Goal: Task Accomplishment & Management: Complete application form

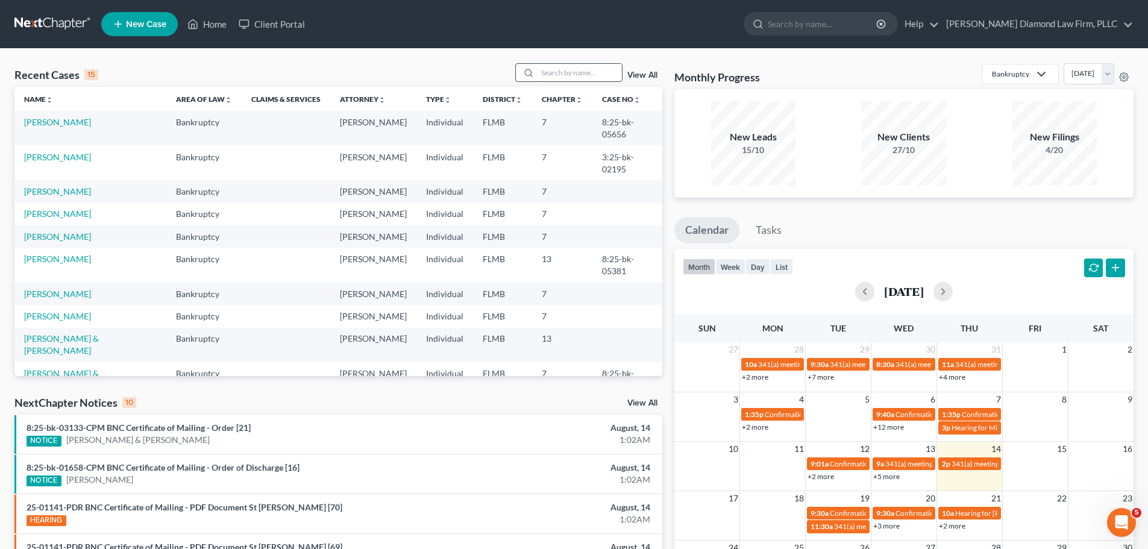
click at [569, 78] on input "search" at bounding box center [579, 72] width 84 height 17
type input "[PERSON_NAME]"
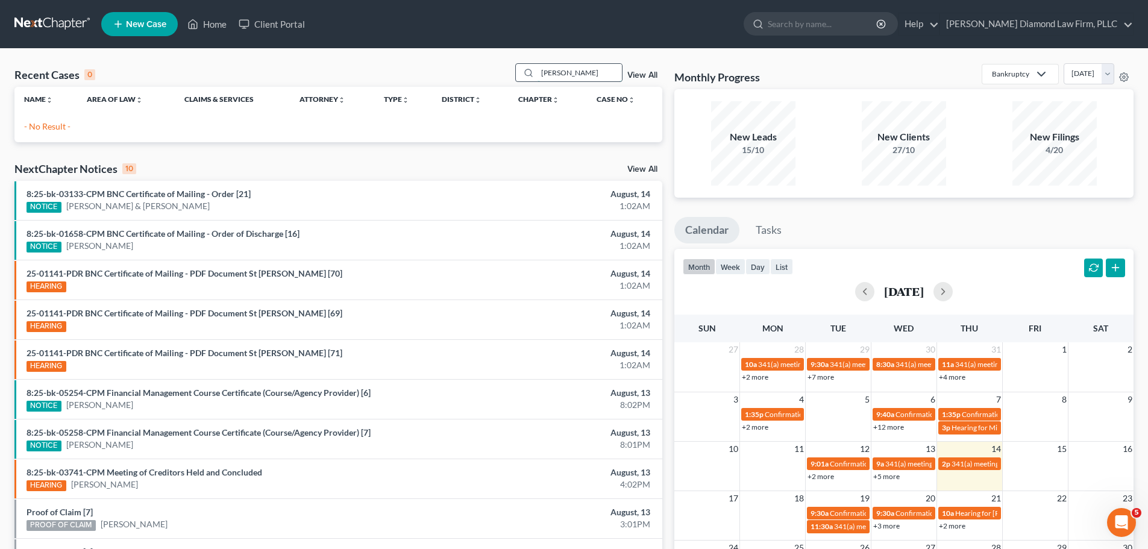
drag, startPoint x: 568, startPoint y: 75, endPoint x: 527, endPoint y: 74, distance: 41.6
click at [527, 74] on div "[PERSON_NAME]" at bounding box center [568, 72] width 107 height 19
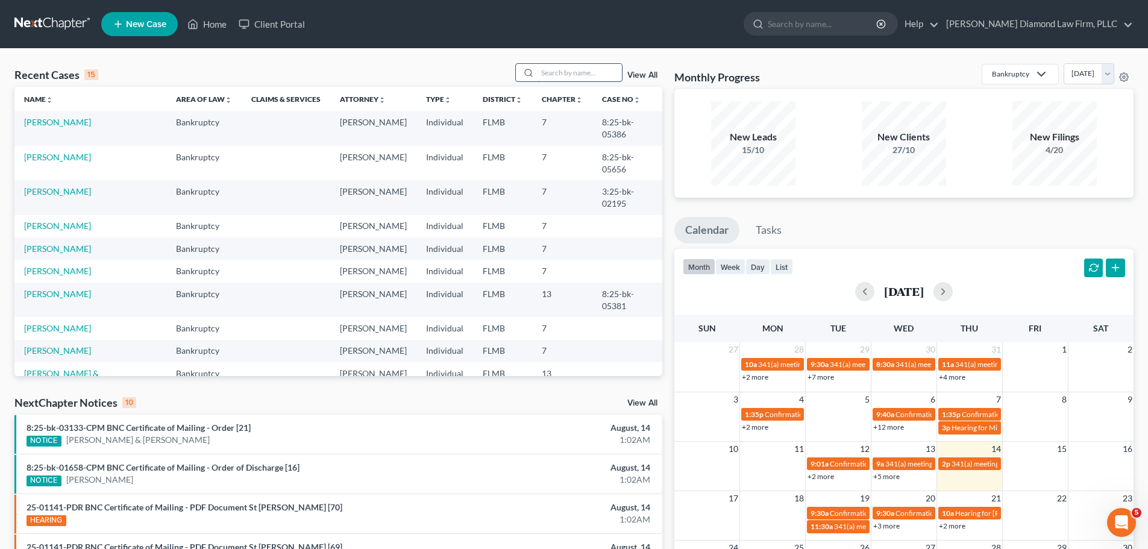
click at [587, 73] on input "search" at bounding box center [579, 72] width 84 height 17
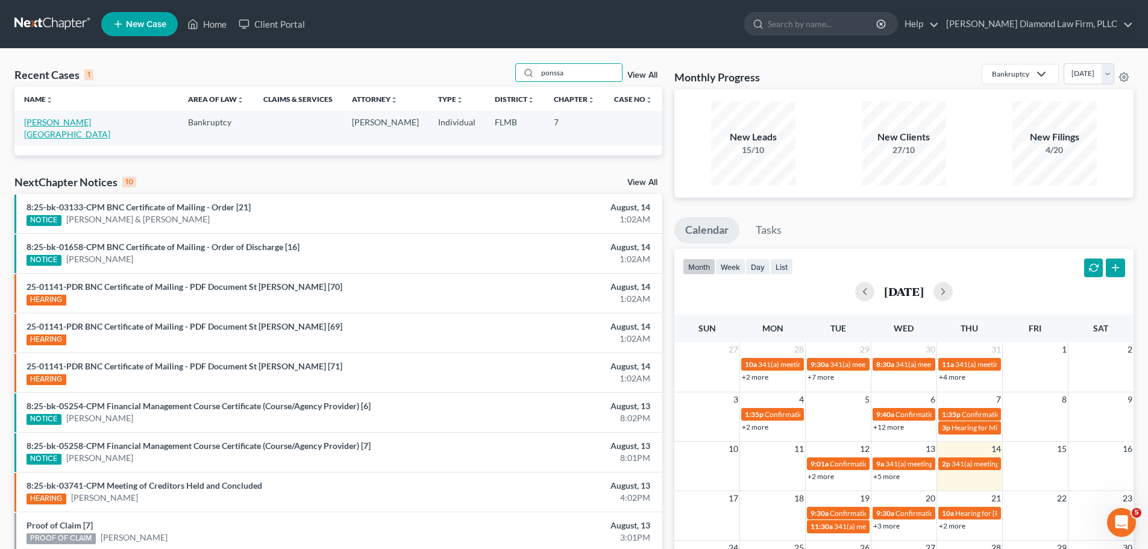
type input "ponssa"
click at [63, 125] on link "[PERSON_NAME][GEOGRAPHIC_DATA]" at bounding box center [67, 128] width 86 height 22
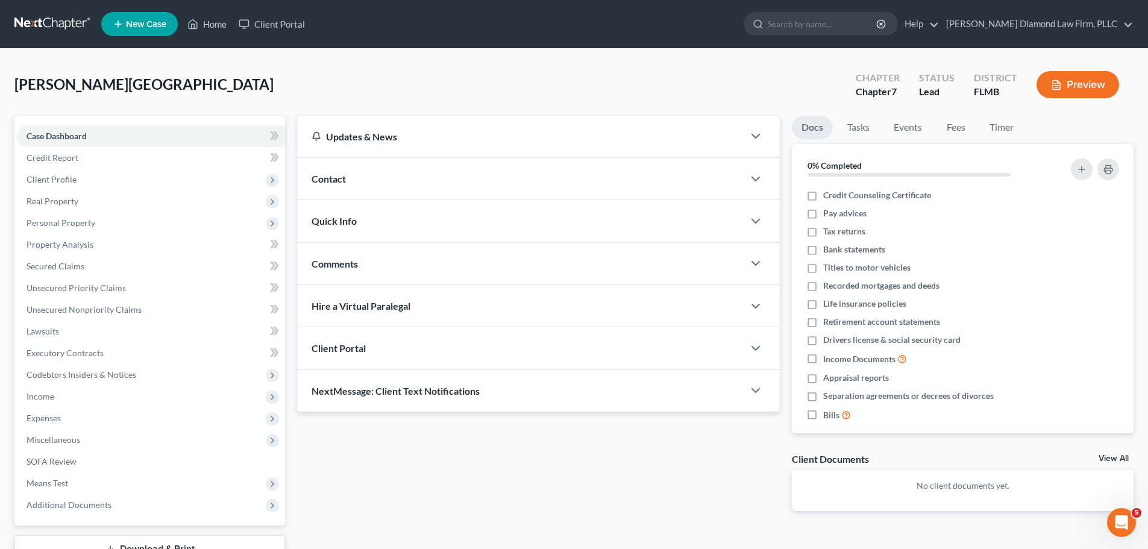
click at [440, 189] on div "Contact" at bounding box center [520, 179] width 446 height 42
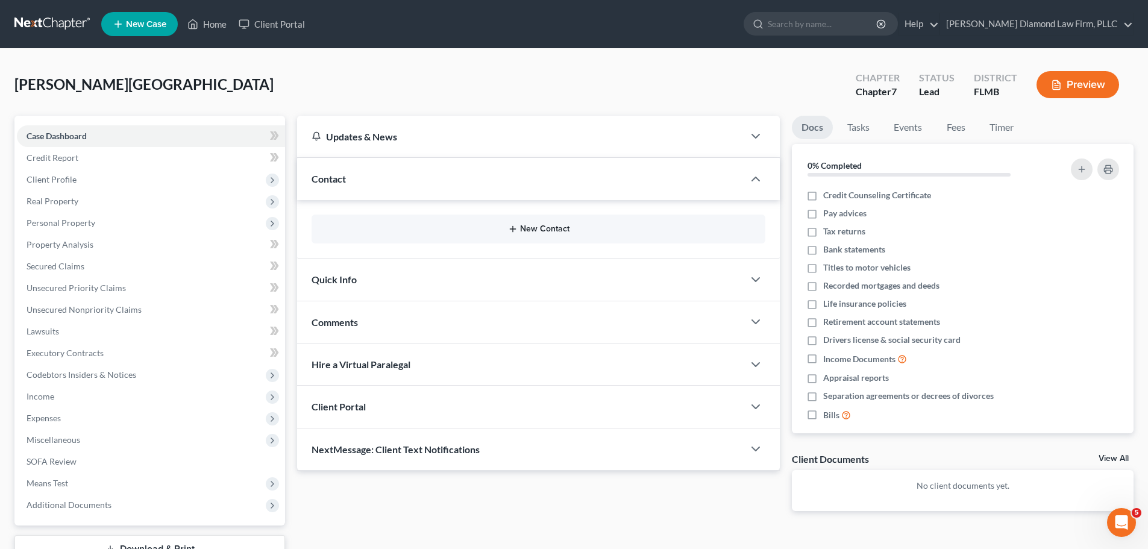
click at [537, 230] on button "New Contact" at bounding box center [538, 229] width 434 height 10
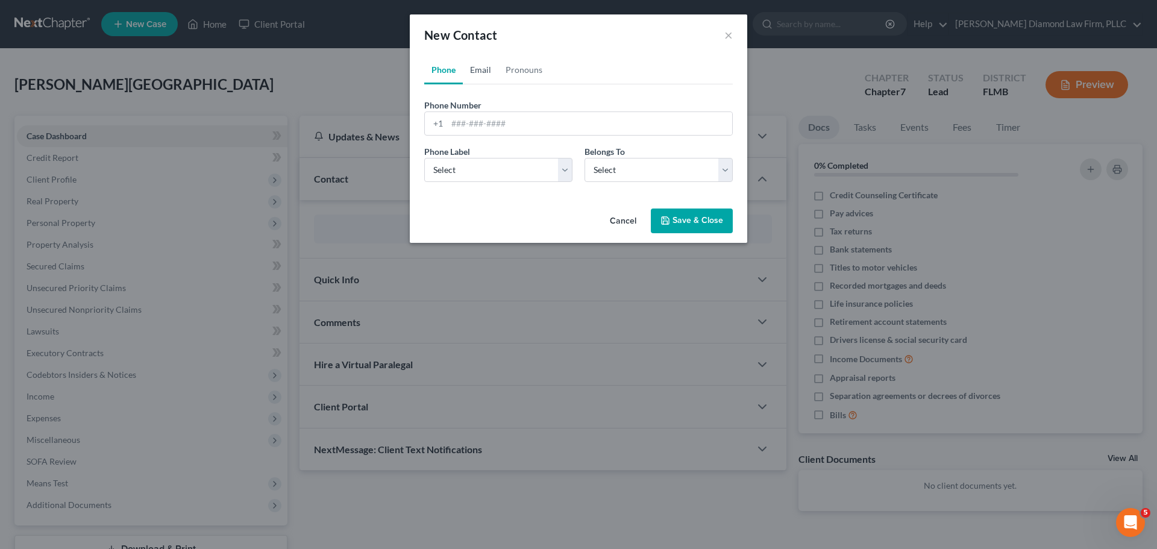
drag, startPoint x: 470, startPoint y: 69, endPoint x: 491, endPoint y: 113, distance: 48.8
click at [470, 69] on link "Email" at bounding box center [481, 69] width 36 height 29
click at [495, 124] on input "email" at bounding box center [589, 123] width 285 height 23
paste input "[EMAIL_ADDRESS][DOMAIN_NAME]"
type input "[EMAIL_ADDRESS][DOMAIN_NAME]"
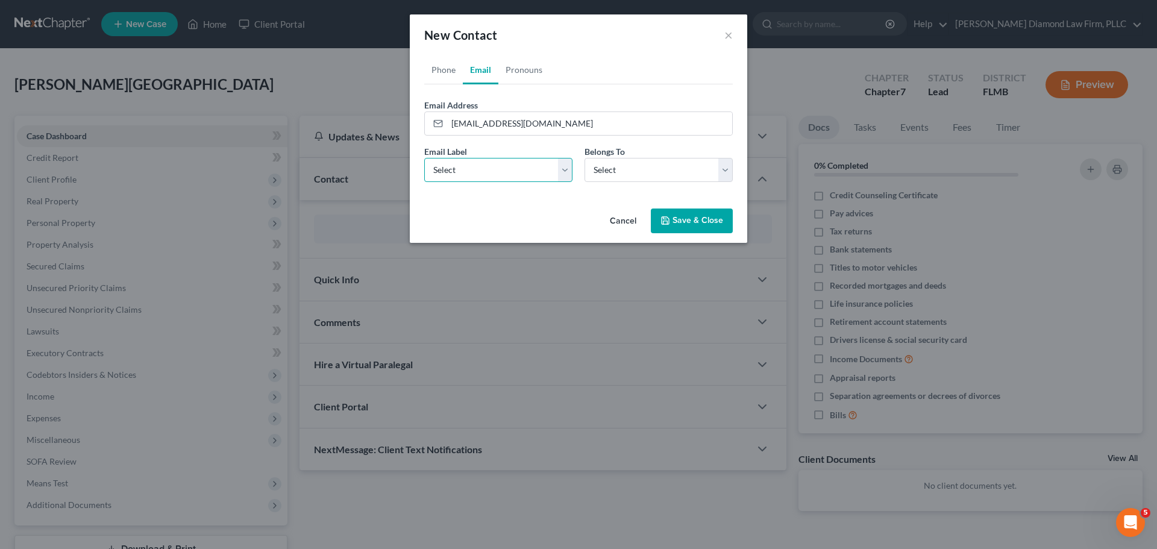
click at [480, 178] on select "Select Home Work Other" at bounding box center [498, 170] width 148 height 24
select select "0"
click at [424, 158] on select "Select Home Work Other" at bounding box center [498, 170] width 148 height 24
click at [445, 67] on link "Phone" at bounding box center [443, 69] width 39 height 29
click at [539, 114] on input "tel" at bounding box center [589, 123] width 285 height 23
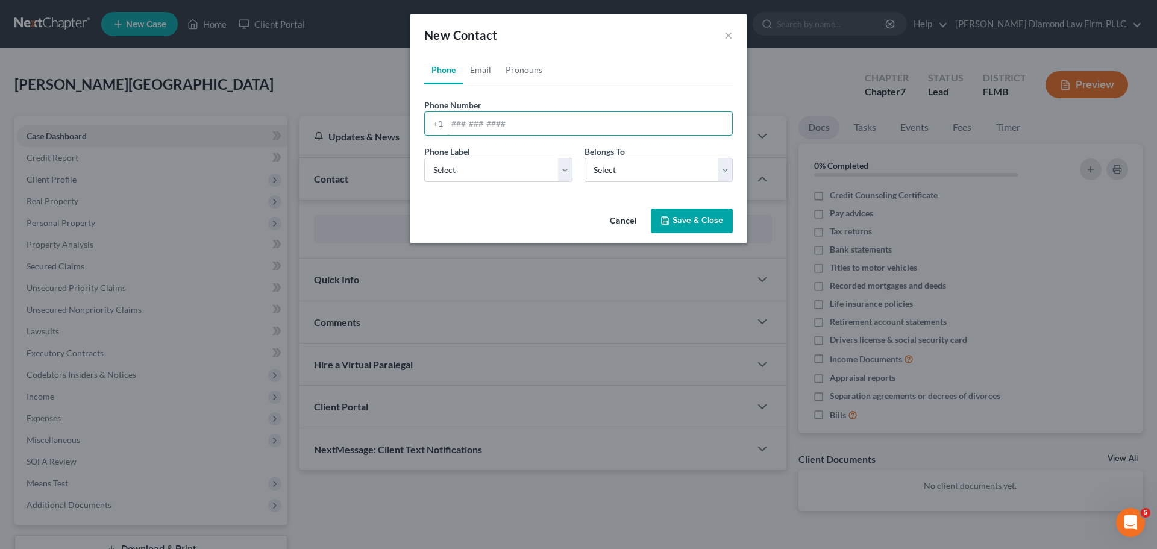
paste input "[PHONE_NUMBER]"
type input "[PHONE_NUMBER]"
drag, startPoint x: 502, startPoint y: 157, endPoint x: 498, endPoint y: 167, distance: 10.8
click at [502, 158] on select "Select Mobile Home Work Other" at bounding box center [498, 170] width 148 height 24
select select "0"
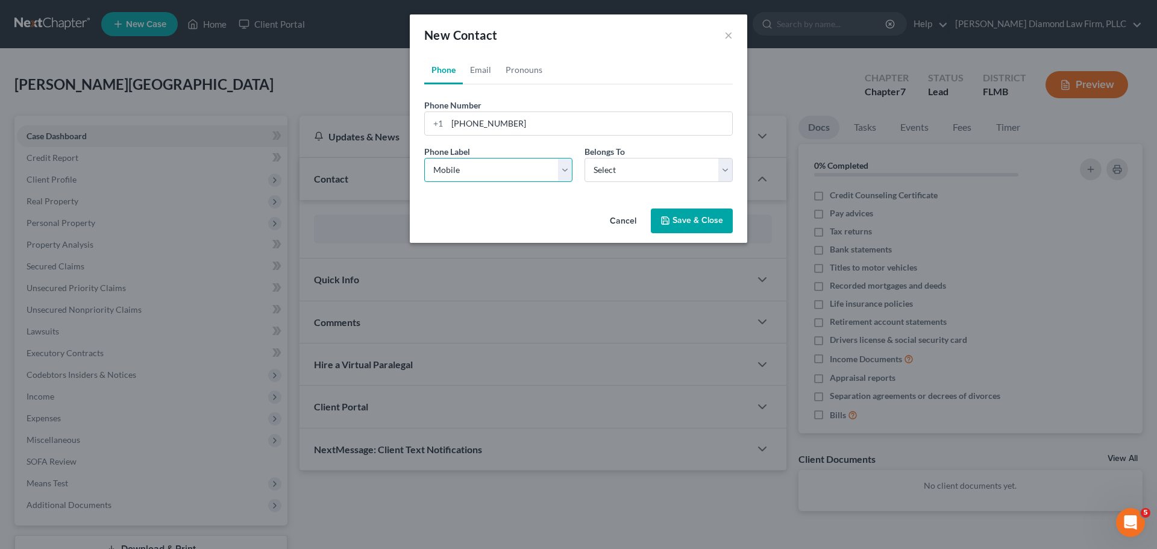
click at [424, 158] on select "Select Mobile Home Work Other" at bounding box center [498, 170] width 148 height 24
click at [668, 164] on select "Select Client Other" at bounding box center [658, 170] width 148 height 24
select select "0"
click at [584, 158] on select "Select Client Other" at bounding box center [658, 170] width 148 height 24
click at [696, 217] on button "Save & Close" at bounding box center [692, 220] width 82 height 25
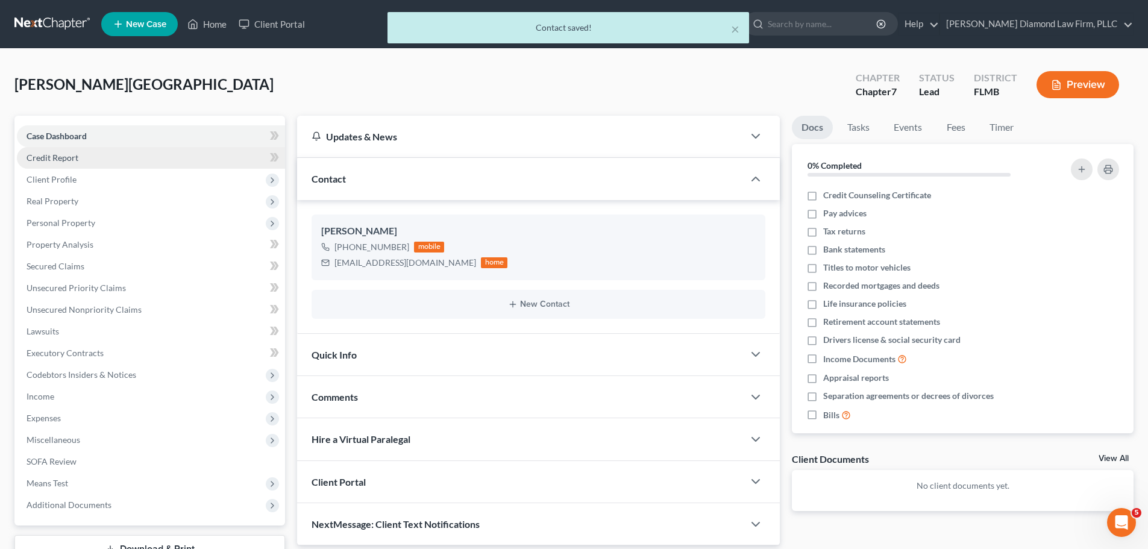
click at [61, 161] on span "Credit Report" at bounding box center [53, 157] width 52 height 10
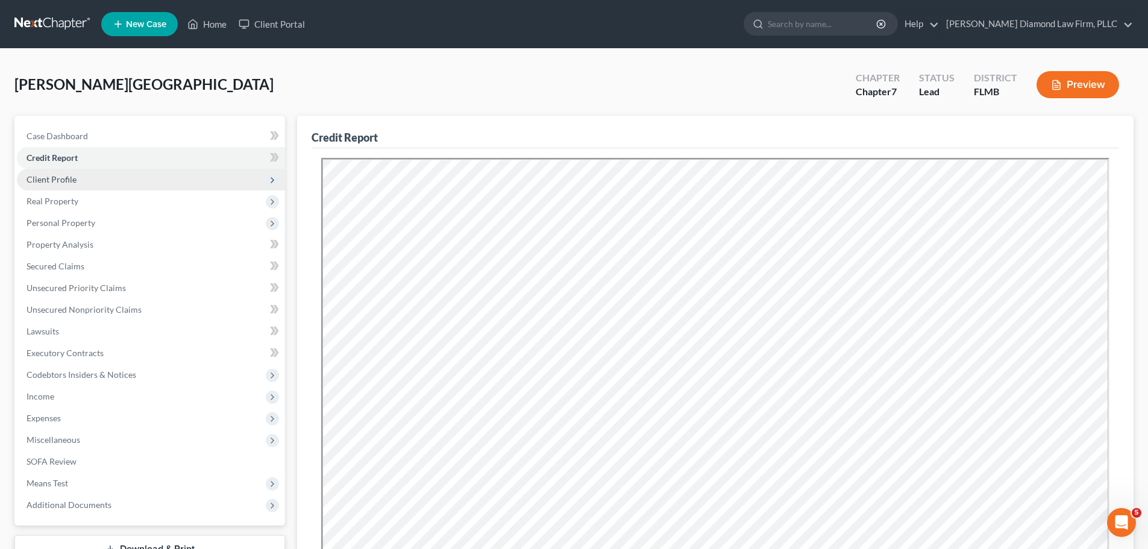
click at [63, 184] on span "Client Profile" at bounding box center [151, 180] width 268 height 22
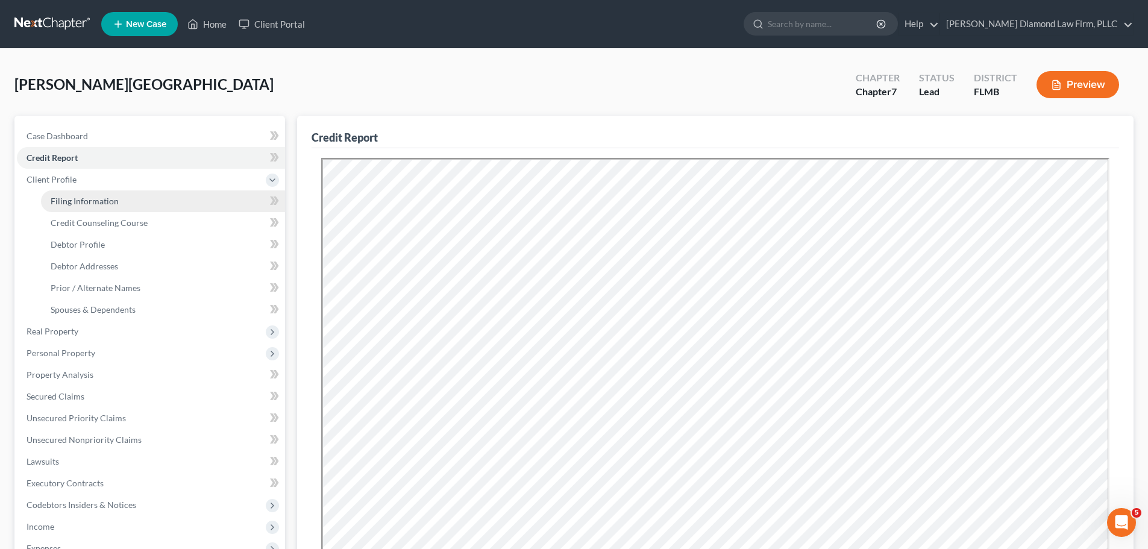
click at [61, 199] on span "Filing Information" at bounding box center [85, 201] width 68 height 10
select select "1"
select select "0"
select select "9"
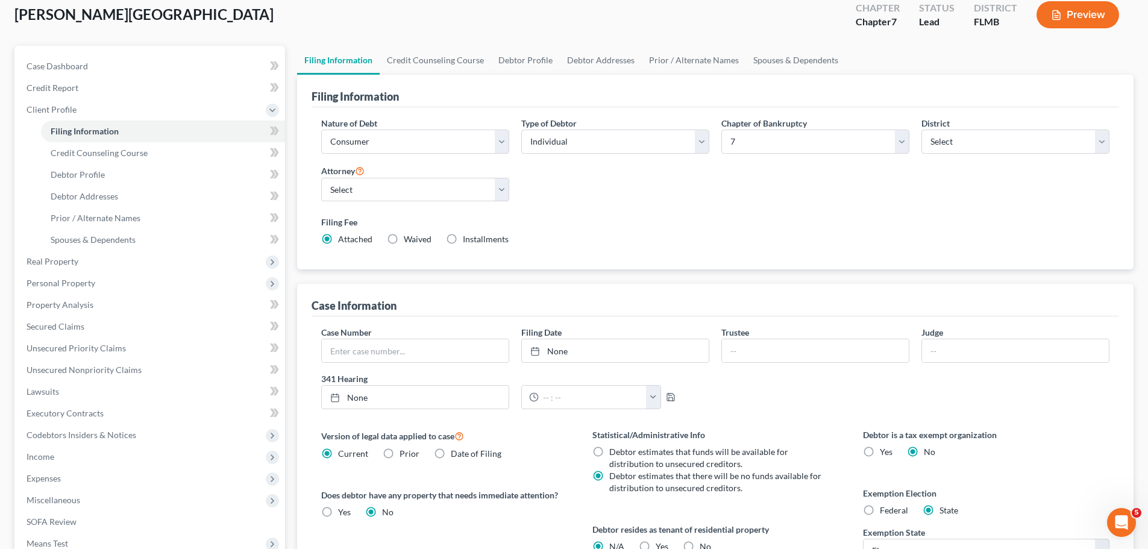
scroll to position [60, 0]
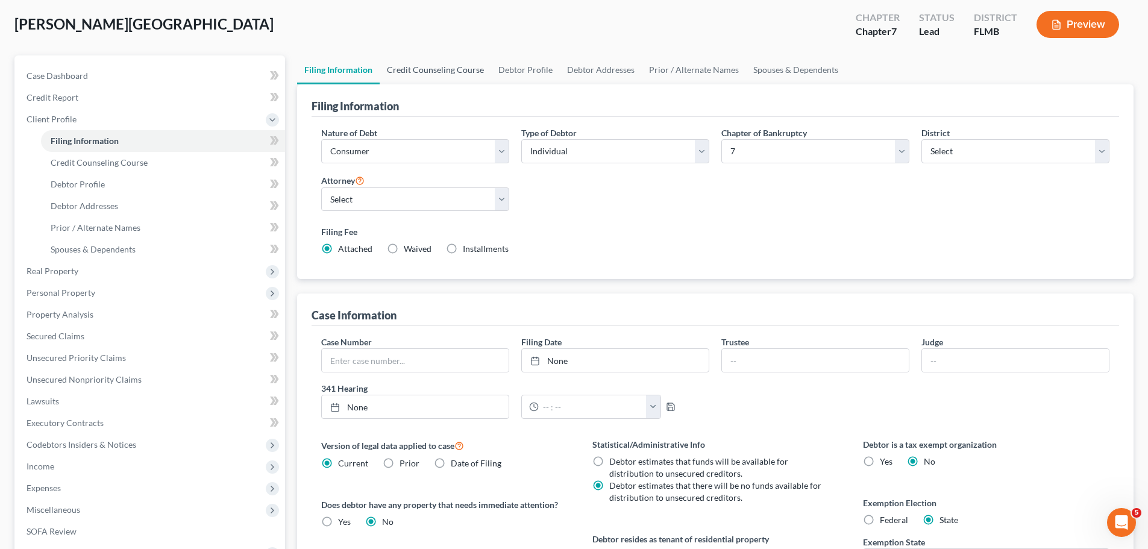
click at [429, 76] on link "Credit Counseling Course" at bounding box center [435, 69] width 111 height 29
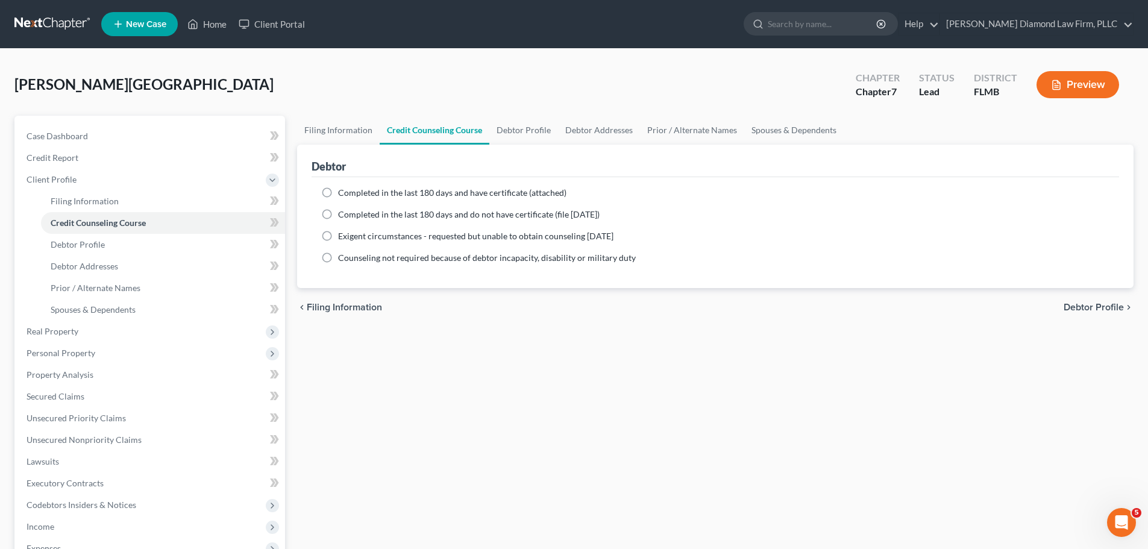
click at [487, 193] on span "Completed in the last 180 days and have certificate (attached)" at bounding box center [452, 192] width 228 height 10
click at [351, 193] on input "Completed in the last 180 days and have certificate (attached)" at bounding box center [347, 191] width 8 height 8
radio input "true"
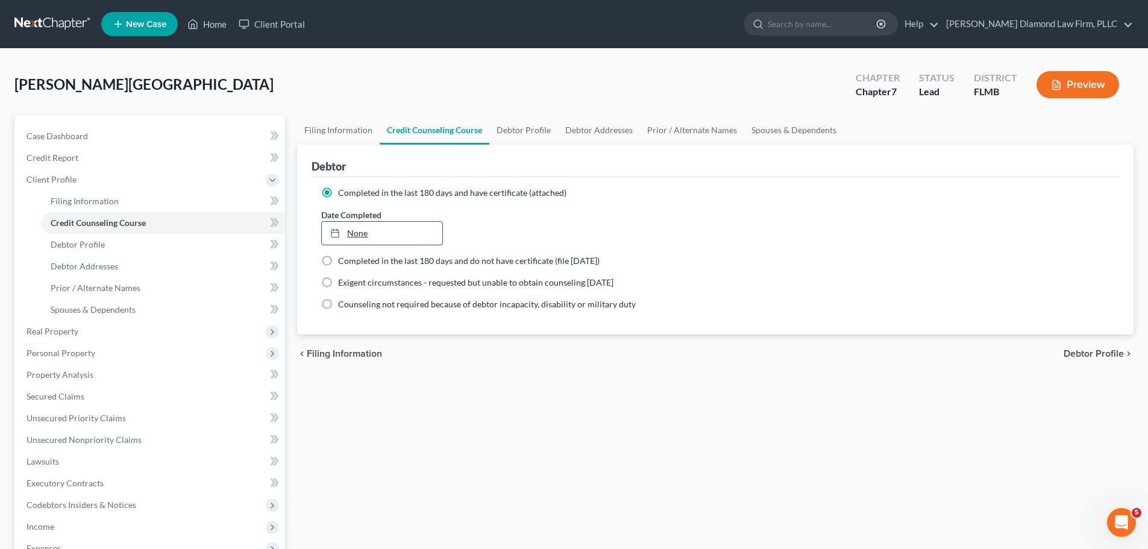
click at [416, 231] on link "None" at bounding box center [382, 233] width 120 height 23
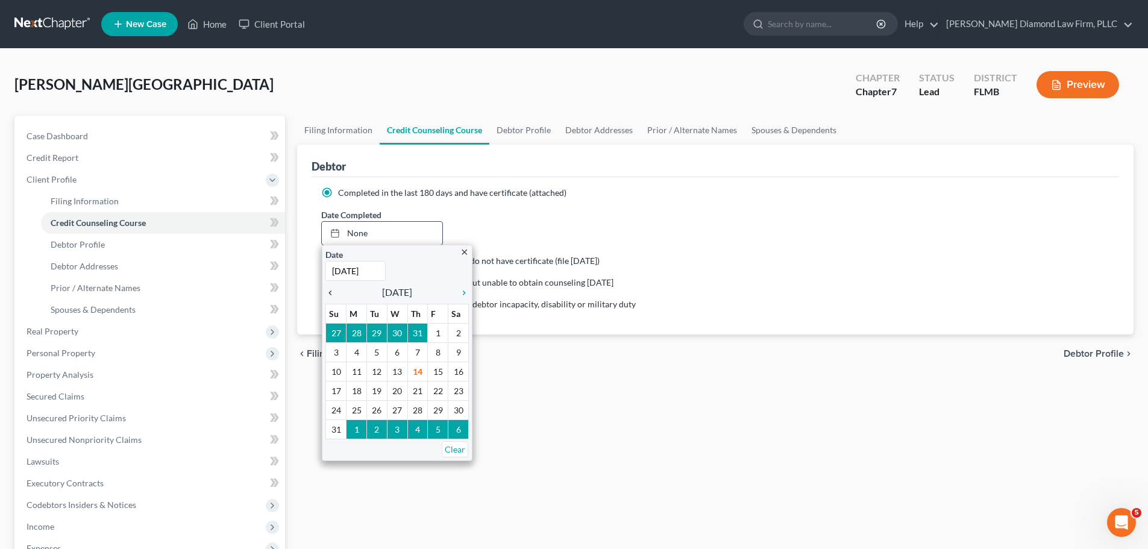
type input "[DATE]"
click at [327, 295] on icon "chevron_left" at bounding box center [333, 293] width 16 height 10
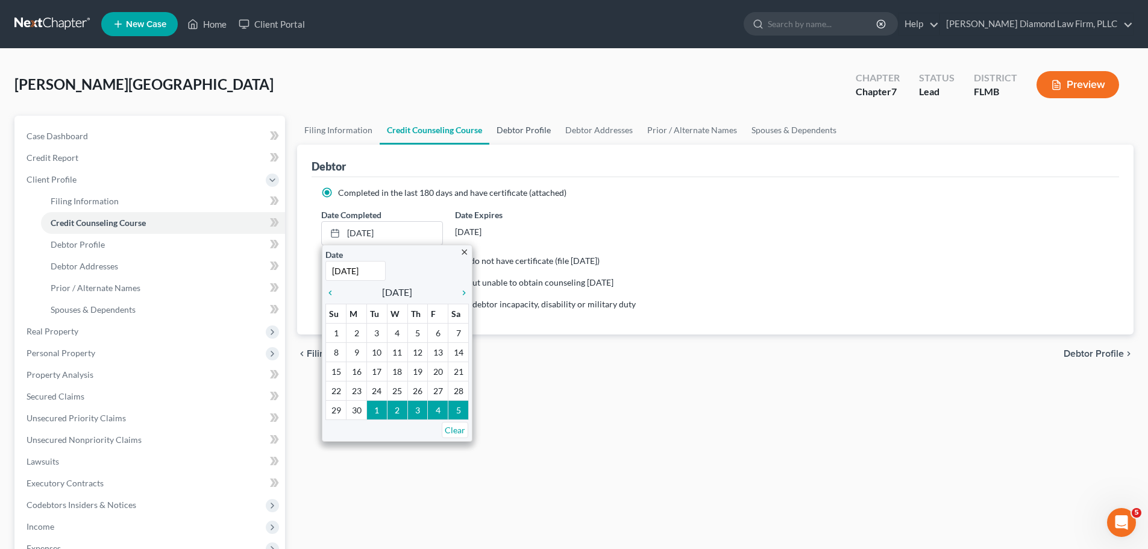
click at [518, 124] on link "Debtor Profile" at bounding box center [523, 130] width 69 height 29
select select "0"
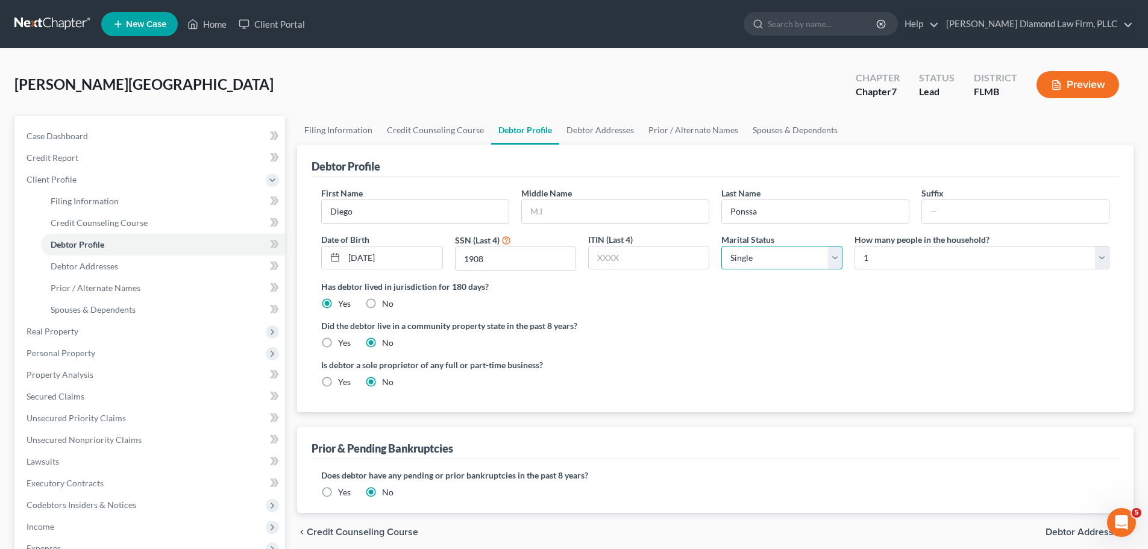
click at [816, 262] on select "Select Single Married Separated Divorced Widowed" at bounding box center [781, 258] width 121 height 24
select select "3"
click at [721, 246] on select "Select Single Married Separated Divorced Widowed" at bounding box center [781, 258] width 121 height 24
click at [551, 217] on input "text" at bounding box center [615, 211] width 187 height 23
type input "[PERSON_NAME]"
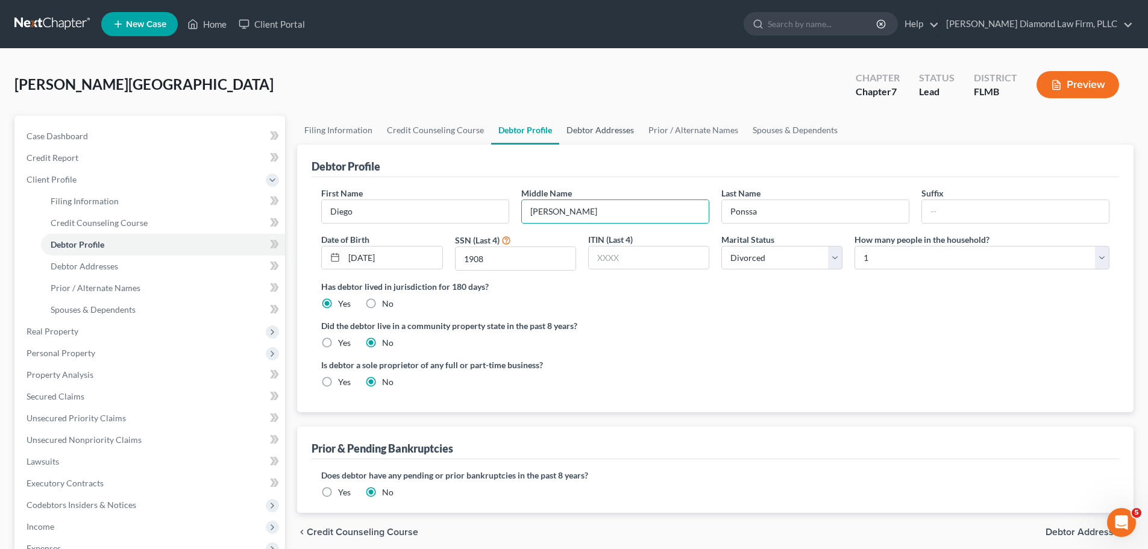
click at [583, 130] on link "Debtor Addresses" at bounding box center [600, 130] width 82 height 29
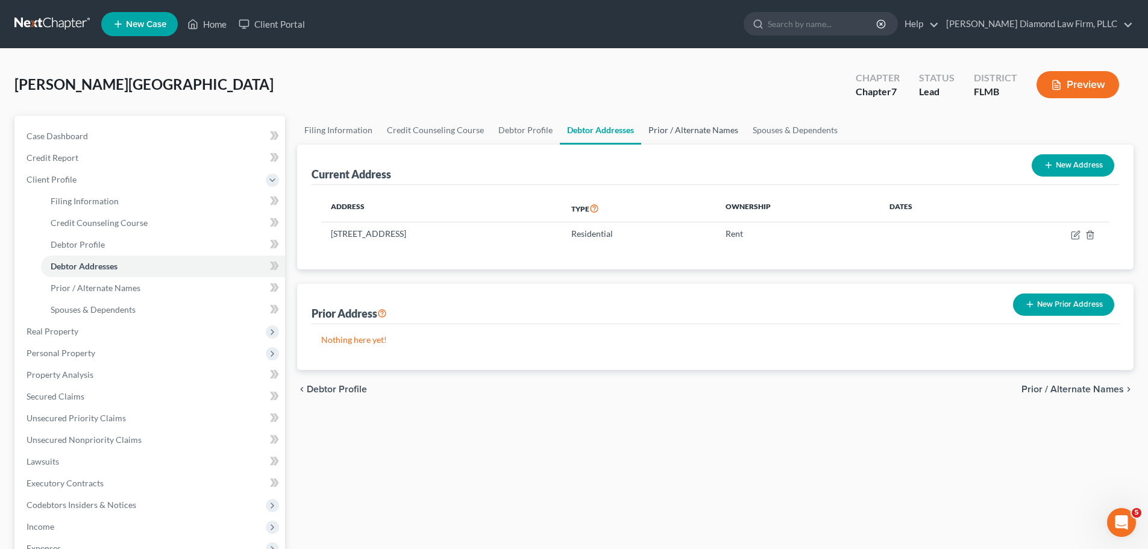
click at [711, 139] on link "Prior / Alternate Names" at bounding box center [693, 130] width 104 height 29
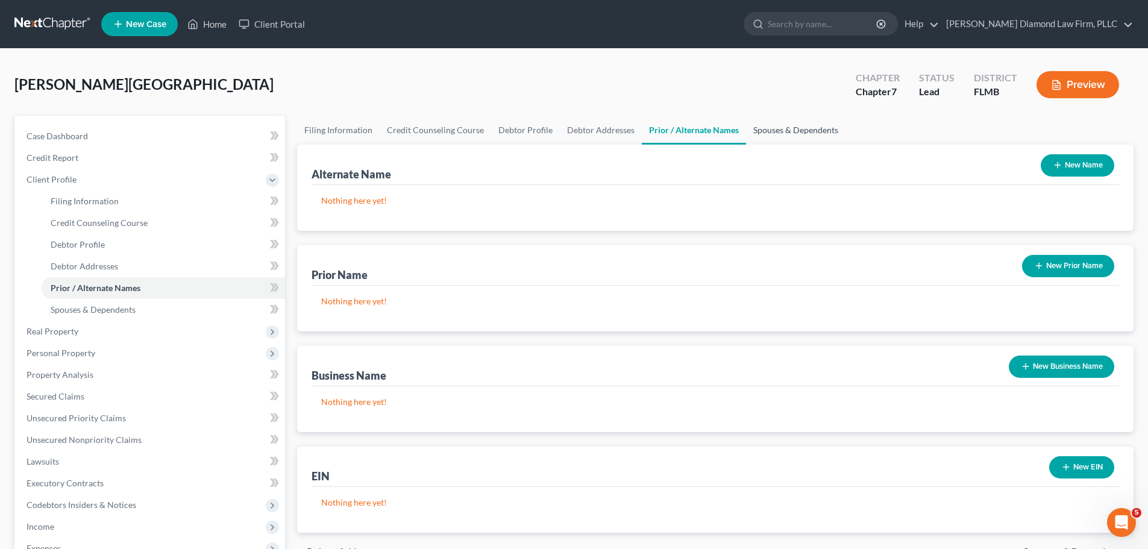
click at [799, 124] on link "Spouses & Dependents" at bounding box center [795, 130] width 99 height 29
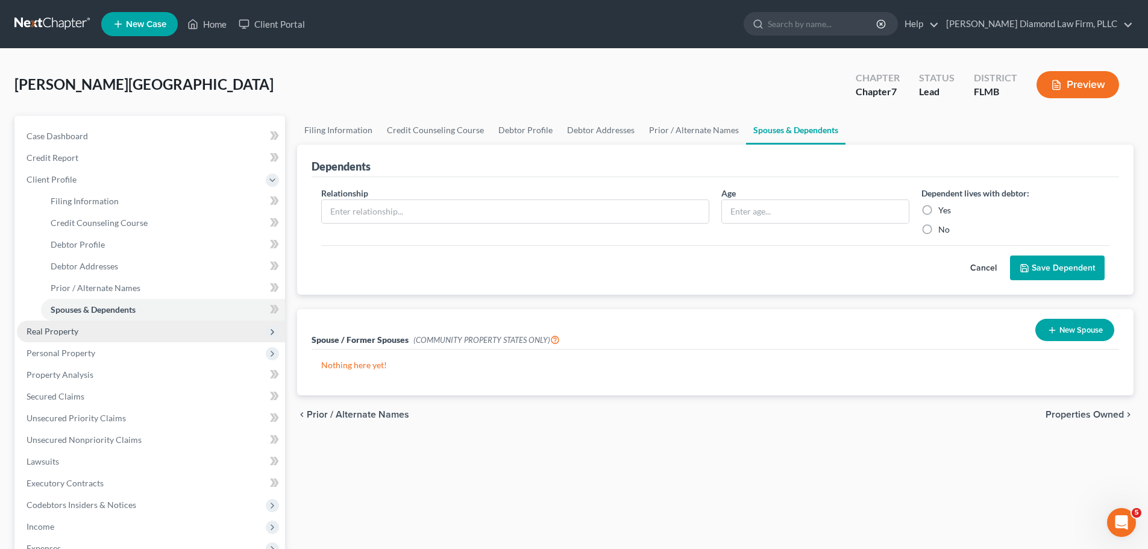
click at [87, 328] on span "Real Property" at bounding box center [151, 332] width 268 height 22
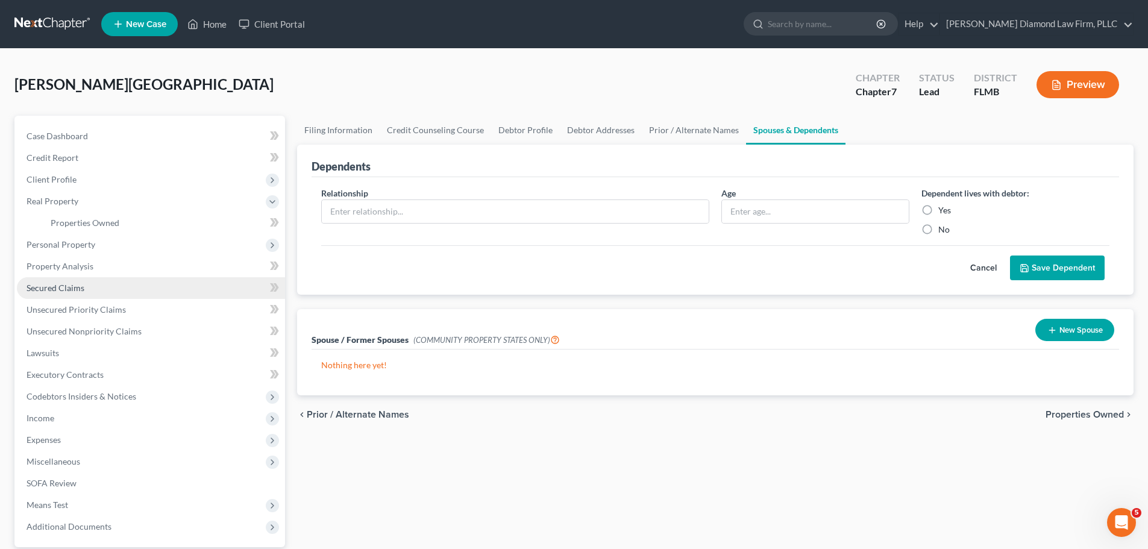
click at [70, 296] on link "Secured Claims" at bounding box center [151, 288] width 268 height 22
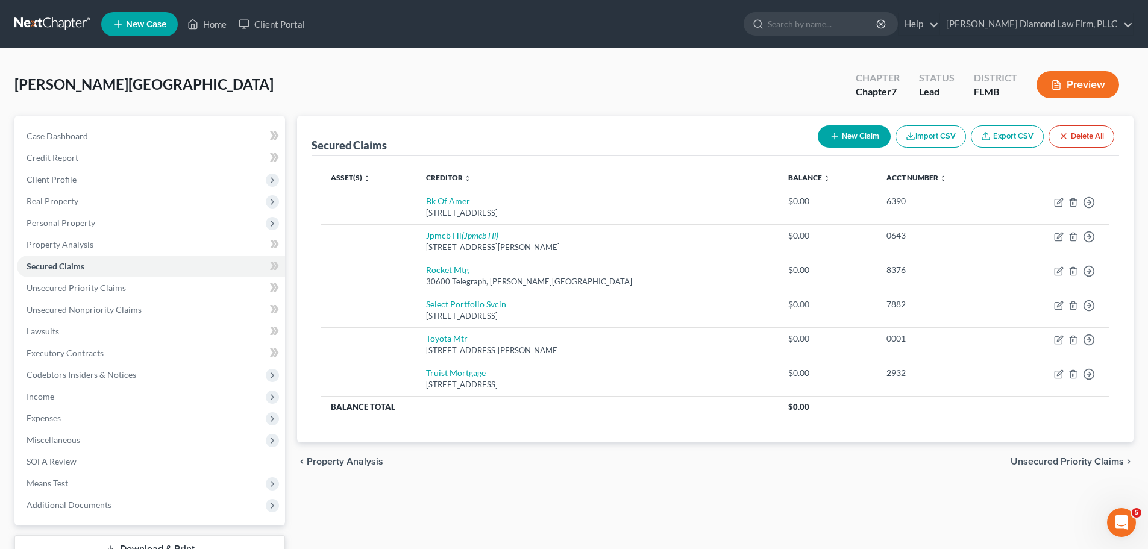
click at [1081, 136] on button "Delete All" at bounding box center [1081, 136] width 66 height 22
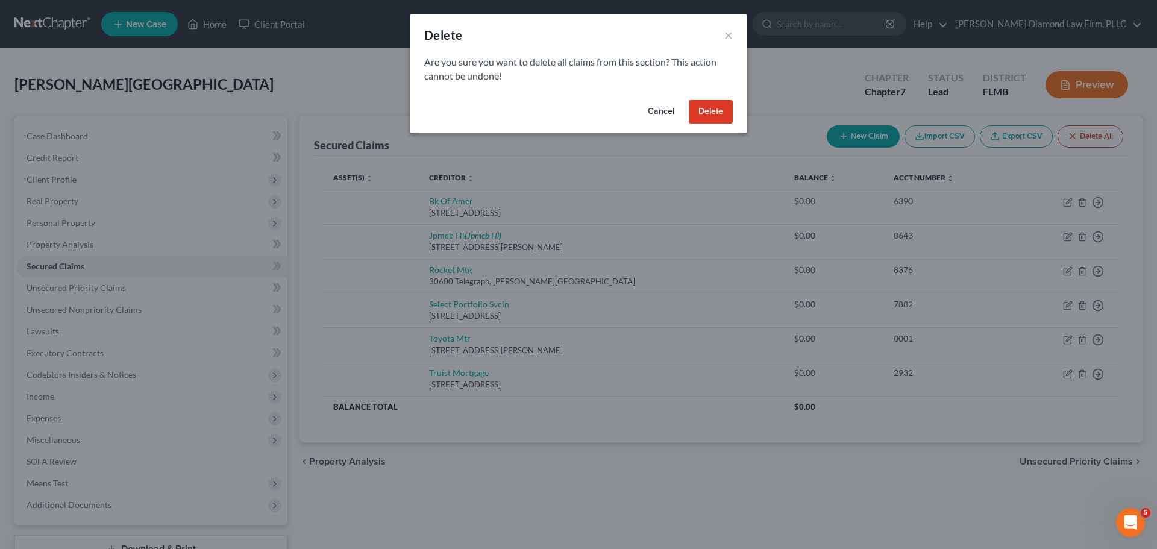
click at [725, 108] on button "Delete" at bounding box center [711, 112] width 44 height 24
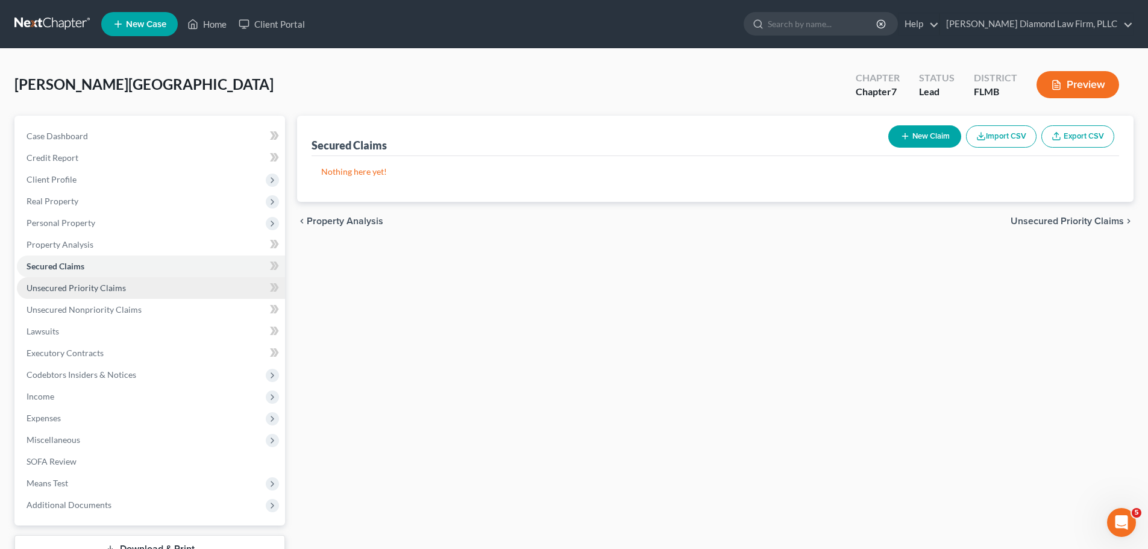
click at [111, 293] on link "Unsecured Priority Claims" at bounding box center [151, 288] width 268 height 22
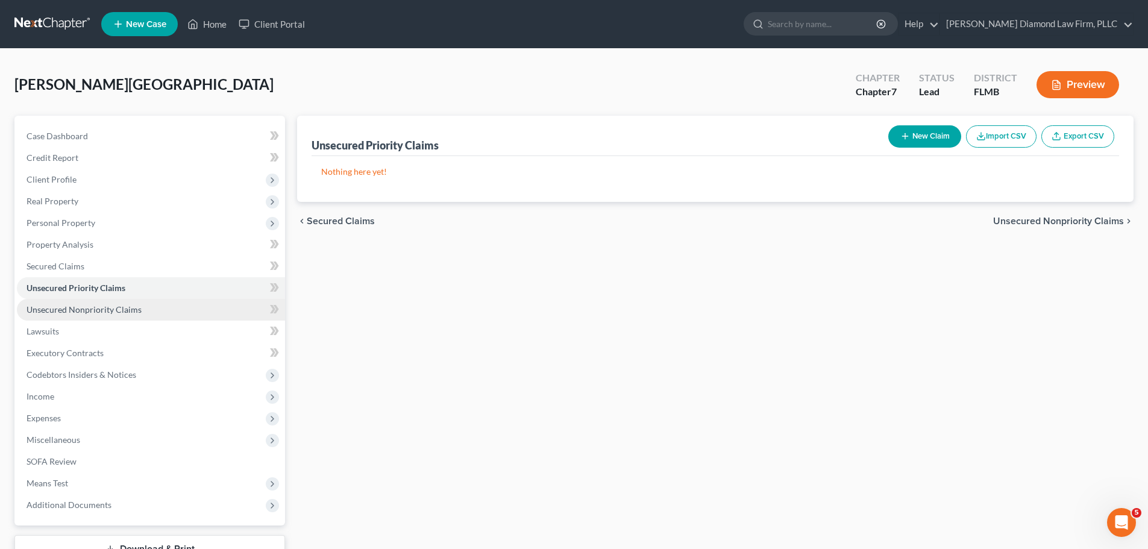
click at [110, 313] on span "Unsecured Nonpriority Claims" at bounding box center [84, 309] width 115 height 10
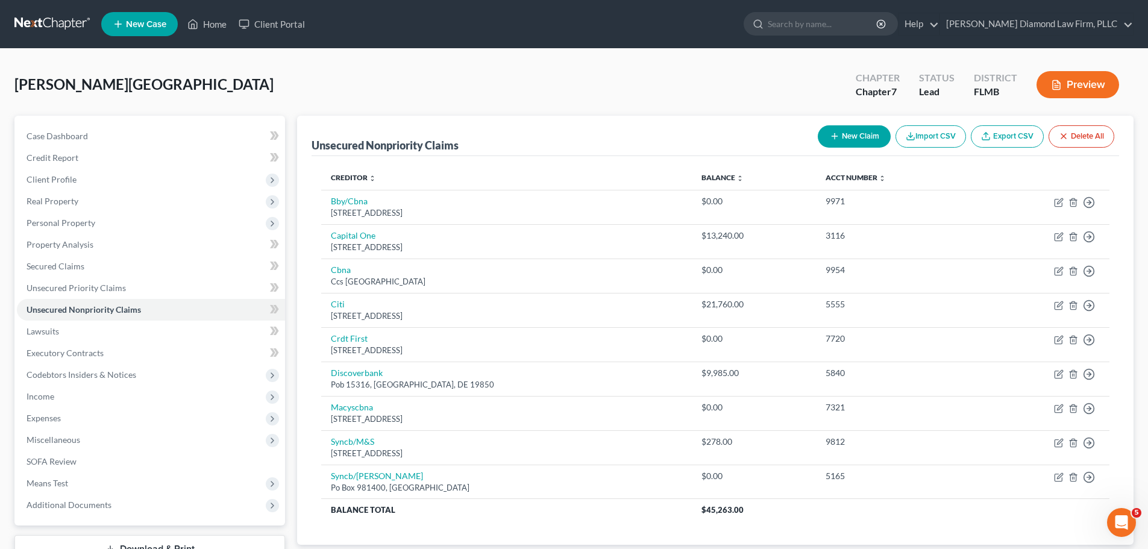
click at [1092, 136] on button "Delete All" at bounding box center [1081, 136] width 66 height 22
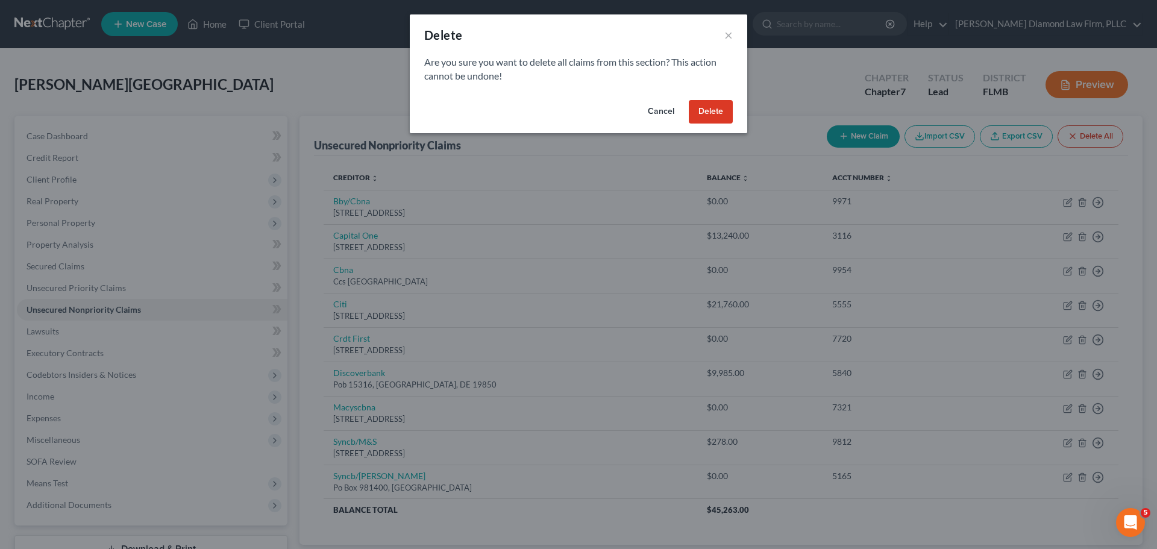
click at [717, 114] on button "Delete" at bounding box center [711, 112] width 44 height 24
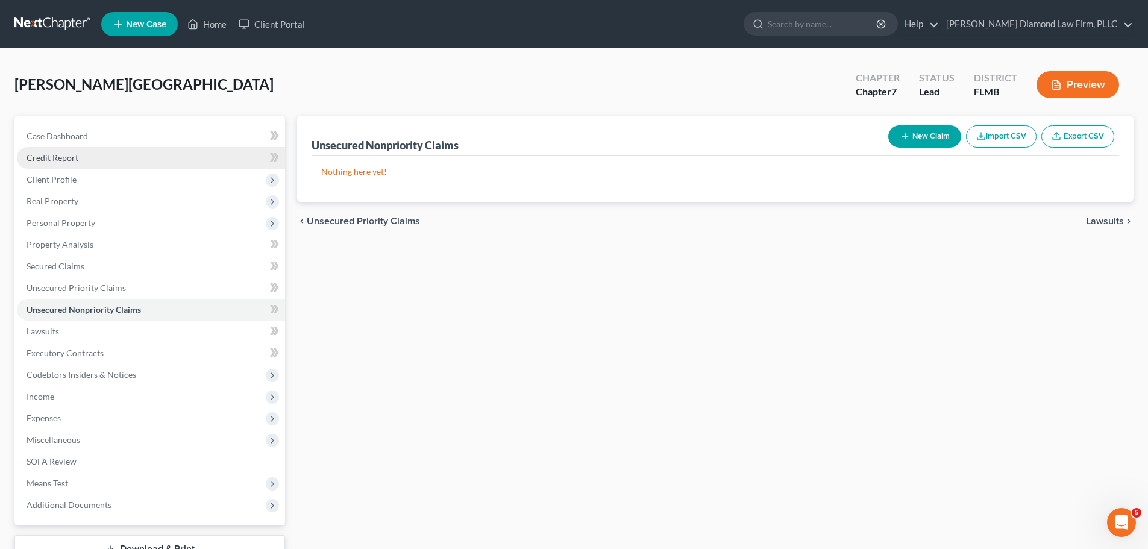
click at [64, 157] on span "Credit Report" at bounding box center [53, 157] width 52 height 10
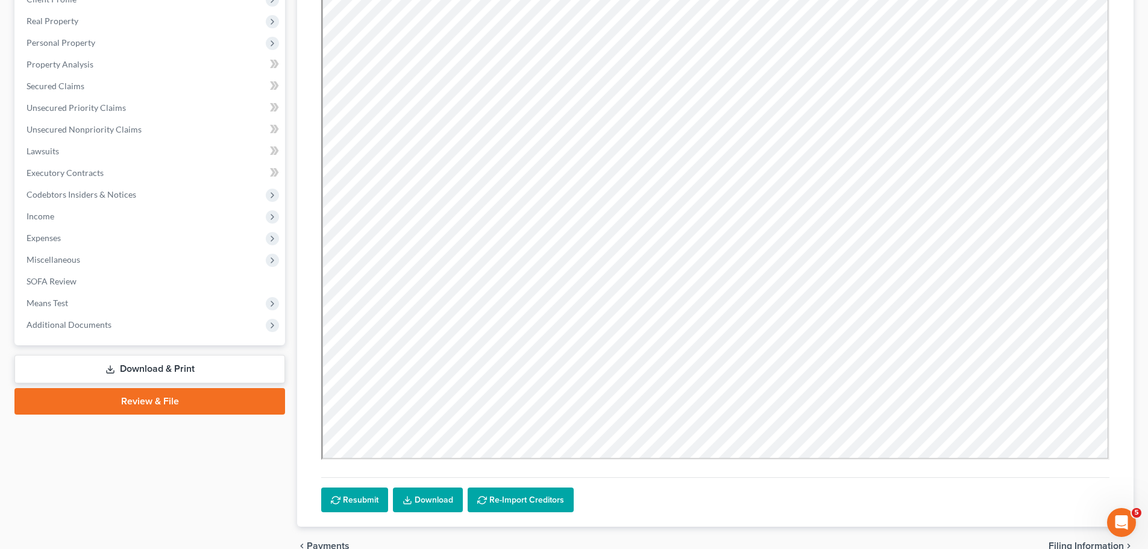
scroll to position [242, 0]
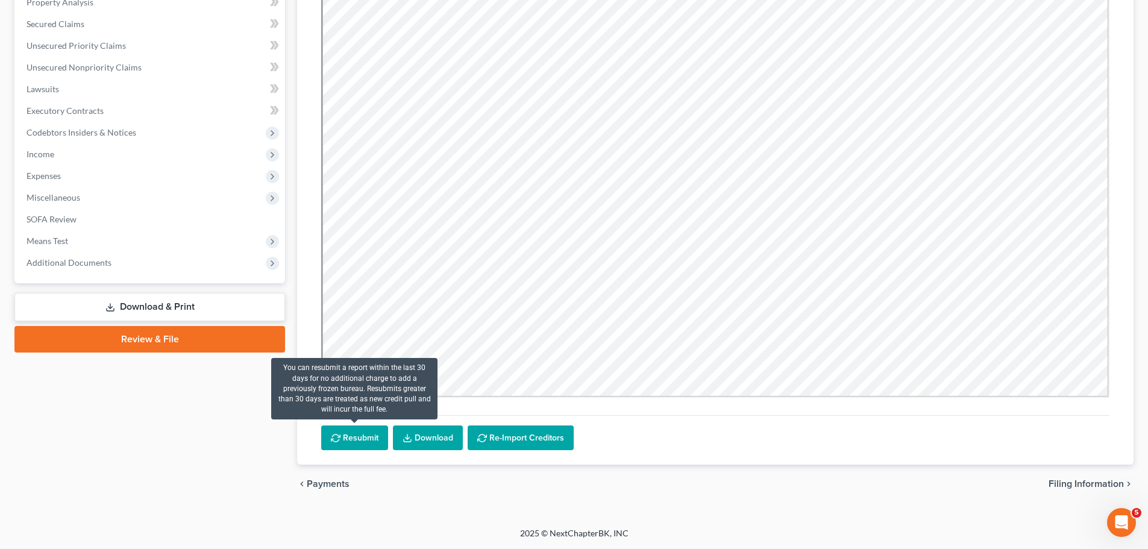
click at [359, 442] on button "Resubmit" at bounding box center [354, 437] width 67 height 25
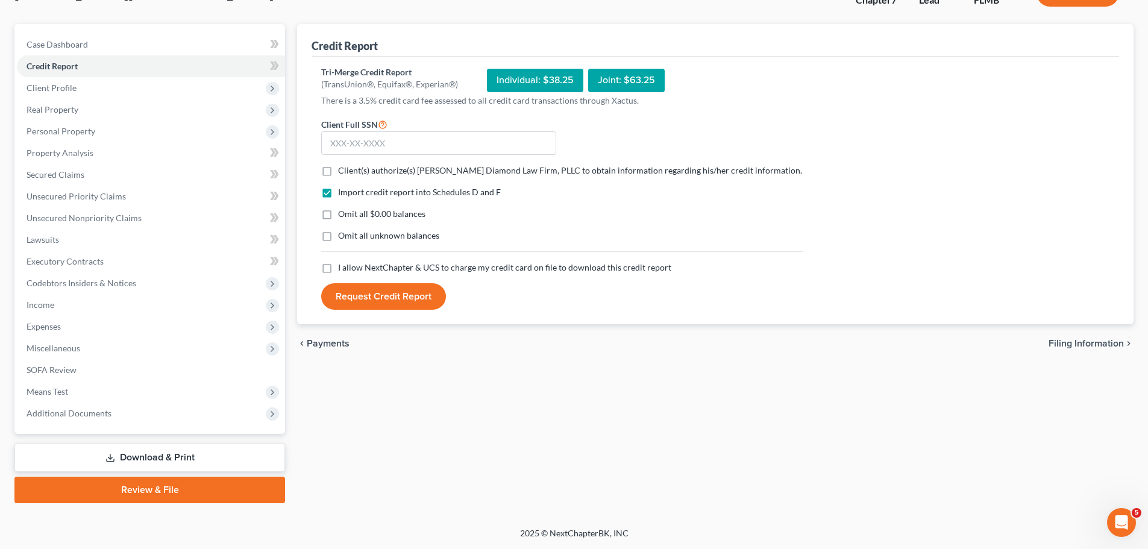
click at [338, 167] on label "Client(s) authorize(s) [PERSON_NAME] Diamond Law Firm, PLLC to obtain informati…" at bounding box center [570, 170] width 464 height 12
click at [343, 167] on input "Client(s) authorize(s) [PERSON_NAME] Diamond Law Firm, PLLC to obtain informati…" at bounding box center [347, 168] width 8 height 8
checkbox input "true"
click at [342, 265] on span "I allow NextChapter & UCS to charge my credit card on file to download this cre…" at bounding box center [504, 267] width 333 height 10
click at [343, 265] on input "I allow NextChapter & UCS to charge my credit card on file to download this cre…" at bounding box center [347, 265] width 8 height 8
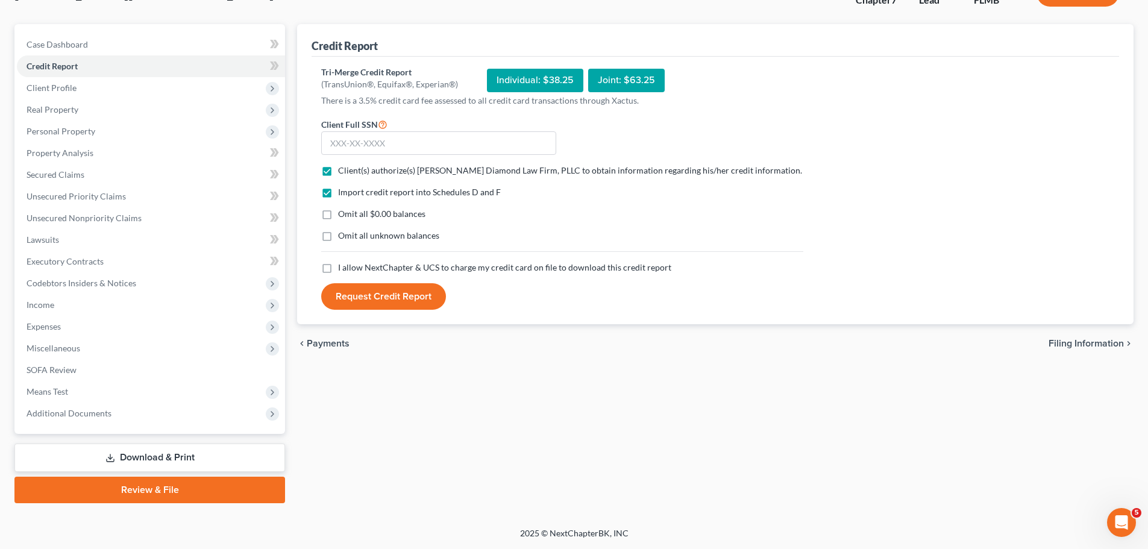
checkbox input "true"
click at [377, 142] on input "text" at bounding box center [438, 143] width 235 height 24
click at [410, 143] on input "text" at bounding box center [438, 143] width 235 height 24
type input "592-50-1908"
click at [395, 290] on button "Request Credit Report" at bounding box center [383, 296] width 125 height 27
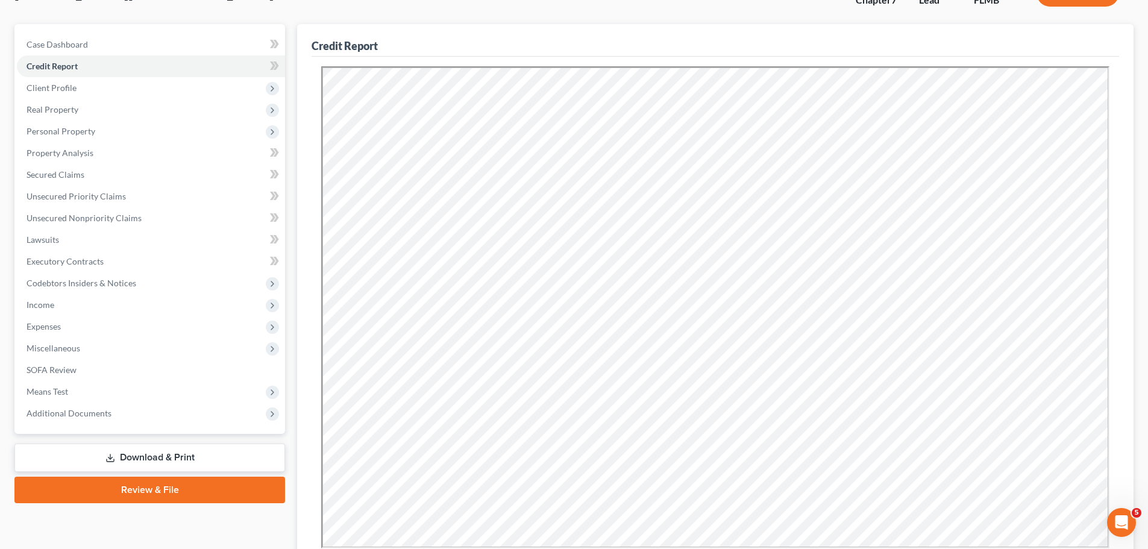
scroll to position [0, 0]
click at [81, 164] on link "Secured Claims" at bounding box center [151, 175] width 268 height 22
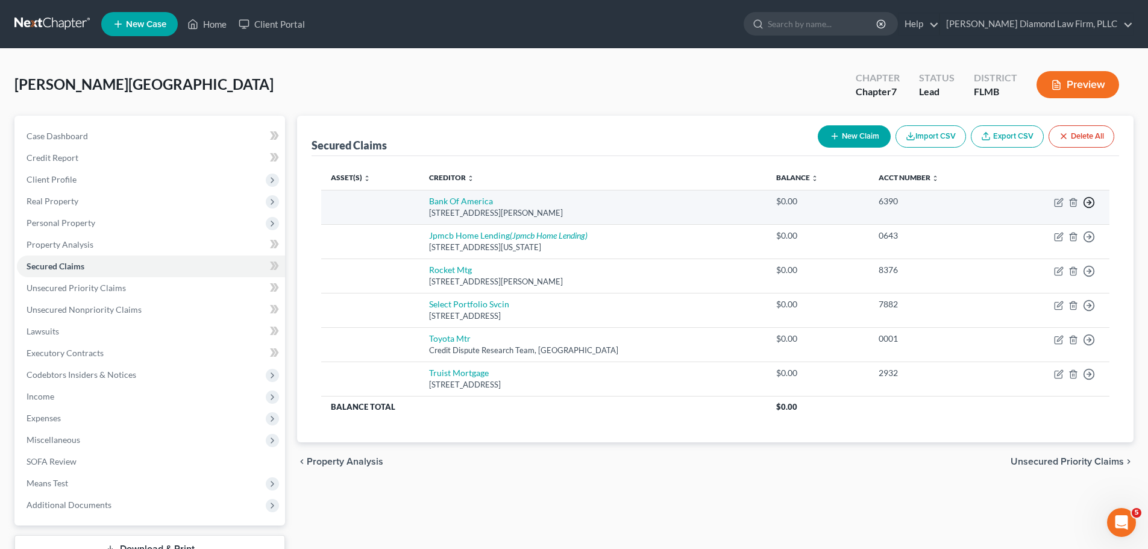
click at [1090, 202] on polyline "button" at bounding box center [1090, 203] width 2 height 4
click at [1040, 225] on link "Move to F" at bounding box center [1033, 231] width 101 height 20
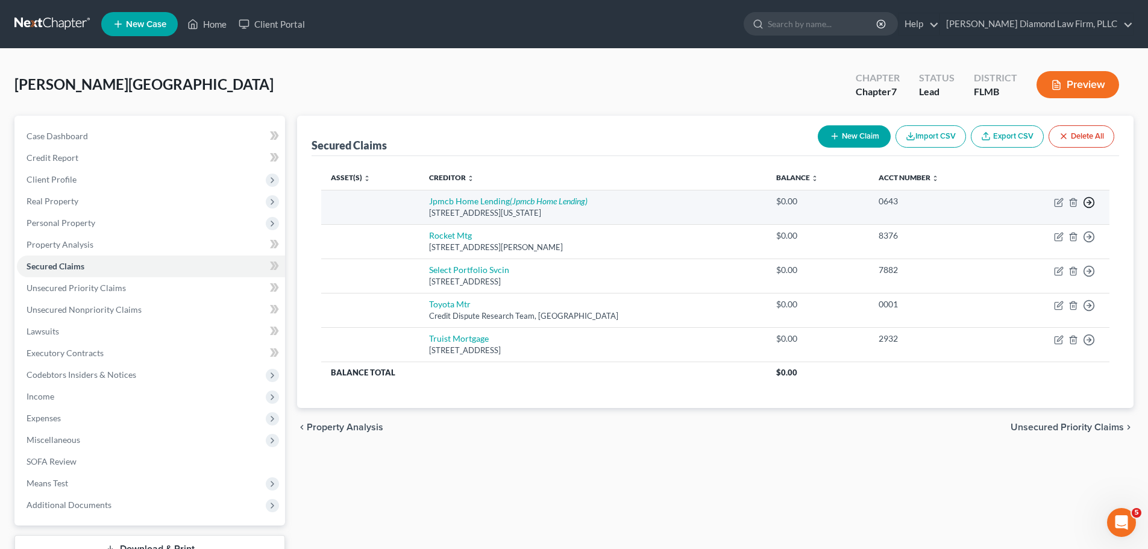
click at [1089, 204] on polyline "button" at bounding box center [1090, 203] width 2 height 4
click at [1022, 233] on link "Move to F" at bounding box center [1033, 231] width 101 height 20
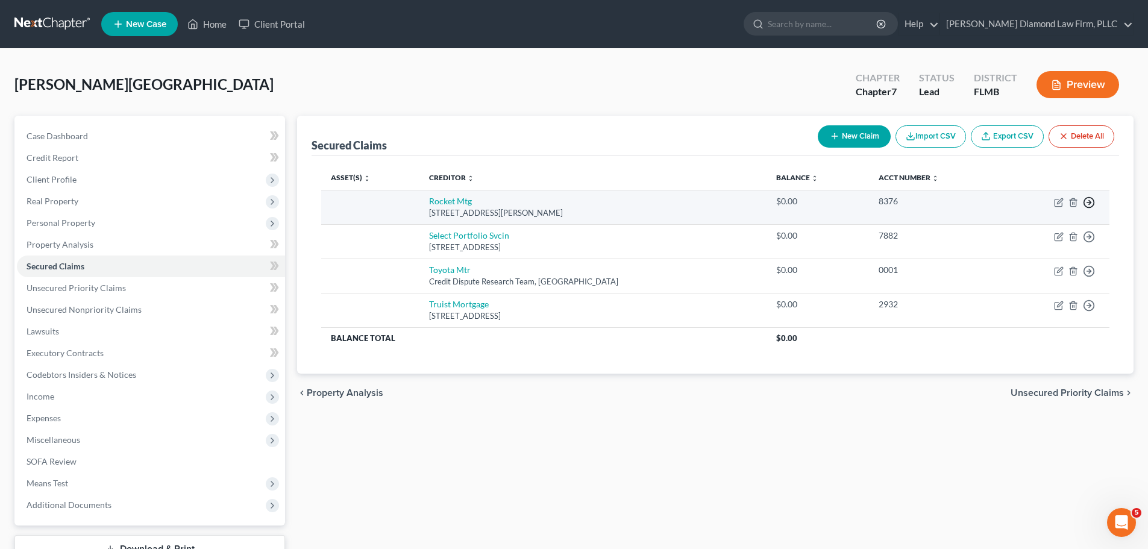
click at [1089, 203] on icon "button" at bounding box center [1089, 202] width 12 height 12
click at [1017, 233] on link "Move to F" at bounding box center [1033, 231] width 101 height 20
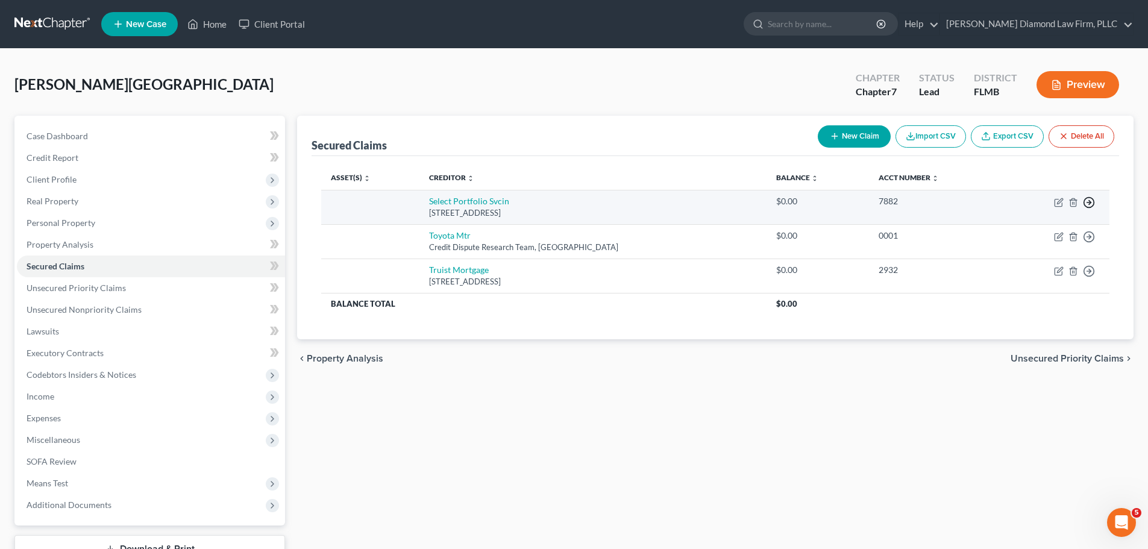
click at [1090, 205] on icon "button" at bounding box center [1089, 202] width 12 height 12
click at [1009, 237] on link "Move to F" at bounding box center [1033, 231] width 101 height 20
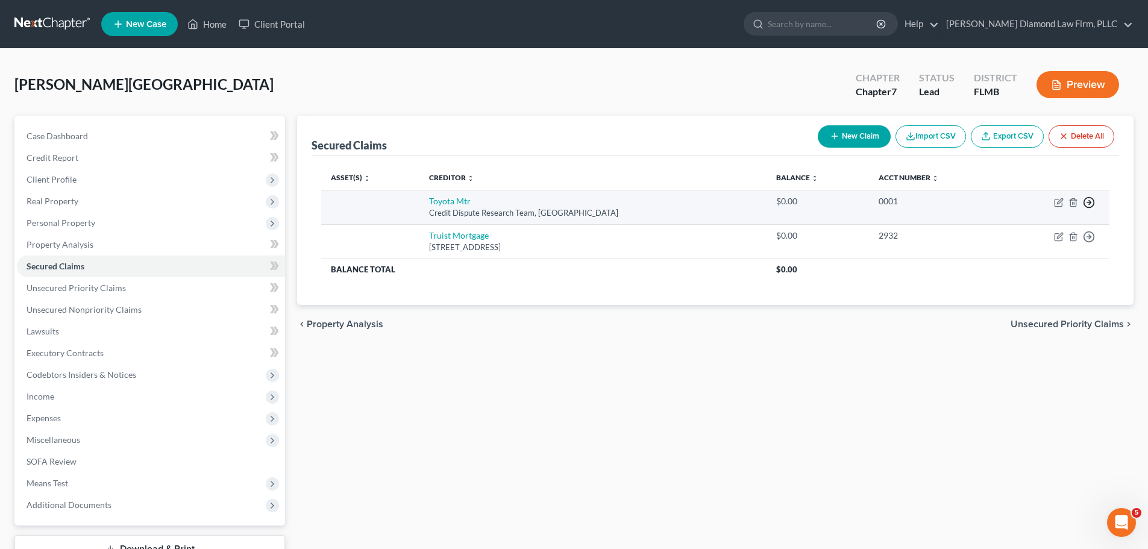
click at [1090, 204] on polyline "button" at bounding box center [1090, 203] width 2 height 4
click at [1014, 232] on link "Move to F" at bounding box center [1033, 231] width 101 height 20
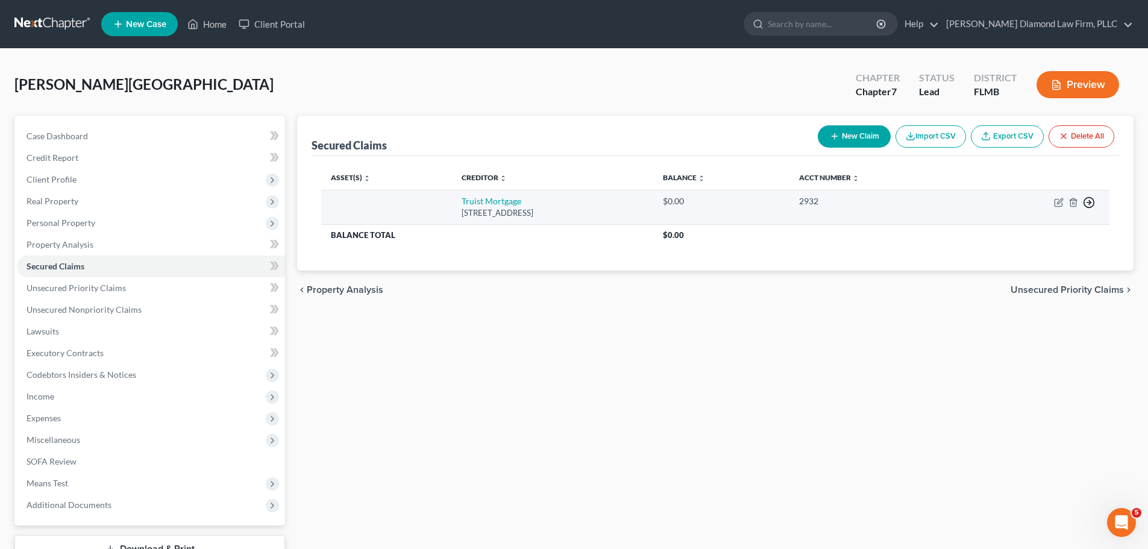
click at [1089, 204] on polyline "button" at bounding box center [1090, 203] width 2 height 4
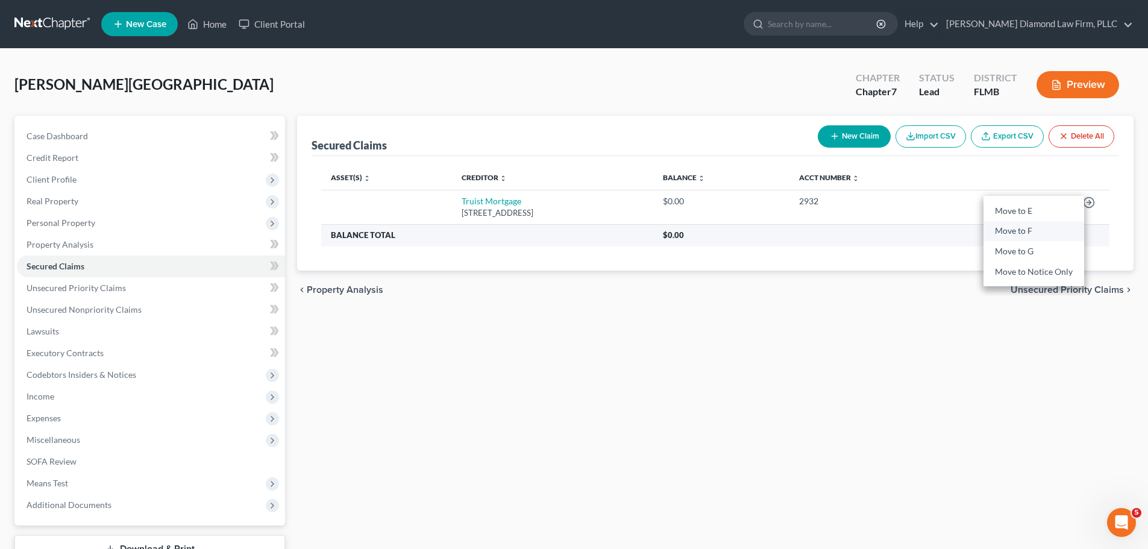
click at [1027, 234] on link "Move to F" at bounding box center [1033, 231] width 101 height 20
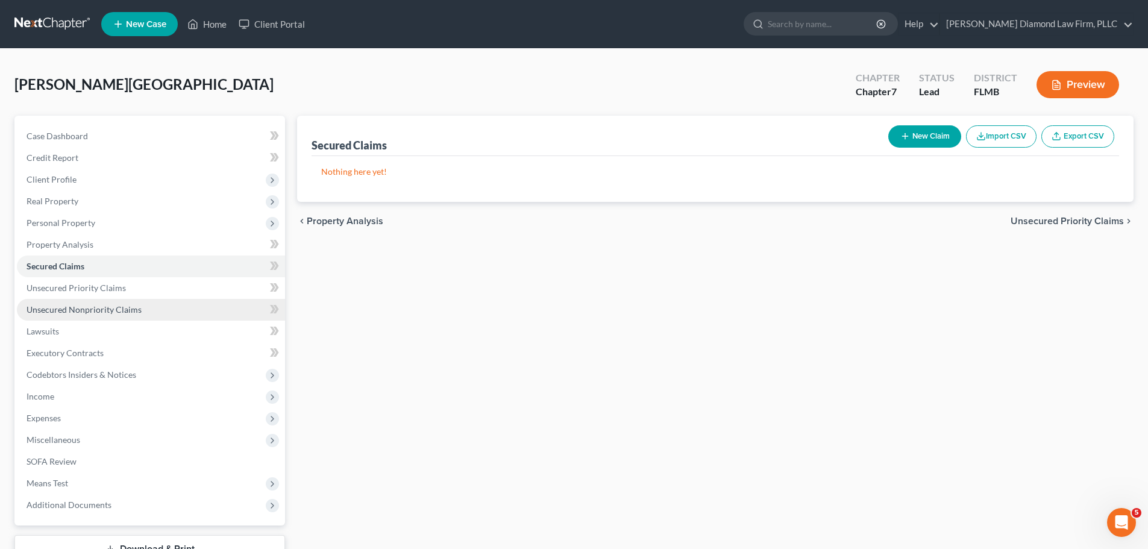
click at [75, 303] on link "Unsecured Nonpriority Claims" at bounding box center [151, 310] width 268 height 22
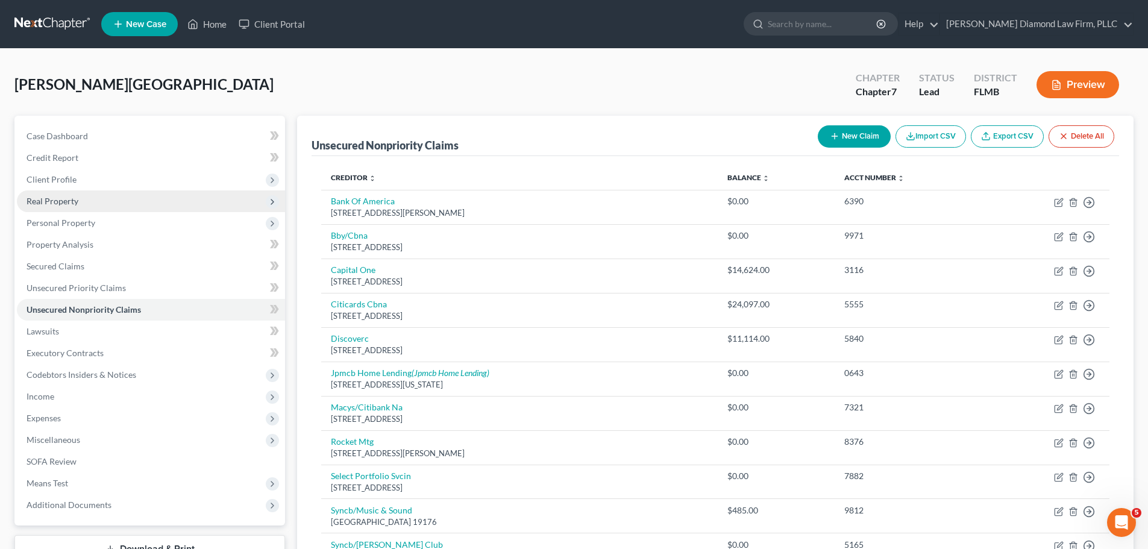
click at [72, 210] on span "Real Property" at bounding box center [151, 201] width 268 height 22
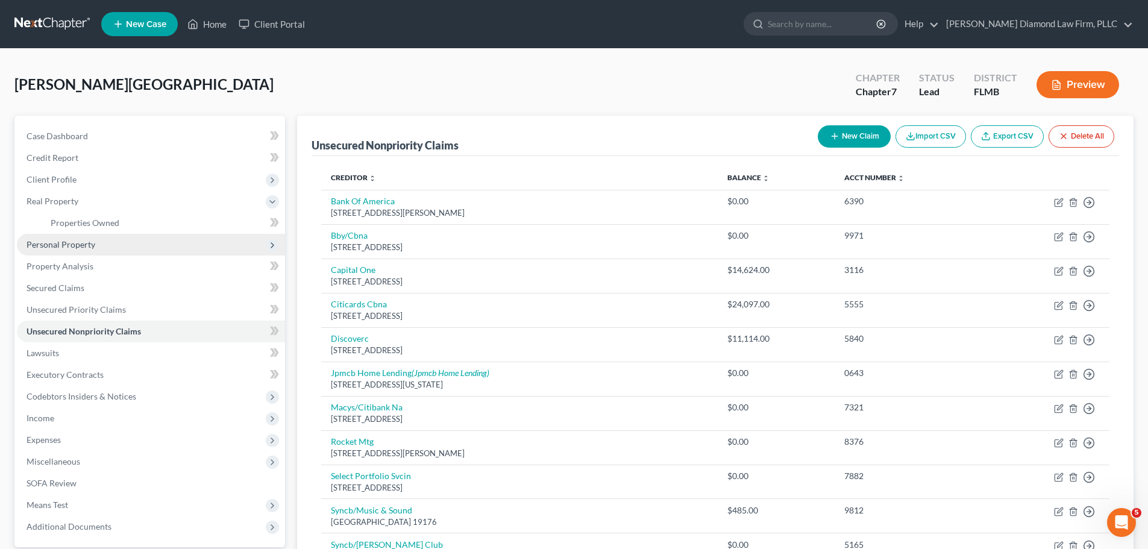
click at [69, 238] on span "Personal Property" at bounding box center [151, 245] width 268 height 22
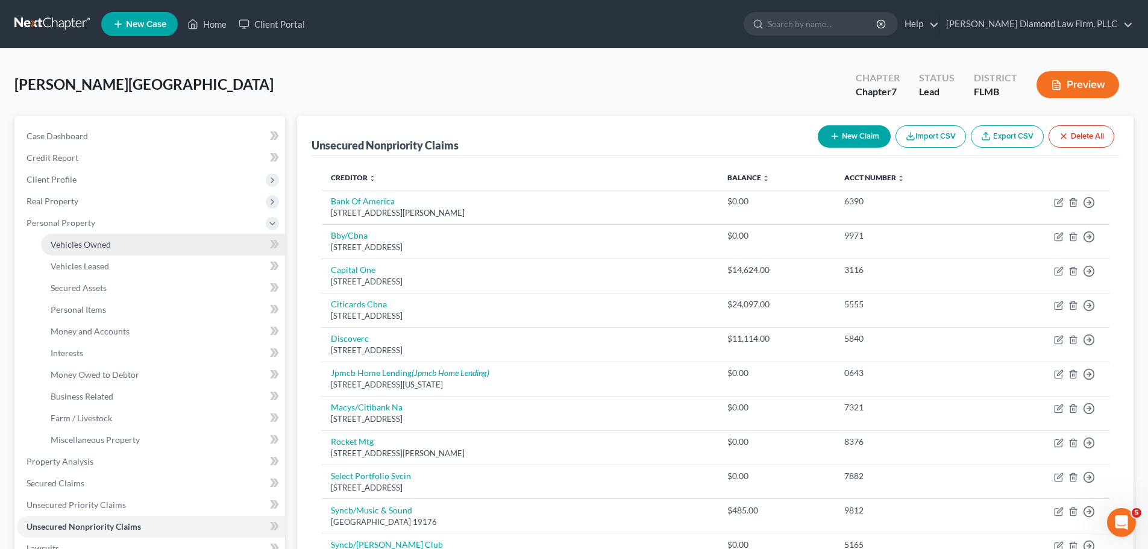
click at [61, 242] on span "Vehicles Owned" at bounding box center [81, 244] width 60 height 10
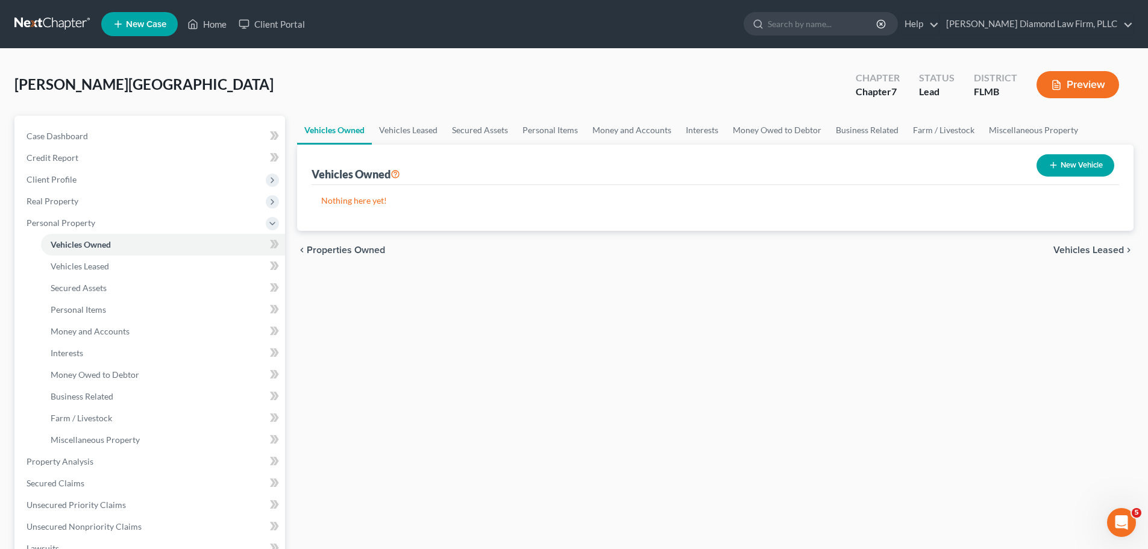
click at [1053, 163] on icon "button" at bounding box center [1053, 165] width 10 height 10
select select "0"
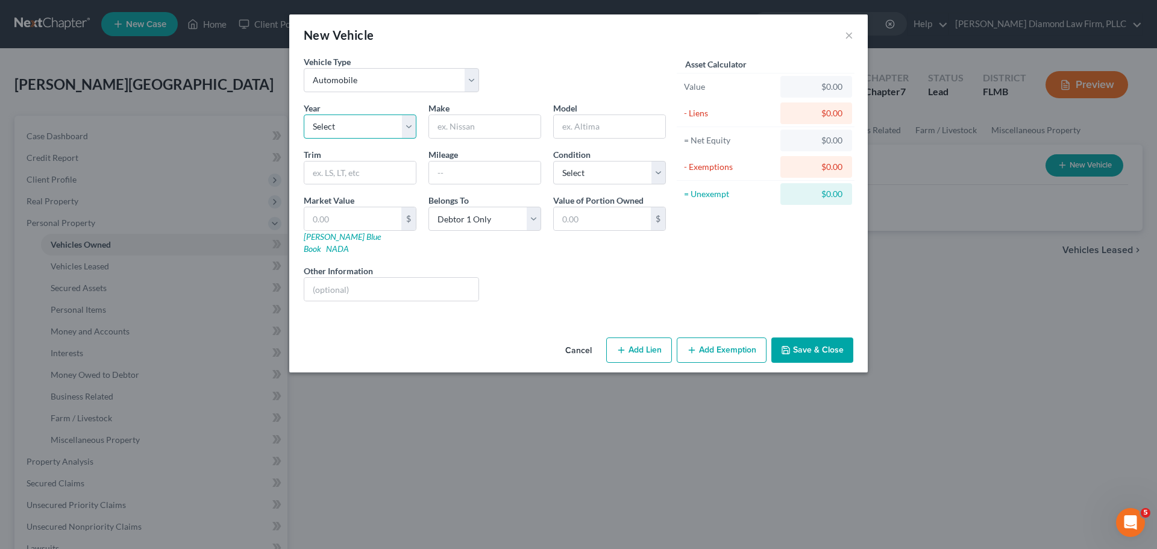
click at [351, 120] on select "Select 2026 2025 2024 2023 2022 2021 2020 2019 2018 2017 2016 2015 2014 2013 20…" at bounding box center [360, 126] width 113 height 24
select select "16"
click at [304, 114] on select "Select 2026 2025 2024 2023 2022 2021 2020 2019 2018 2017 2016 2015 2014 2013 20…" at bounding box center [360, 126] width 113 height 24
click at [474, 127] on input "text" at bounding box center [484, 126] width 111 height 23
type input "Toyota"
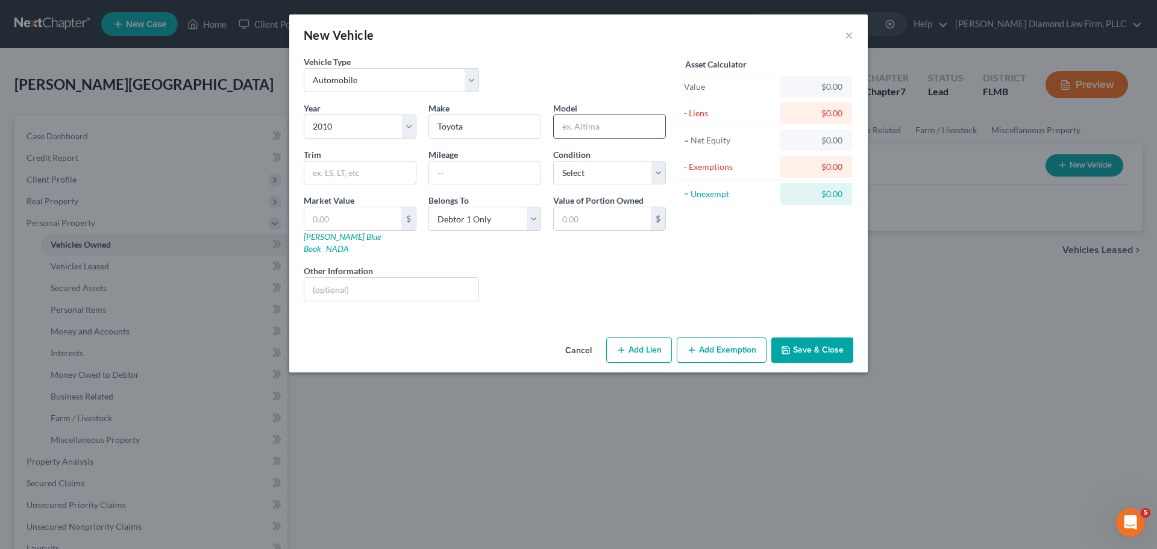
click at [571, 131] on input "text" at bounding box center [609, 126] width 111 height 23
type input "C"
type input "FJ"
click at [339, 278] on input "text" at bounding box center [391, 289] width 174 height 23
click at [408, 284] on input "VIN:" at bounding box center [391, 289] width 174 height 23
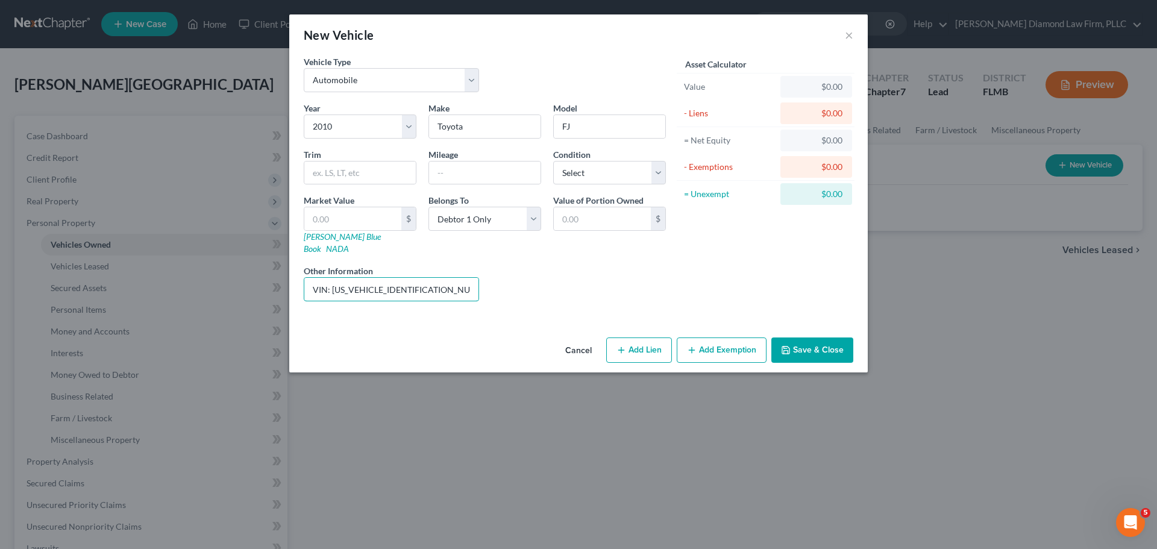
drag, startPoint x: 415, startPoint y: 278, endPoint x: 331, endPoint y: 295, distance: 85.3
click at [331, 295] on div "Year Select 2026 2025 2024 2023 2022 2021 2020 2019 2018 2017 2016 2015 2014 20…" at bounding box center [485, 206] width 374 height 209
type input "VIN: [US_VEHICLE_IDENTIFICATION_NUMBER]"
click at [343, 238] on link "[PERSON_NAME] Blue Book" at bounding box center [342, 242] width 77 height 22
click at [351, 217] on input "text" at bounding box center [352, 218] width 97 height 23
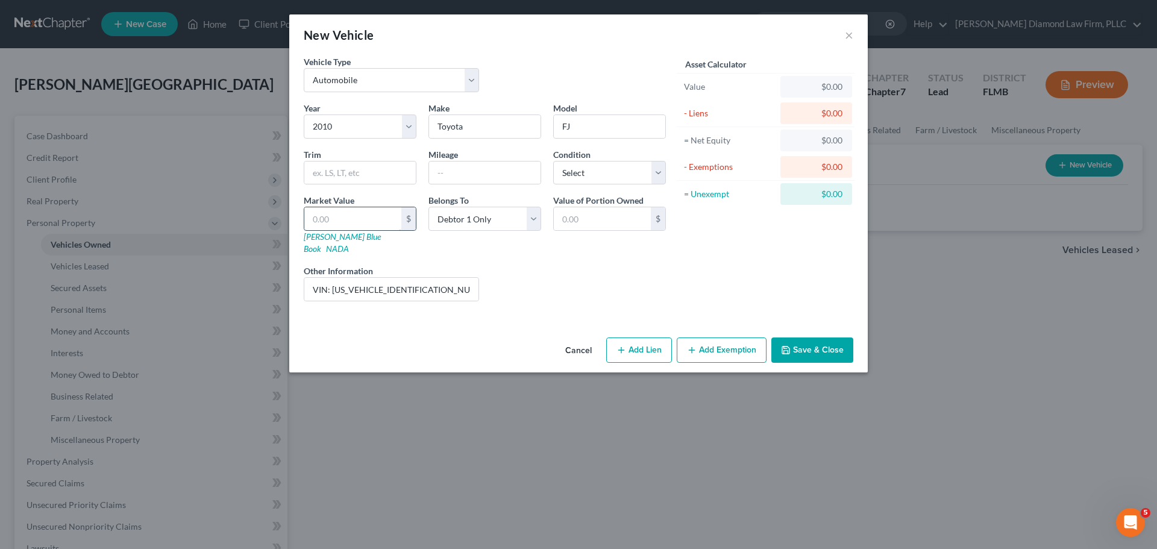
type input "1"
type input "1.00"
type input "10"
type input "10.00"
type input "109"
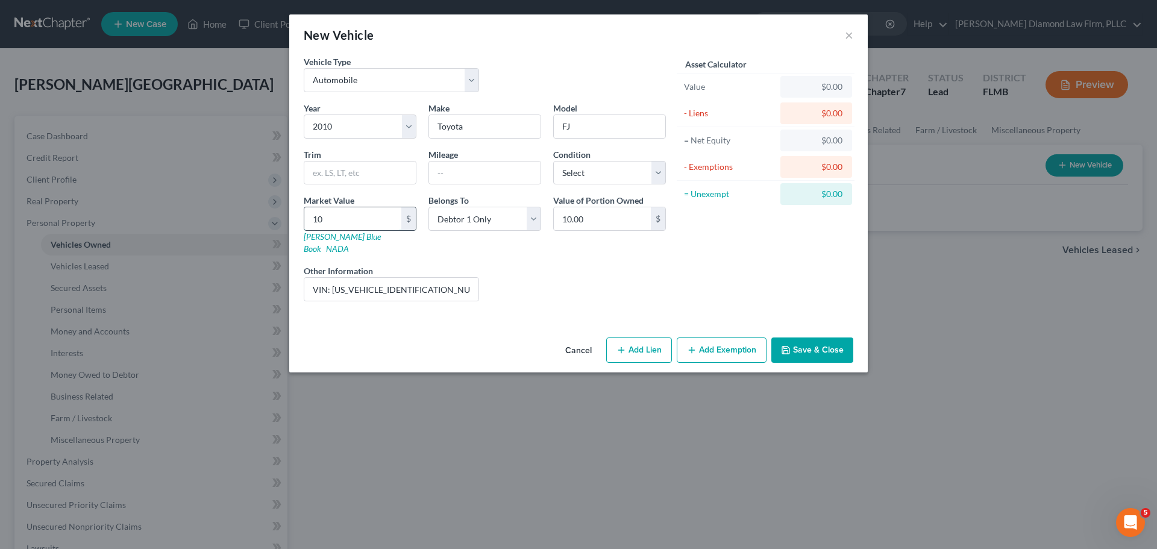
type input "109.00"
type input "1091"
type input "1,091.00"
type input "10914"
type input "10,914.00"
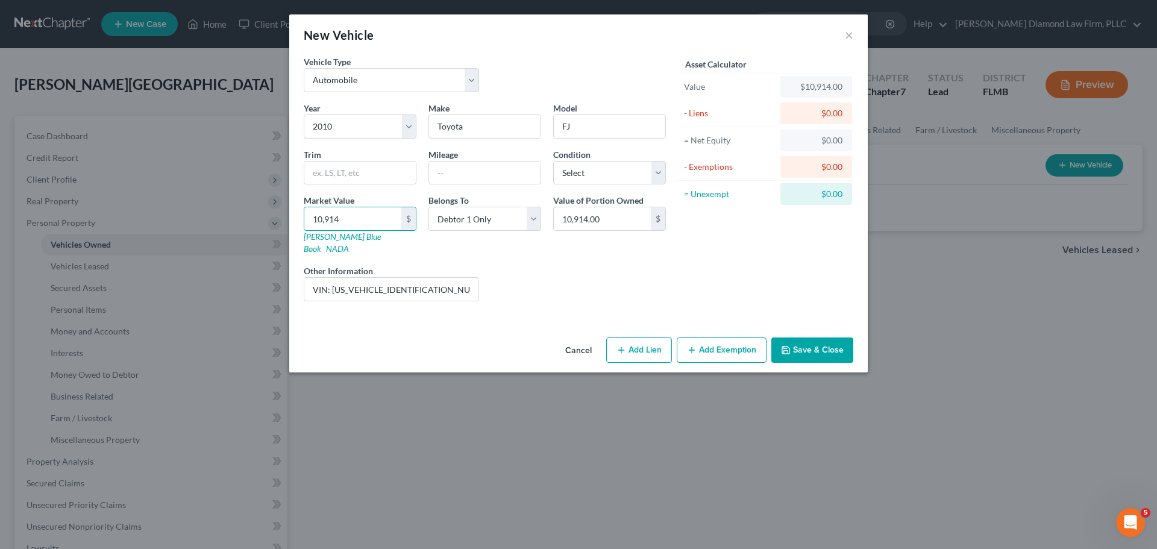
type input "10,914"
click at [599, 165] on select "Select Excellent Very Good Good Fair Poor" at bounding box center [609, 173] width 113 height 24
select select "3"
click at [553, 161] on select "Select Excellent Very Good Good Fair Poor" at bounding box center [609, 173] width 113 height 24
click at [463, 164] on input "text" at bounding box center [484, 172] width 111 height 23
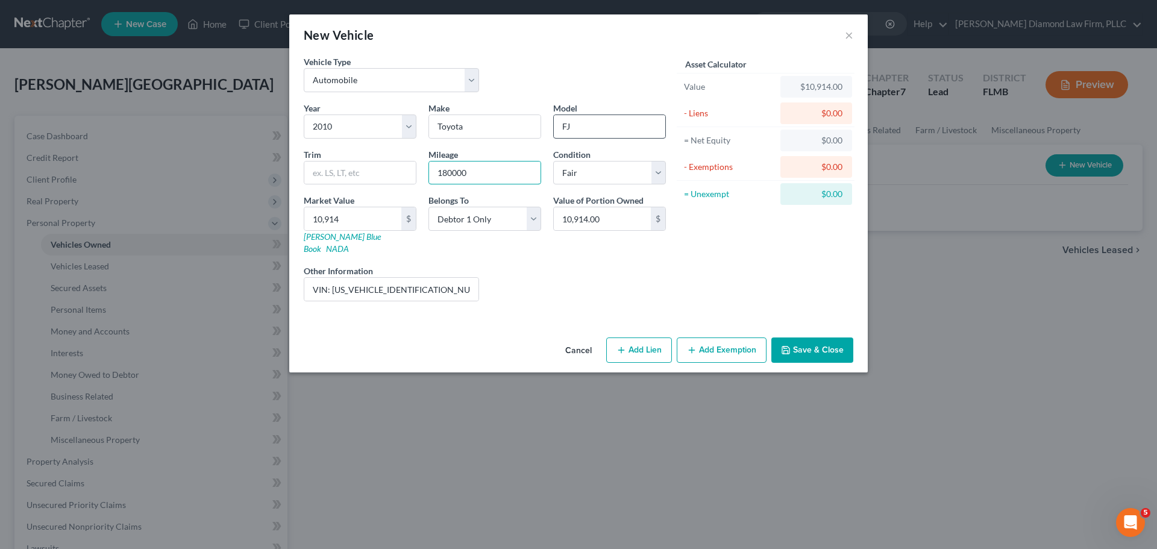
type input "180000"
click at [607, 128] on input "FJ" at bounding box center [609, 126] width 111 height 23
type input "FJ Cruiser"
click at [704, 339] on button "Add Exemption" at bounding box center [722, 349] width 90 height 25
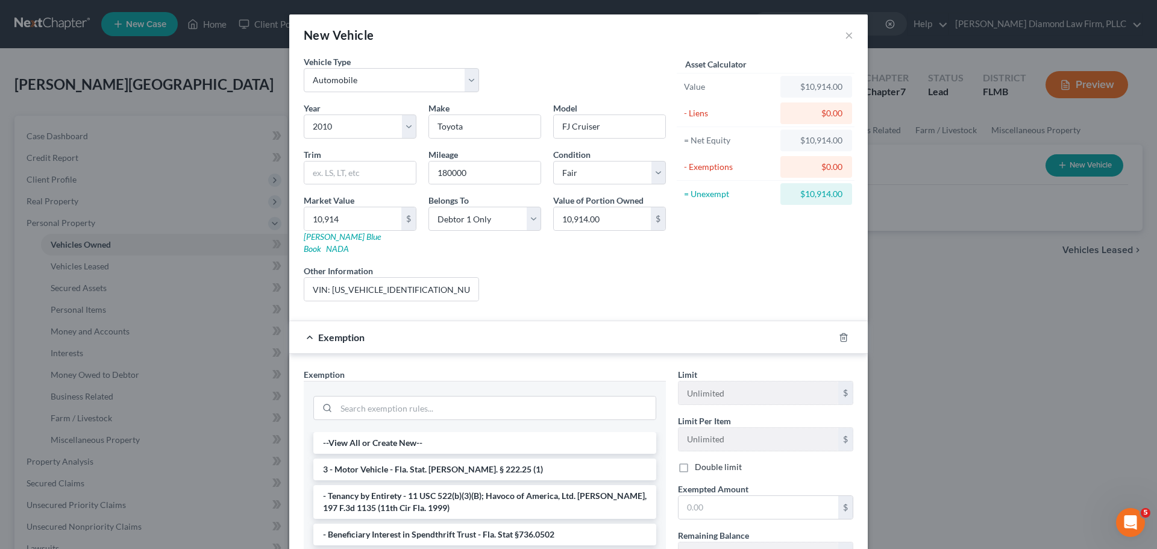
click at [834, 328] on div at bounding box center [851, 337] width 34 height 19
click at [842, 333] on icon "button" at bounding box center [842, 337] width 5 height 8
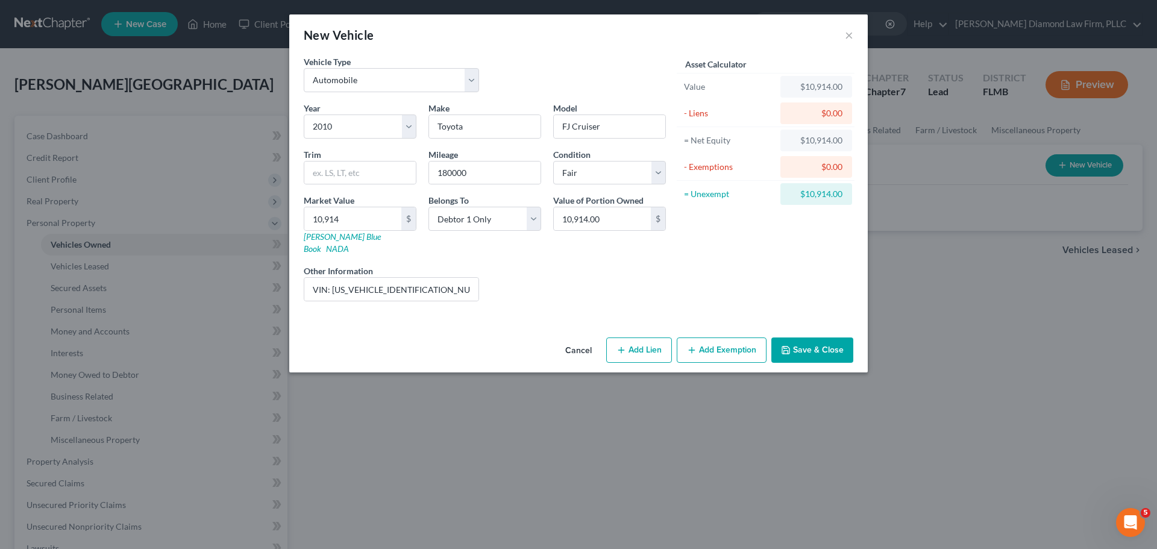
click at [827, 339] on button "Save & Close" at bounding box center [812, 349] width 82 height 25
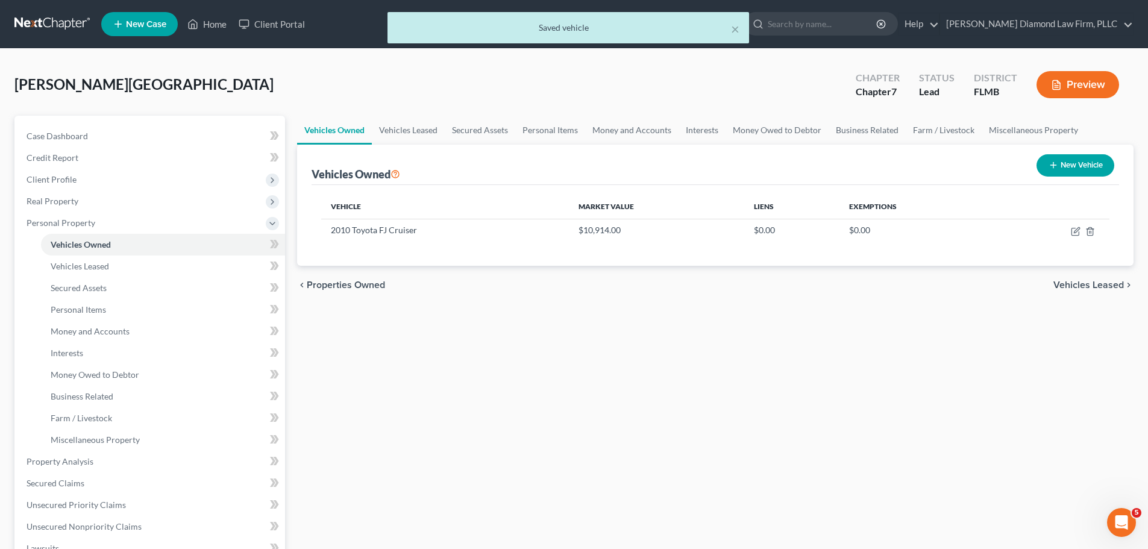
click at [1033, 161] on div "New Vehicle" at bounding box center [1074, 165] width 87 height 32
click at [1050, 161] on icon "button" at bounding box center [1053, 165] width 10 height 10
select select "0"
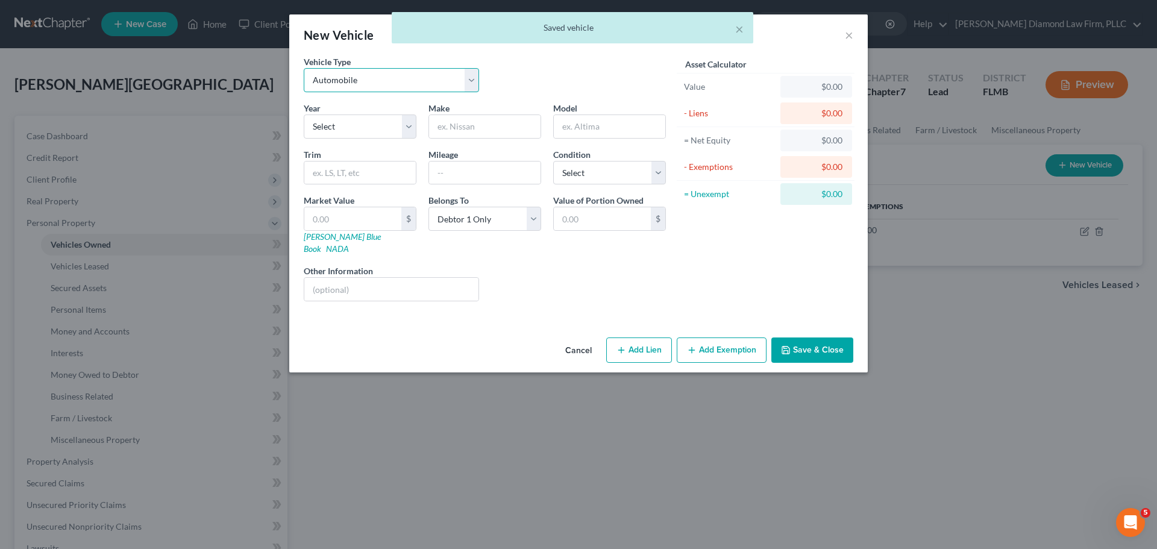
click at [336, 77] on select "Select Automobile Truck Trailer Watercraft Aircraft Motor Home Atv Other Vehicle" at bounding box center [391, 80] width 175 height 24
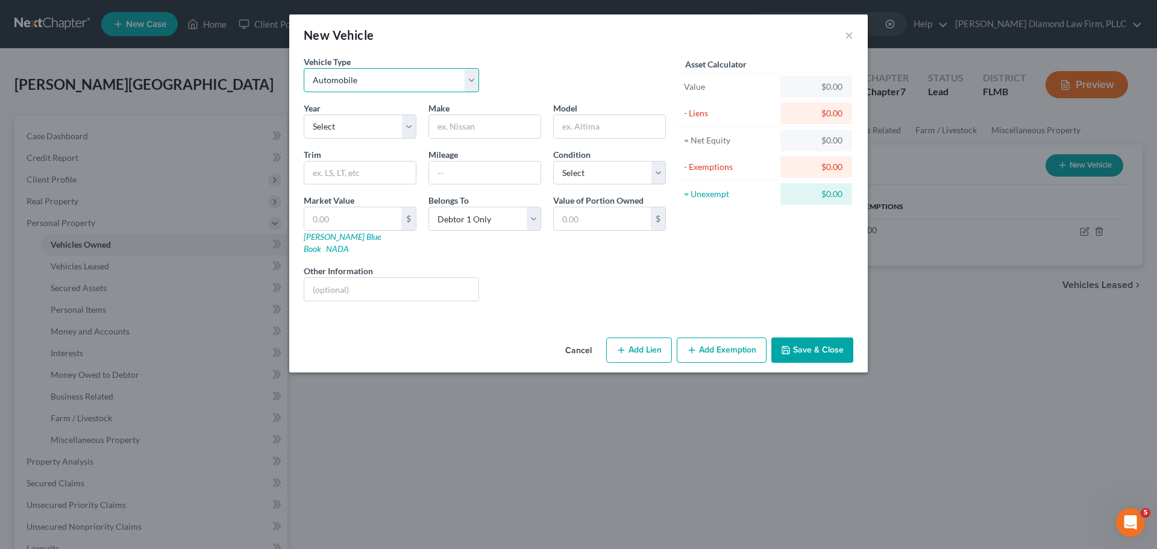
select select "3"
click at [304, 68] on select "Select Automobile Truck Trailer Watercraft Aircraft Motor Home Atv Other Vehicle" at bounding box center [391, 80] width 175 height 24
click at [340, 130] on select "Select 2026 2025 2024 2023 2022 2021 2020 2019 2018 2017 2016 2015 2014 2013 20…" at bounding box center [360, 126] width 113 height 24
select select "21"
click at [304, 114] on select "Select 2026 2025 2024 2023 2022 2021 2020 2019 2018 2017 2016 2015 2014 2013 20…" at bounding box center [360, 126] width 113 height 24
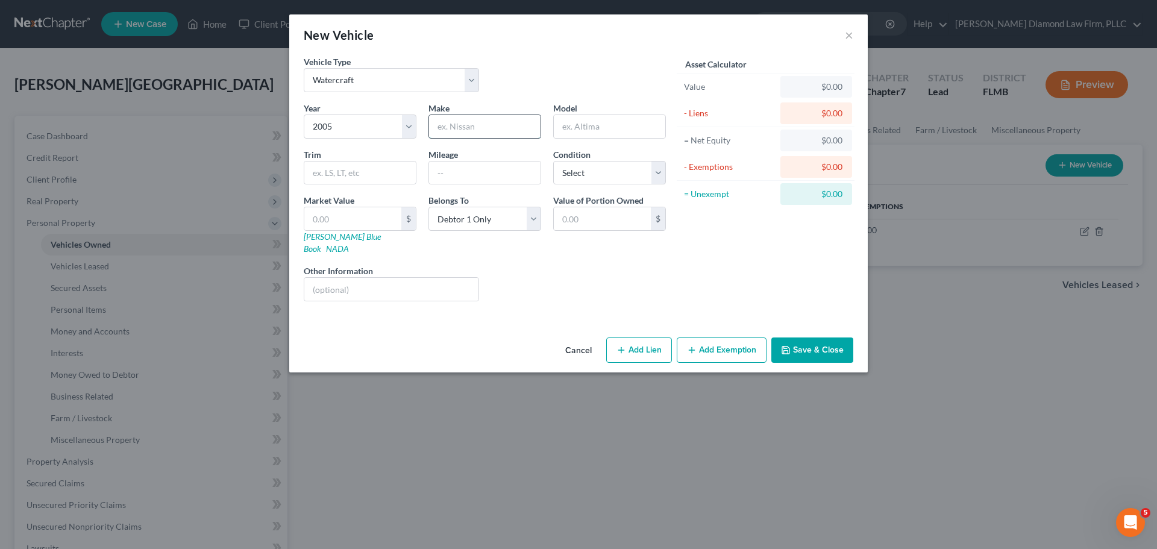
click at [480, 131] on input "text" at bounding box center [484, 126] width 111 height 23
type input "s"
type input "SeaDoo"
click at [584, 128] on input "Sportser" at bounding box center [609, 126] width 111 height 23
type input "Sportster"
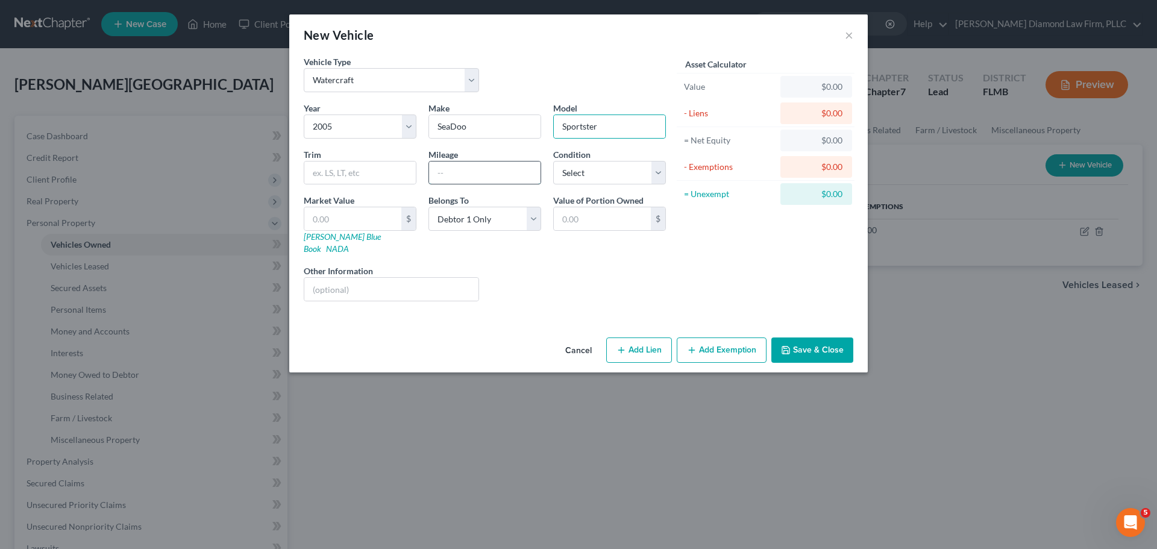
click at [486, 178] on input "text" at bounding box center [484, 172] width 111 height 23
type input "25000"
drag, startPoint x: 616, startPoint y: 169, endPoint x: 611, endPoint y: 184, distance: 15.8
click at [616, 169] on select "Select Excellent Very Good Good Fair Poor" at bounding box center [609, 173] width 113 height 24
select select "3"
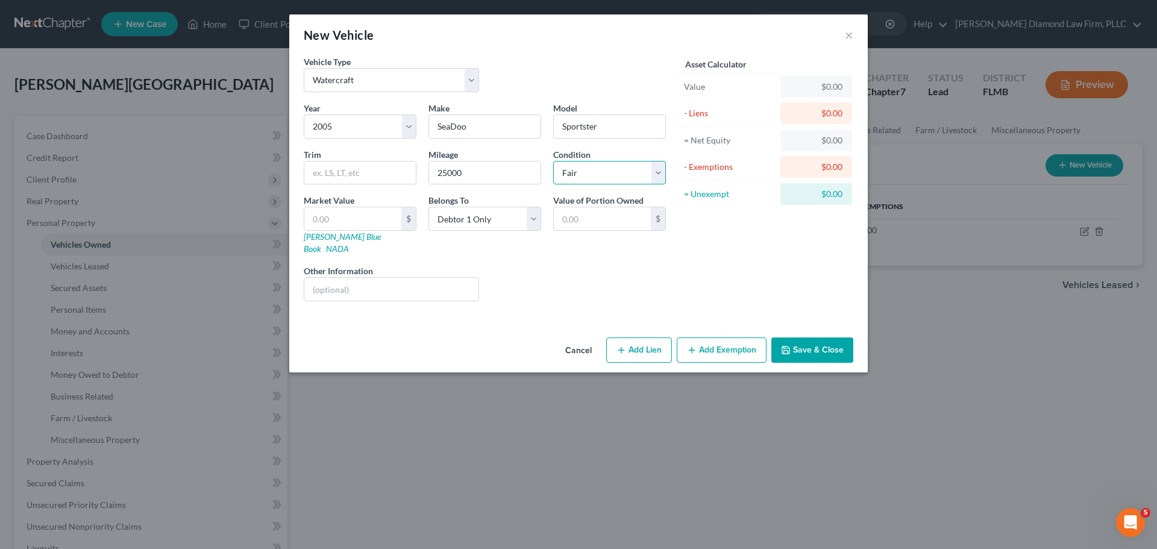
click at [553, 161] on select "Select Excellent Very Good Good Fair Poor" at bounding box center [609, 173] width 113 height 24
click at [469, 169] on input "25000" at bounding box center [484, 172] width 111 height 23
click at [452, 176] on input "250000" at bounding box center [484, 172] width 111 height 23
type input "250000"
click at [801, 337] on button "Save & Close" at bounding box center [812, 349] width 82 height 25
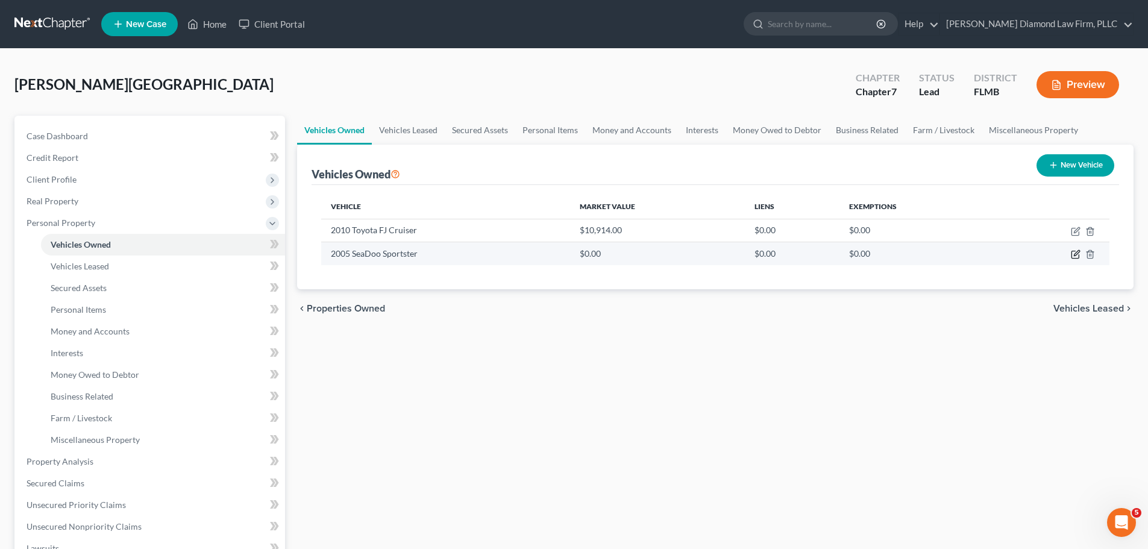
click at [1075, 257] on icon "button" at bounding box center [1076, 254] width 10 height 10
select select "3"
select select "21"
select select "3"
select select "0"
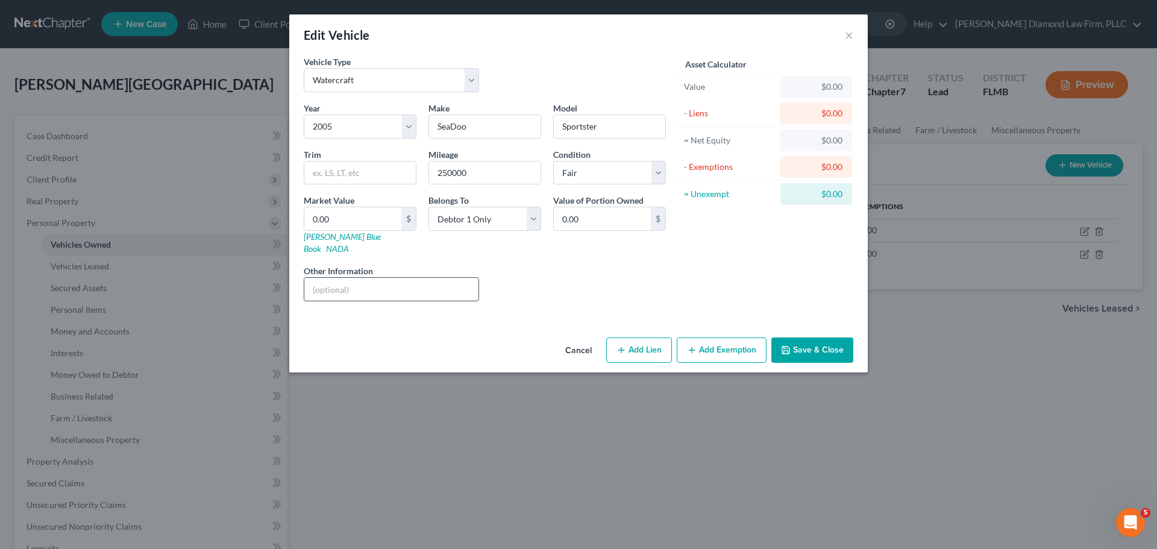
click at [365, 286] on input "text" at bounding box center [391, 289] width 174 height 23
type input "HIN: CEC11277A505"
click at [366, 223] on input "0.00" at bounding box center [352, 218] width 97 height 23
type input "7"
type input "7.00"
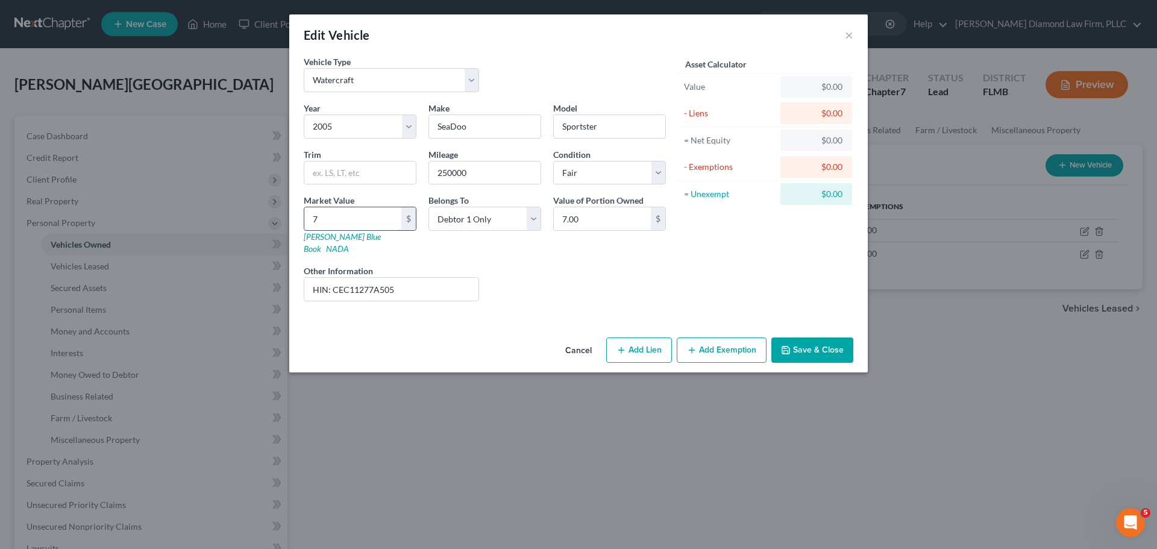
type input "72"
type input "72.00"
type input "720"
type input "720.00"
type input "7200"
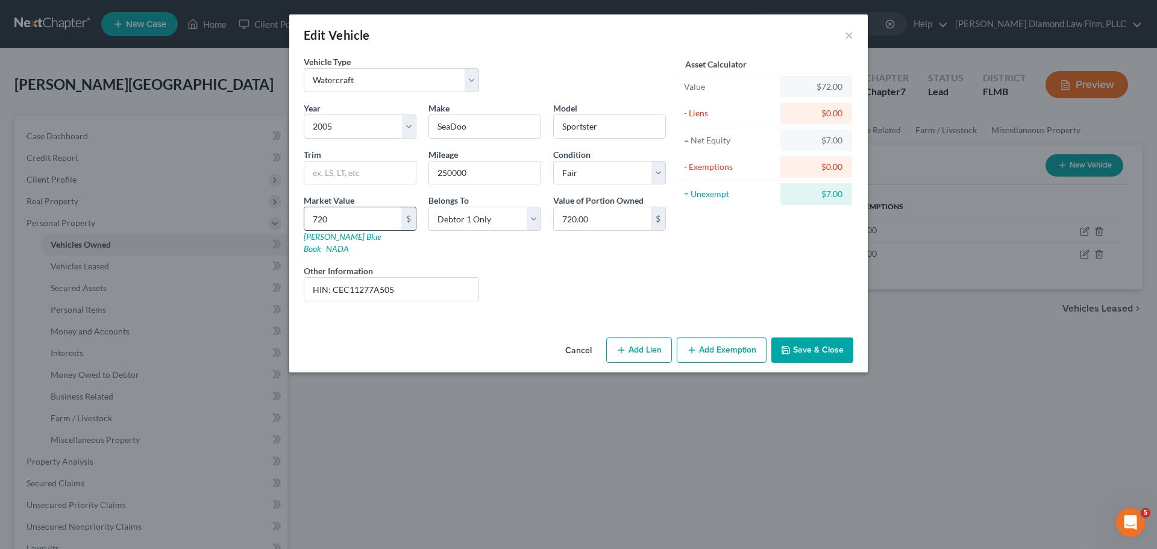
type input "7,200.00"
type input "7,200"
click at [842, 337] on button "Save & Close" at bounding box center [812, 349] width 82 height 25
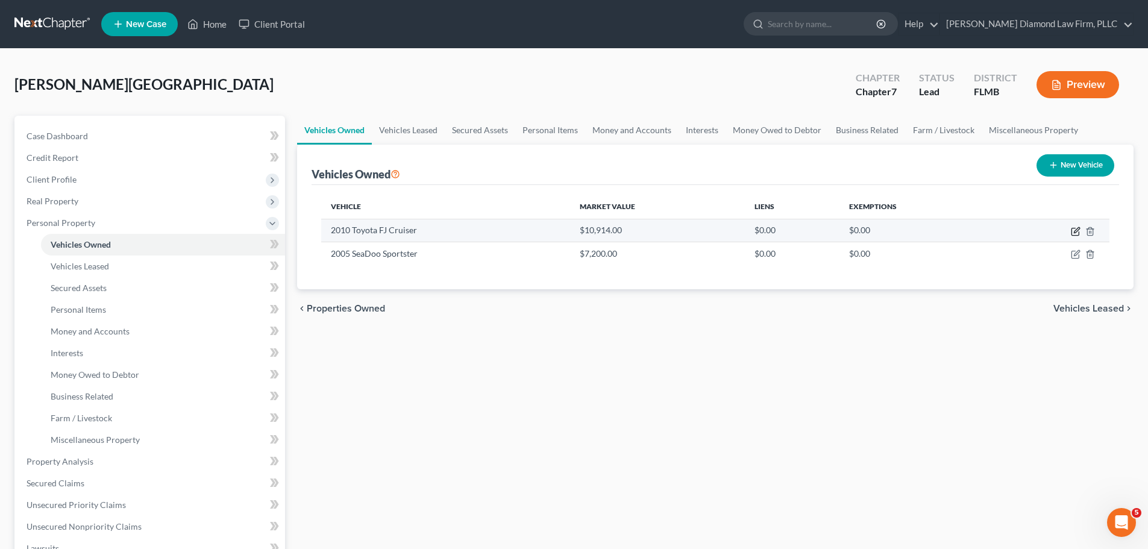
click at [1074, 227] on icon "button" at bounding box center [1076, 232] width 10 height 10
select select "0"
select select "16"
select select "3"
select select "0"
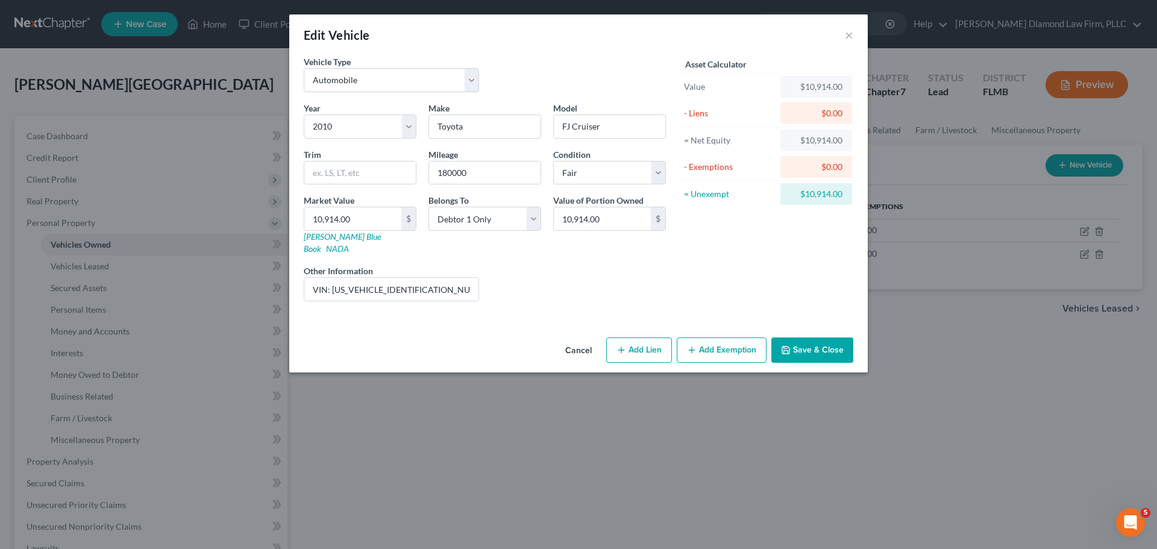
click at [711, 337] on button "Add Exemption" at bounding box center [722, 349] width 90 height 25
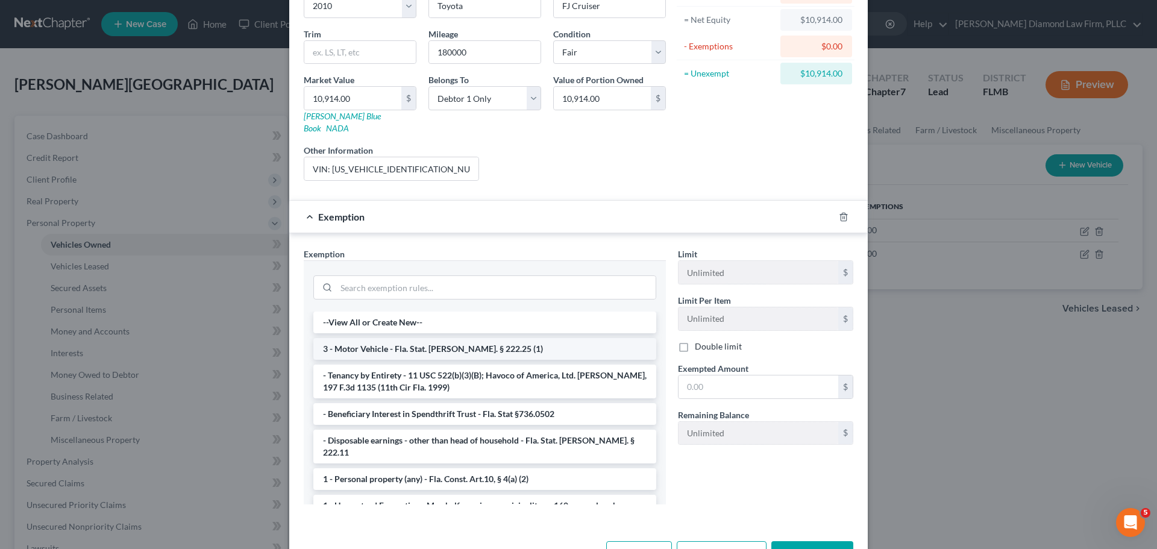
click at [440, 338] on li "3 - Motor Vehicle - Fla. Stat. [PERSON_NAME]. § 222.25 (1)" at bounding box center [484, 349] width 343 height 22
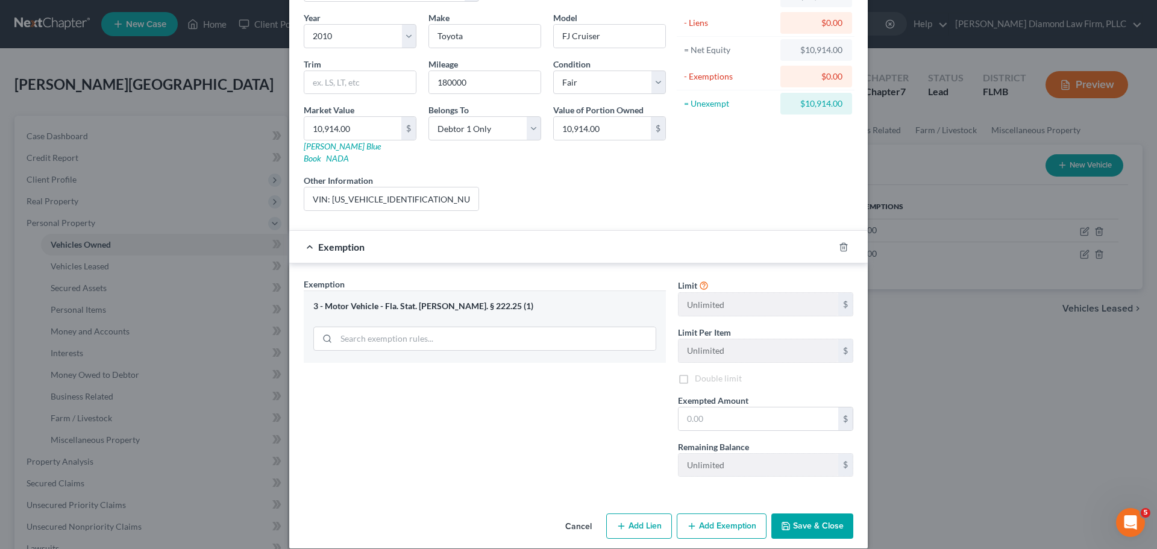
scroll to position [92, 0]
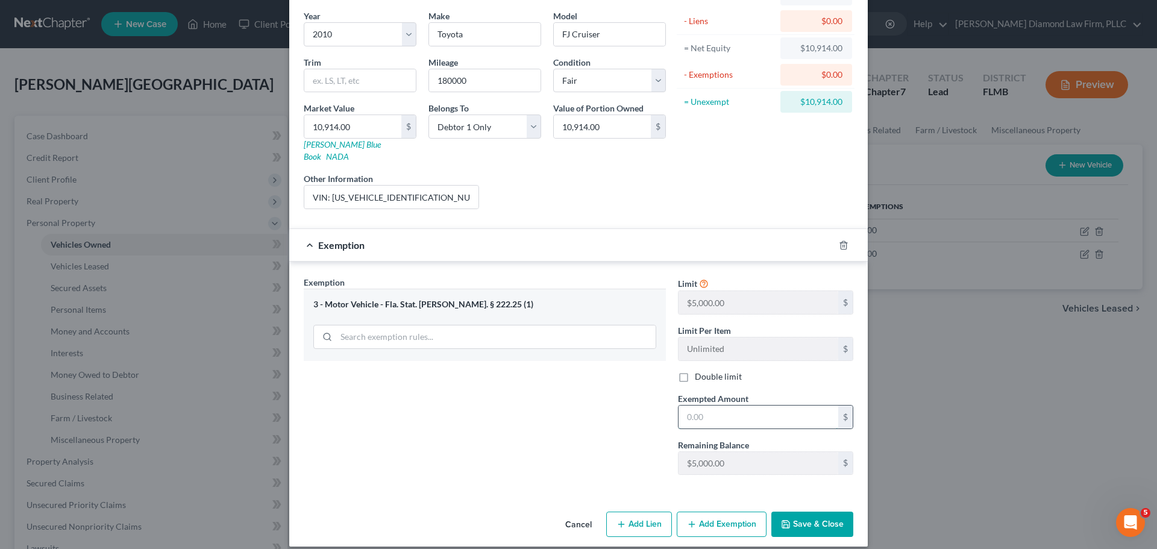
click at [750, 405] on input "text" at bounding box center [758, 416] width 160 height 23
type input "5,000"
click at [813, 512] on button "Save & Close" at bounding box center [812, 524] width 82 height 25
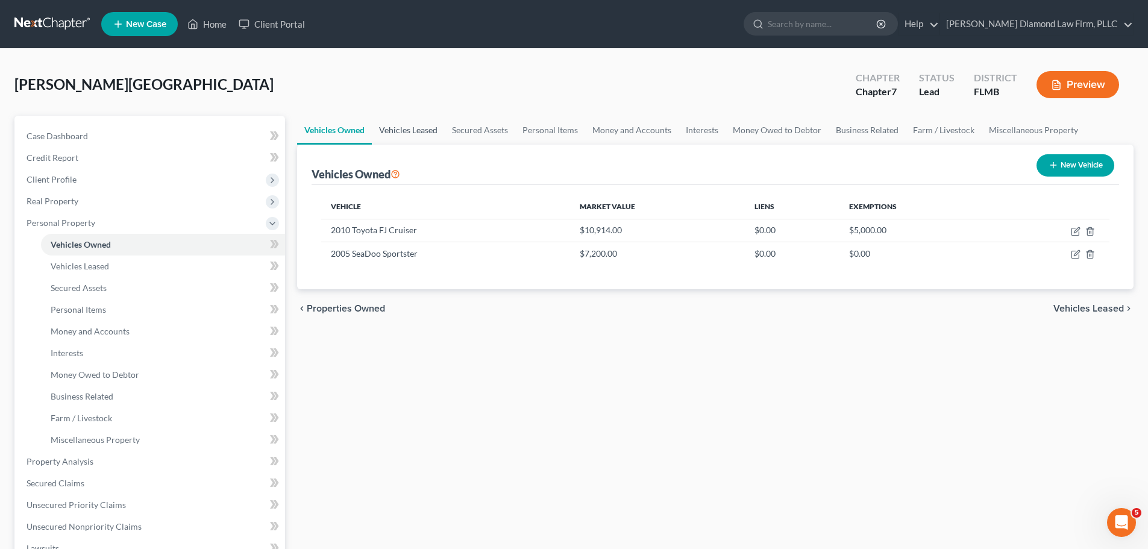
click at [406, 131] on link "Vehicles Leased" at bounding box center [408, 130] width 73 height 29
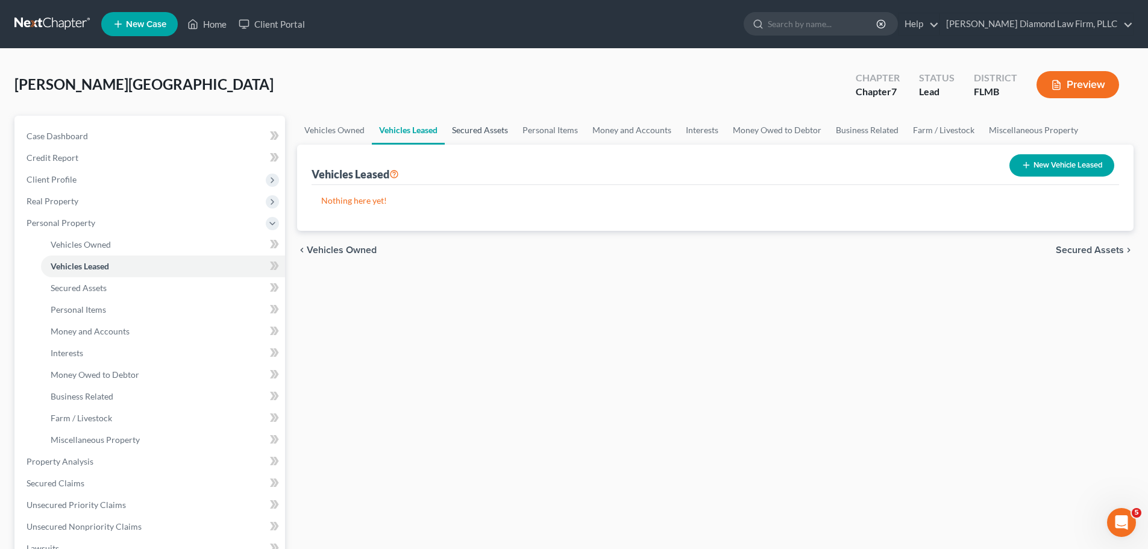
click at [451, 127] on link "Secured Assets" at bounding box center [480, 130] width 70 height 29
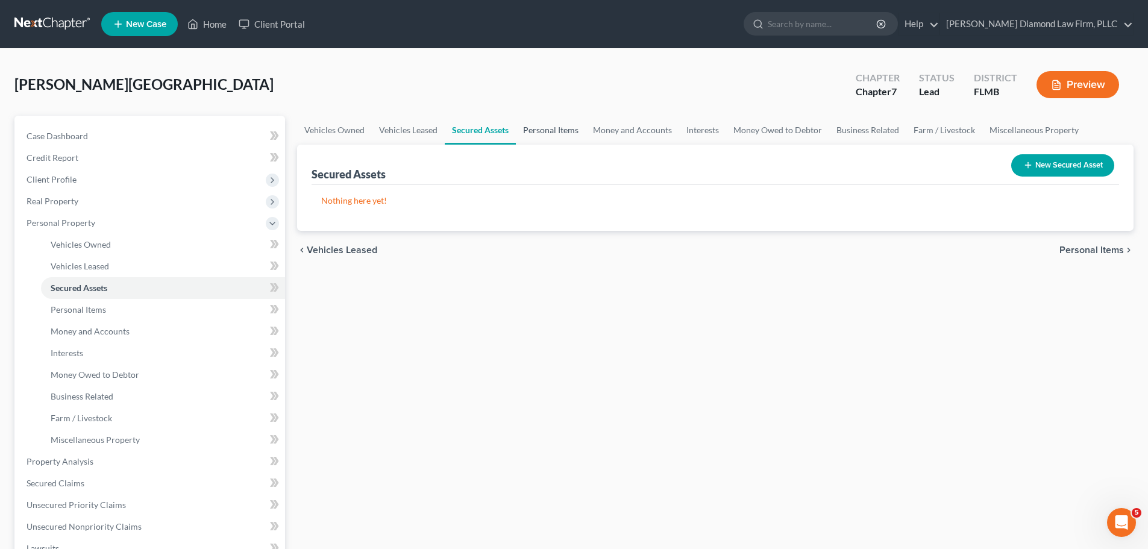
click at [525, 127] on link "Personal Items" at bounding box center [551, 130] width 70 height 29
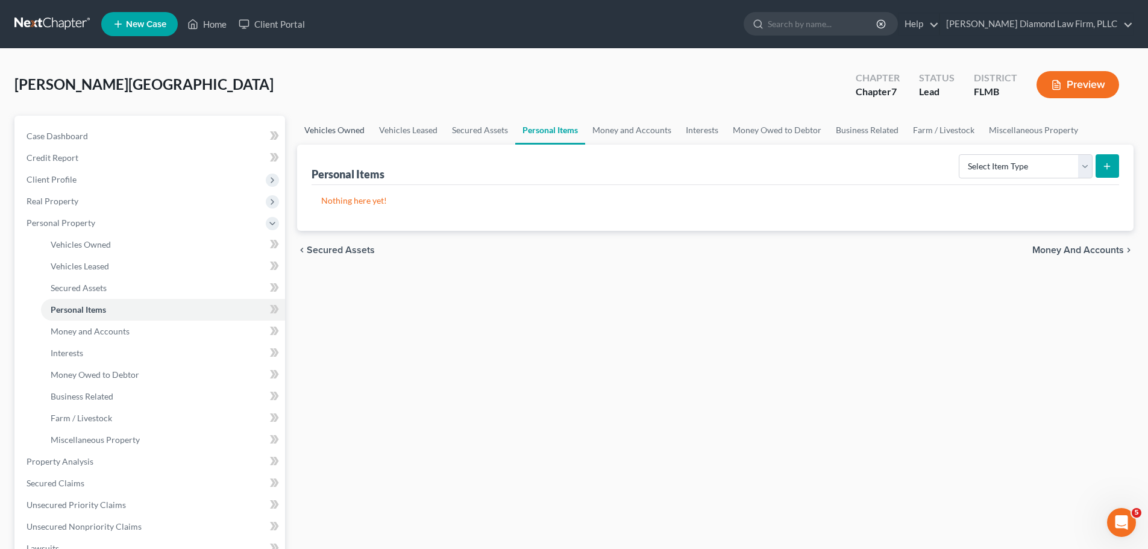
click at [325, 134] on link "Vehicles Owned" at bounding box center [334, 130] width 75 height 29
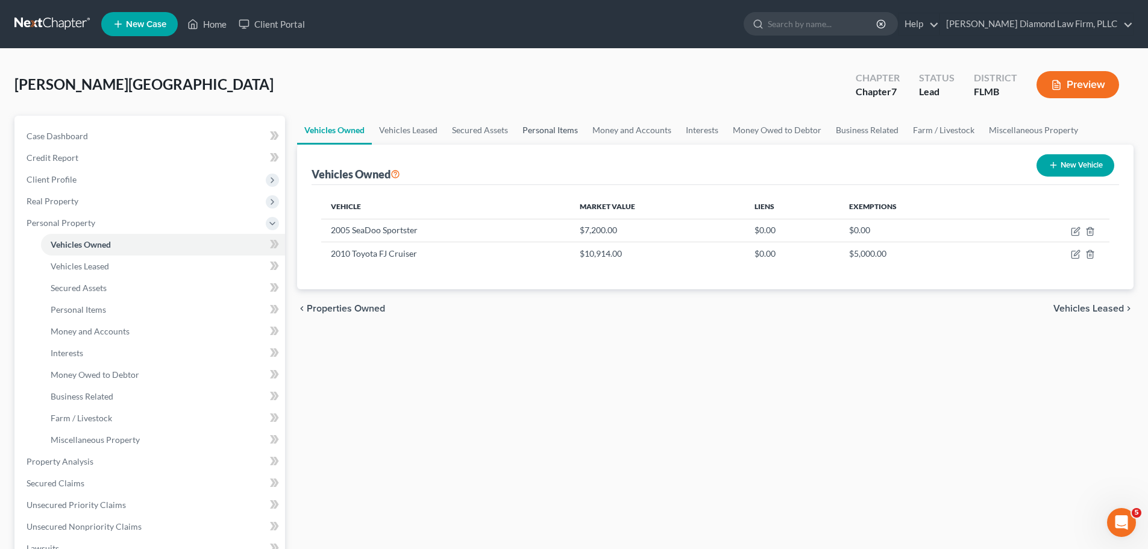
click at [536, 131] on link "Personal Items" at bounding box center [550, 130] width 70 height 29
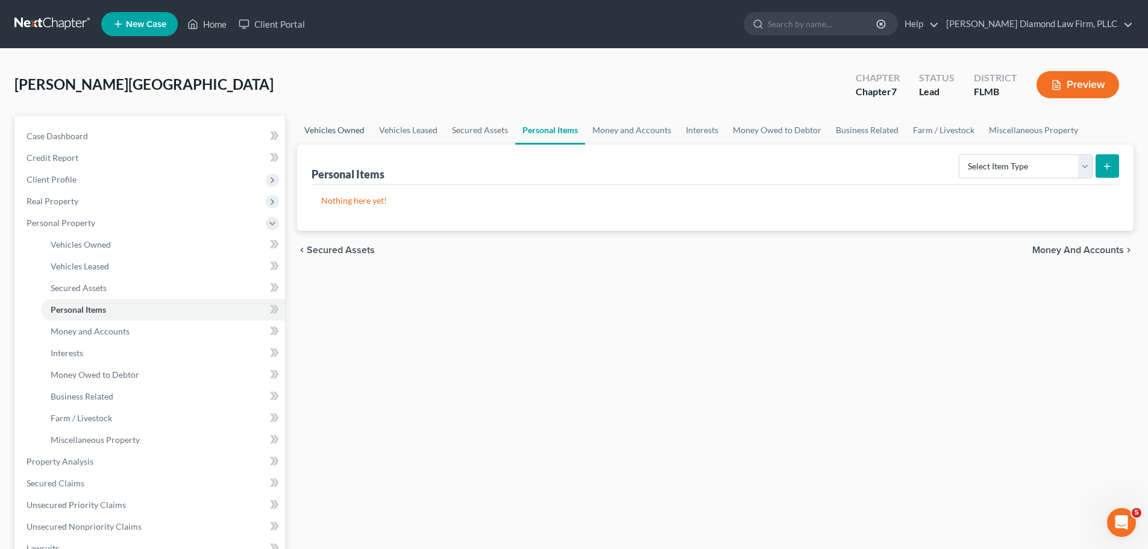
click at [335, 139] on link "Vehicles Owned" at bounding box center [334, 130] width 75 height 29
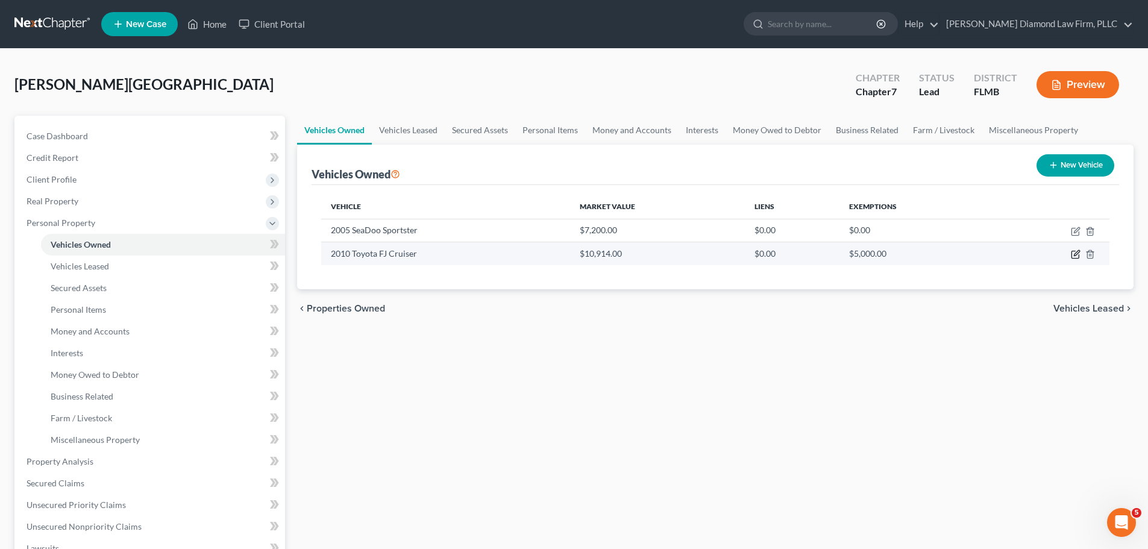
click at [1077, 257] on icon "button" at bounding box center [1076, 254] width 10 height 10
select select "0"
select select "16"
select select "3"
select select "0"
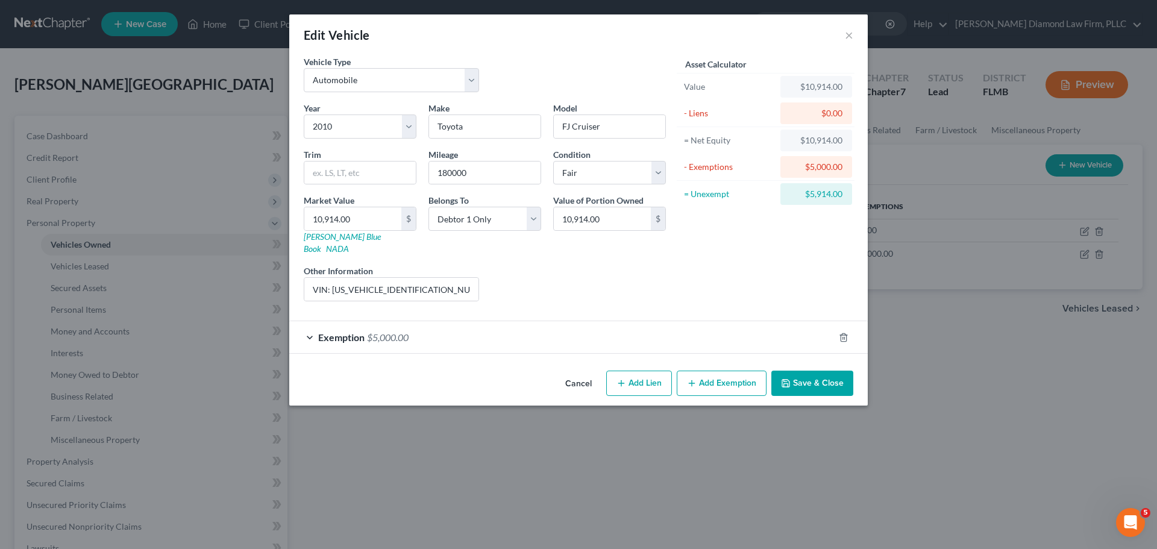
click at [702, 371] on button "Add Exemption" at bounding box center [722, 383] width 90 height 25
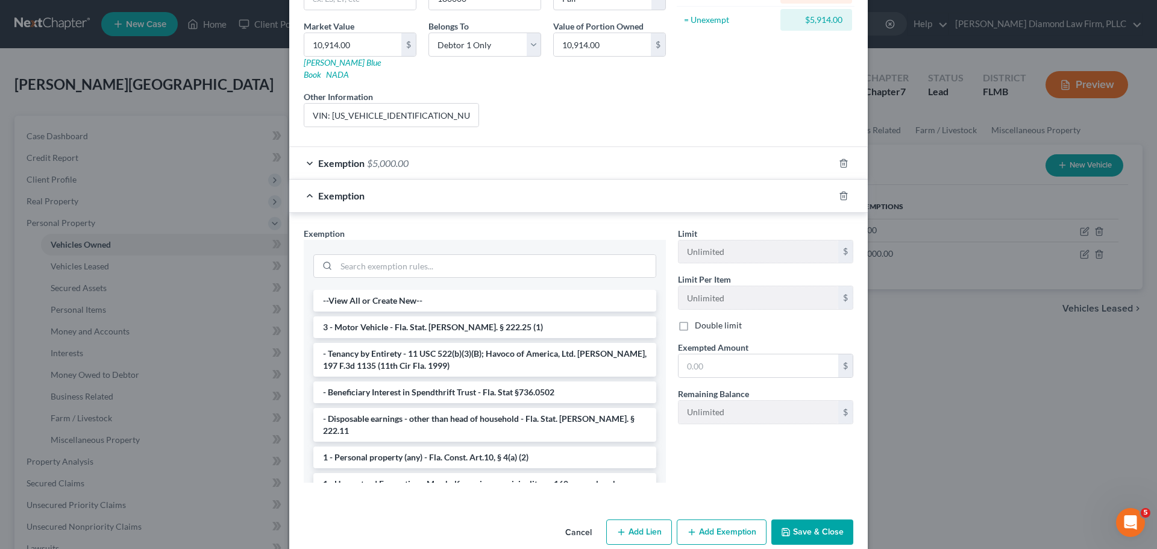
scroll to position [181, 0]
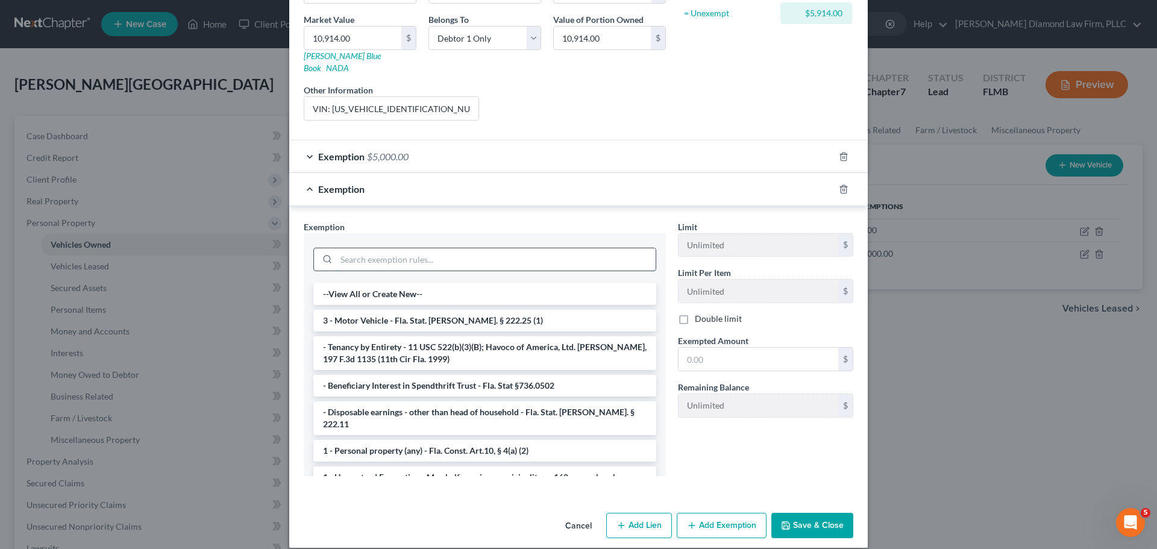
click at [430, 252] on input "search" at bounding box center [495, 259] width 319 height 23
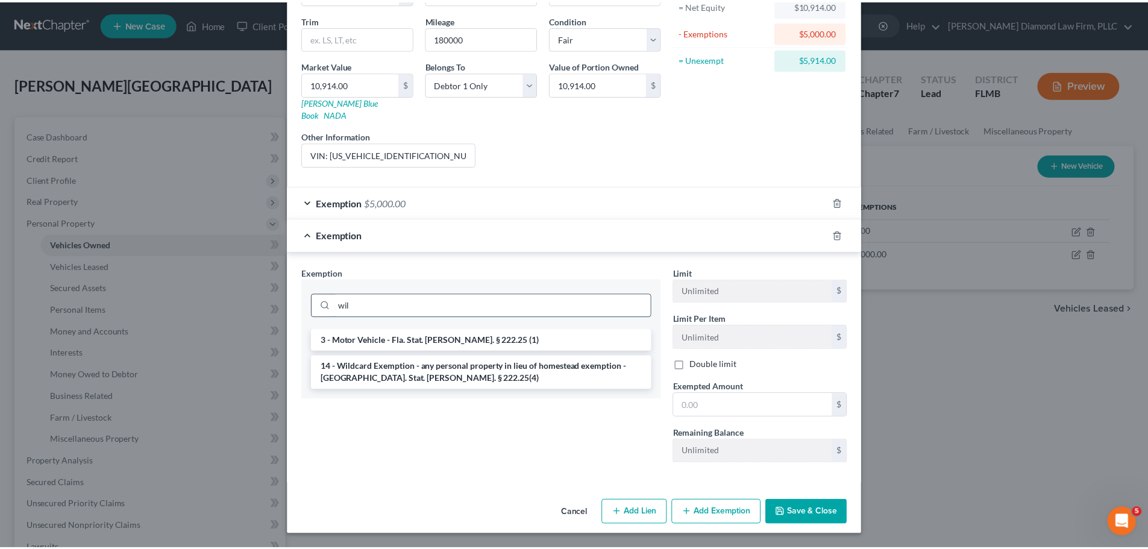
scroll to position [123, 0]
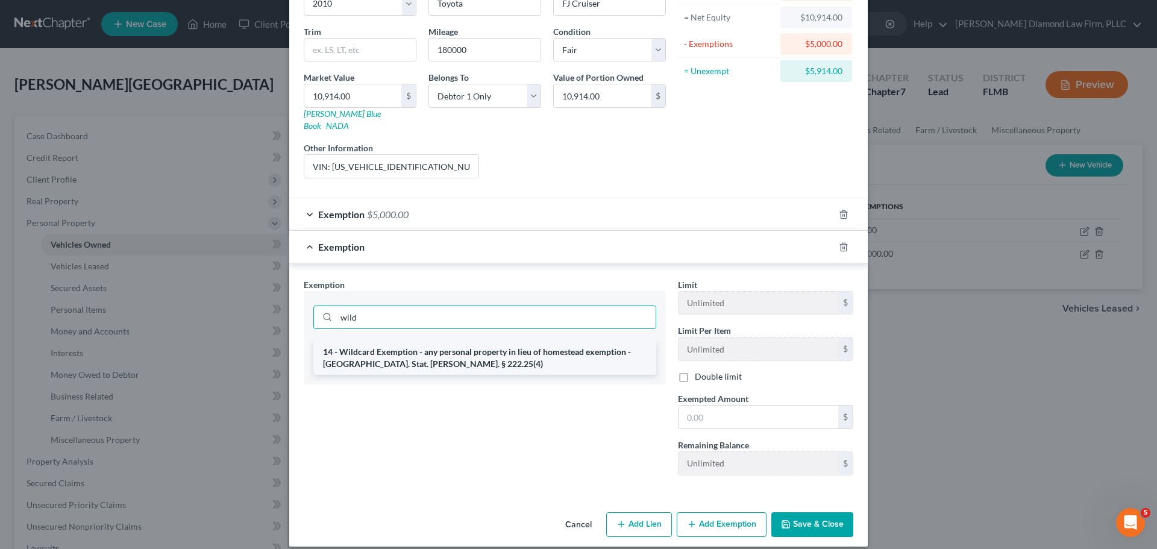
type input "wild"
click at [411, 341] on li "14 - Wildcard Exemption - any personal property in lieu of homestead exemption …" at bounding box center [484, 358] width 343 height 34
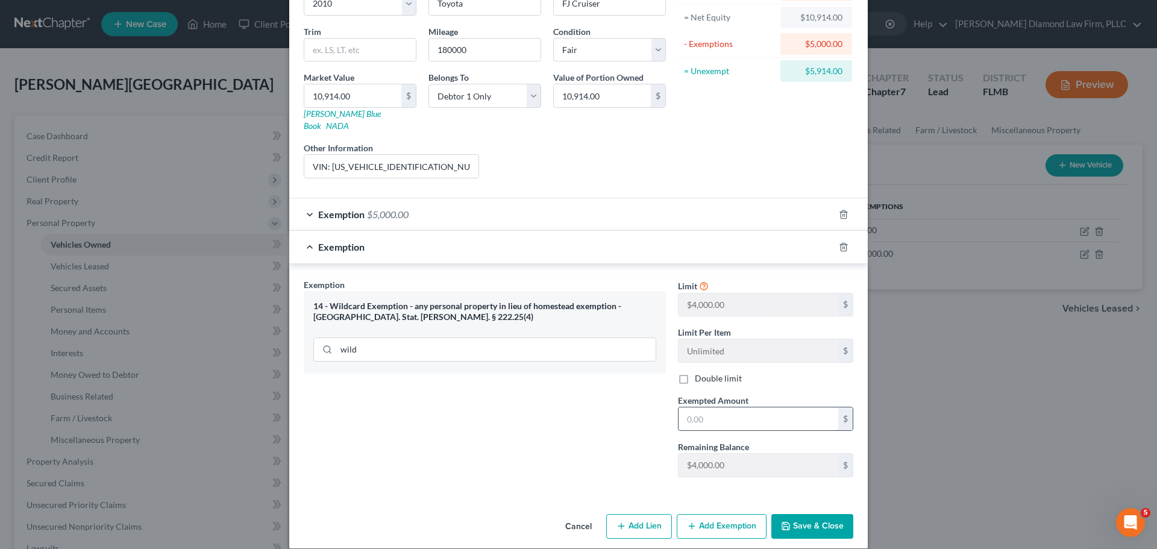
click at [736, 407] on input "text" at bounding box center [758, 418] width 160 height 23
type input "4,000"
click at [805, 514] on button "Save & Close" at bounding box center [812, 526] width 82 height 25
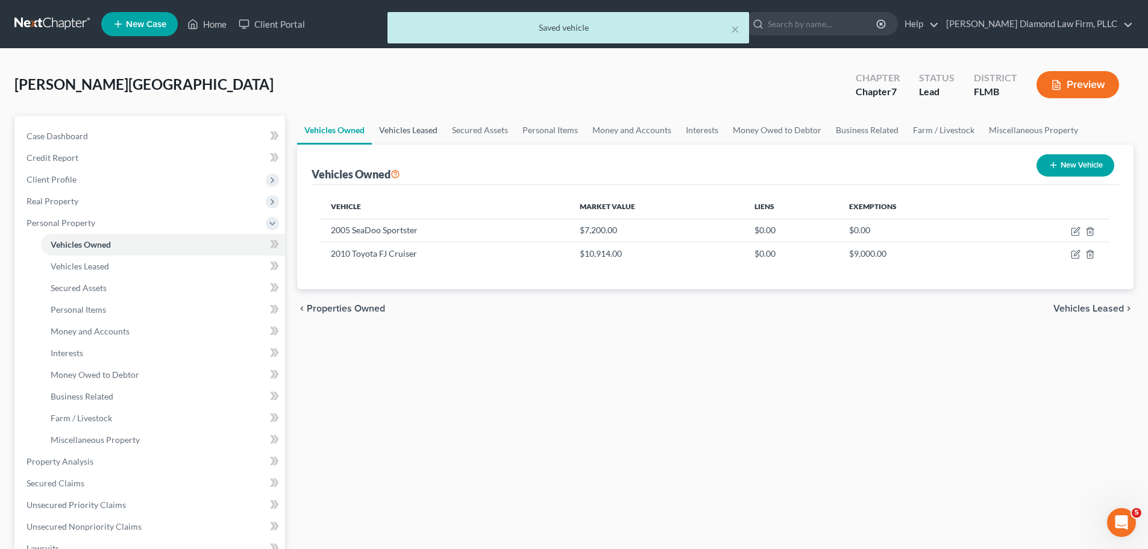
click at [403, 130] on link "Vehicles Leased" at bounding box center [408, 130] width 73 height 29
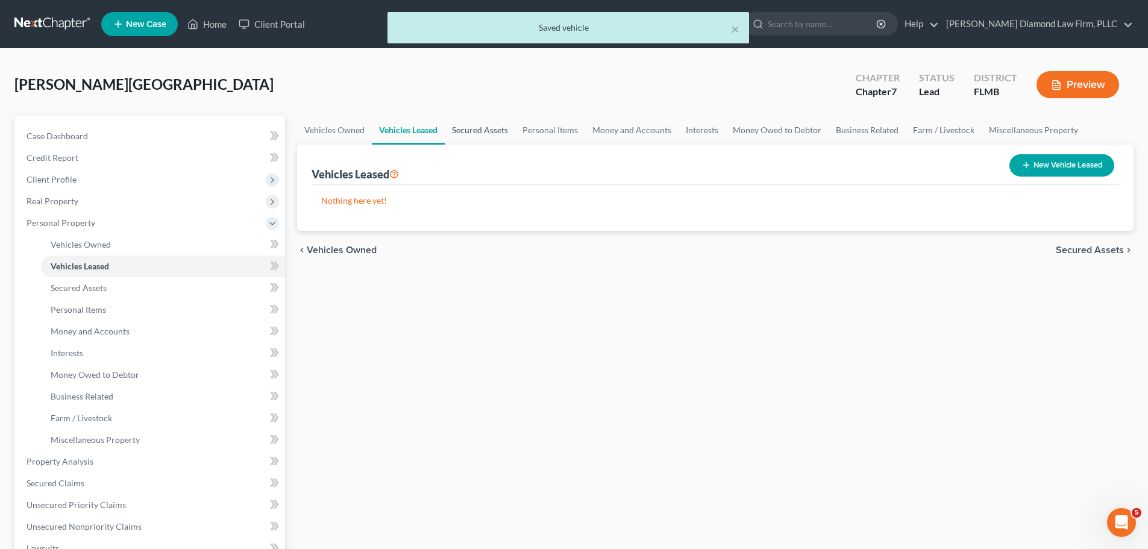
click at [497, 123] on link "Secured Assets" at bounding box center [480, 130] width 70 height 29
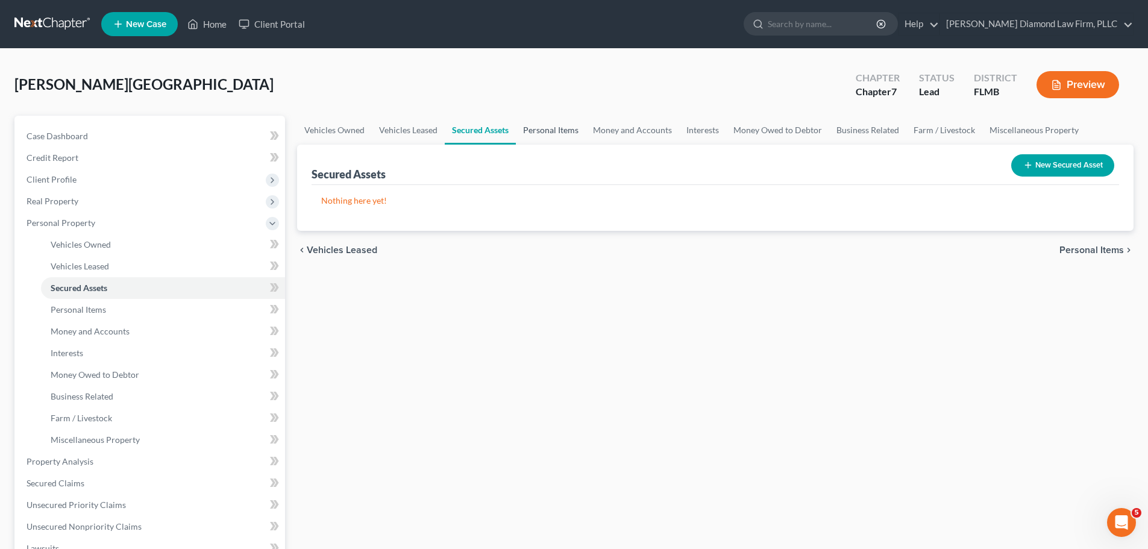
click at [554, 123] on link "Personal Items" at bounding box center [551, 130] width 70 height 29
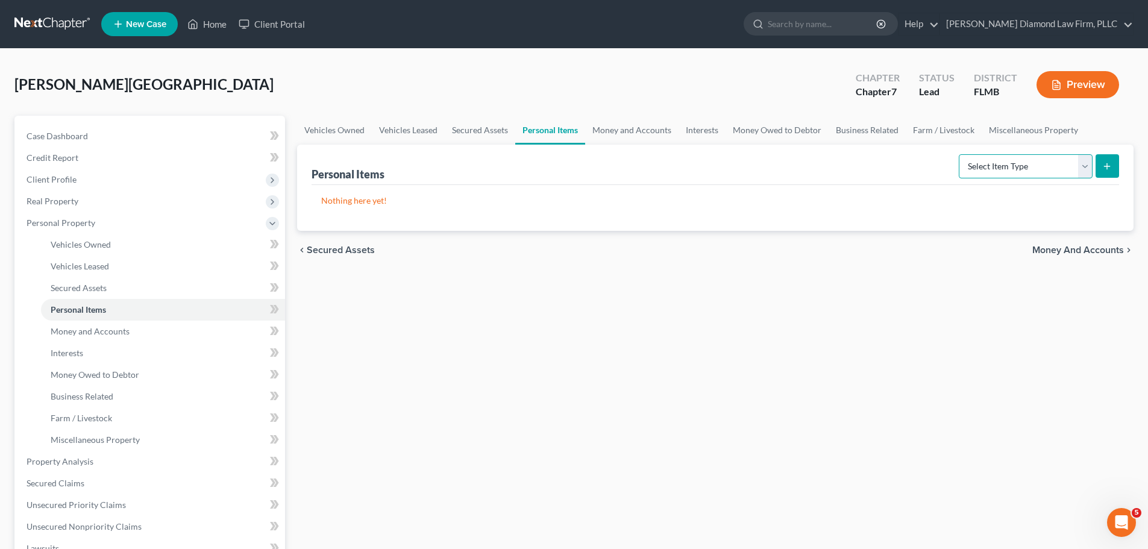
click at [1048, 157] on select "Select Item Type Clothing Collectibles Of Value Electronics Firearms Household …" at bounding box center [1026, 166] width 134 height 24
select select "electronics"
click at [960, 154] on select "Select Item Type Clothing Collectibles Of Value Electronics Firearms Household …" at bounding box center [1026, 166] width 134 height 24
click at [1111, 171] on icon "submit" at bounding box center [1107, 166] width 10 height 10
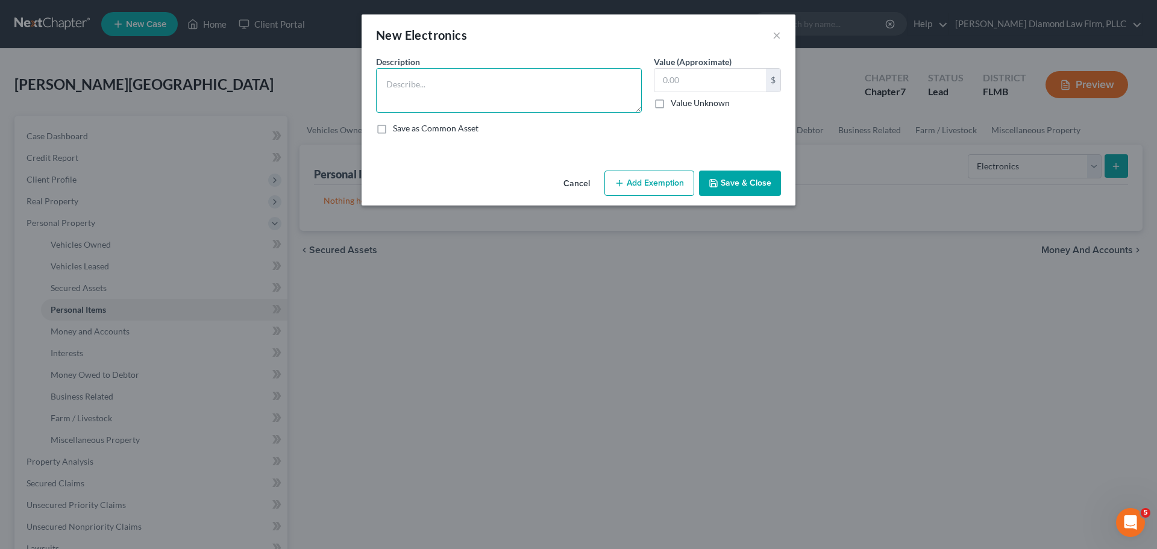
click at [415, 83] on textarea at bounding box center [509, 90] width 266 height 45
type textarea "Television, entertainment center, stereo receiver, speakers, computer/tablets/p…"
click at [672, 84] on input "text" at bounding box center [709, 80] width 111 height 23
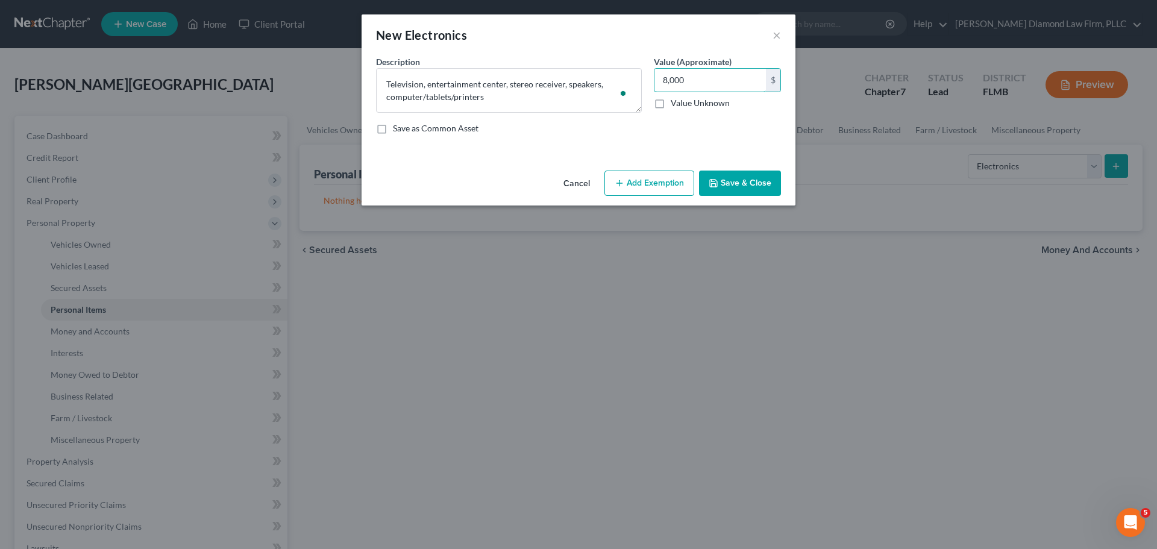
type input "8,000"
click at [731, 172] on button "Save & Close" at bounding box center [740, 183] width 82 height 25
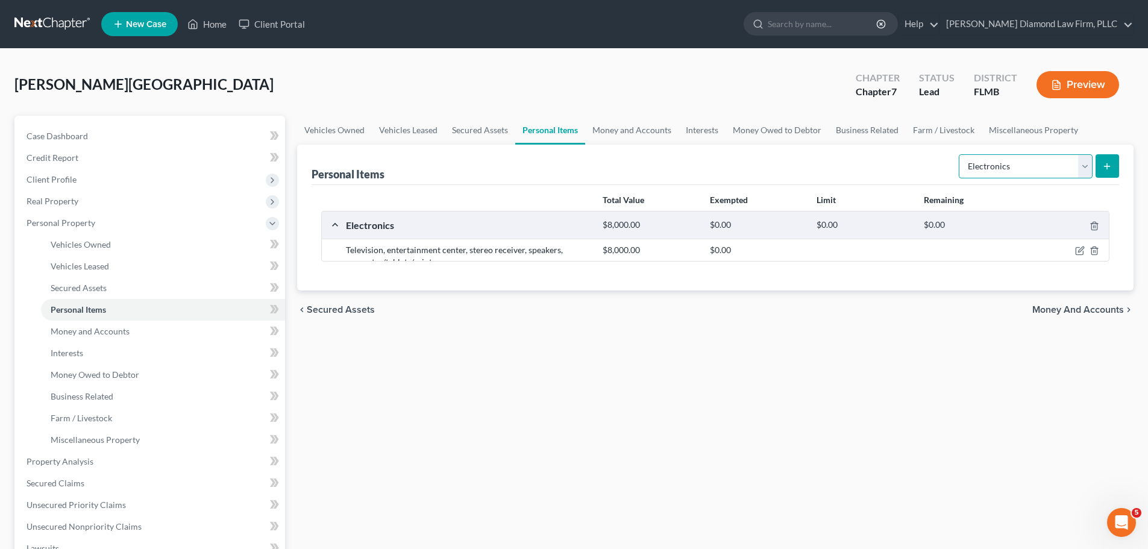
click at [1034, 164] on select "Select Item Type Clothing Collectibles Of Value Electronics Firearms Household …" at bounding box center [1026, 166] width 134 height 24
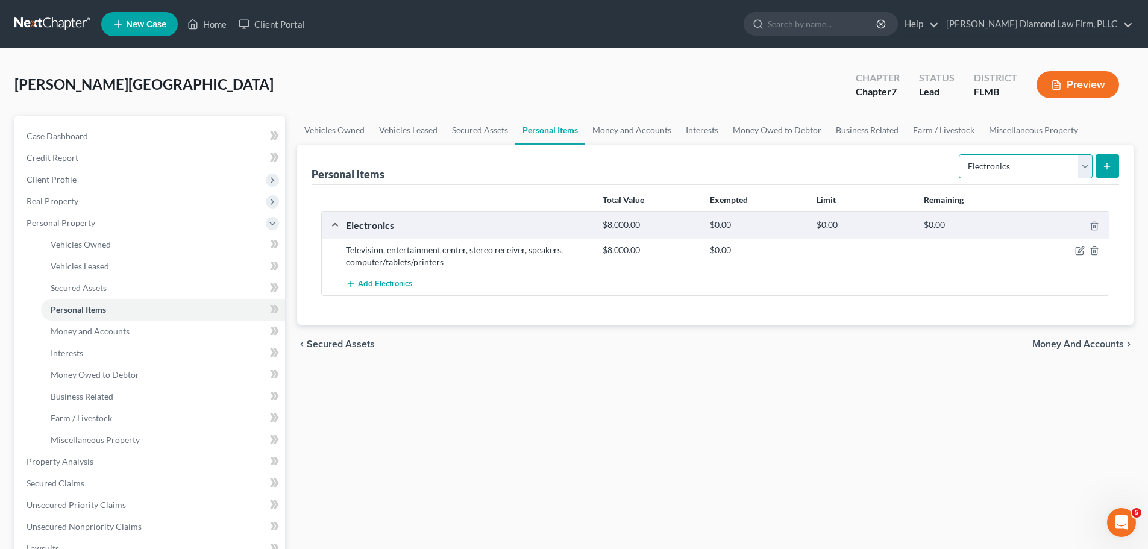
select select "household_goods"
click at [960, 154] on select "Select Item Type Clothing Collectibles Of Value Electronics Firearms Household …" at bounding box center [1026, 166] width 134 height 24
click at [1103, 171] on button "submit" at bounding box center [1106, 165] width 23 height 23
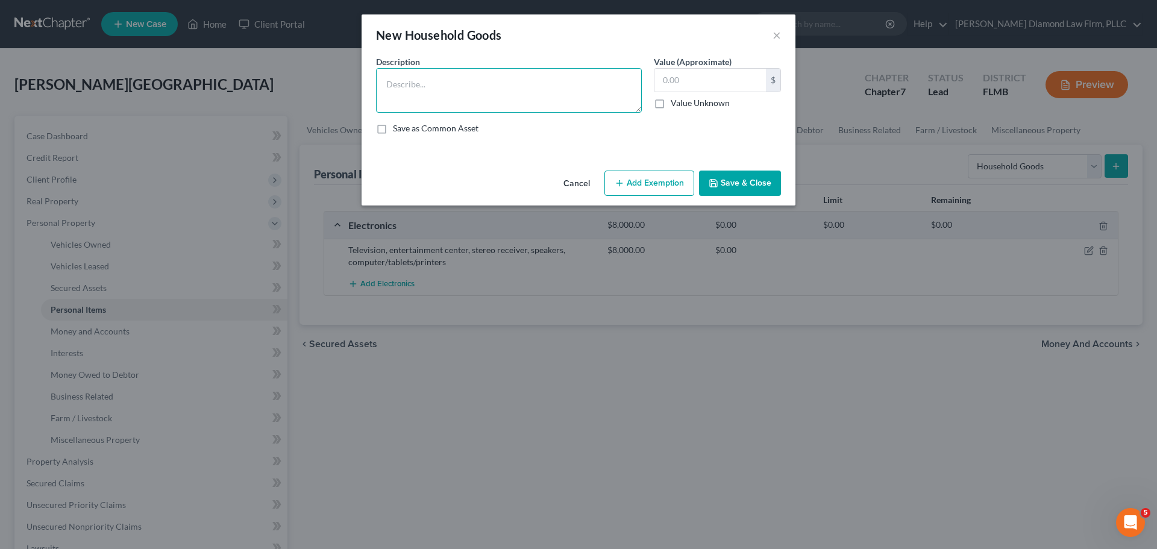
click at [426, 83] on textarea at bounding box center [509, 90] width 266 height 45
click at [519, 82] on textarea "Armoire, desks, refrigerator," at bounding box center [509, 90] width 266 height 45
type textarea "Armoire, desks, refrigerator, vacuum, bicycles"
click at [696, 75] on input "text" at bounding box center [709, 80] width 111 height 23
type input "1,750"
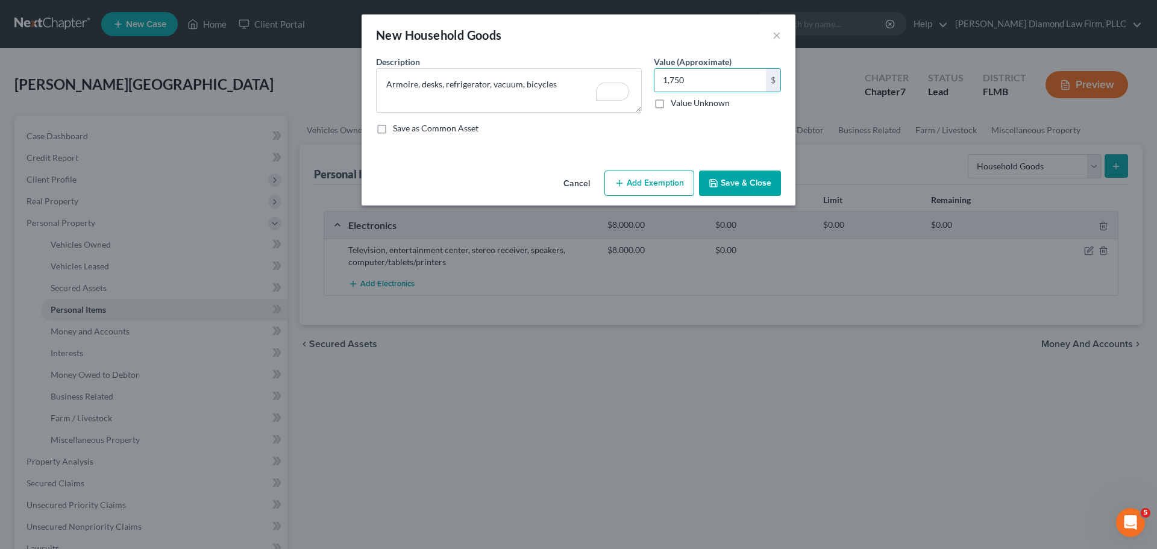
click at [752, 186] on button "Save & Close" at bounding box center [740, 183] width 82 height 25
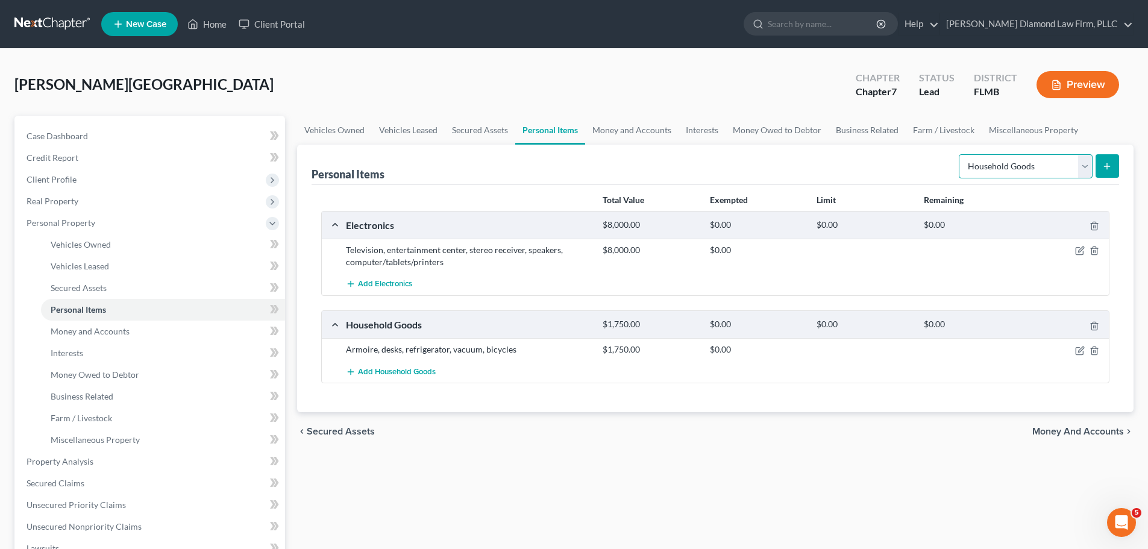
click at [973, 166] on select "Select Item Type Clothing Collectibles Of Value Electronics Firearms Household …" at bounding box center [1026, 166] width 134 height 24
select select "collectibles_of_value"
click at [960, 154] on select "Select Item Type Clothing Collectibles Of Value Electronics Firearms Household …" at bounding box center [1026, 166] width 134 height 24
click at [1105, 172] on button "submit" at bounding box center [1106, 165] width 23 height 23
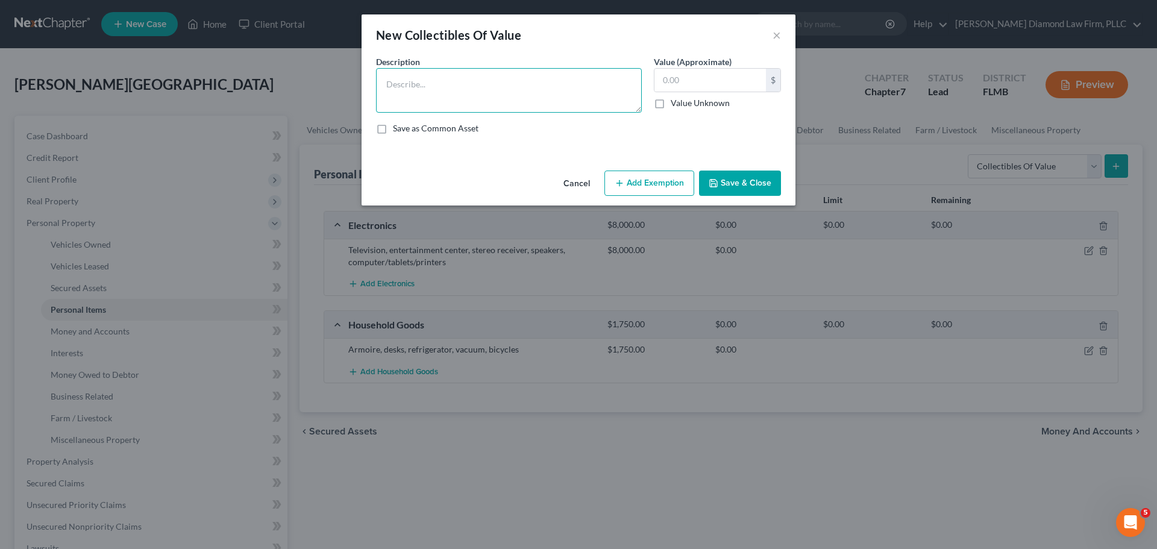
click at [533, 95] on textarea at bounding box center [509, 90] width 266 height 45
click at [488, 84] on textarea "Antique gu" at bounding box center [509, 90] width 266 height 45
type textarea "Antique guitars"
type input "10,000"
click at [731, 193] on button "Save & Close" at bounding box center [740, 183] width 82 height 25
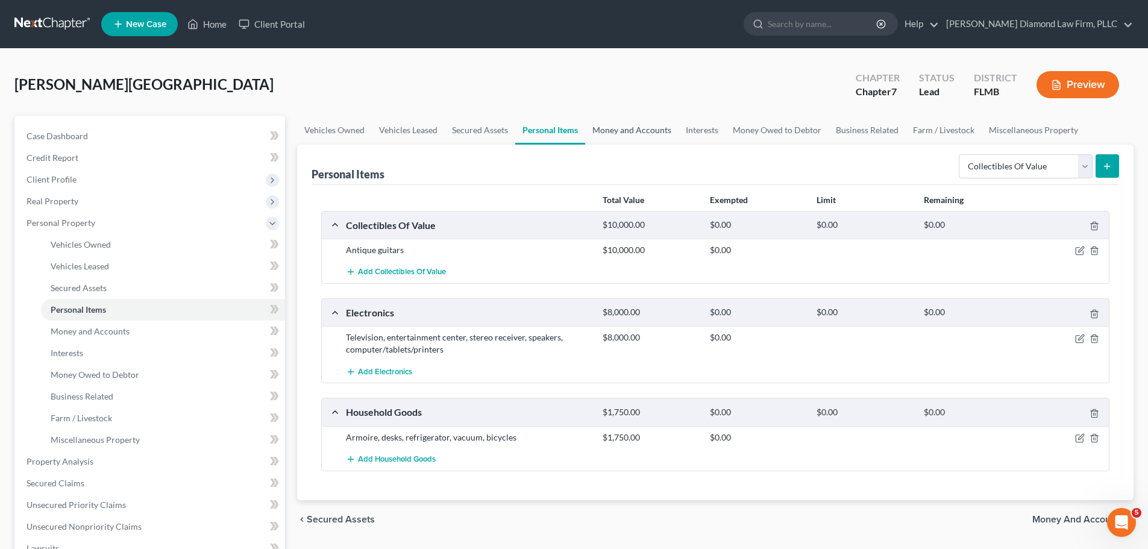
click at [657, 119] on link "Money and Accounts" at bounding box center [631, 130] width 93 height 29
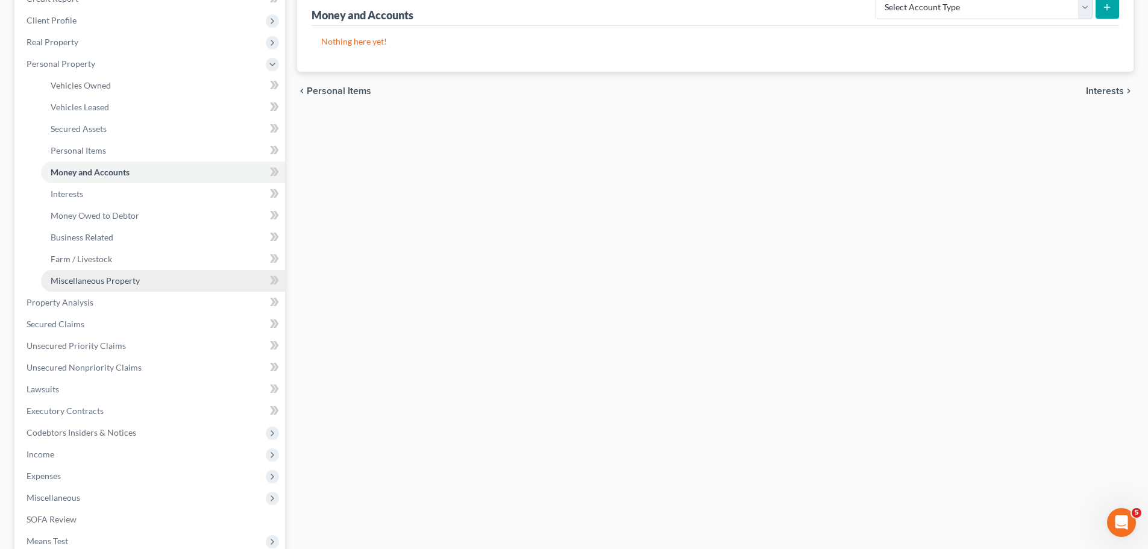
scroll to position [181, 0]
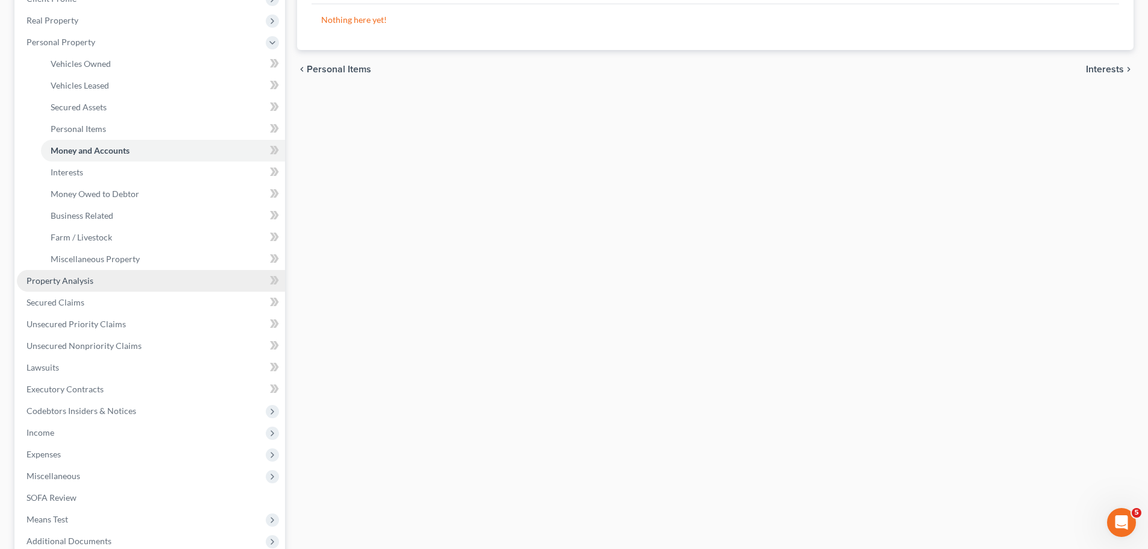
click at [144, 276] on link "Property Analysis" at bounding box center [151, 281] width 268 height 22
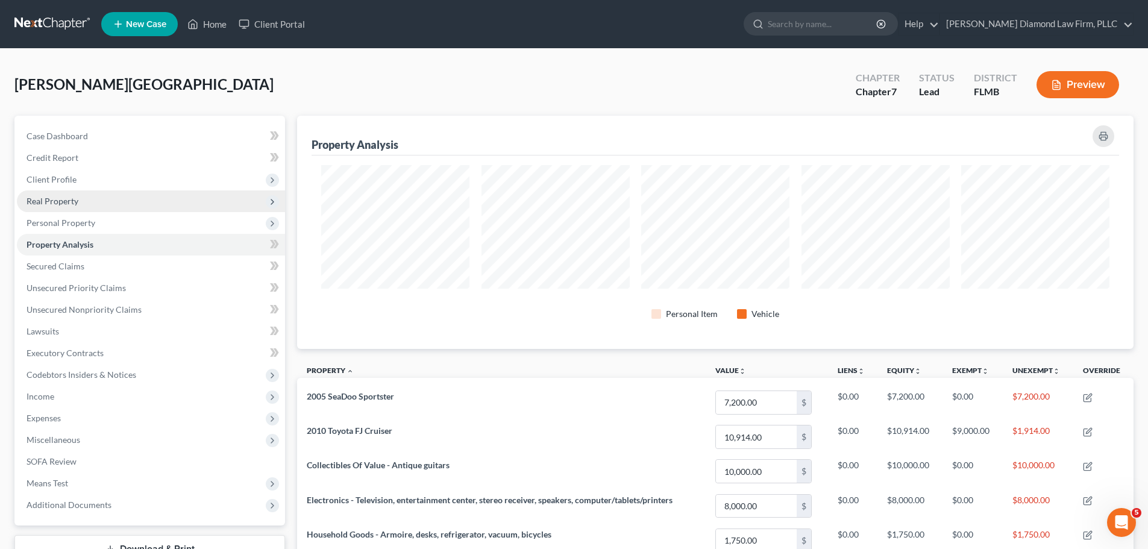
click at [80, 204] on span "Real Property" at bounding box center [151, 201] width 268 height 22
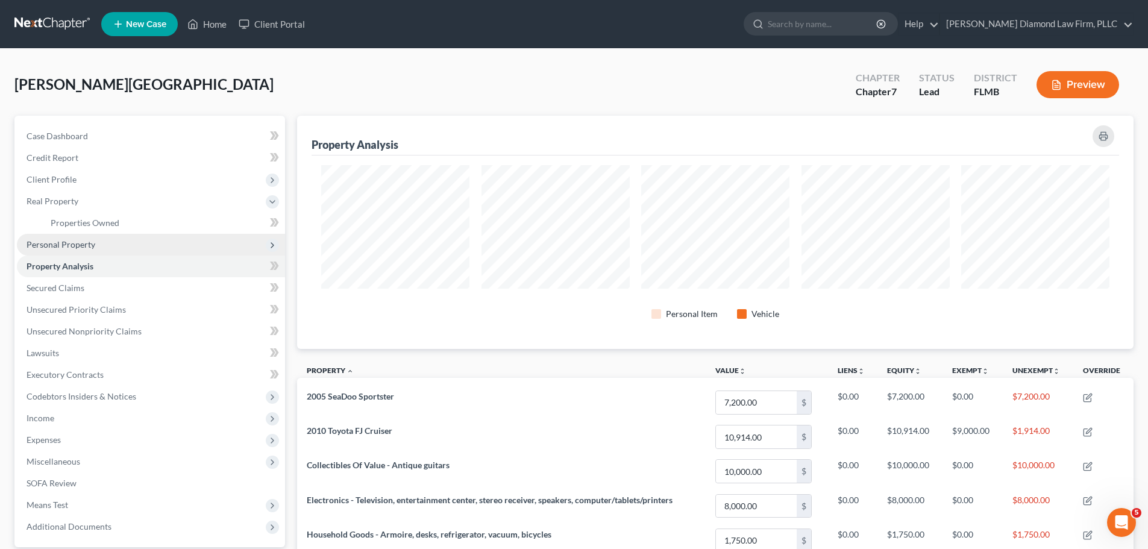
click at [77, 246] on span "Personal Property" at bounding box center [61, 244] width 69 height 10
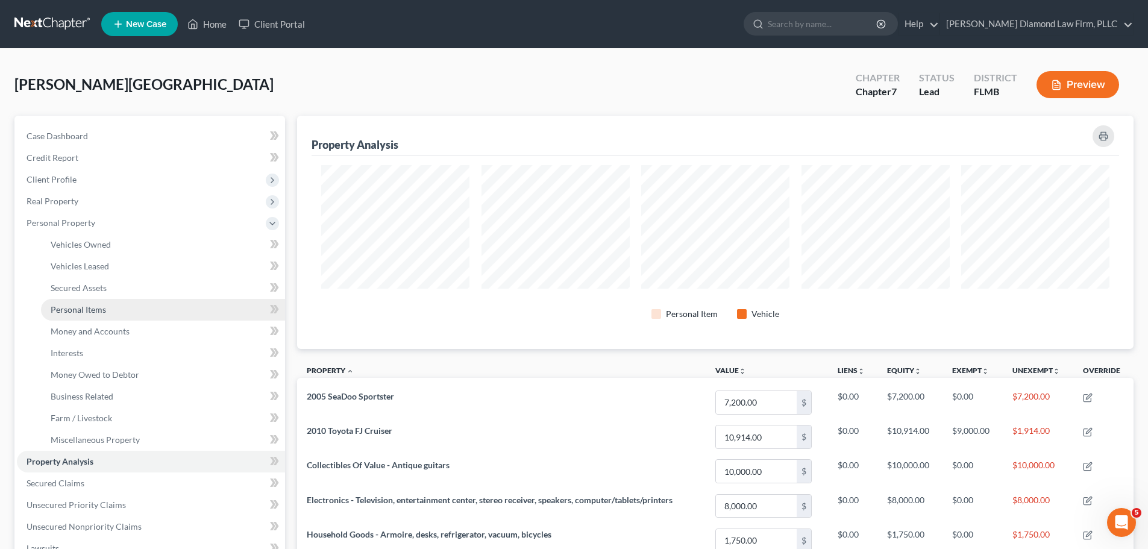
click at [89, 309] on span "Personal Items" at bounding box center [78, 309] width 55 height 10
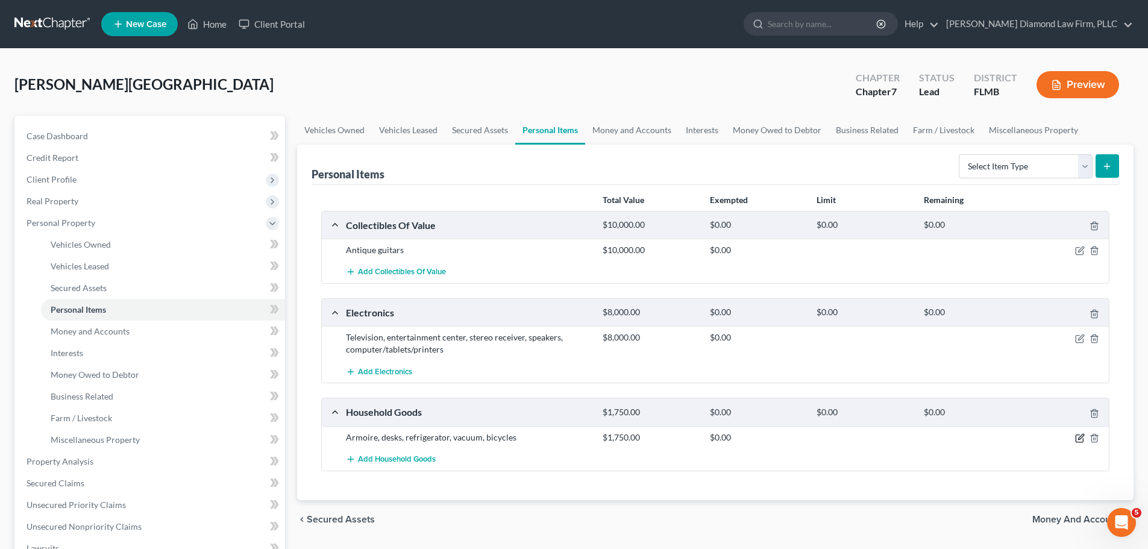
click at [1078, 442] on icon "button" at bounding box center [1078, 438] width 7 height 7
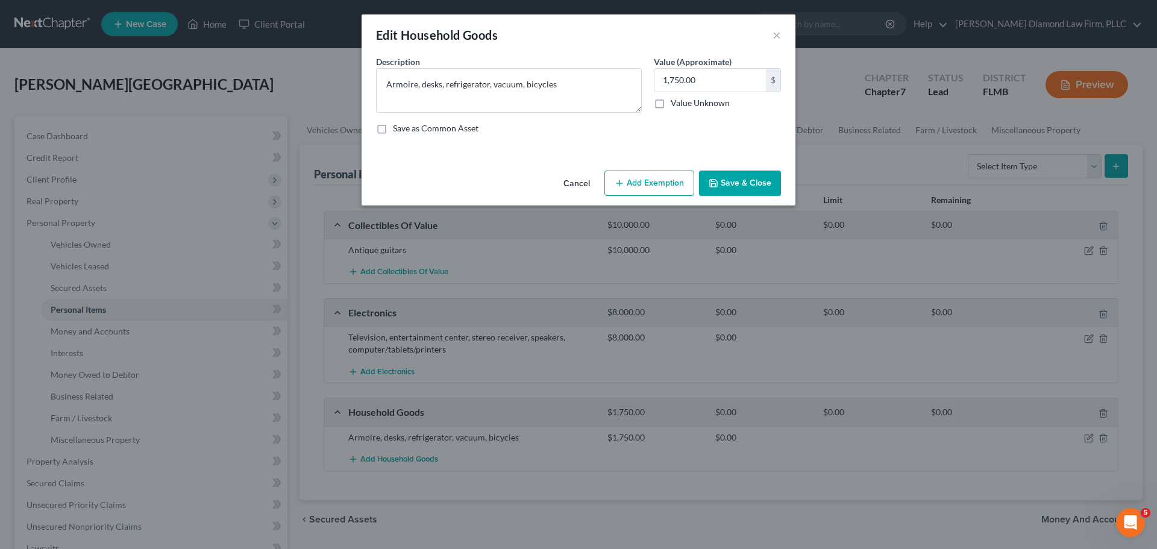
click at [646, 179] on button "Add Exemption" at bounding box center [649, 183] width 90 height 25
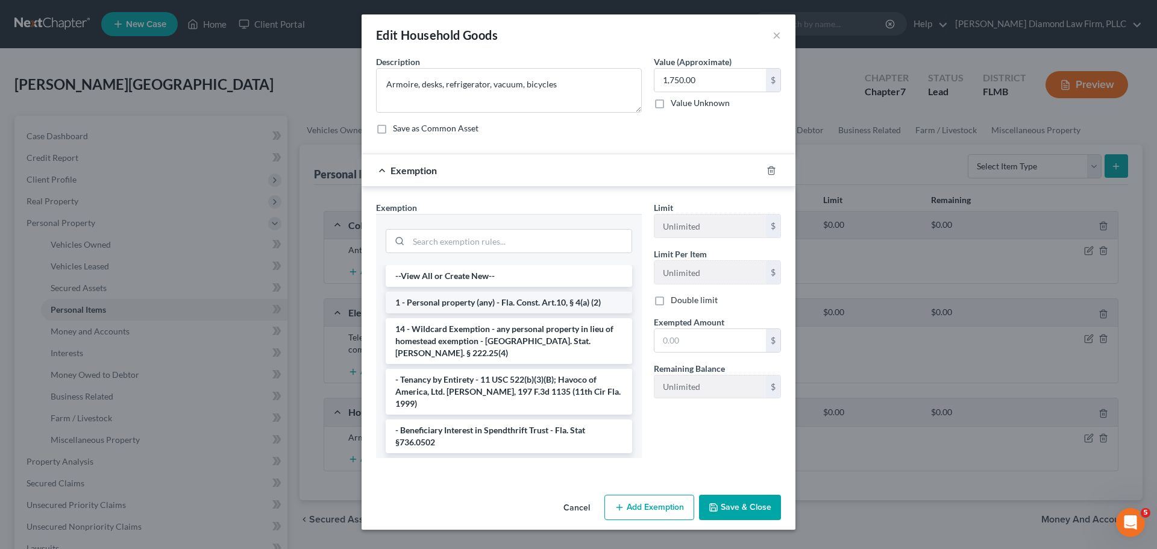
click at [491, 298] on li "1 - Personal property (any) - Fla. Const. Art.10, § 4(a) (2)" at bounding box center [509, 303] width 246 height 22
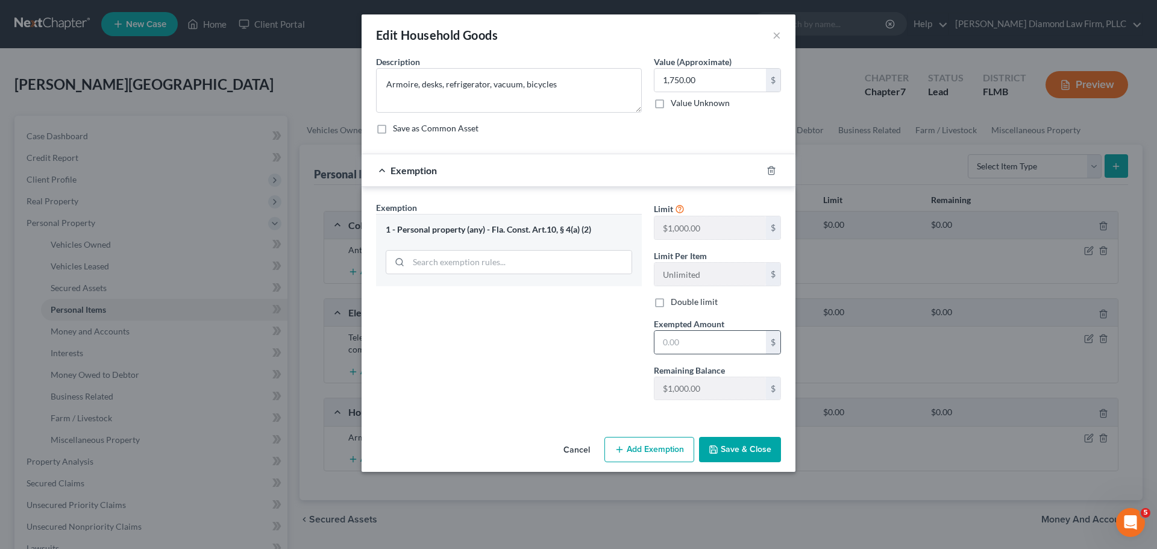
click at [690, 330] on div "$" at bounding box center [717, 342] width 127 height 24
click at [693, 335] on input "text" at bounding box center [709, 342] width 111 height 23
type input "1,000"
click at [744, 450] on button "Save & Close" at bounding box center [740, 449] width 82 height 25
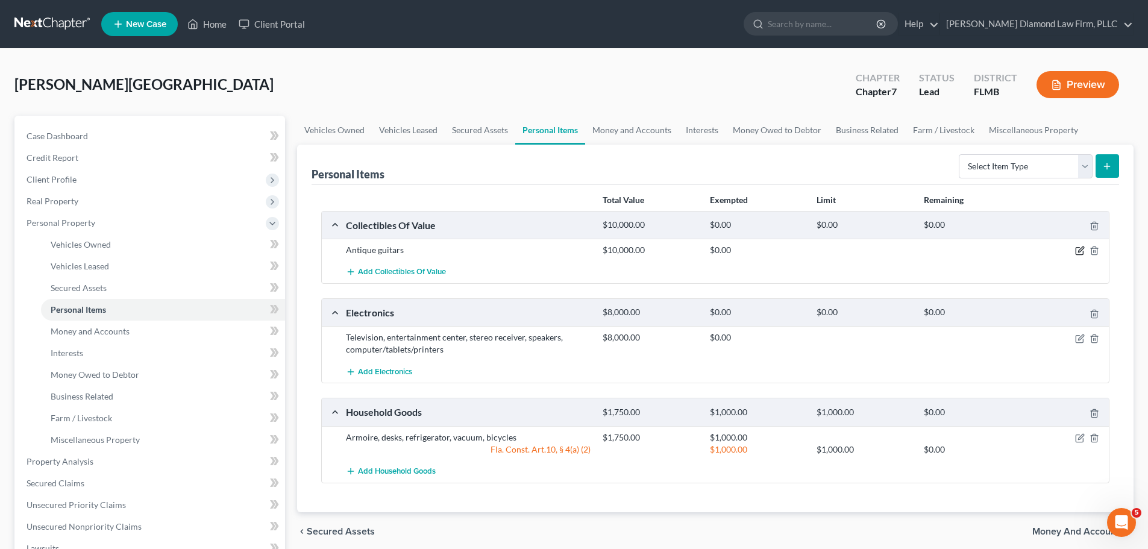
click at [1077, 252] on icon "button" at bounding box center [1080, 251] width 10 height 10
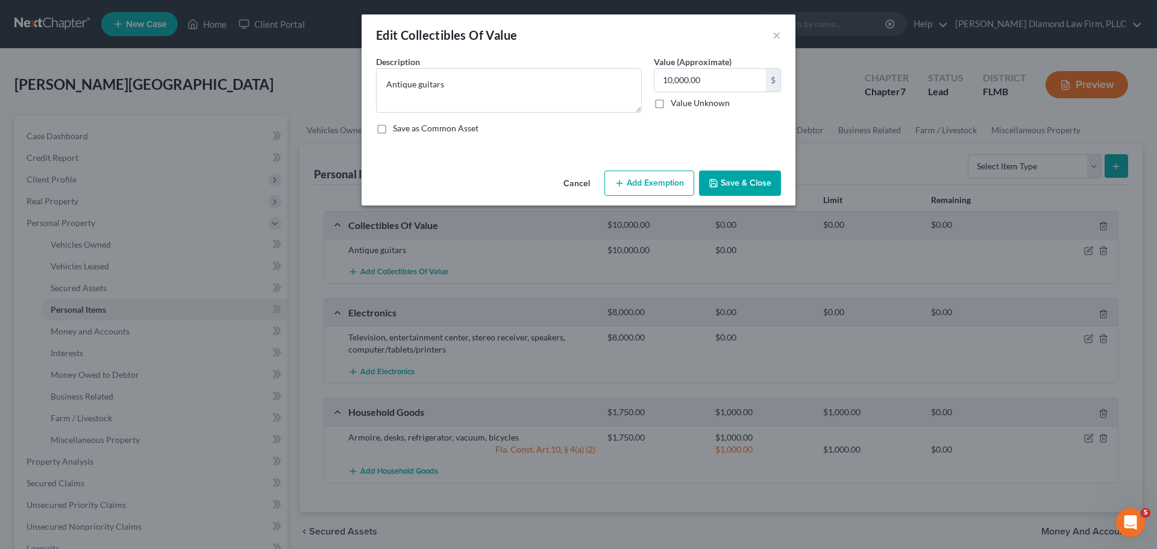
click at [660, 175] on button "Add Exemption" at bounding box center [649, 183] width 90 height 25
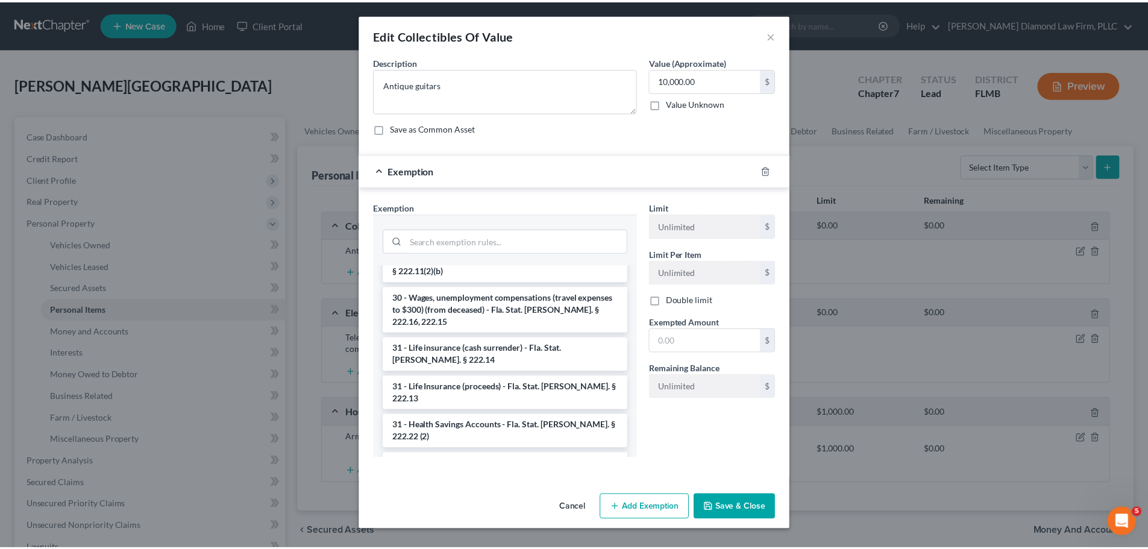
scroll to position [1258, 0]
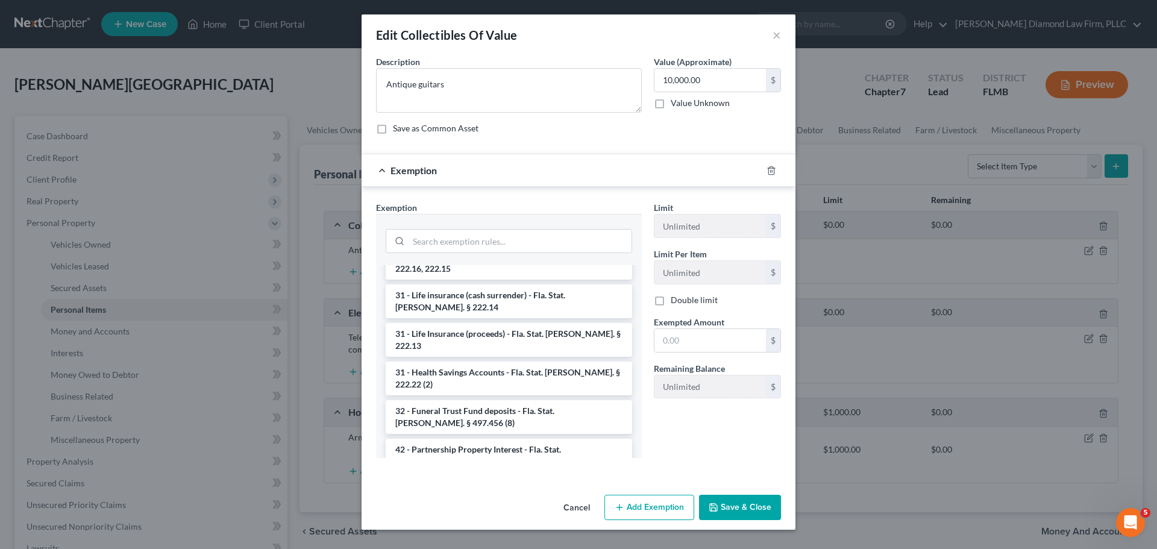
click at [576, 509] on button "Cancel" at bounding box center [577, 508] width 46 height 24
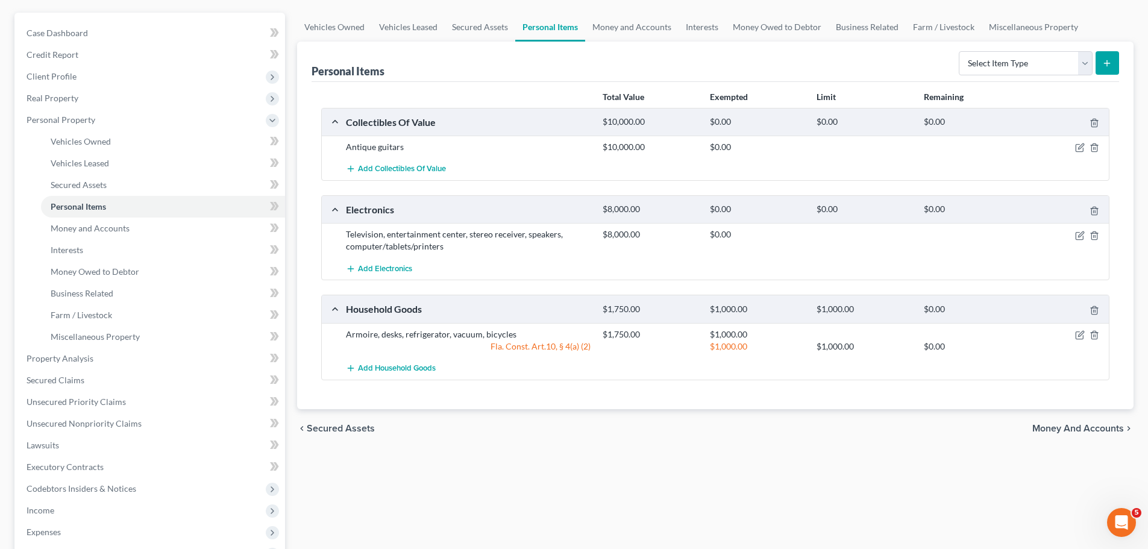
scroll to position [0, 0]
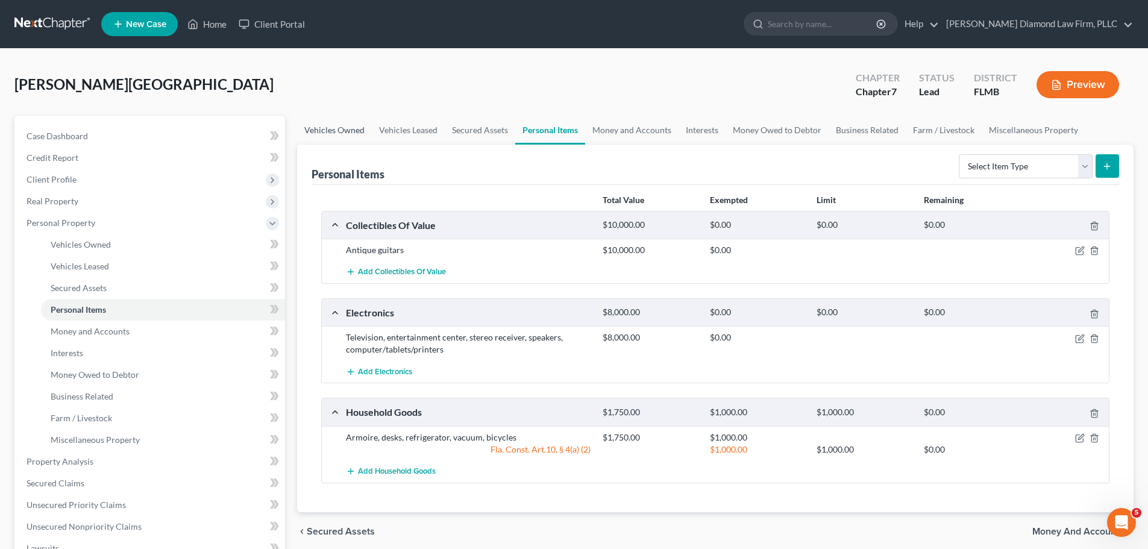
drag, startPoint x: 313, startPoint y: 127, endPoint x: 346, endPoint y: 134, distance: 33.3
click at [313, 127] on link "Vehicles Owned" at bounding box center [334, 130] width 75 height 29
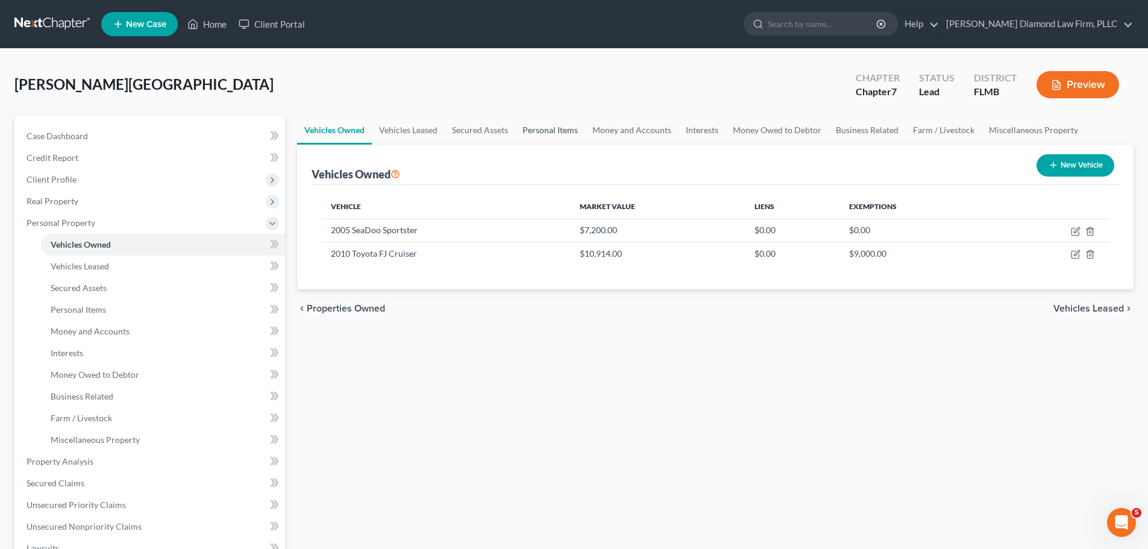
click at [520, 120] on link "Personal Items" at bounding box center [550, 130] width 70 height 29
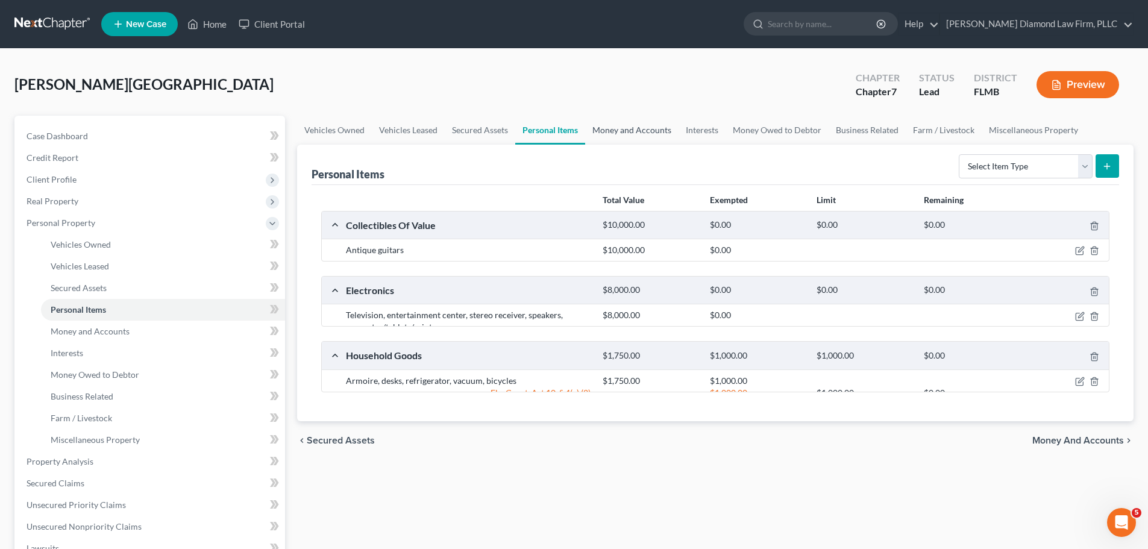
click at [648, 120] on link "Money and Accounts" at bounding box center [631, 130] width 93 height 29
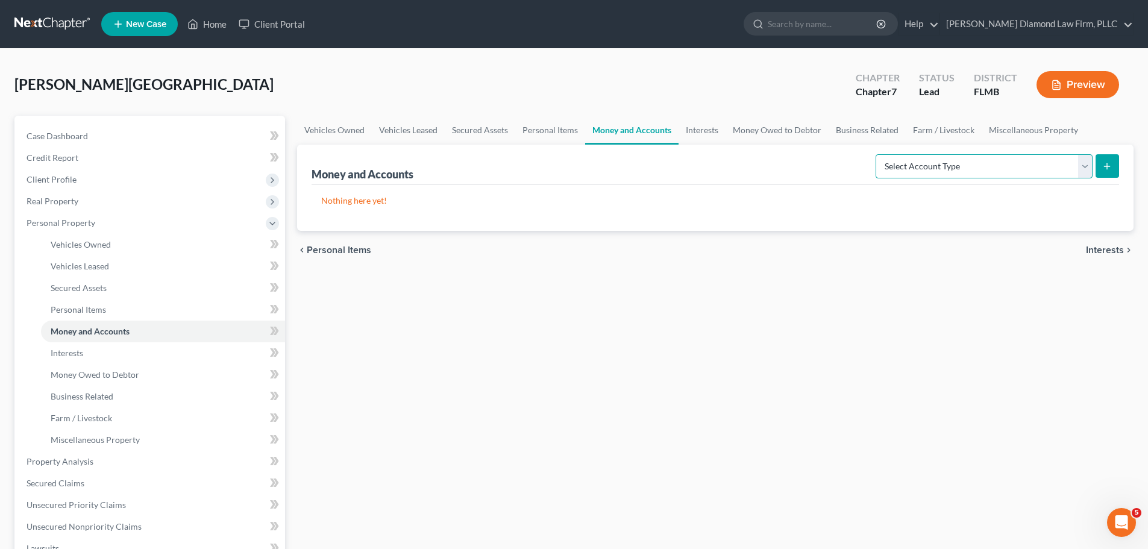
click at [941, 158] on select "Select Account Type Brokerage Cash on Hand Certificates of Deposit Checking Acc…" at bounding box center [983, 166] width 217 height 24
select select "cash_on_hand"
click at [878, 154] on select "Select Account Type Brokerage Cash on Hand Certificates of Deposit Checking Acc…" at bounding box center [983, 166] width 217 height 24
click at [1111, 166] on icon "submit" at bounding box center [1107, 166] width 10 height 10
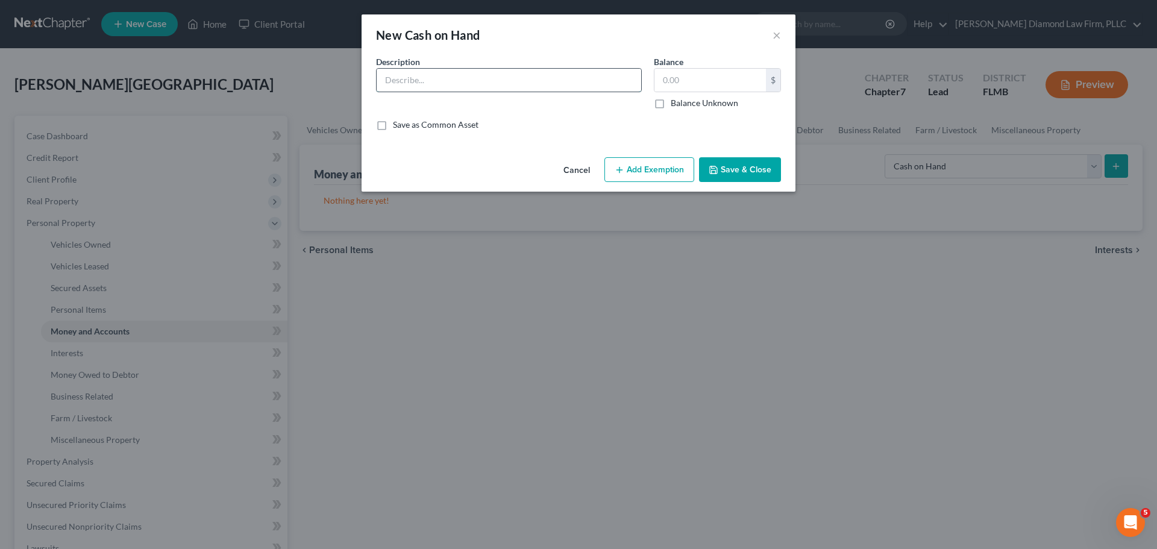
click at [471, 74] on input "text" at bounding box center [509, 80] width 264 height 23
type input "Cash on Hand"
click at [698, 77] on input "text" at bounding box center [709, 80] width 111 height 23
type input "11,179.02"
click at [727, 166] on button "Save & Close" at bounding box center [740, 169] width 82 height 25
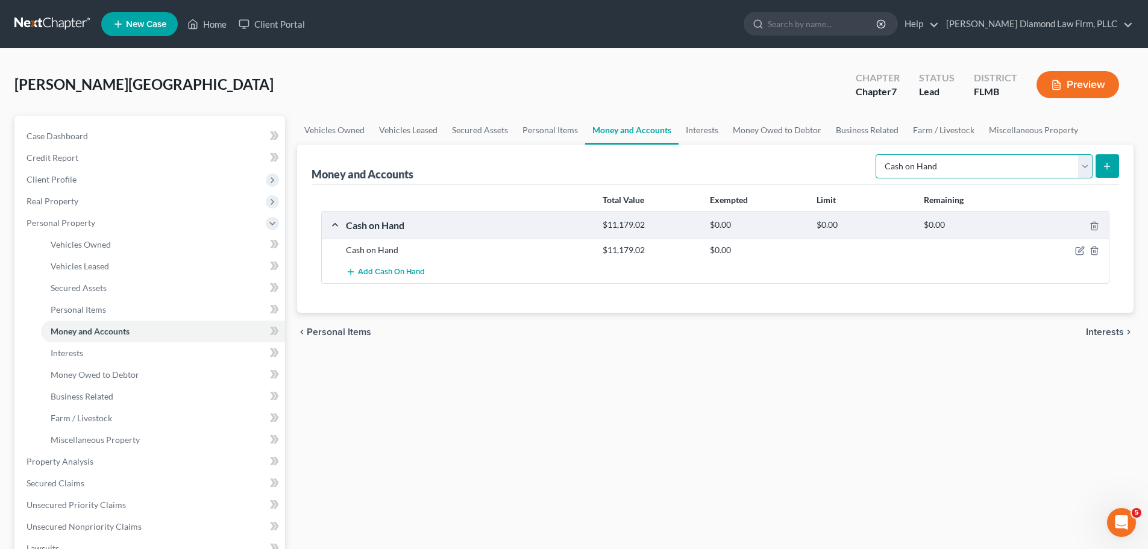
click at [916, 164] on select "Select Account Type Brokerage Cash on Hand Certificates of Deposit Checking Acc…" at bounding box center [983, 166] width 217 height 24
select select "checking"
click at [878, 154] on select "Select Account Type Brokerage Cash on Hand Certificates of Deposit Checking Acc…" at bounding box center [983, 166] width 217 height 24
click at [1100, 164] on button "submit" at bounding box center [1106, 165] width 23 height 23
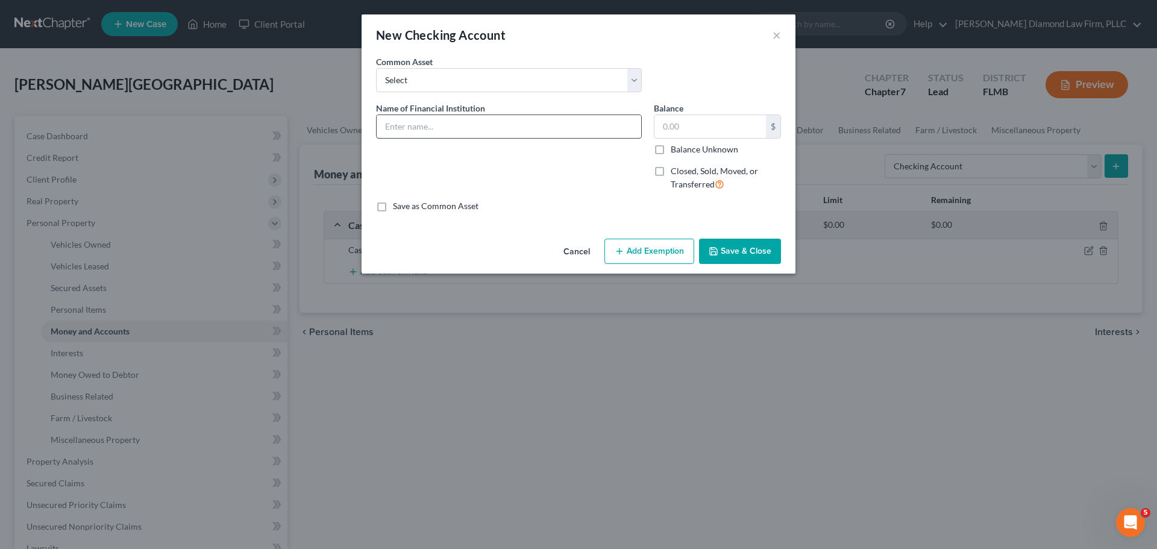
click at [444, 118] on input "text" at bounding box center [509, 126] width 264 height 23
click at [468, 87] on select "Select Chase Bank Achieva Truist Regions Truist Navy Federal CU Bank of America…" at bounding box center [509, 80] width 266 height 24
select select "9"
click at [376, 68] on select "Select Chase Bank Achieva Truist Regions Truist Navy Federal CU Bank of America…" at bounding box center [509, 80] width 266 height 24
click at [472, 125] on input "[PERSON_NAME] Fargo" at bounding box center [509, 126] width 264 height 23
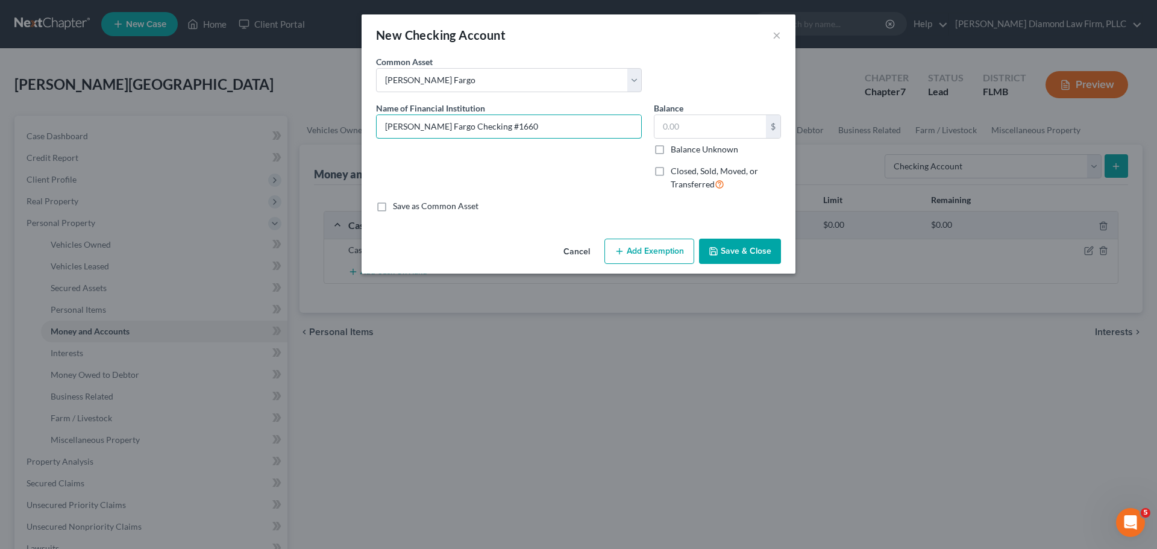
type input "[PERSON_NAME] Fargo Checking #1660"
type input "4,574.75"
click at [757, 248] on button "Save & Close" at bounding box center [740, 251] width 82 height 25
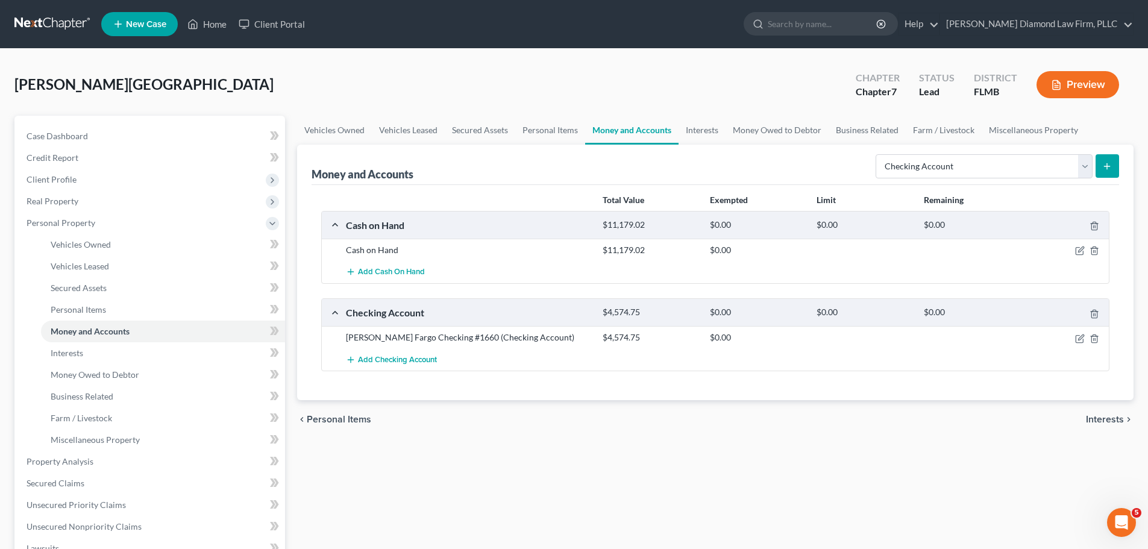
click at [583, 426] on div "chevron_left Personal Items Interests chevron_right" at bounding box center [715, 419] width 836 height 39
click at [687, 130] on link "Interests" at bounding box center [701, 130] width 47 height 29
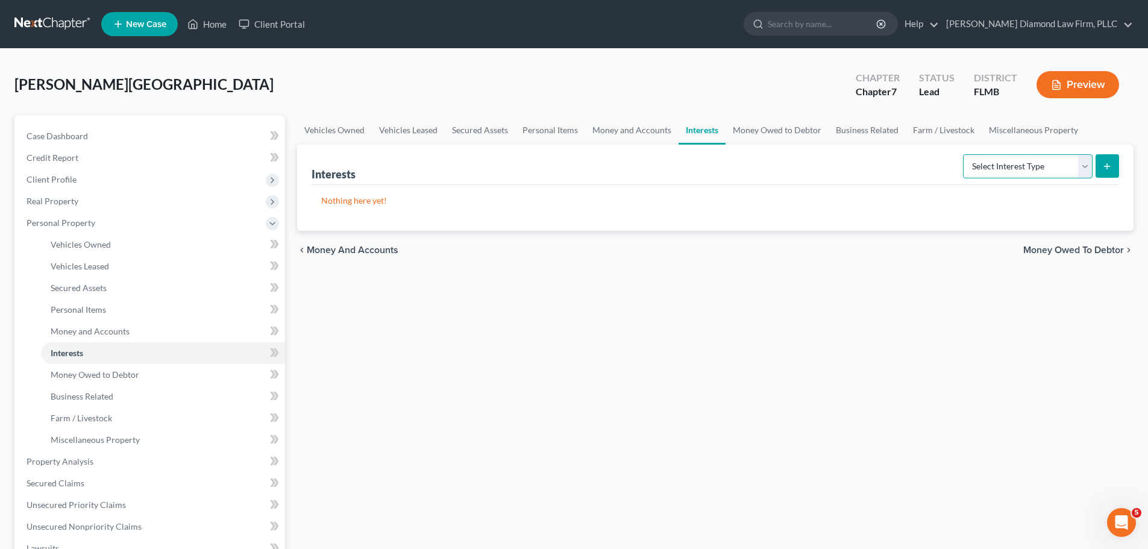
click at [1019, 161] on select "Select Interest Type 401K Annuity Bond Education IRA Government Bond Government…" at bounding box center [1028, 166] width 130 height 24
select select "401k"
click at [964, 154] on select "Select Interest Type 401K Annuity Bond Education IRA Government Bond Government…" at bounding box center [1028, 166] width 130 height 24
click at [1105, 169] on icon "submit" at bounding box center [1107, 166] width 10 height 10
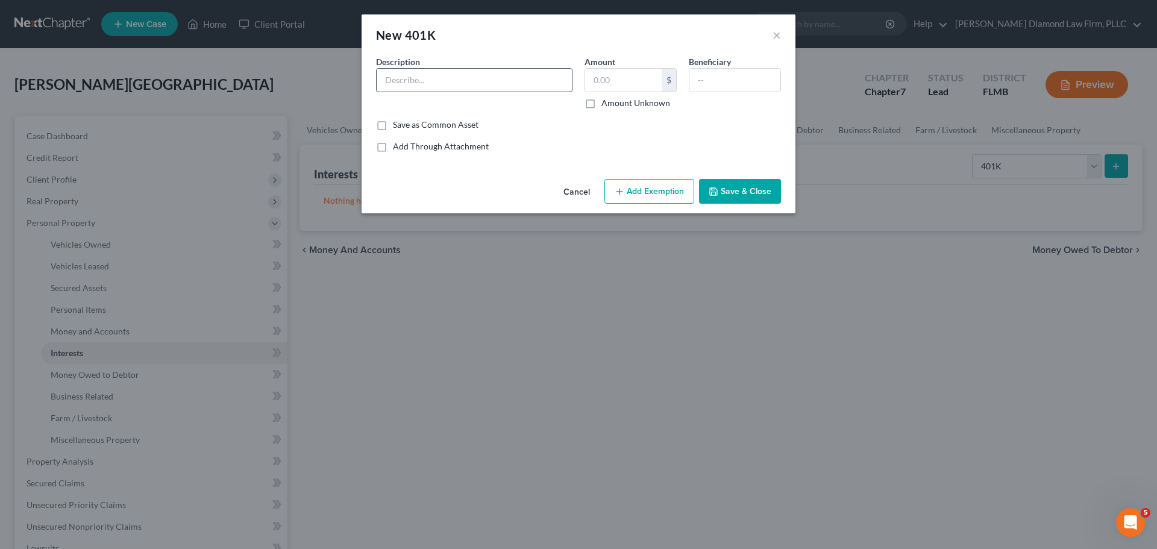
click at [518, 78] on input "text" at bounding box center [474, 80] width 195 height 23
click at [495, 92] on div at bounding box center [474, 80] width 196 height 24
click at [495, 85] on input "text" at bounding box center [474, 80] width 195 height 23
type input "Independence Holding Company 401K"
type input "1,753.15"
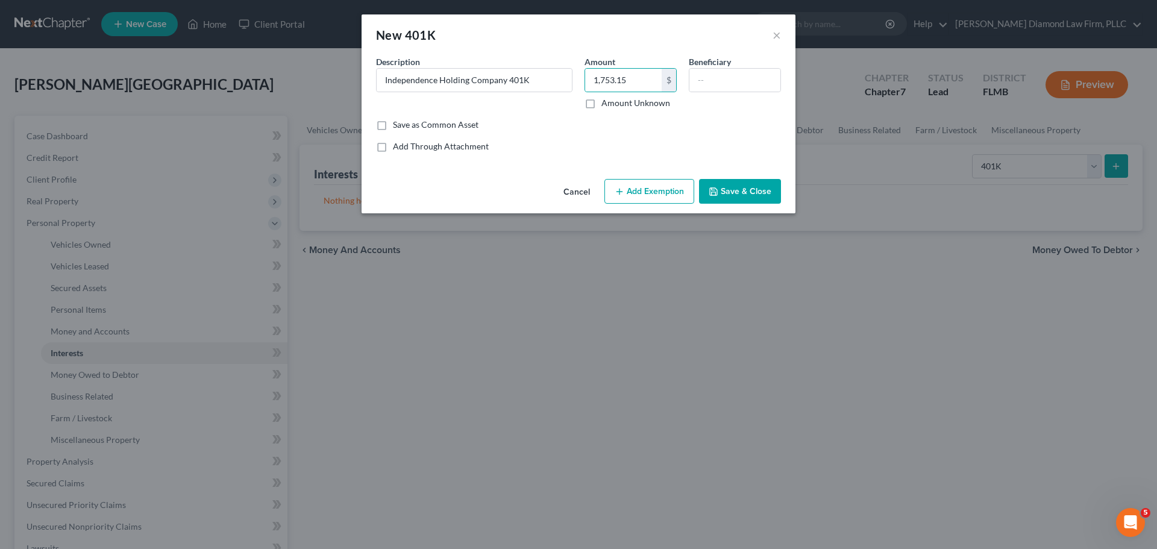
click at [652, 187] on button "Add Exemption" at bounding box center [649, 191] width 90 height 25
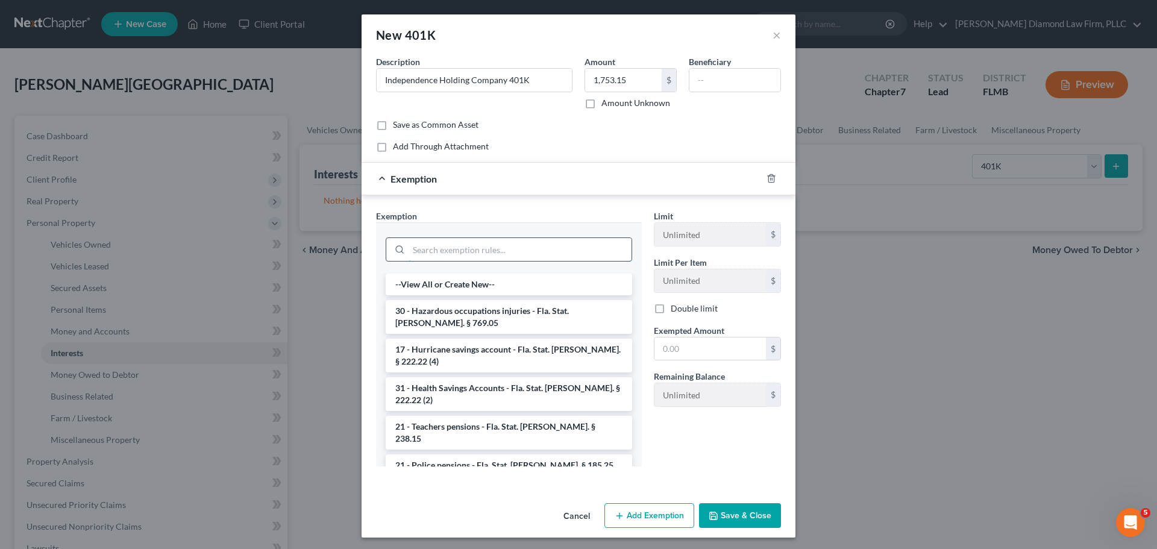
click at [498, 255] on input "search" at bounding box center [519, 249] width 223 height 23
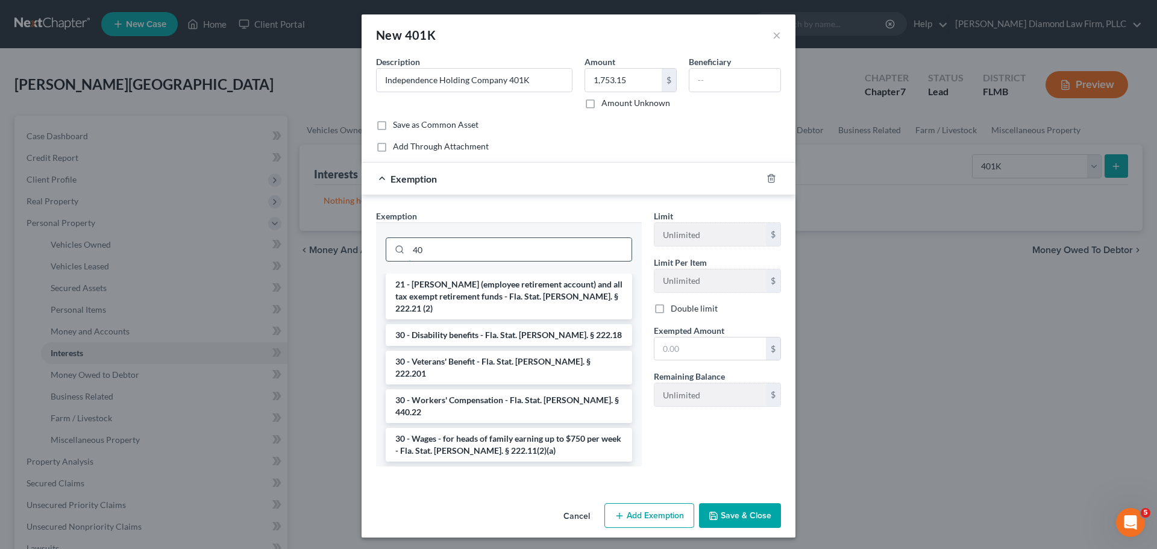
type input "4"
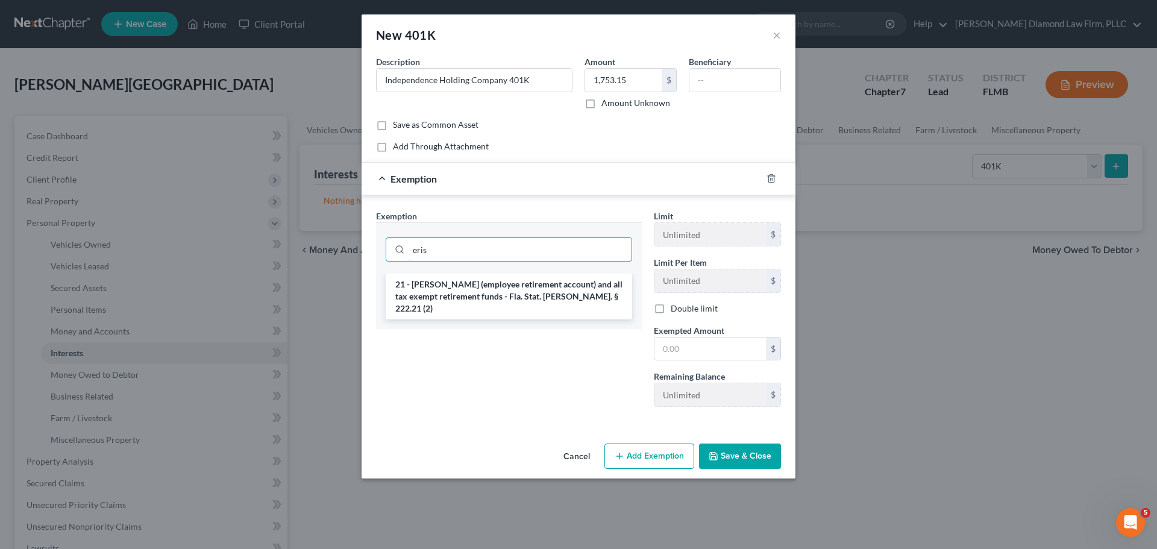
type input "eris"
click at [494, 310] on div "21 - [PERSON_NAME] (employee retirement account) and all tax exempt retirement …" at bounding box center [509, 301] width 266 height 55
click at [496, 293] on li "21 - [PERSON_NAME] (employee retirement account) and all tax exempt retirement …" at bounding box center [509, 297] width 246 height 46
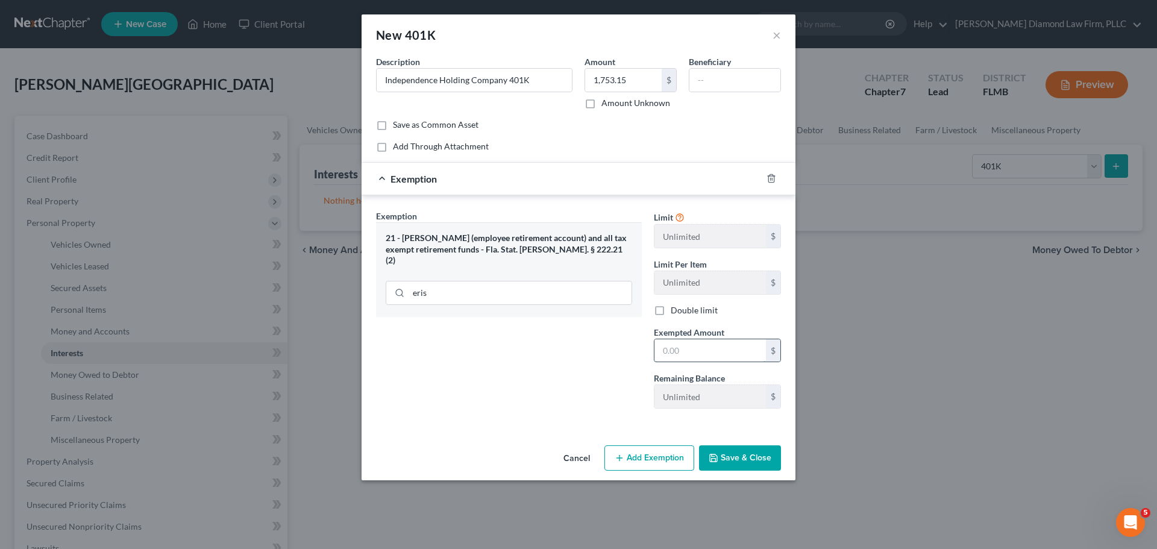
click at [686, 352] on input "text" at bounding box center [709, 350] width 111 height 23
type input "1,753.15"
click at [753, 452] on button "Save & Close" at bounding box center [740, 457] width 82 height 25
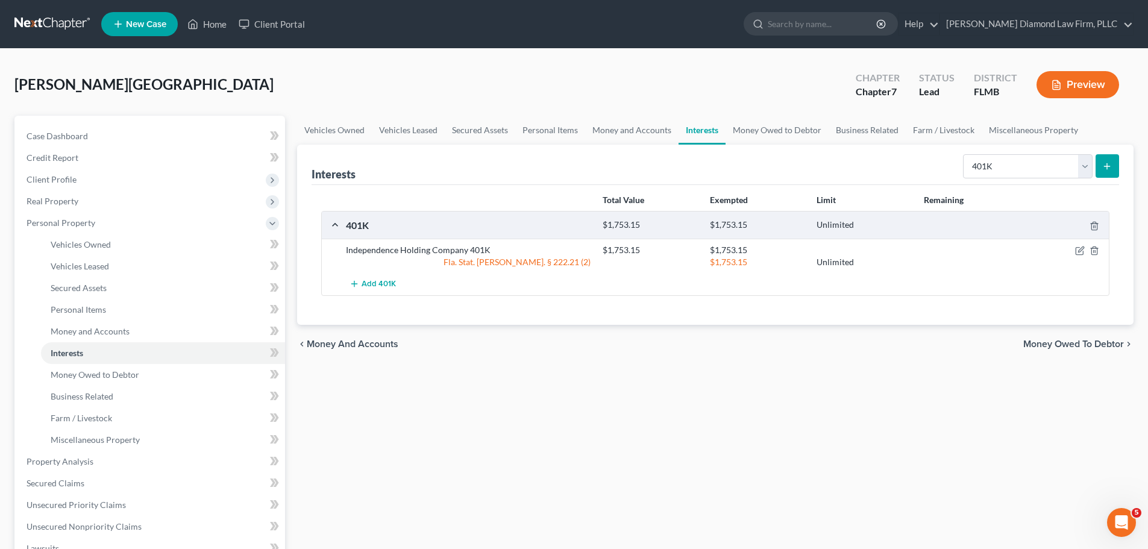
click at [1106, 165] on icon "submit" at bounding box center [1107, 166] width 10 height 10
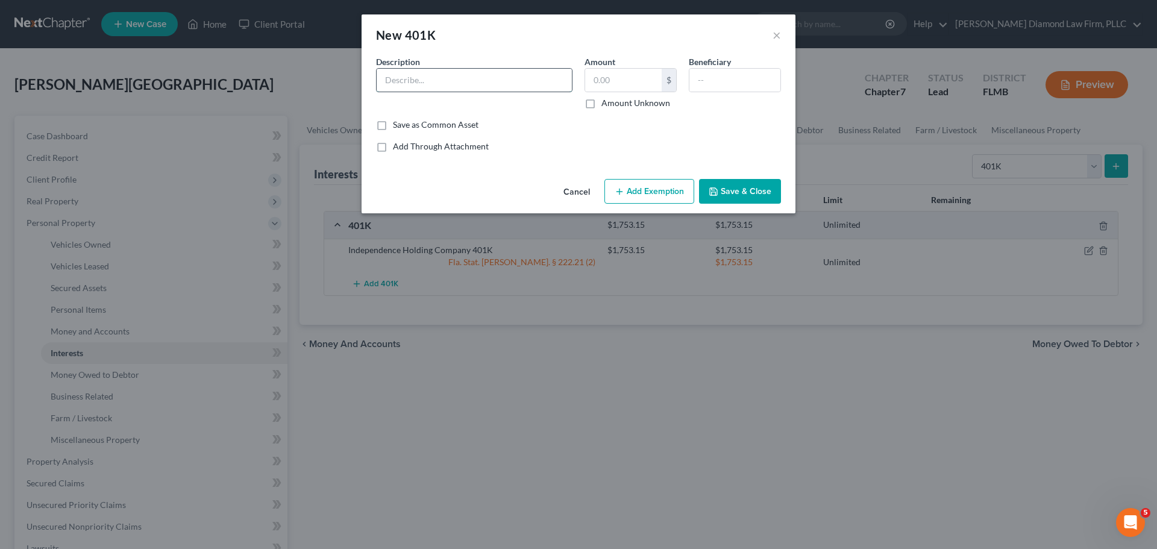
click at [468, 76] on input "text" at bounding box center [474, 80] width 195 height 23
type input "Fidelity Investments 401K"
type input "466.75"
click at [661, 189] on button "Add Exemption" at bounding box center [649, 191] width 90 height 25
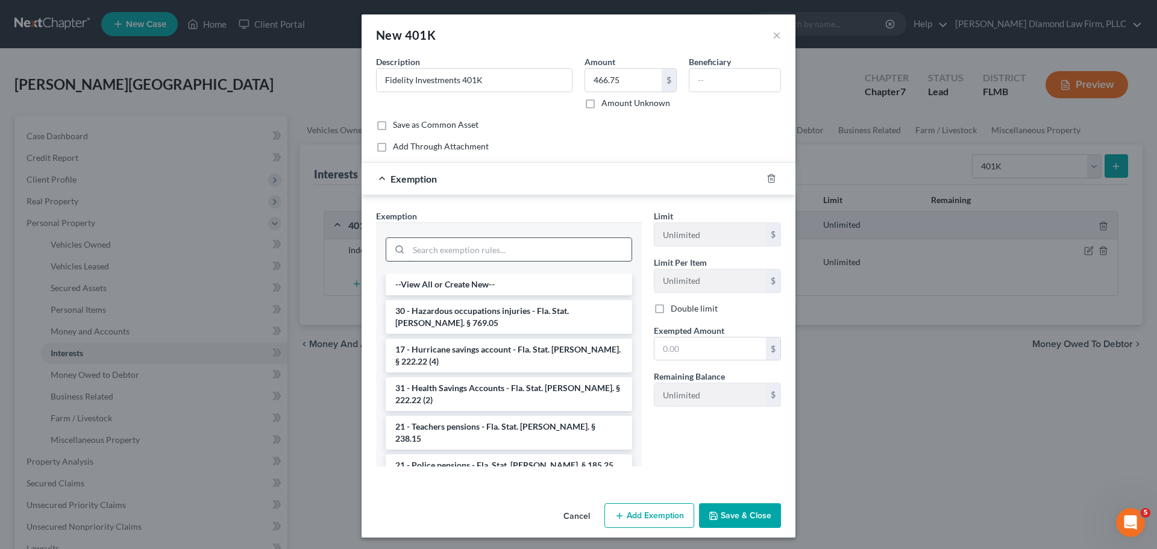
click at [477, 239] on input "search" at bounding box center [519, 249] width 223 height 23
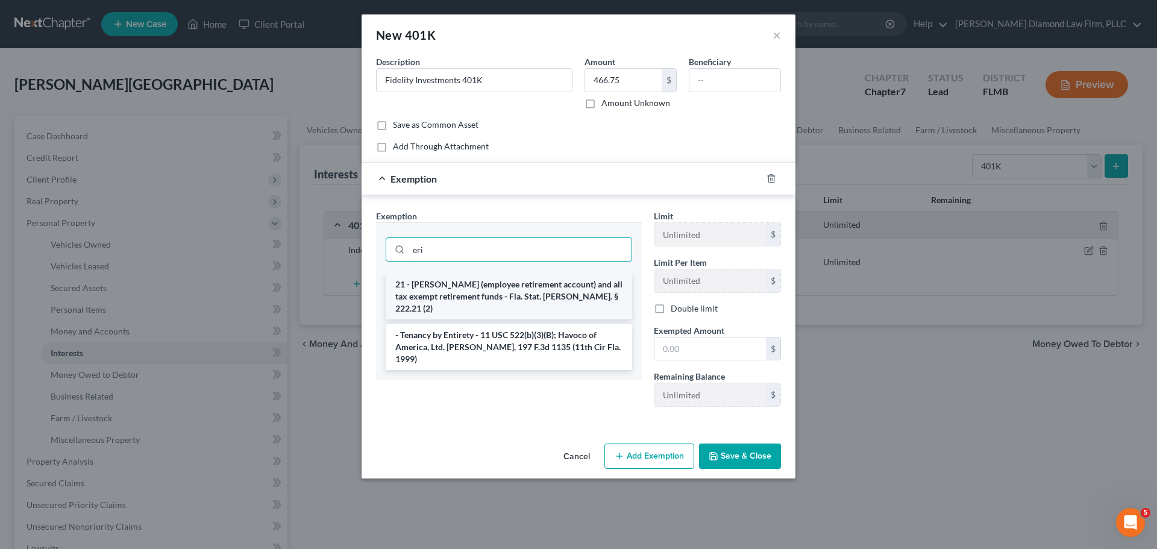
type input "eri"
click at [460, 297] on li "21 - [PERSON_NAME] (employee retirement account) and all tax exempt retirement …" at bounding box center [509, 297] width 246 height 46
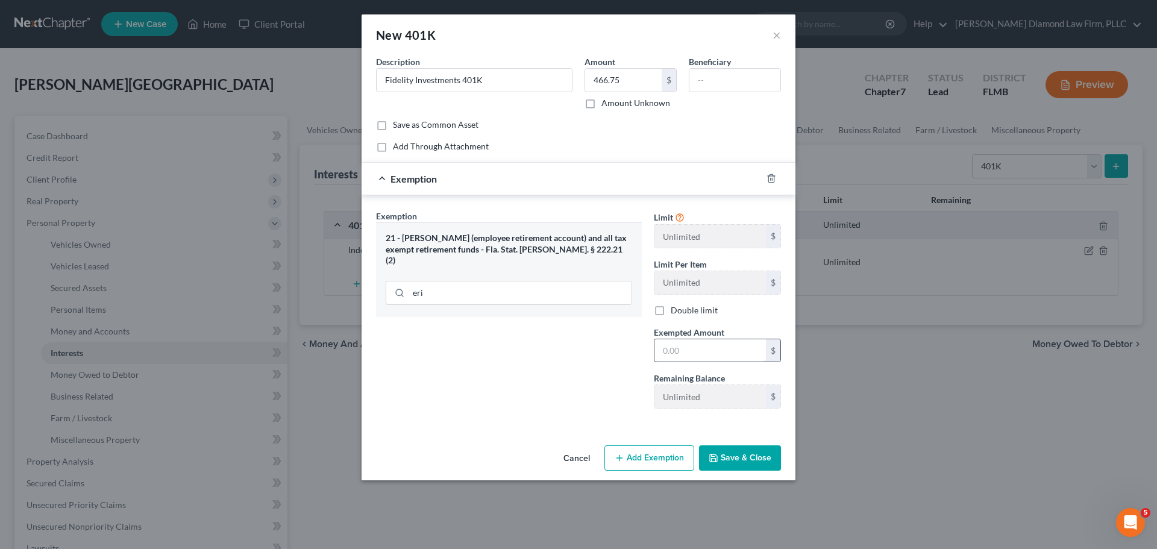
click at [704, 357] on input "text" at bounding box center [709, 350] width 111 height 23
type input "466.75"
drag, startPoint x: 724, startPoint y: 446, endPoint x: 724, endPoint y: 466, distance: 20.5
click at [722, 450] on button "Save & Close" at bounding box center [740, 457] width 82 height 25
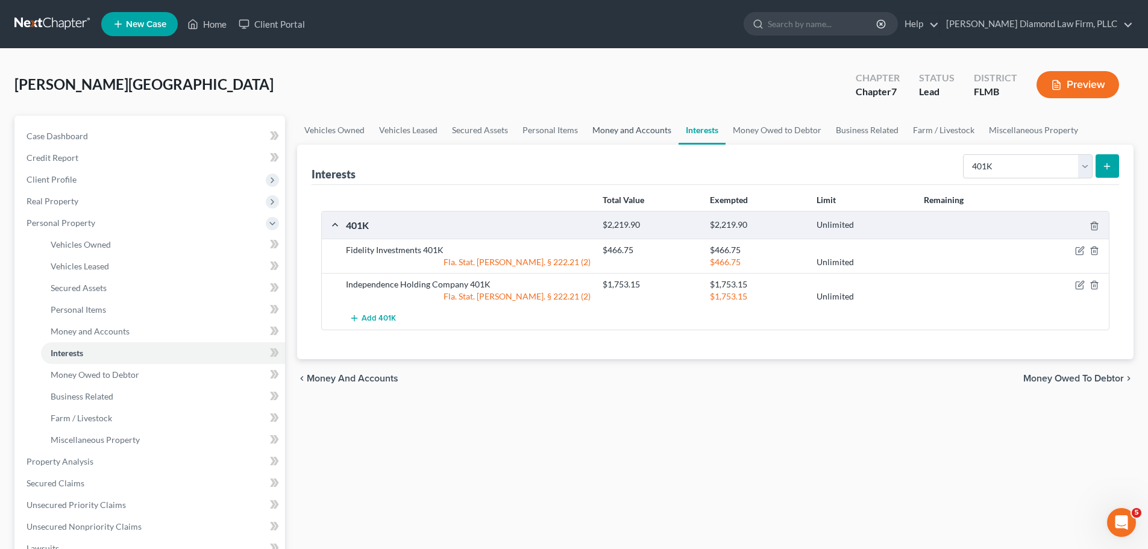
click at [650, 134] on link "Money and Accounts" at bounding box center [631, 130] width 93 height 29
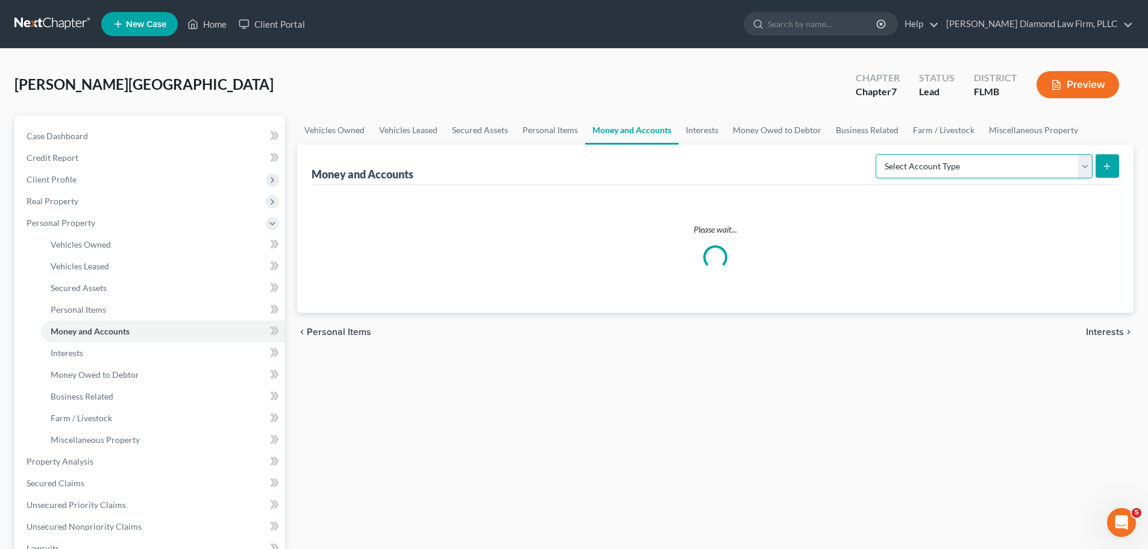
click at [980, 170] on select "Select Account Type Brokerage Cash on Hand Certificates of Deposit Checking Acc…" at bounding box center [983, 166] width 217 height 24
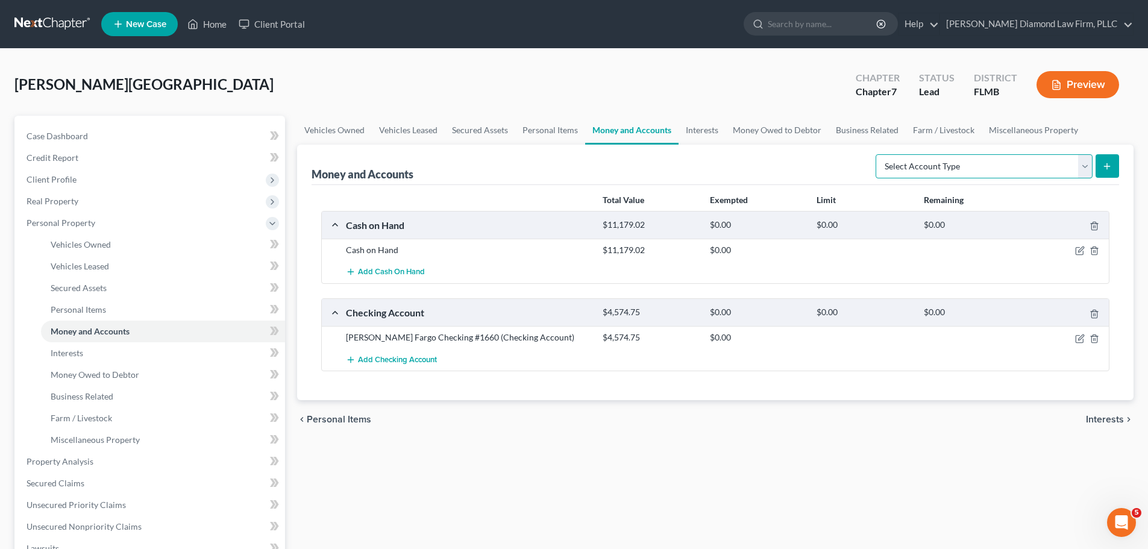
select select "other"
click at [878, 154] on select "Select Account Type Brokerage Cash on Hand Certificates of Deposit Checking Acc…" at bounding box center [983, 166] width 217 height 24
click at [1104, 172] on button "submit" at bounding box center [1106, 165] width 23 height 23
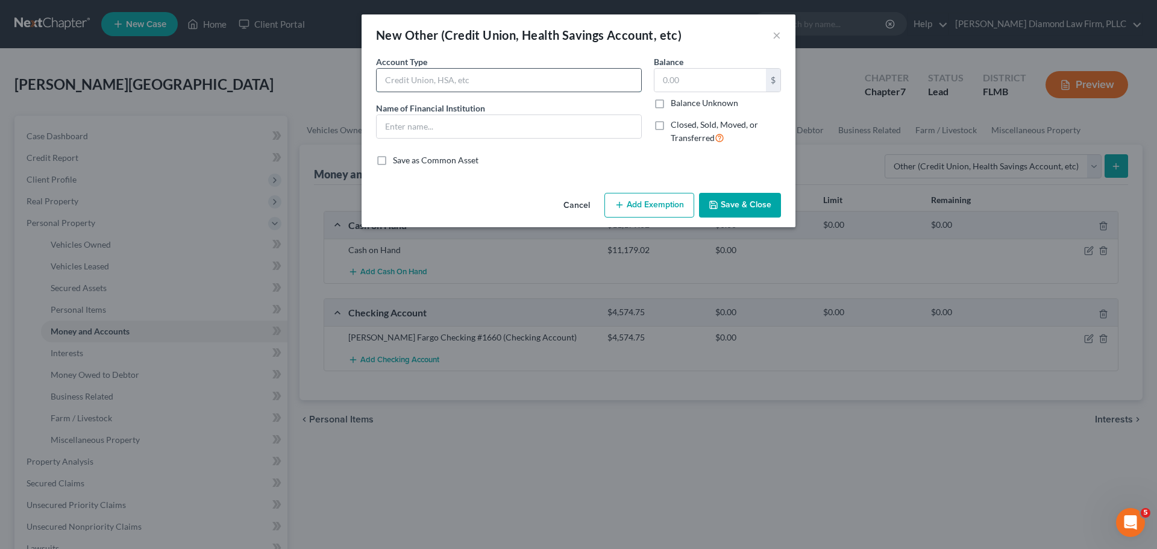
click at [471, 74] on input "text" at bounding box center [509, 80] width 264 height 23
type input "HSA"
click at [561, 119] on input "text" at bounding box center [509, 126] width 264 height 23
click at [420, 119] on input "text" at bounding box center [509, 126] width 264 height 23
type input "NueSynergy"
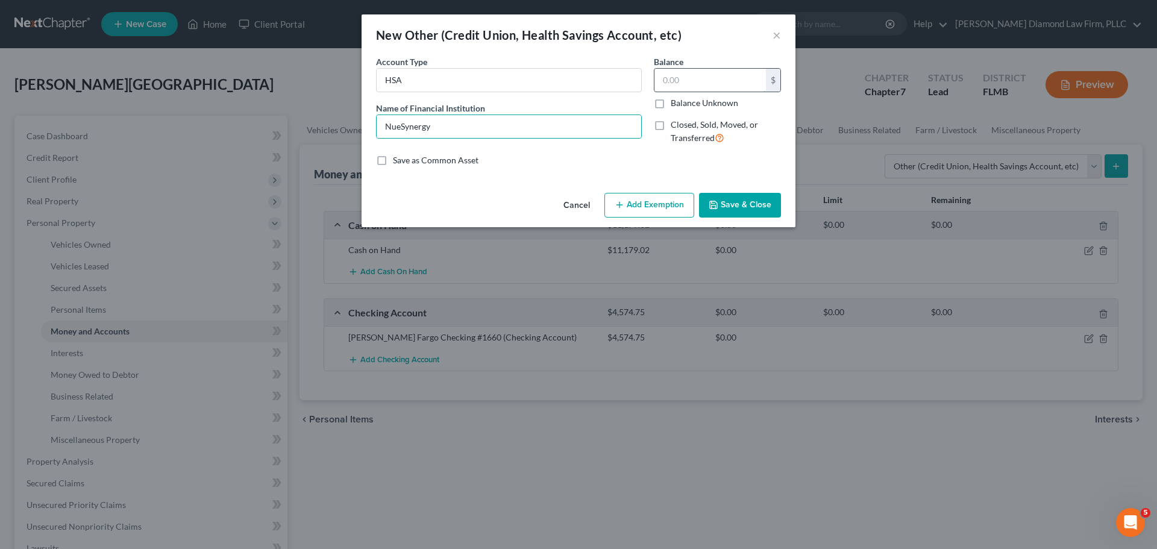
click at [684, 78] on input "text" at bounding box center [709, 80] width 111 height 23
type input "1,740.83"
click at [663, 197] on button "Add Exemption" at bounding box center [649, 205] width 90 height 25
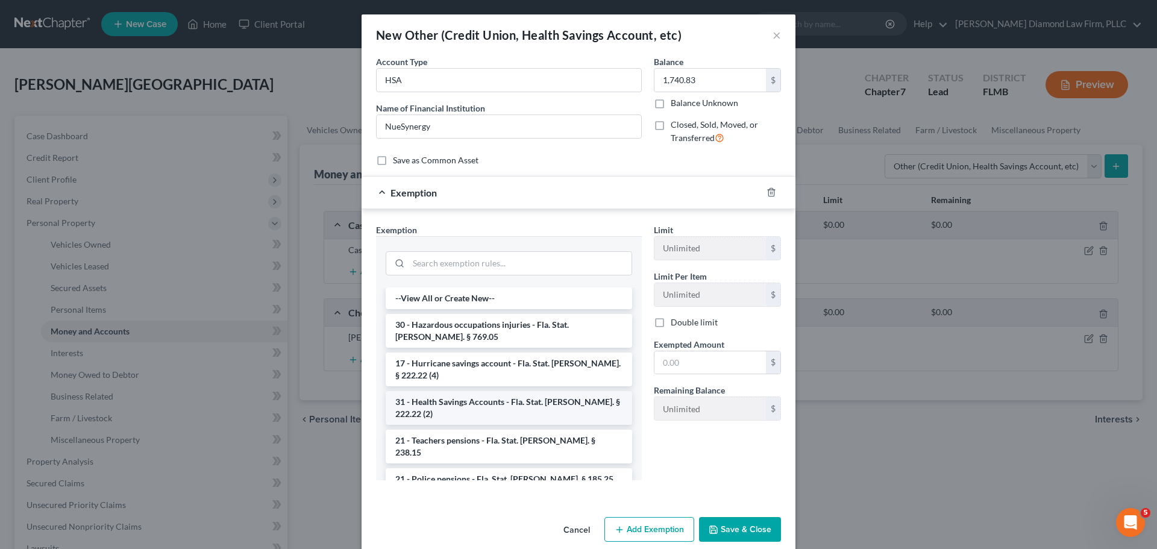
click at [504, 396] on li "31 - Health Savings Accounts - Fla. Stat. [PERSON_NAME]. § 222.22 (2)" at bounding box center [509, 408] width 246 height 34
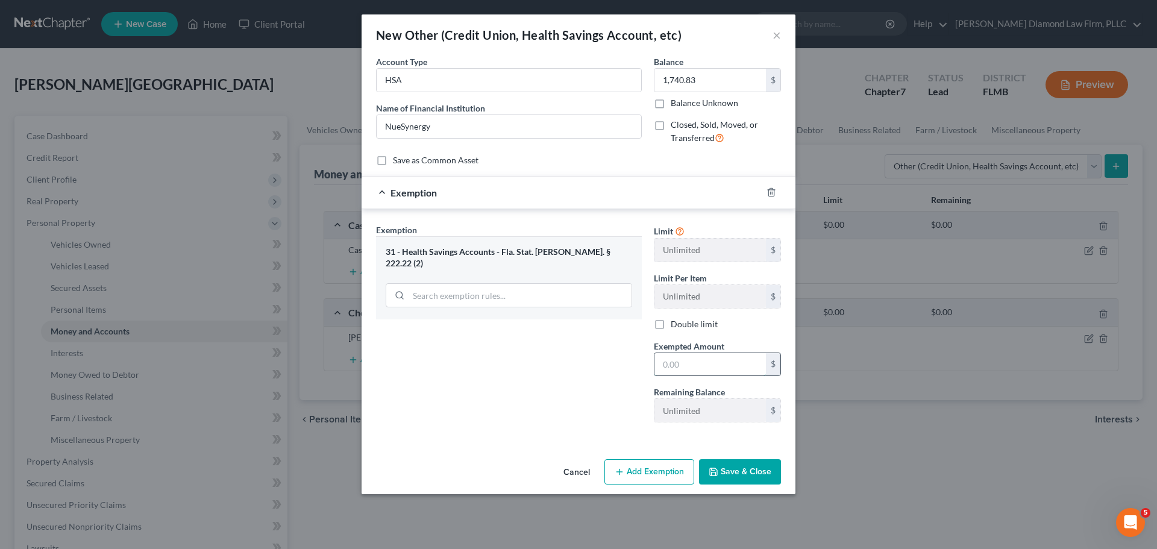
click at [716, 367] on input "text" at bounding box center [709, 364] width 111 height 23
type input "1,740.83"
click at [727, 477] on button "Save & Close" at bounding box center [740, 471] width 82 height 25
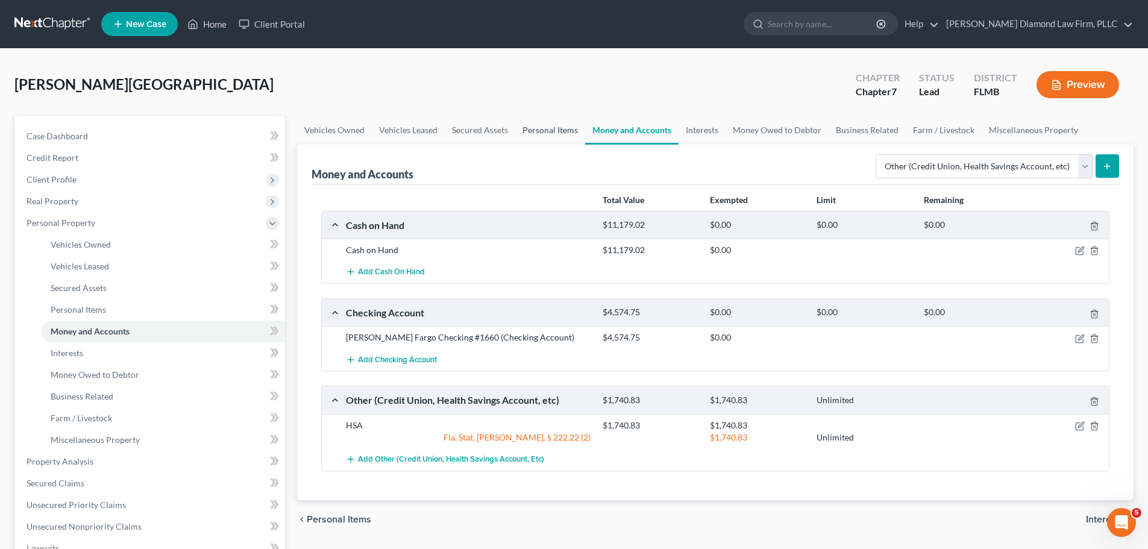
click at [531, 120] on link "Personal Items" at bounding box center [550, 130] width 70 height 29
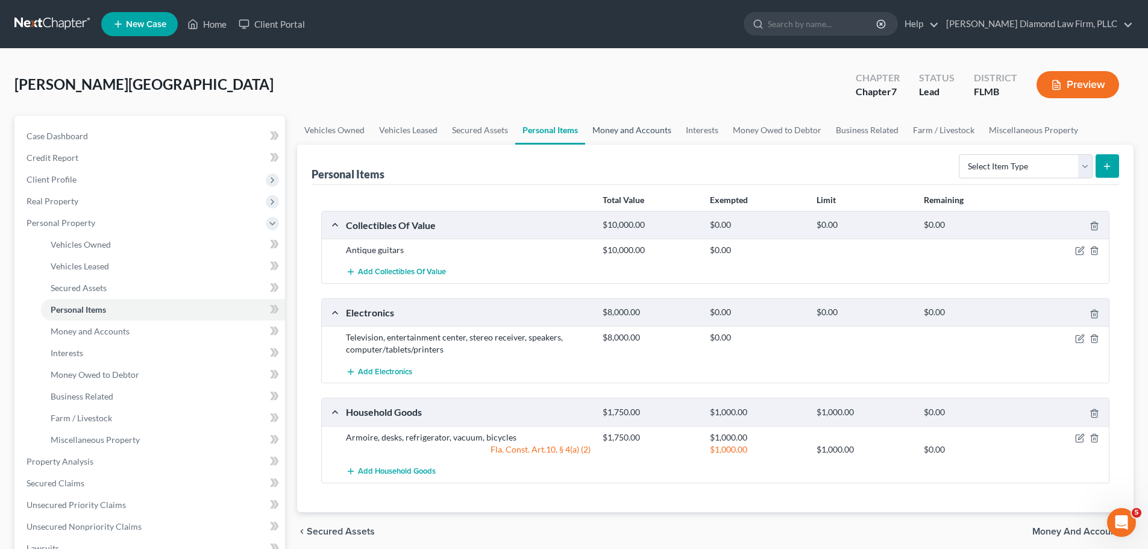
click at [599, 124] on link "Money and Accounts" at bounding box center [631, 130] width 93 height 29
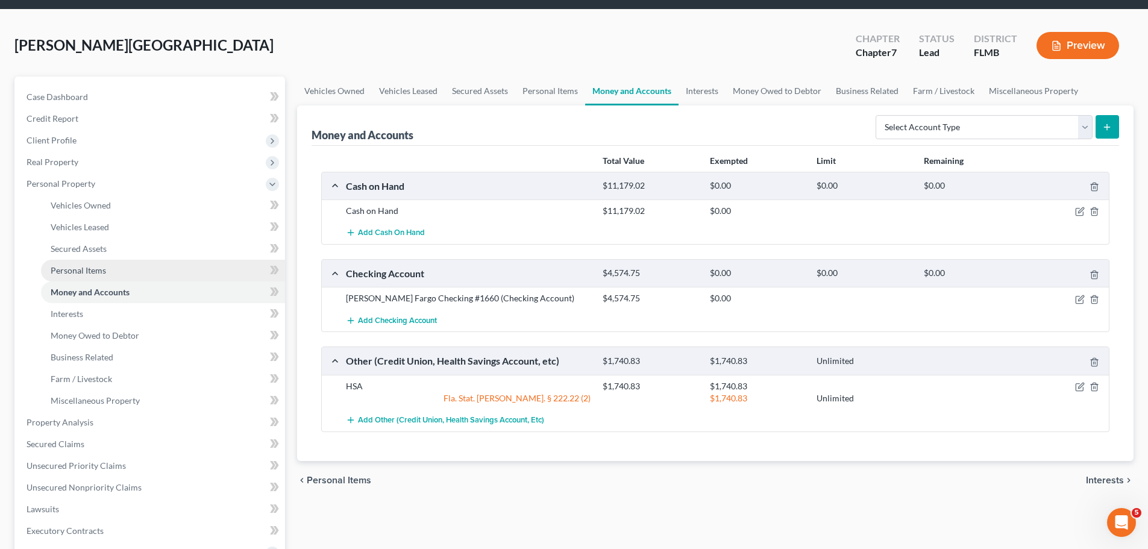
scroll to position [60, 0]
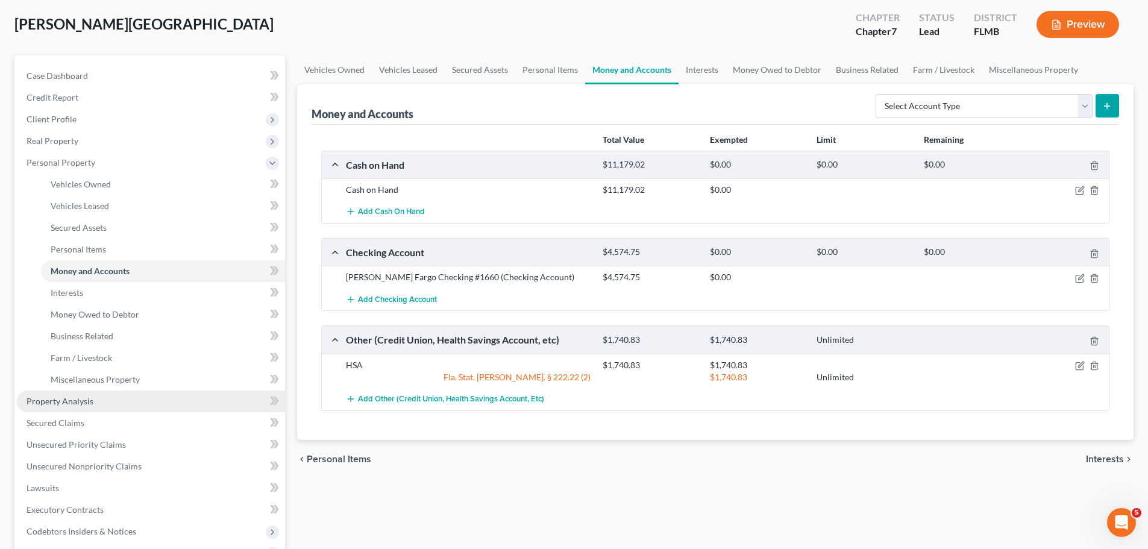
click at [102, 393] on link "Property Analysis" at bounding box center [151, 401] width 268 height 22
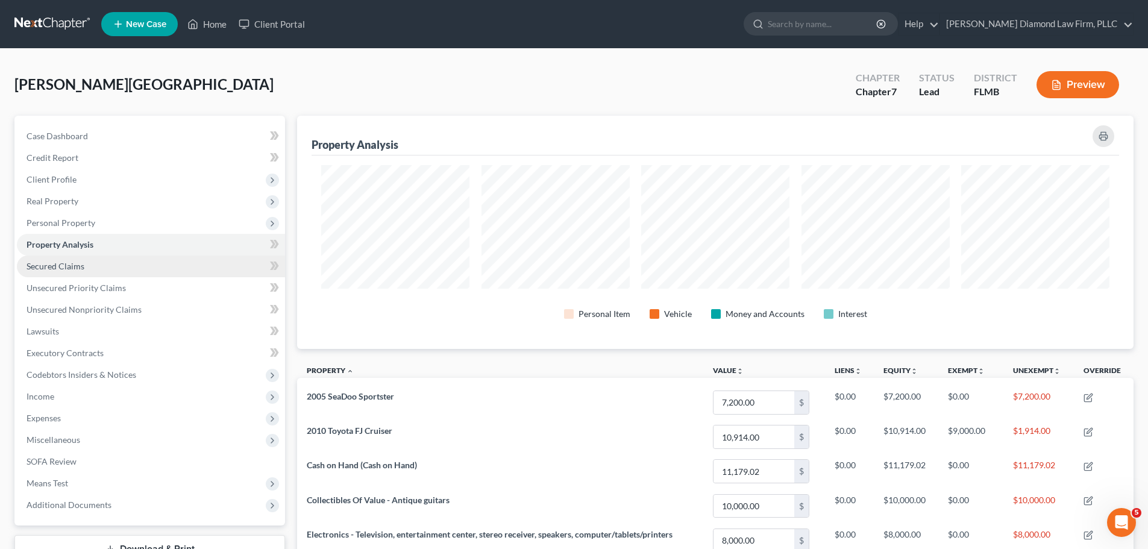
click at [143, 268] on link "Secured Claims" at bounding box center [151, 266] width 268 height 22
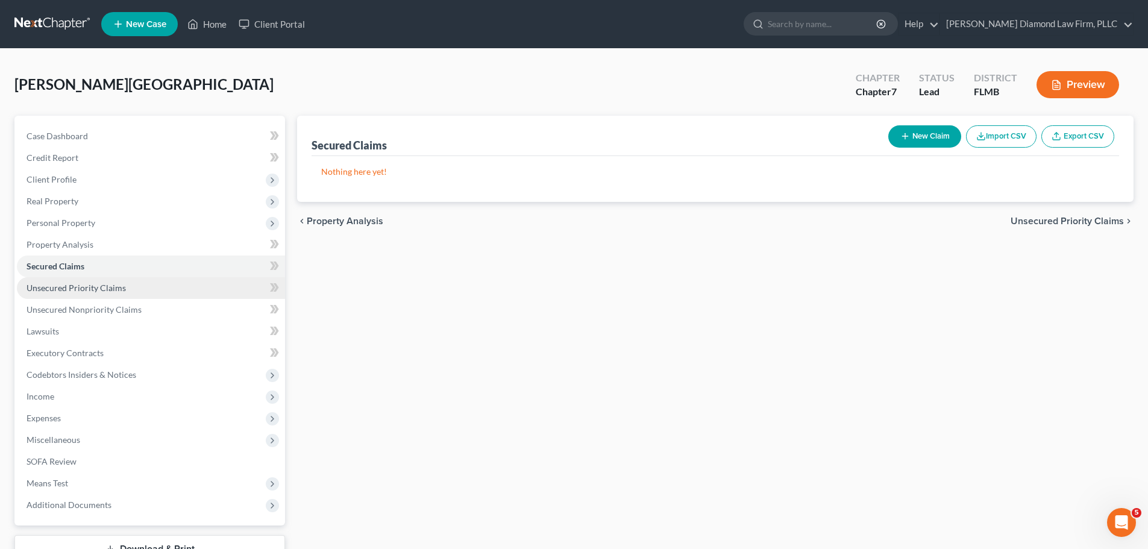
click at [131, 280] on link "Unsecured Priority Claims" at bounding box center [151, 288] width 268 height 22
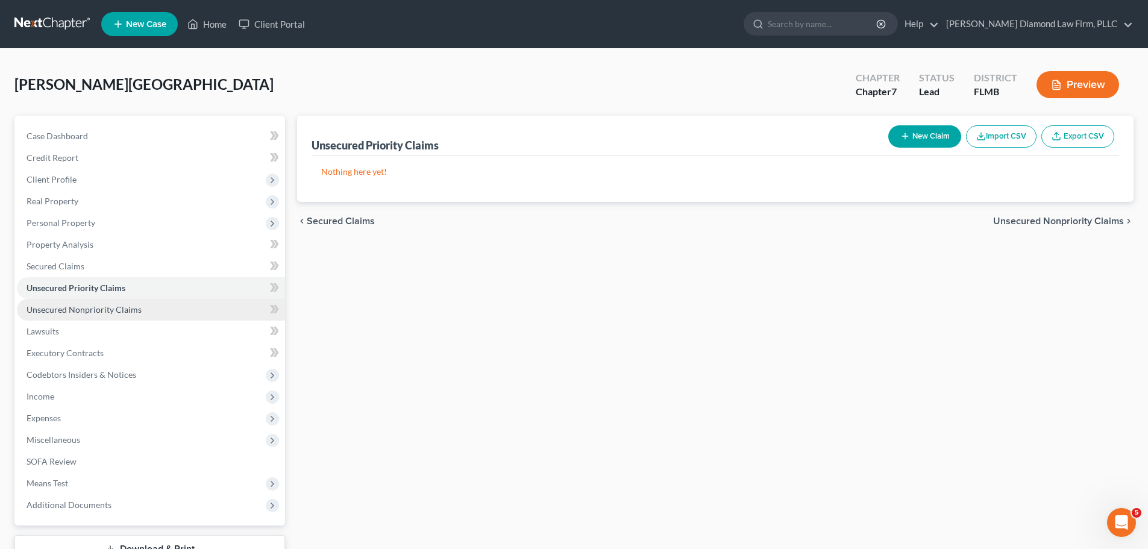
click at [120, 302] on link "Unsecured Nonpriority Claims" at bounding box center [151, 310] width 268 height 22
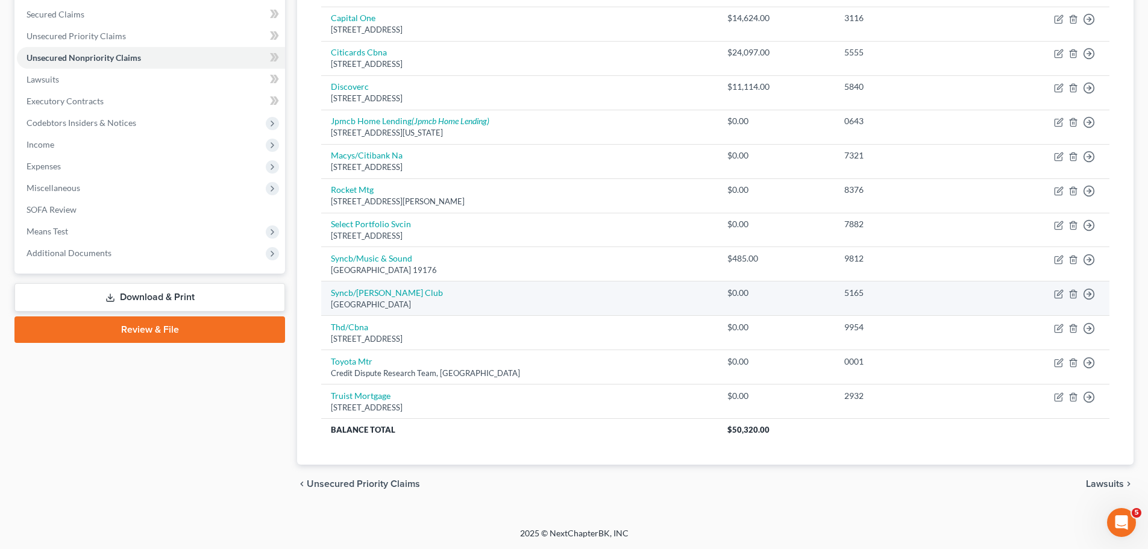
scroll to position [71, 0]
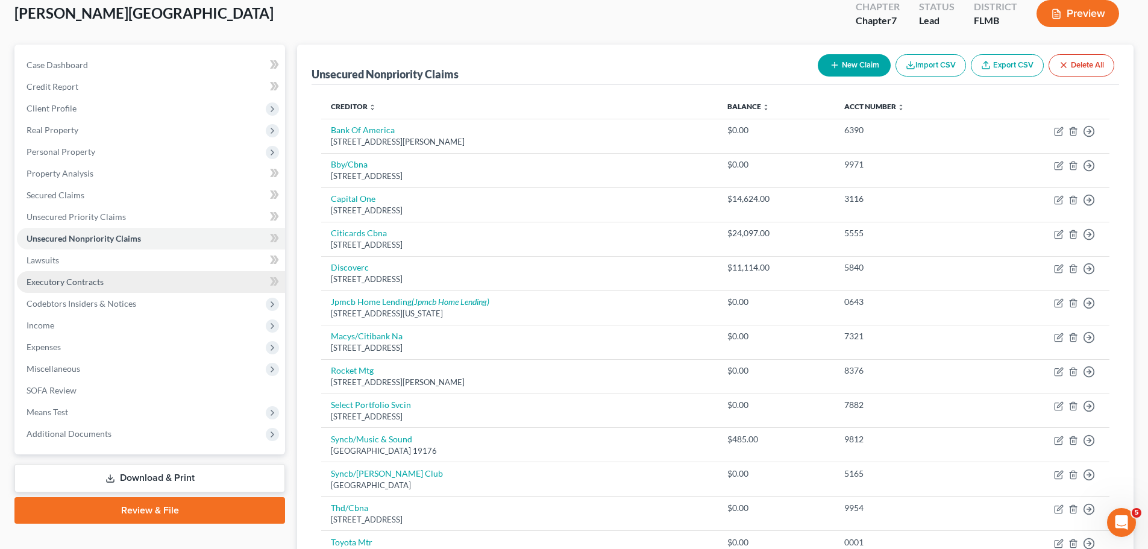
click at [121, 283] on link "Executory Contracts" at bounding box center [151, 282] width 268 height 22
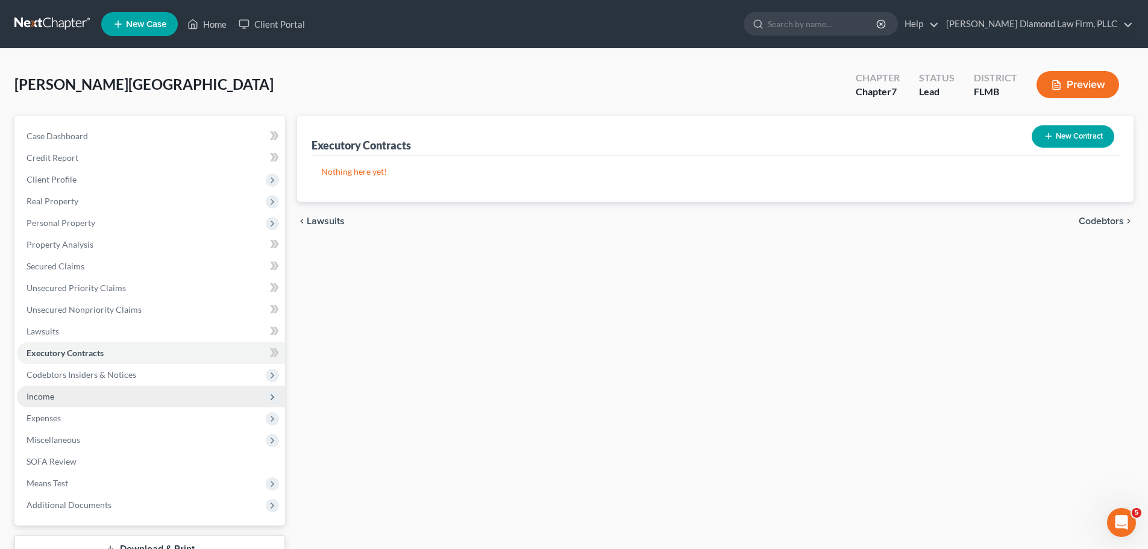
click at [96, 393] on span "Income" at bounding box center [151, 397] width 268 height 22
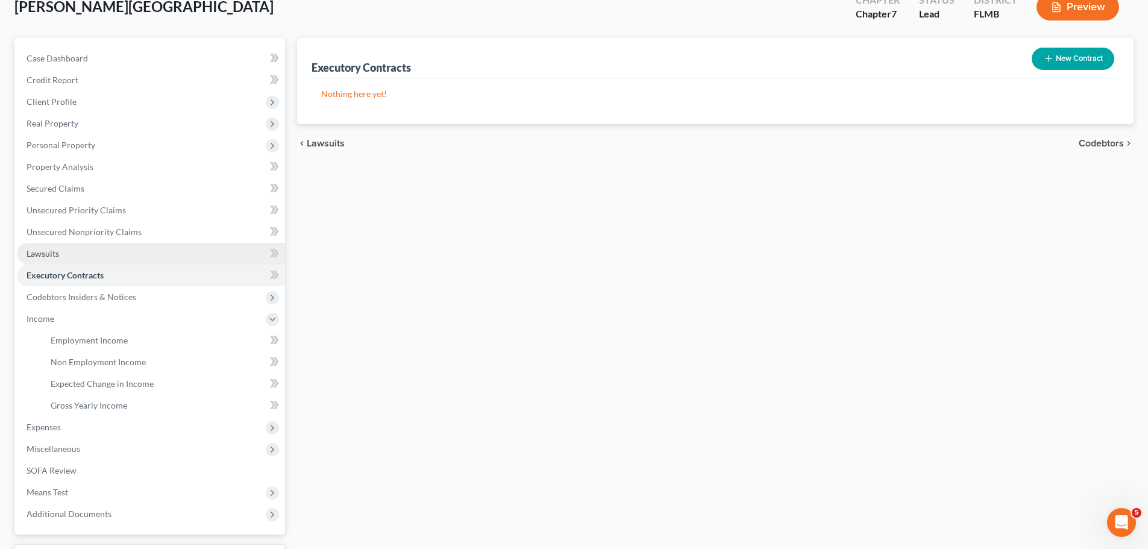
scroll to position [178, 0]
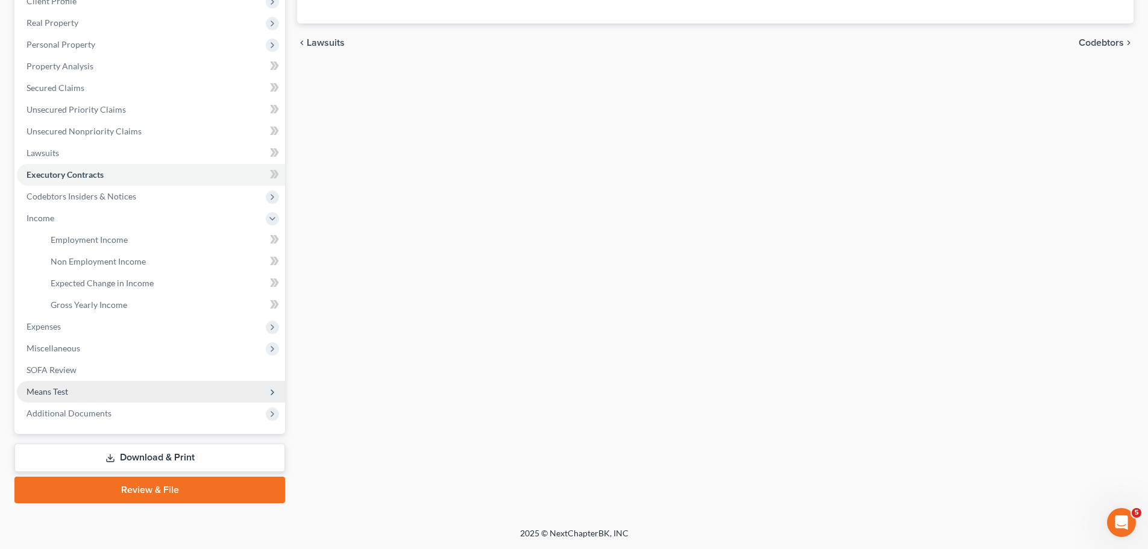
click at [74, 391] on span "Means Test" at bounding box center [151, 392] width 268 height 22
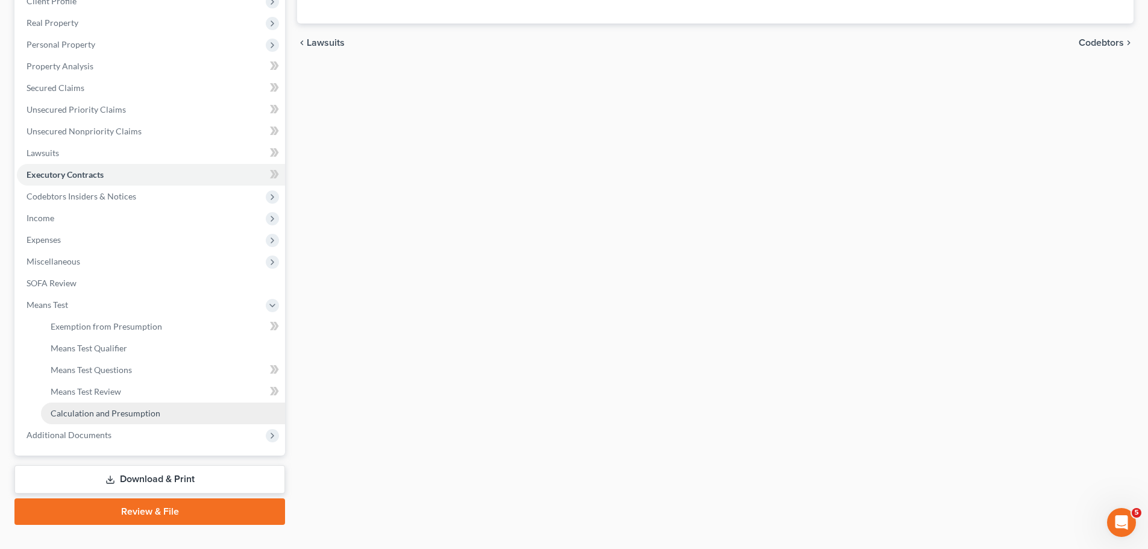
click at [96, 405] on link "Calculation and Presumption" at bounding box center [163, 413] width 244 height 22
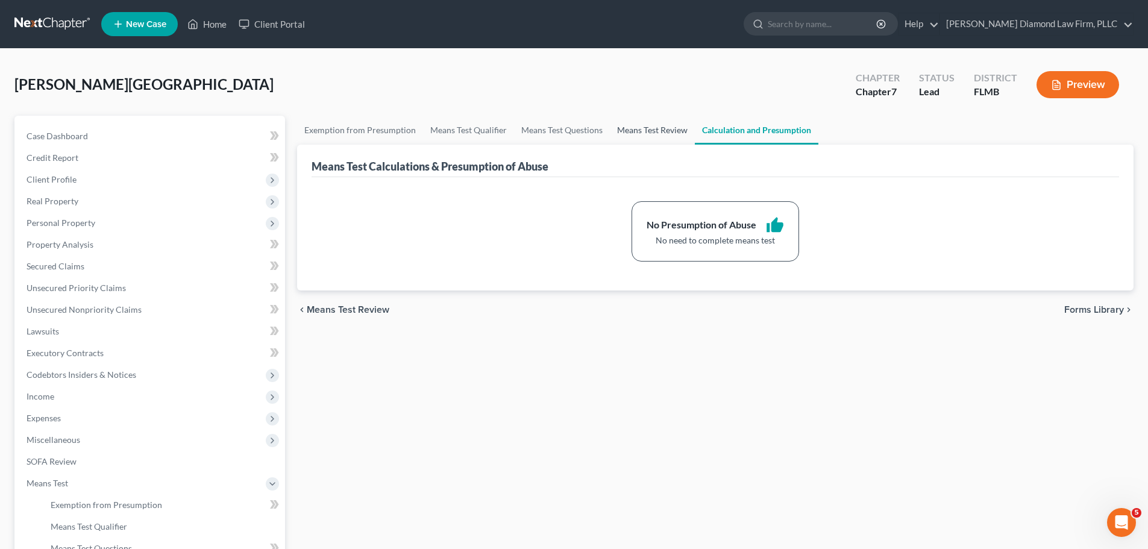
click at [647, 125] on link "Means Test Review" at bounding box center [652, 130] width 85 height 29
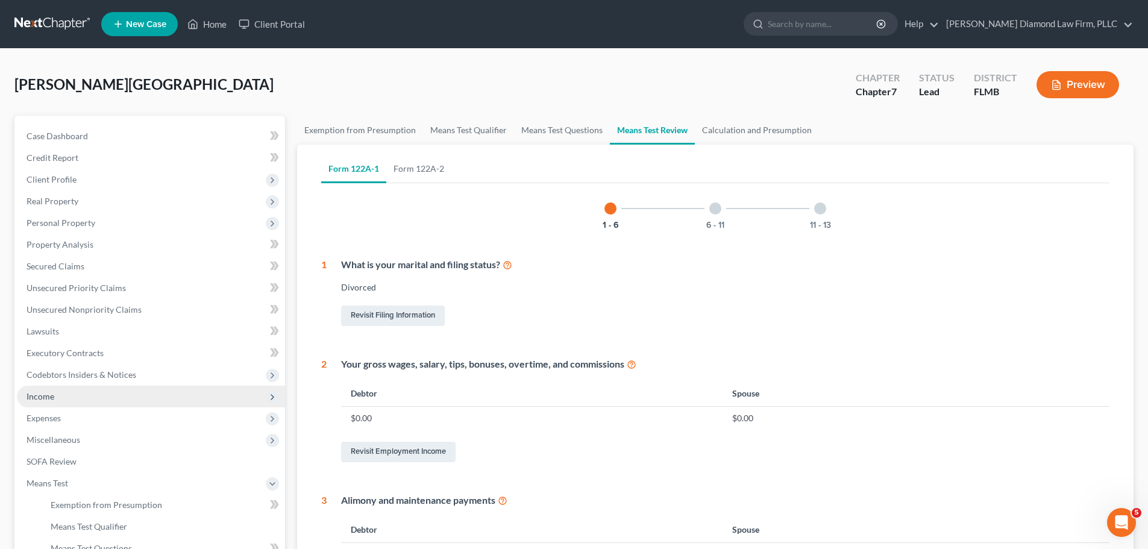
click at [84, 389] on span "Income" at bounding box center [151, 397] width 268 height 22
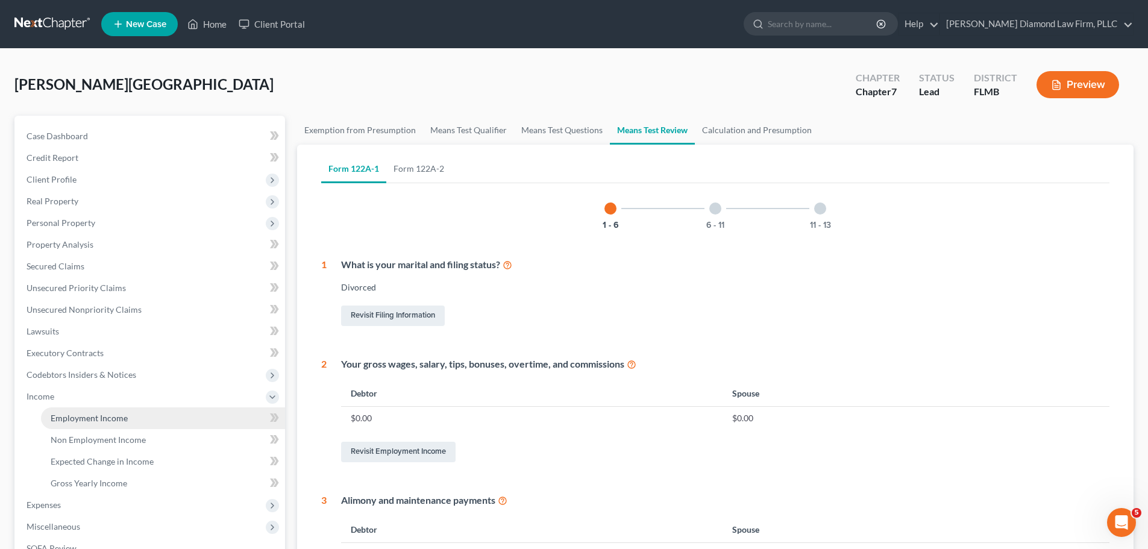
click at [76, 420] on span "Employment Income" at bounding box center [89, 418] width 77 height 10
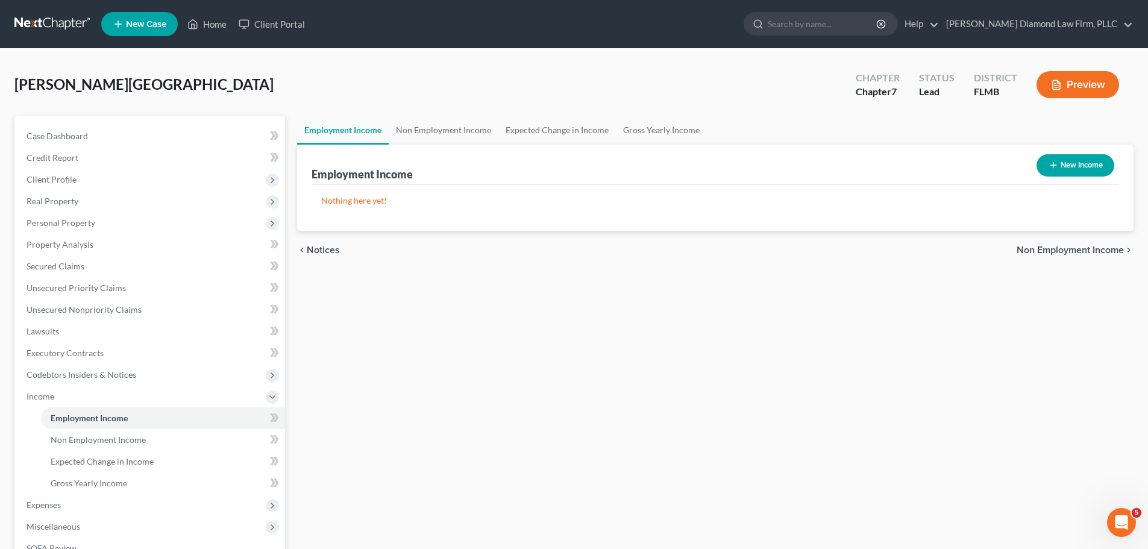
click at [1075, 158] on button "New Income" at bounding box center [1075, 165] width 78 height 22
select select "0"
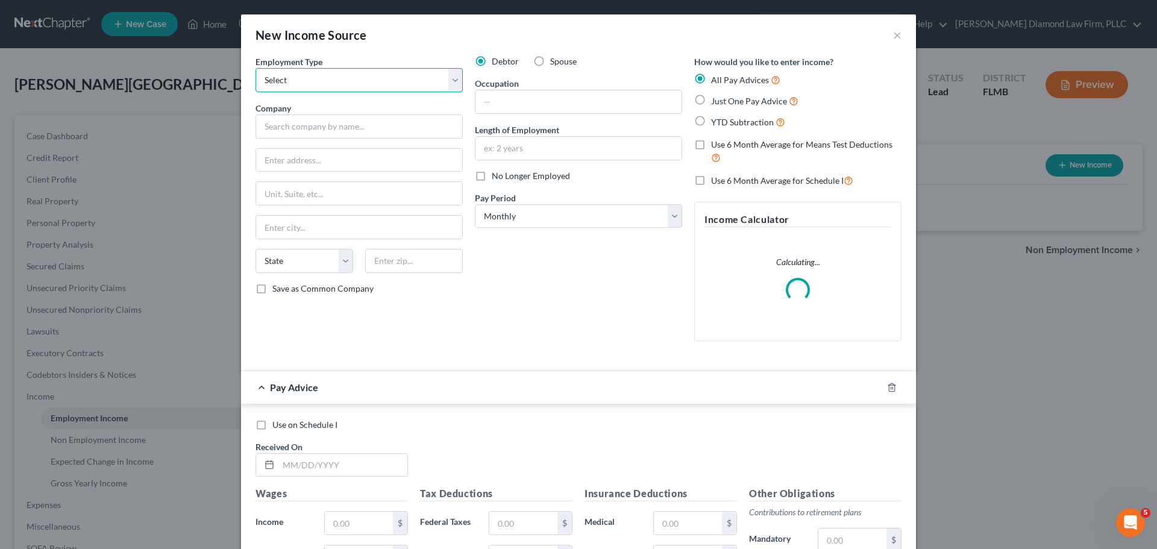
click at [355, 87] on select "Select Full or [DEMOGRAPHIC_DATA] Employment Self Employment" at bounding box center [358, 80] width 207 height 24
select select "0"
click at [255, 68] on select "Select Full or [DEMOGRAPHIC_DATA] Employment Self Employment" at bounding box center [358, 80] width 207 height 24
click at [593, 99] on input "text" at bounding box center [578, 101] width 206 height 23
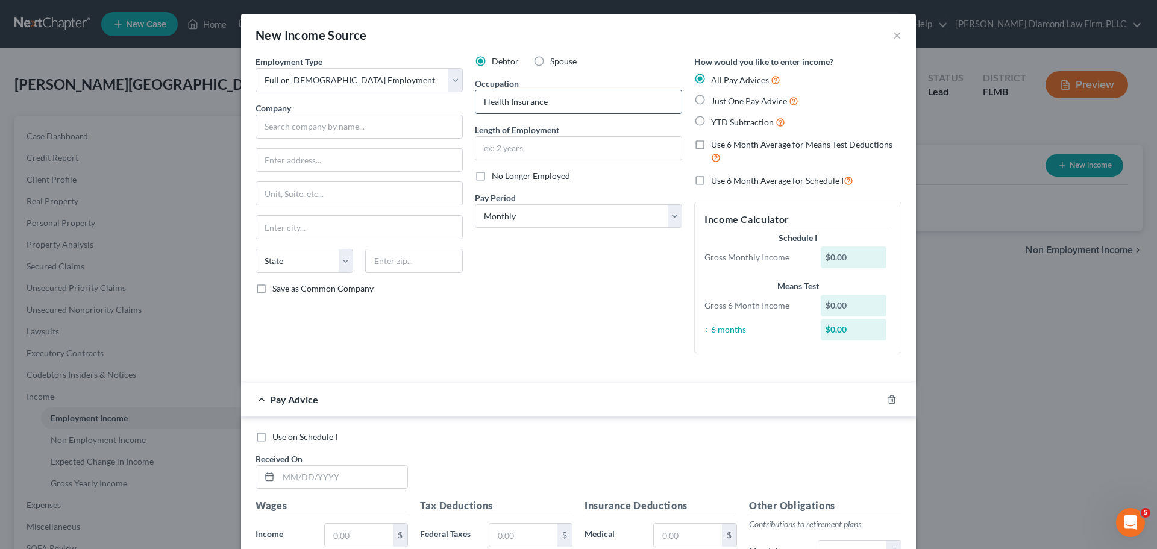
type input "Health Insurance"
type input "6 years"
click at [352, 132] on input "text" at bounding box center [358, 126] width 207 height 24
type input "IHC Specialty Benefits"
type input "[STREET_ADDRESS]"
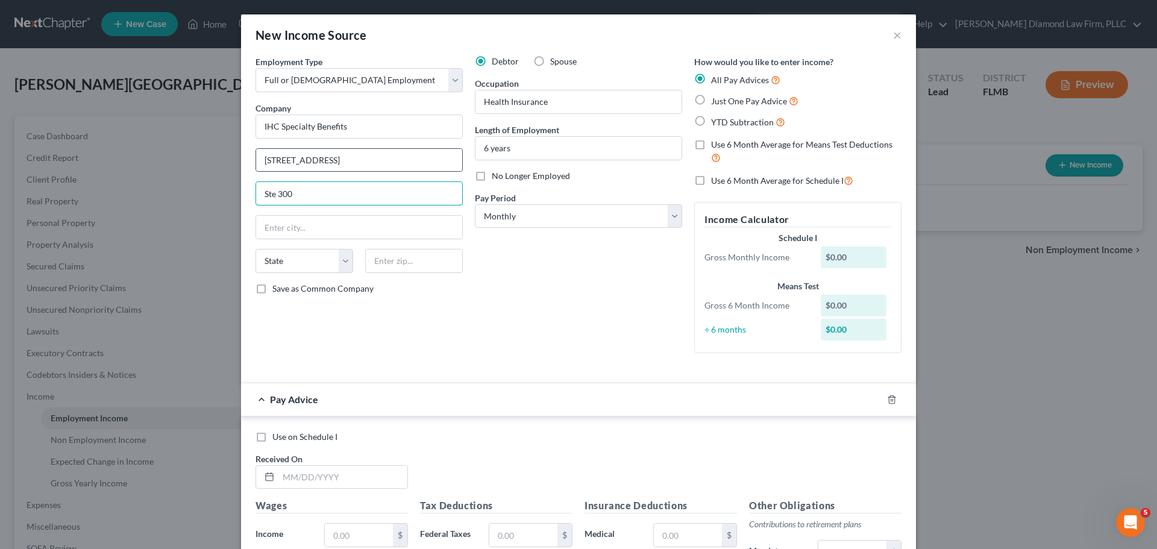
type input "Ste 300"
type input "[GEOGRAPHIC_DATA]"
select select "24"
type input "55416"
click at [892, 399] on line "button" at bounding box center [892, 400] width 0 height 2
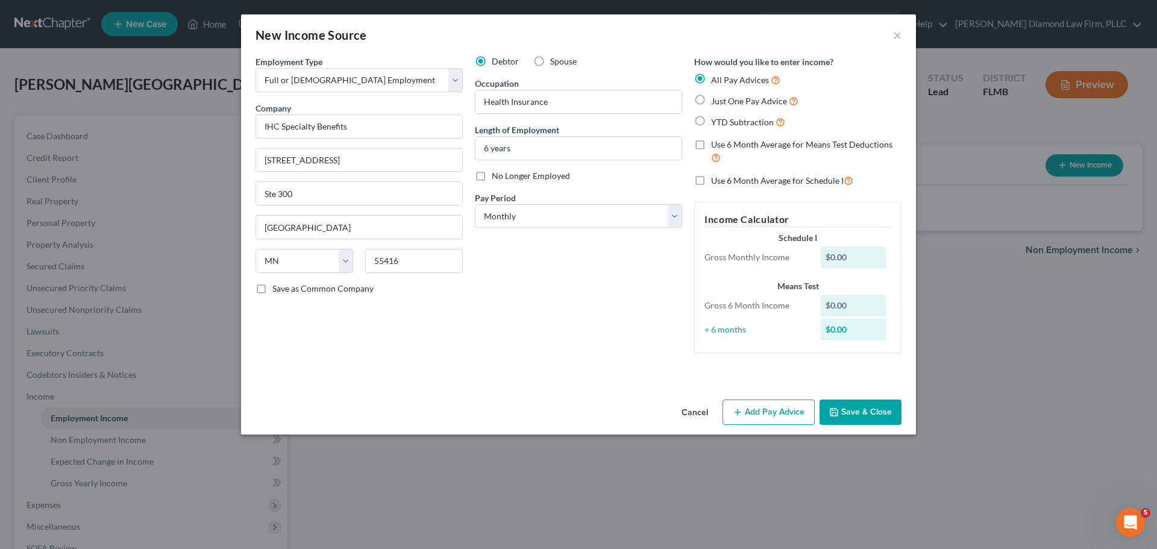
click at [876, 413] on button "Save & Close" at bounding box center [860, 411] width 82 height 25
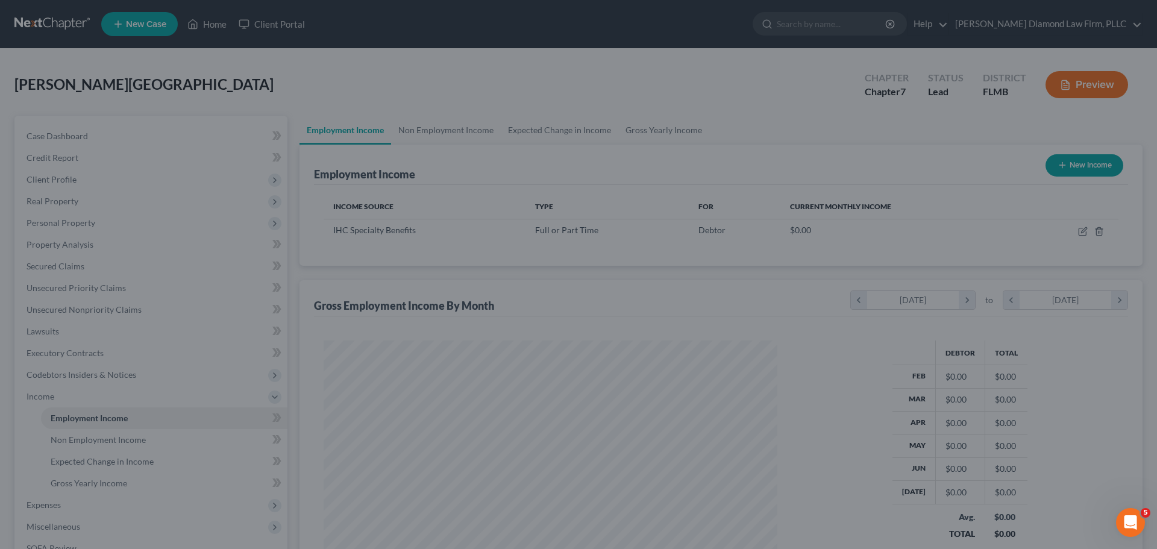
scroll to position [225, 474]
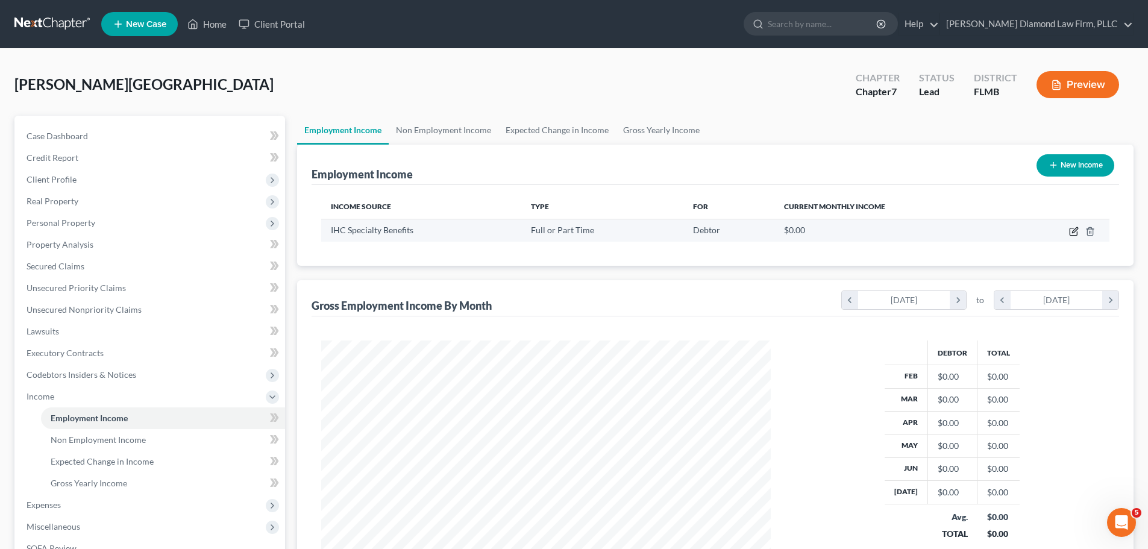
click at [1069, 231] on icon "button" at bounding box center [1074, 232] width 10 height 10
select select "0"
select select "24"
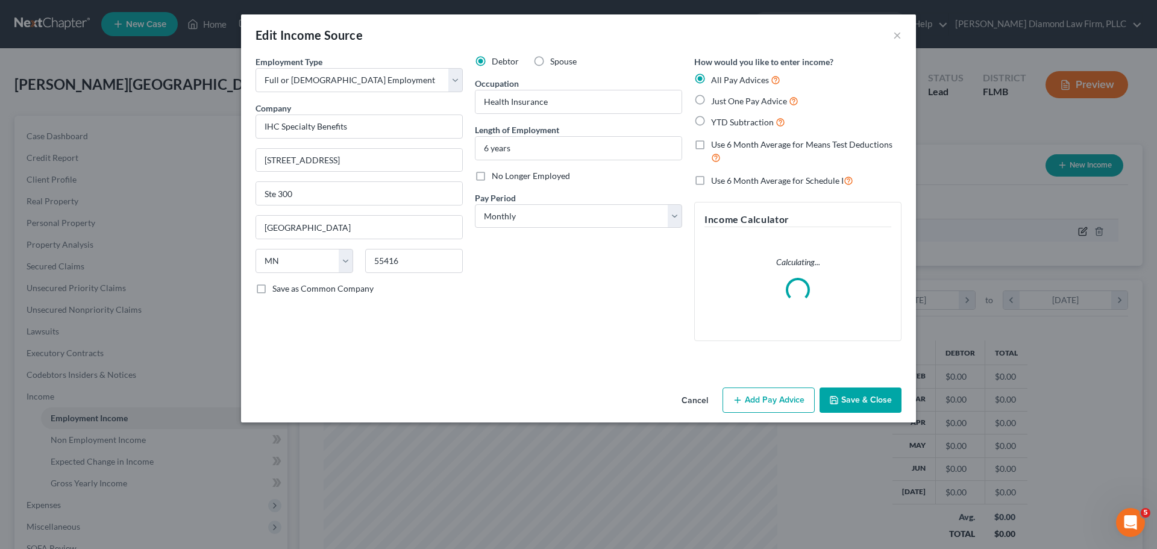
scroll to position [227, 478]
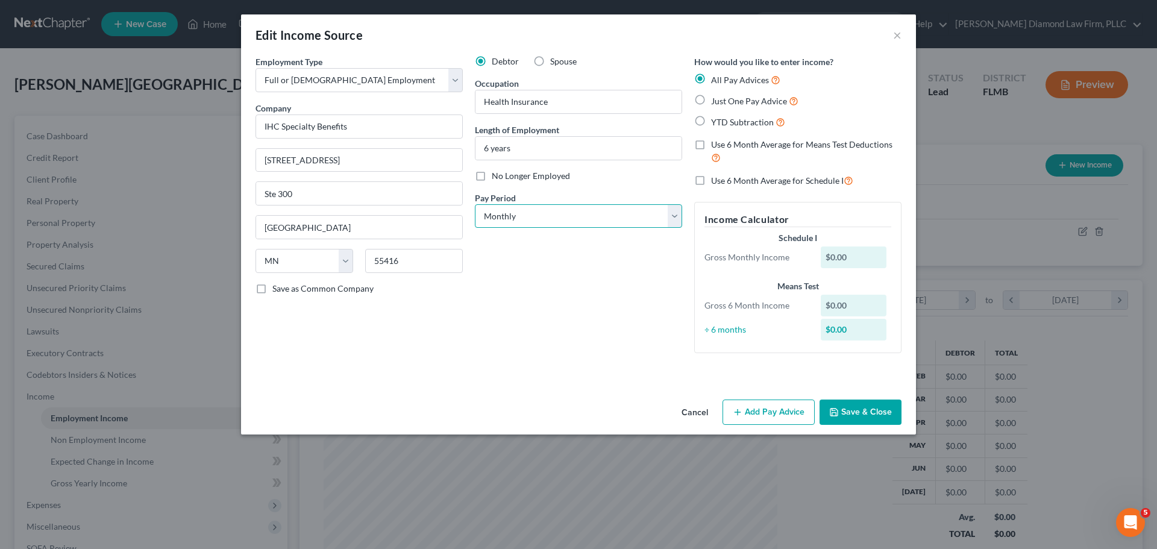
click at [553, 220] on select "Select Monthly Twice Monthly Every Other Week Weekly" at bounding box center [578, 216] width 207 height 24
select select "2"
click at [475, 204] on select "Select Monthly Twice Monthly Every Other Week Weekly" at bounding box center [578, 216] width 207 height 24
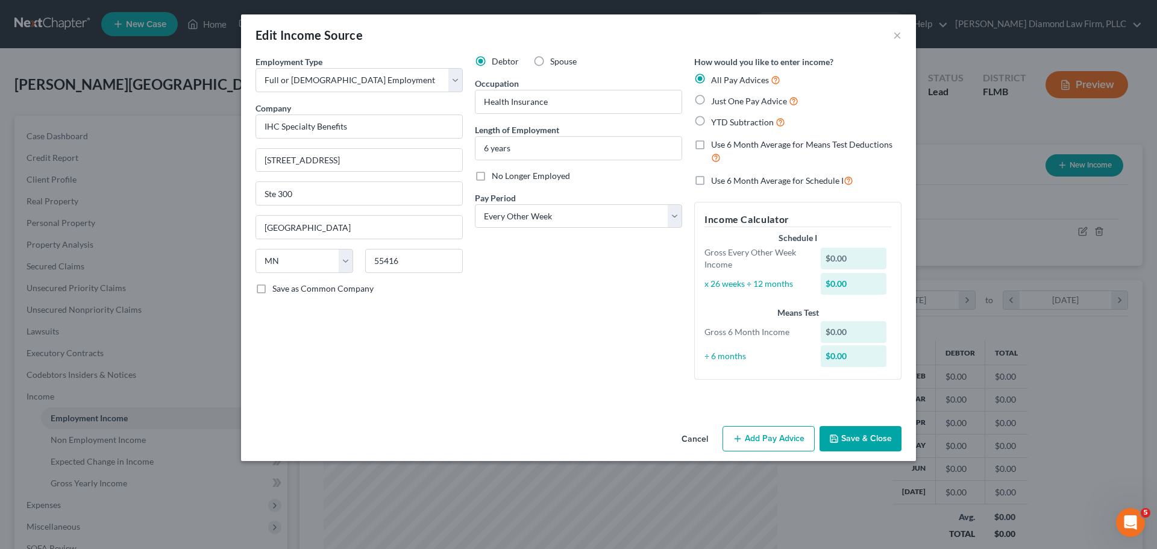
click at [543, 333] on div "Debtor Spouse Occupation Health Insurance Length of Employment 6 years No Longe…" at bounding box center [578, 222] width 219 height 334
click at [768, 425] on div "Cancel Add Pay Advice Save & Close" at bounding box center [578, 441] width 675 height 40
click at [762, 454] on div "Cancel Add Pay Advice Save & Close" at bounding box center [578, 441] width 675 height 40
click at [759, 443] on button "Add Pay Advice" at bounding box center [768, 438] width 92 height 25
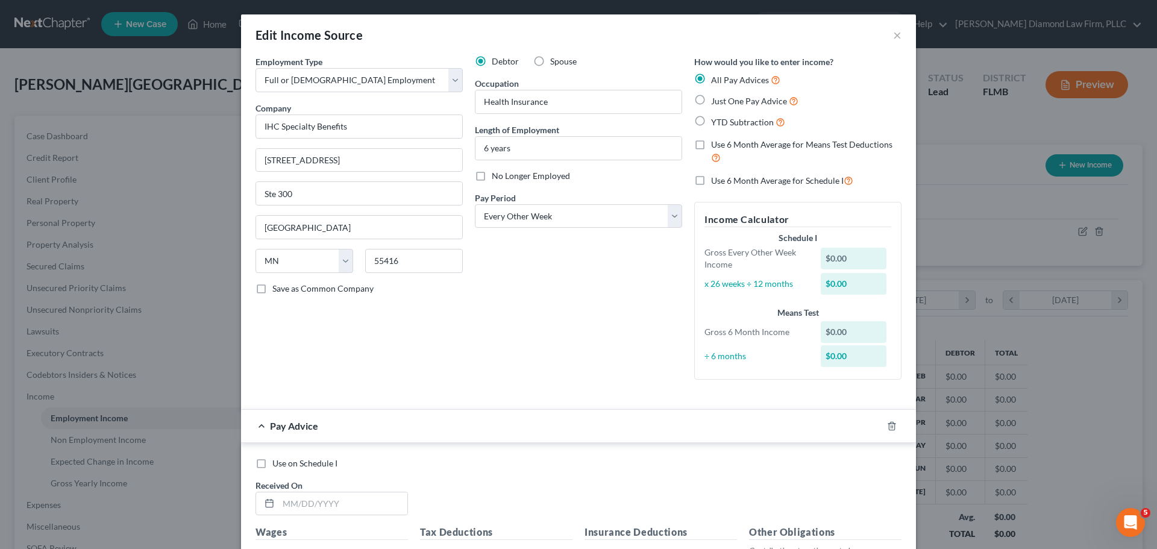
scroll to position [322, 0]
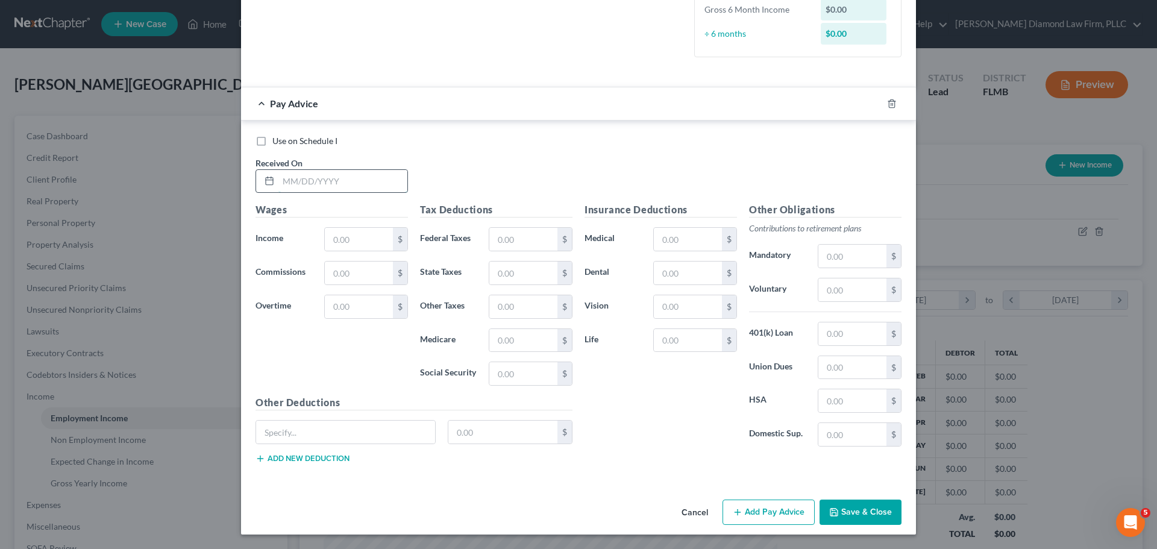
click at [314, 177] on input "text" at bounding box center [342, 181] width 129 height 23
type input "[DATE]"
type input "1,616.16"
type input "95.10"
type input "22.13"
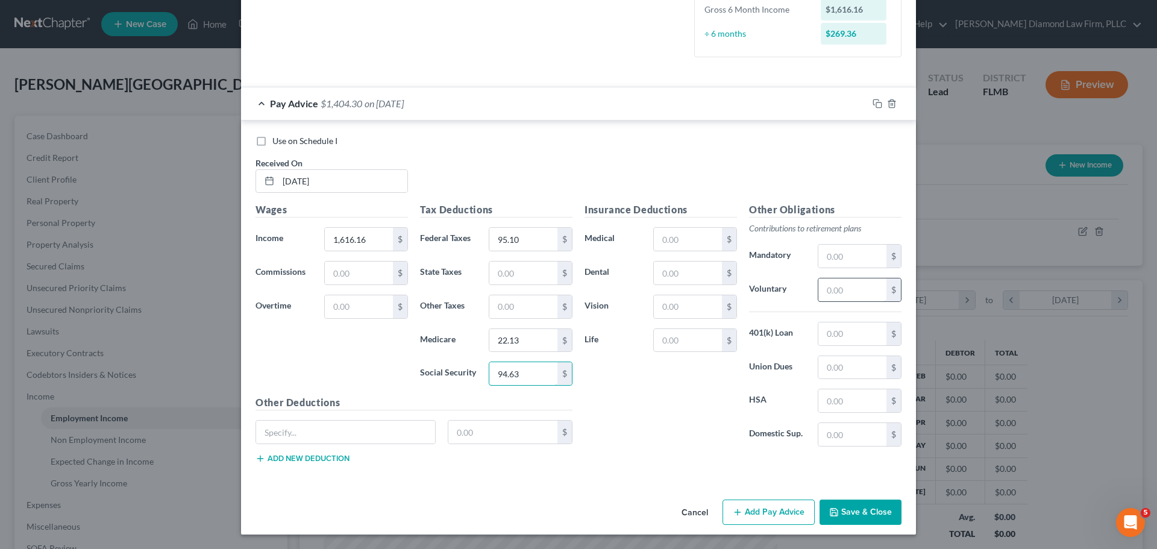
type input "94.63"
click at [850, 293] on input "text" at bounding box center [852, 289] width 68 height 23
type input "80.41"
type input "182.13"
click at [307, 452] on div "$" at bounding box center [413, 437] width 329 height 34
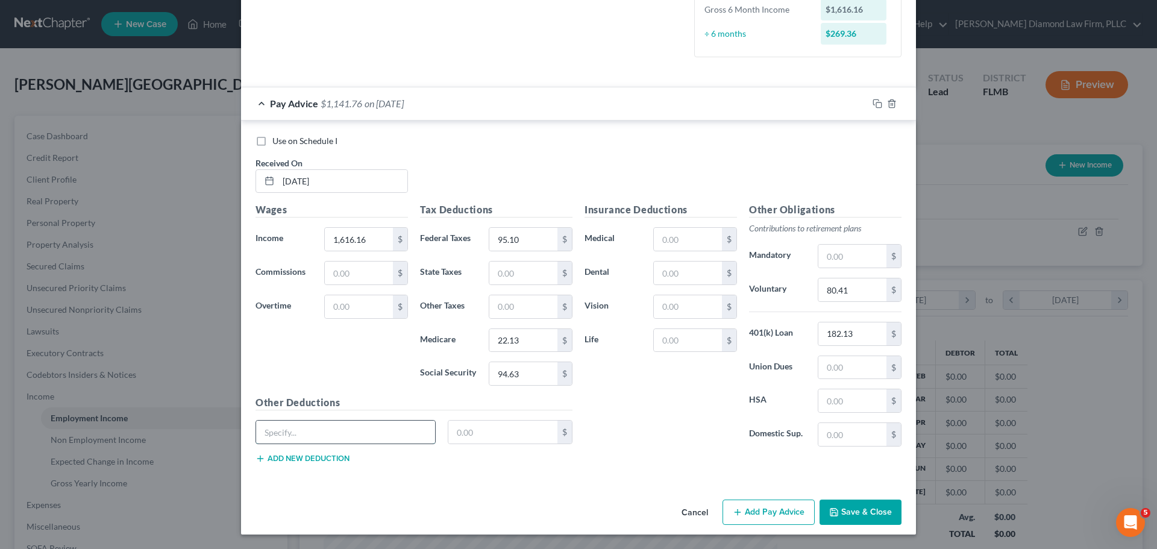
click at [316, 437] on input "text" at bounding box center [345, 432] width 179 height 23
type input "Other"
type input "24.23"
click at [835, 401] on input "text" at bounding box center [852, 400] width 68 height 23
type input "40"
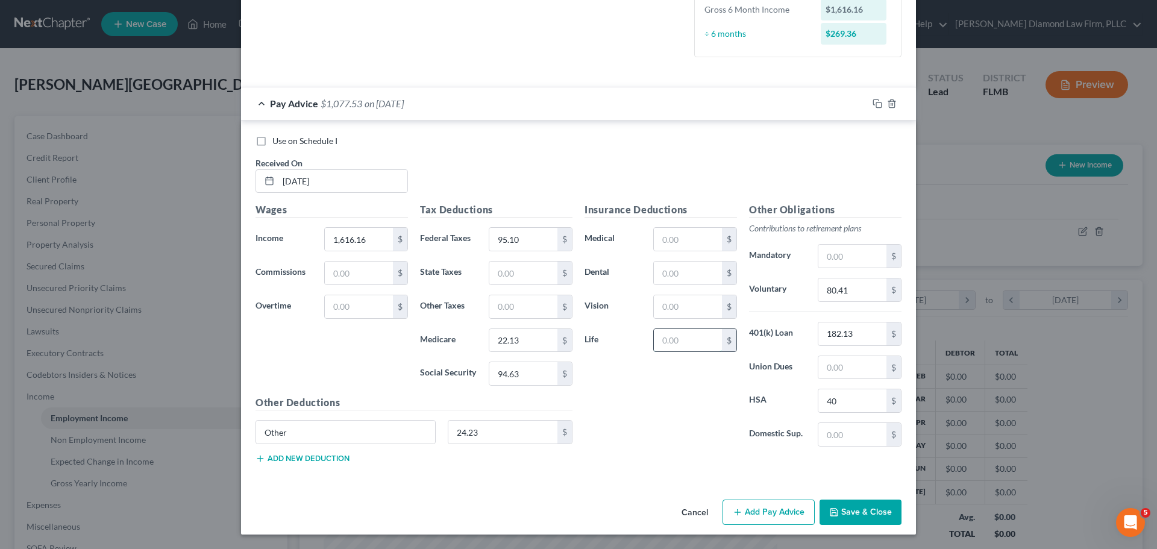
click at [700, 336] on input "text" at bounding box center [688, 340] width 68 height 23
type input "16.05"
click at [673, 281] on input "text" at bounding box center [688, 272] width 68 height 23
type input "2.03"
type input "2.77"
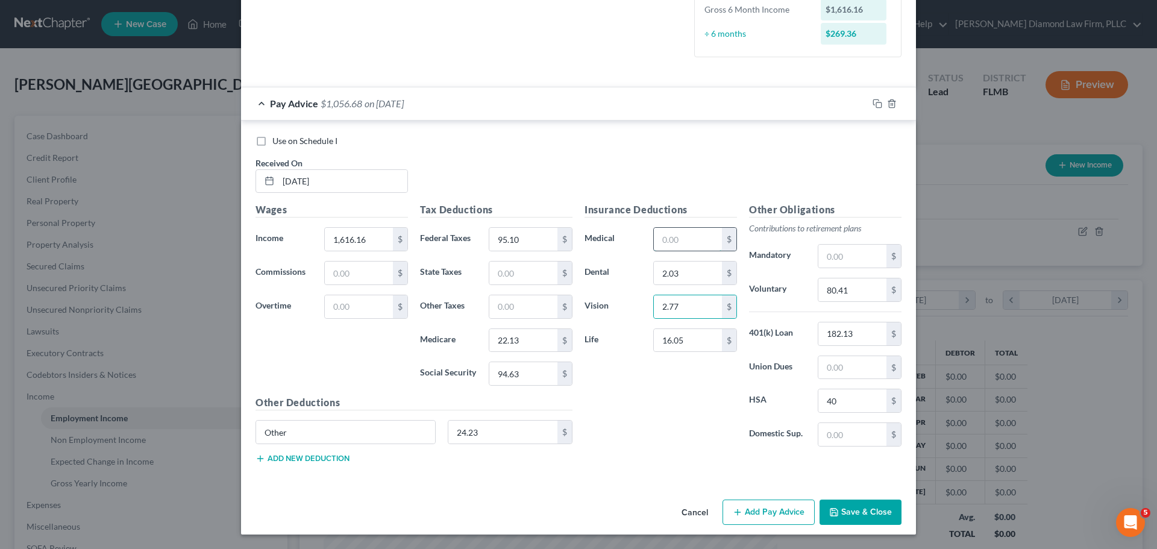
click at [689, 233] on input "text" at bounding box center [688, 239] width 68 height 23
type input "35.91"
click at [360, 306] on input "text" at bounding box center [359, 306] width 68 height 23
click at [355, 244] on input "1,616.16" at bounding box center [359, 239] width 68 height 23
type input "1,608.2"
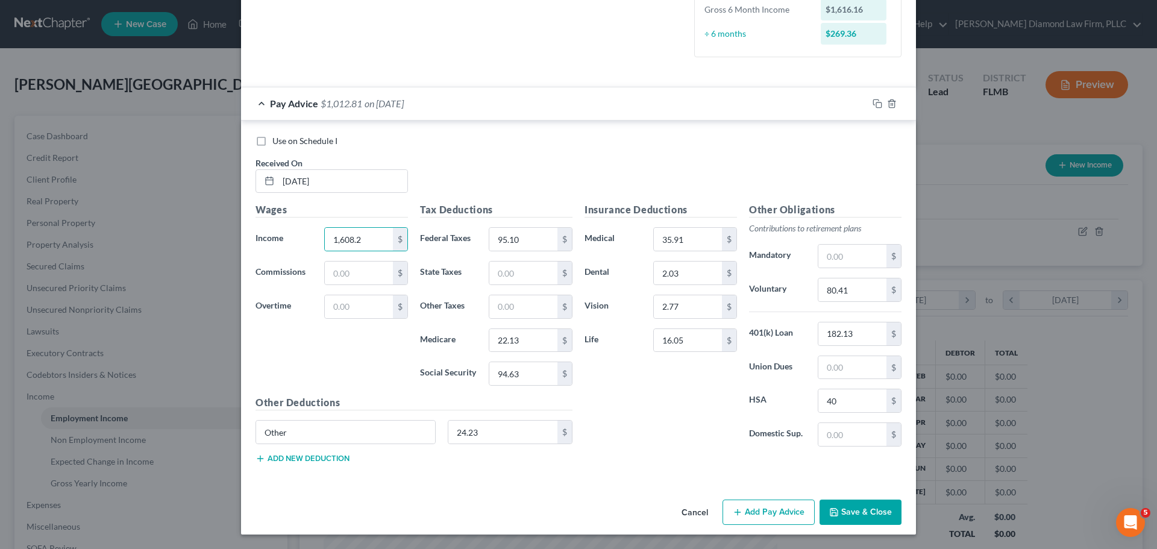
click at [485, 164] on div "Use on Schedule I Received On * [DATE]" at bounding box center [578, 169] width 658 height 68
click at [872, 101] on icon "button" at bounding box center [877, 104] width 10 height 10
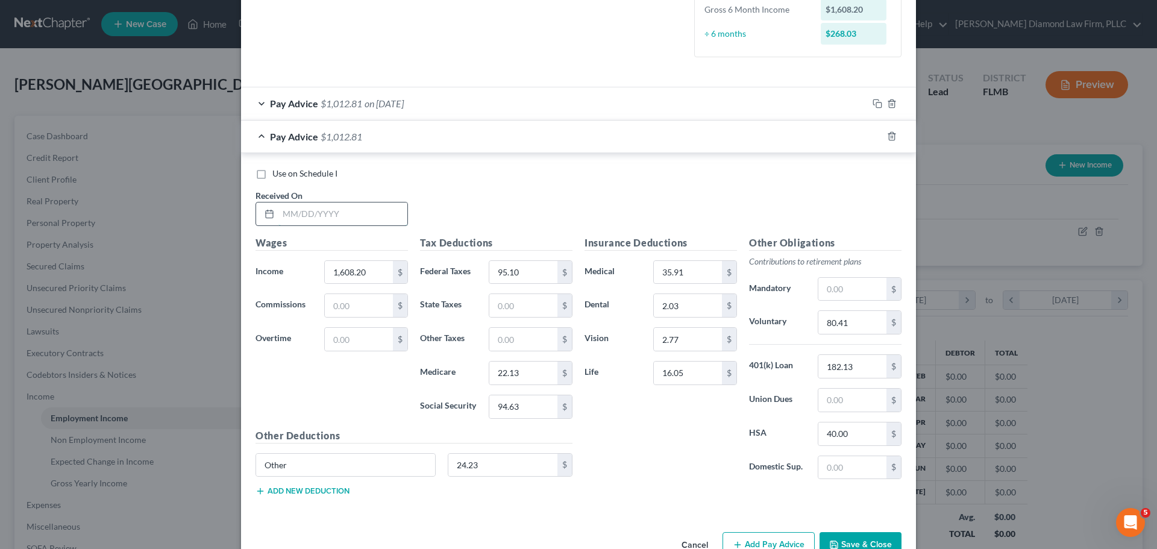
click at [317, 217] on input "text" at bounding box center [342, 213] width 129 height 23
type input "[DATE]"
click at [370, 272] on input "1,608.20" at bounding box center [359, 272] width 68 height 23
click at [345, 269] on input "1,608.20" at bounding box center [359, 272] width 68 height 23
drag, startPoint x: 360, startPoint y: 273, endPoint x: 272, endPoint y: 277, distance: 88.1
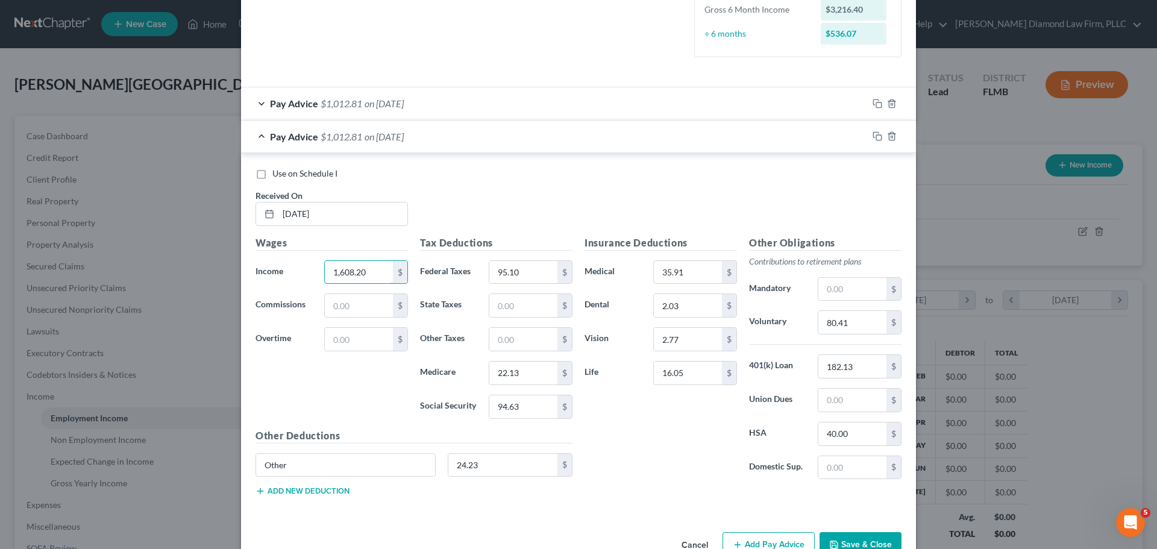
click at [272, 277] on div "Income * 1,608.20 $" at bounding box center [331, 272] width 164 height 24
type input "1,604.32"
click at [512, 272] on input "95.10" at bounding box center [523, 272] width 68 height 23
type input "94.66"
type input "22.07"
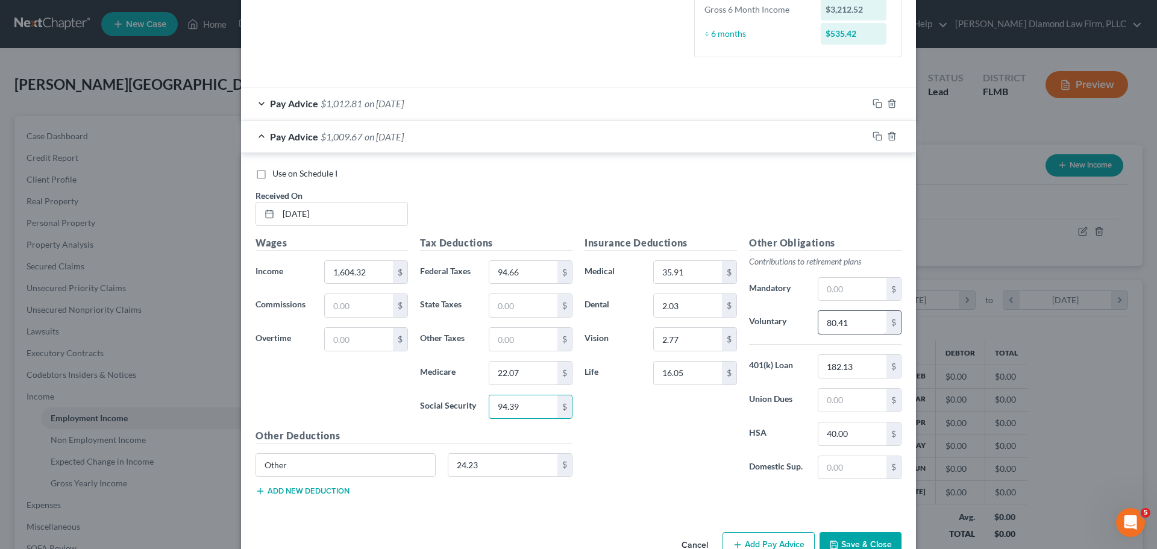
type input "94.39"
click at [850, 328] on input "80.41" at bounding box center [852, 322] width 68 height 23
type input "80.22"
click at [872, 133] on icon "button" at bounding box center [877, 136] width 10 height 10
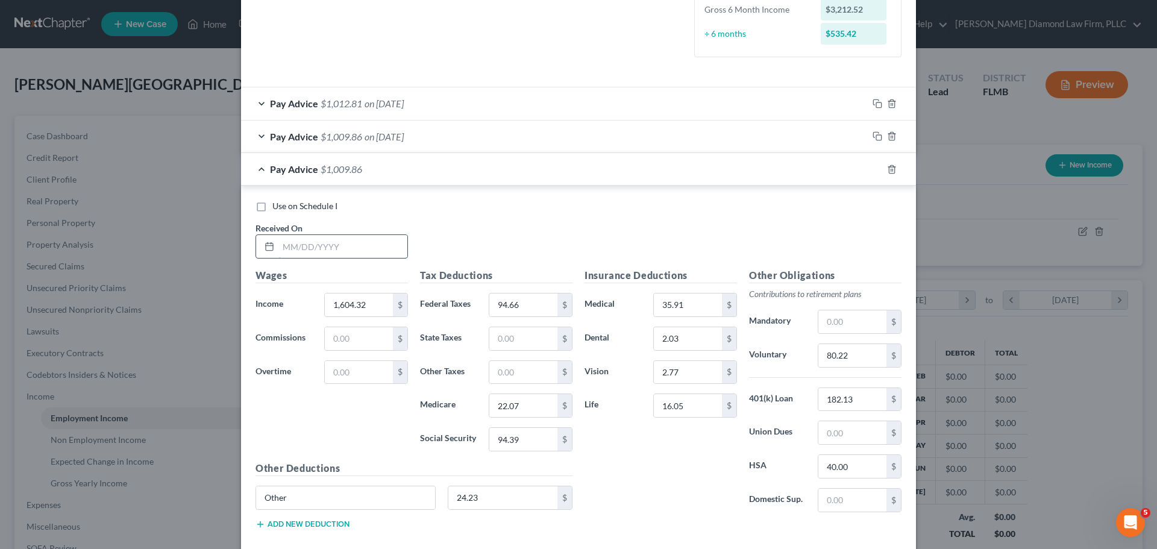
click at [305, 251] on input "text" at bounding box center [342, 246] width 129 height 23
type input "[DATE]"
click at [363, 311] on input "1,604.32" at bounding box center [359, 304] width 68 height 23
drag, startPoint x: 366, startPoint y: 305, endPoint x: 305, endPoint y: 303, distance: 61.5
click at [319, 304] on div "1,604.32 $" at bounding box center [366, 305] width 96 height 24
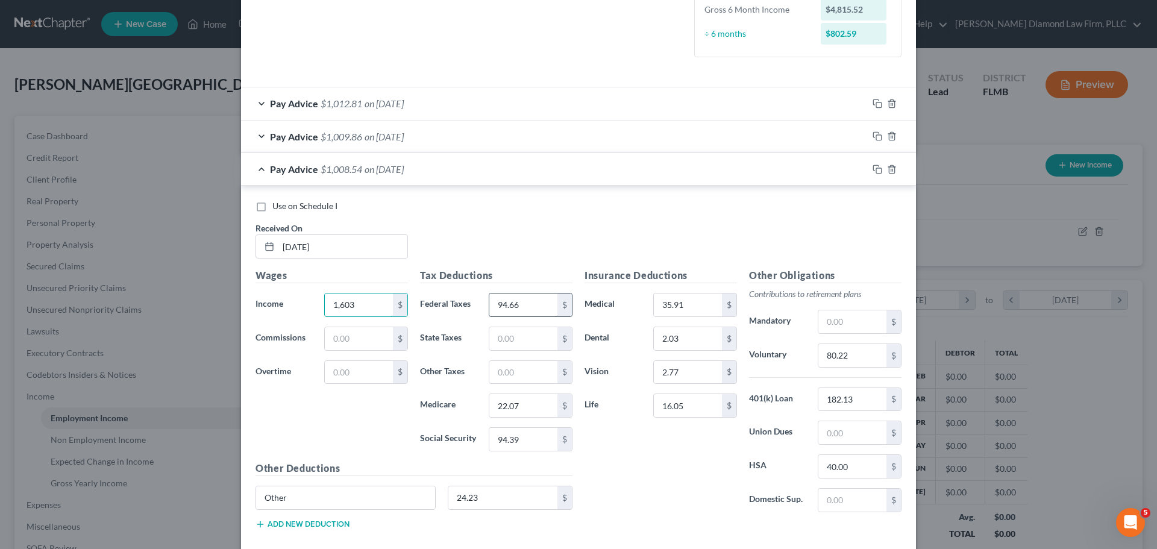
type input "1,603"
click at [536, 314] on input "94.66" at bounding box center [523, 304] width 68 height 23
type input "94.51"
type input "22.06"
type input "94.31"
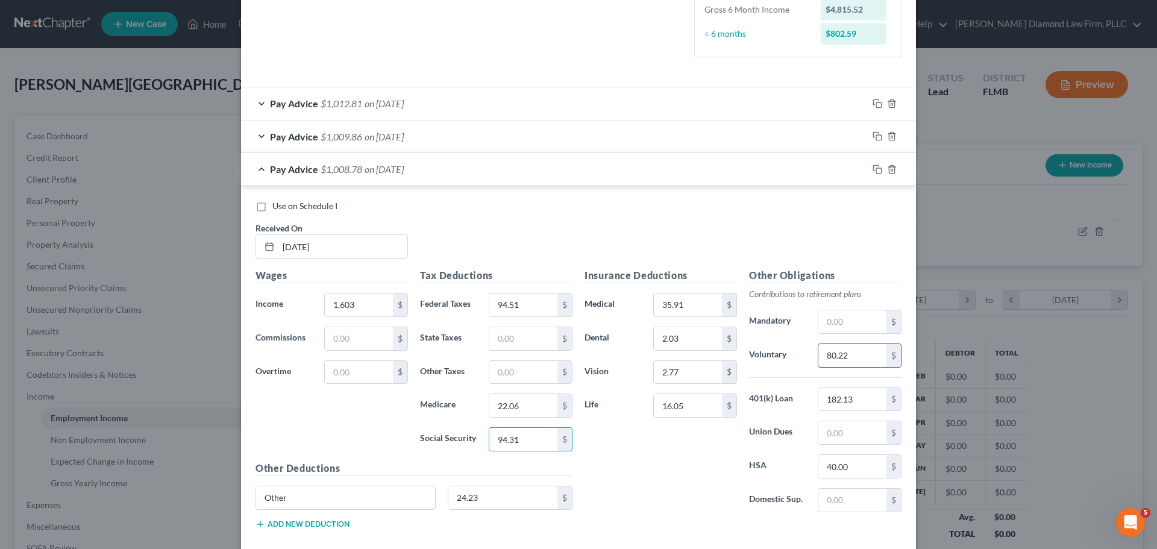
click at [856, 346] on input "80.22" at bounding box center [852, 355] width 68 height 23
type input "80.15"
click at [876, 168] on rect "button" at bounding box center [878, 170] width 5 height 5
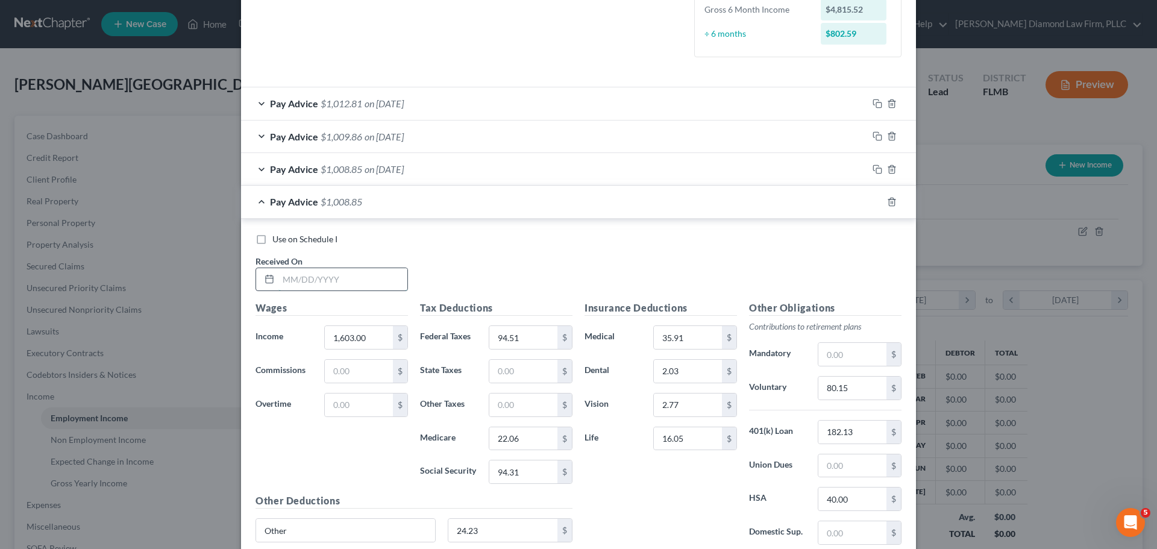
click at [328, 281] on input "text" at bounding box center [342, 279] width 129 height 23
type input "[DATE]"
click at [354, 339] on input "1,603.00" at bounding box center [359, 337] width 68 height 23
type input "1,601.27"
type input "94.31"
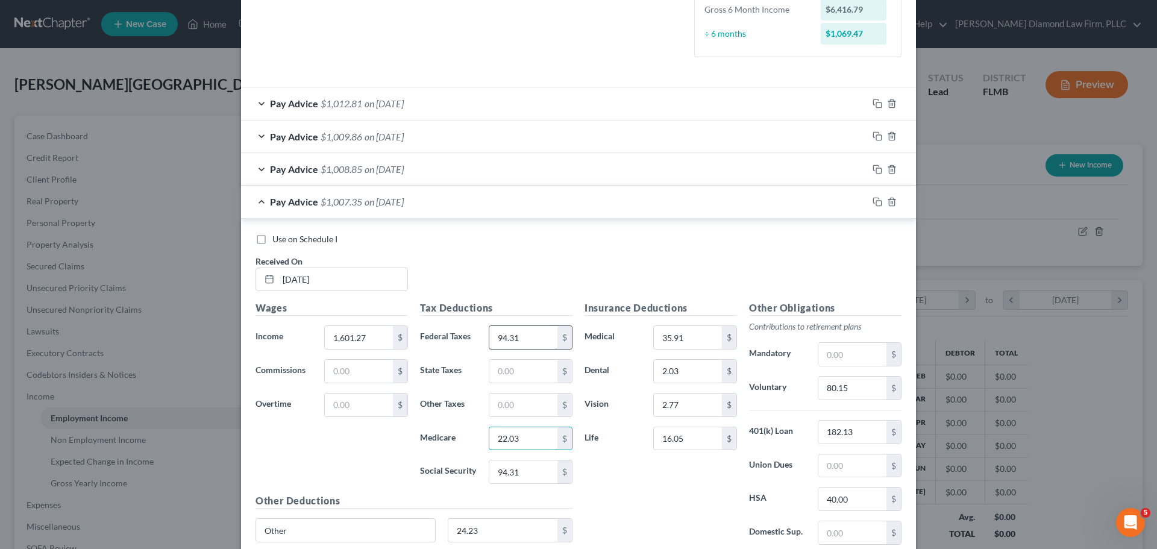
type input "22.03"
type input "94.20"
click at [845, 386] on input "80.15" at bounding box center [852, 388] width 68 height 23
type input "80.06"
click at [872, 200] on icon "button" at bounding box center [877, 202] width 10 height 10
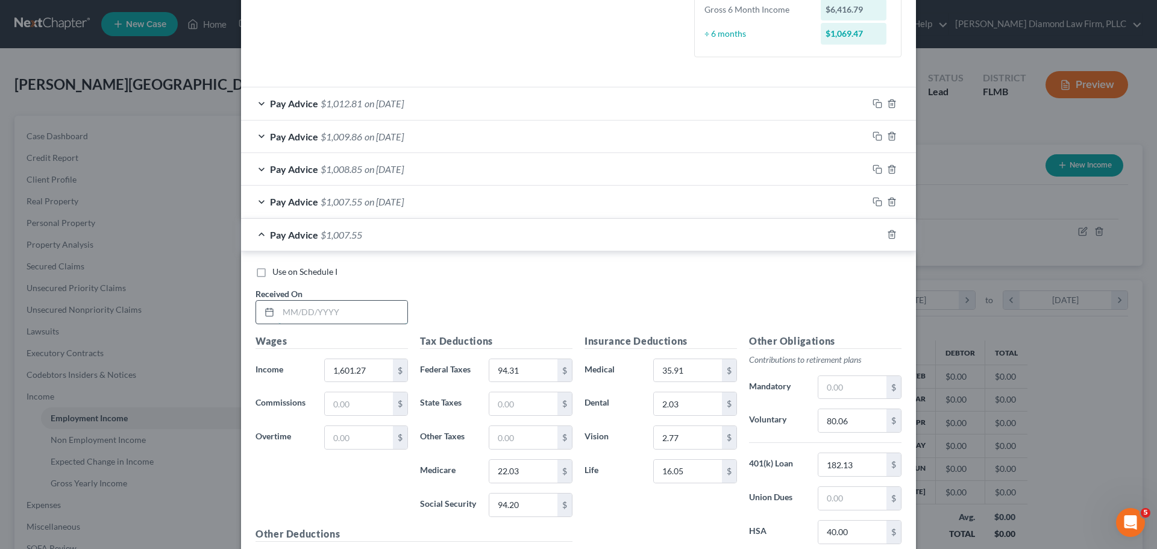
click at [328, 304] on input "text" at bounding box center [342, 312] width 129 height 23
type input "[DATE]"
click at [350, 371] on input "1,601.27" at bounding box center [359, 370] width 68 height 23
drag, startPoint x: 362, startPoint y: 371, endPoint x: 312, endPoint y: 371, distance: 50.0
click at [324, 371] on div "1,601.27 $" at bounding box center [366, 370] width 84 height 24
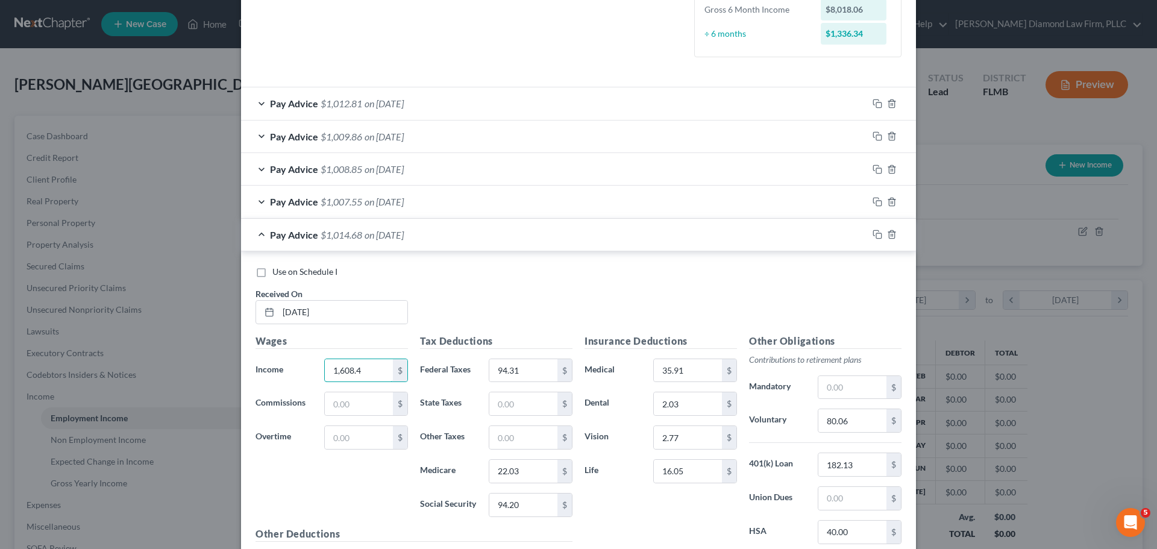
type input "1,608.4"
click at [519, 373] on input "94.31" at bounding box center [523, 370] width 68 height 23
drag, startPoint x: 519, startPoint y: 373, endPoint x: 488, endPoint y: 373, distance: 30.7
click at [489, 373] on input "94.31" at bounding box center [523, 370] width 68 height 23
type input "95.12"
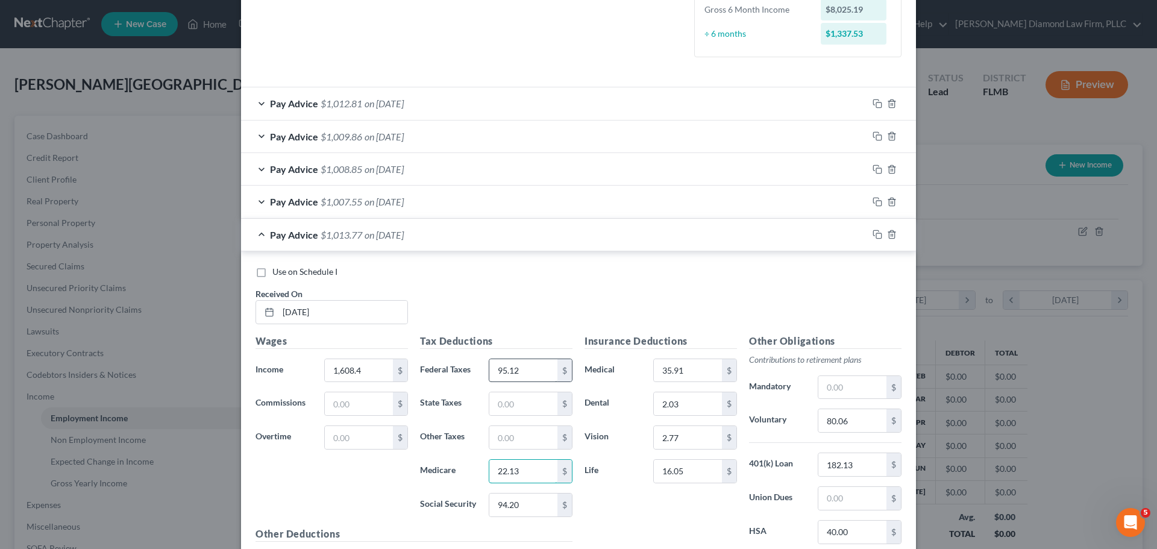
type input "22.13"
type input "94.64"
click at [874, 426] on input "80.06" at bounding box center [852, 420] width 68 height 23
type input "80.42"
click at [876, 234] on rect "button" at bounding box center [878, 235] width 5 height 5
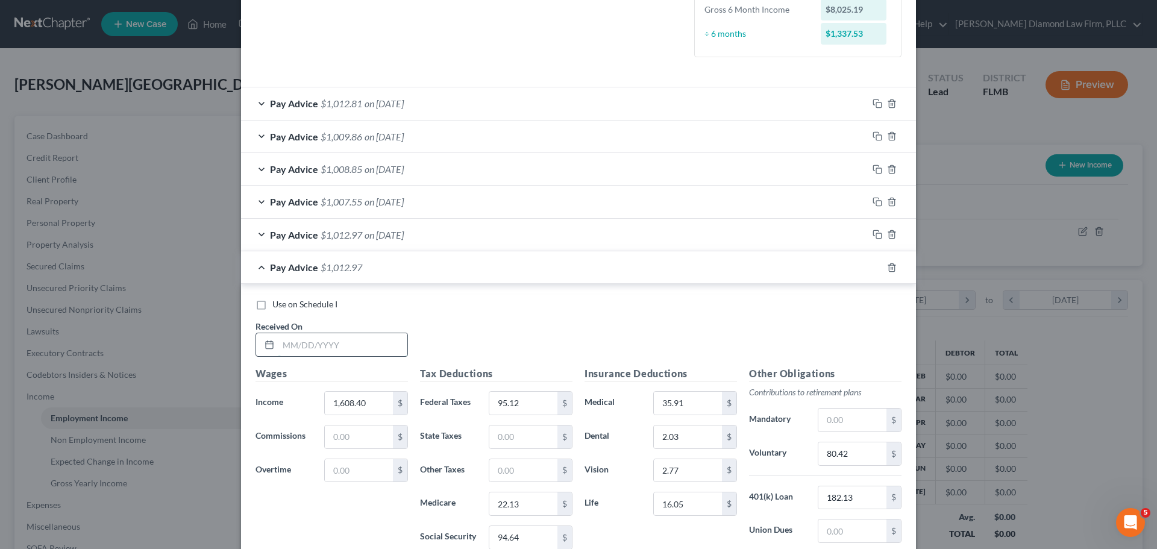
drag, startPoint x: 308, startPoint y: 342, endPoint x: 324, endPoint y: 337, distance: 17.0
click at [308, 342] on input "text" at bounding box center [342, 344] width 129 height 23
click at [343, 342] on input "text" at bounding box center [342, 344] width 129 height 23
type input "[DATE]"
click at [348, 404] on input "1,608.40" at bounding box center [359, 403] width 68 height 23
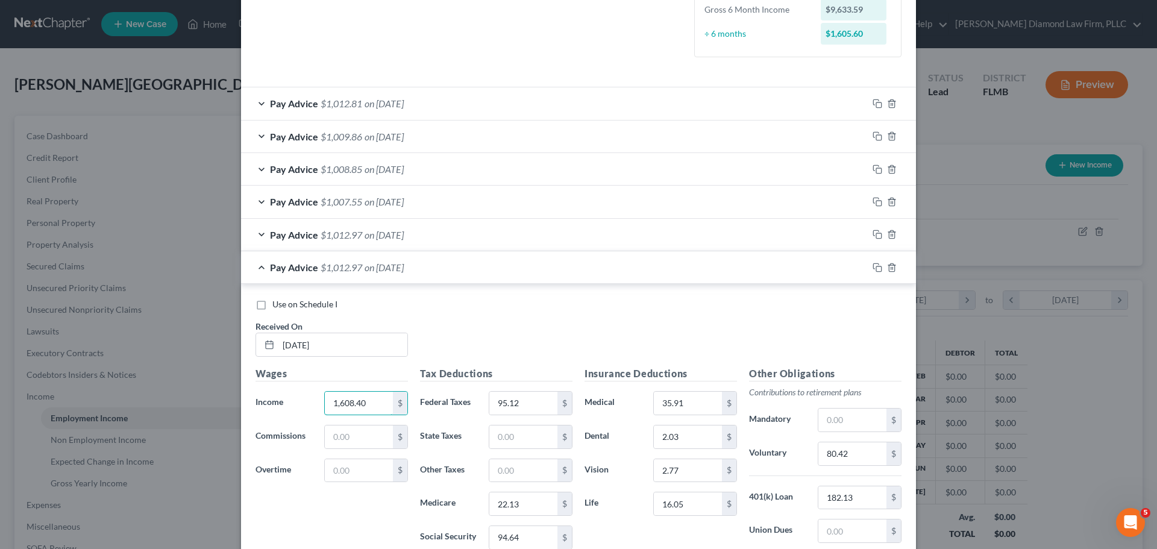
drag, startPoint x: 367, startPoint y: 410, endPoint x: 313, endPoint y: 404, distance: 54.5
click at [313, 404] on div "Income * 1,608.40 $" at bounding box center [331, 403] width 164 height 24
type input "1,602.6"
type input "104.08"
type input "22.05"
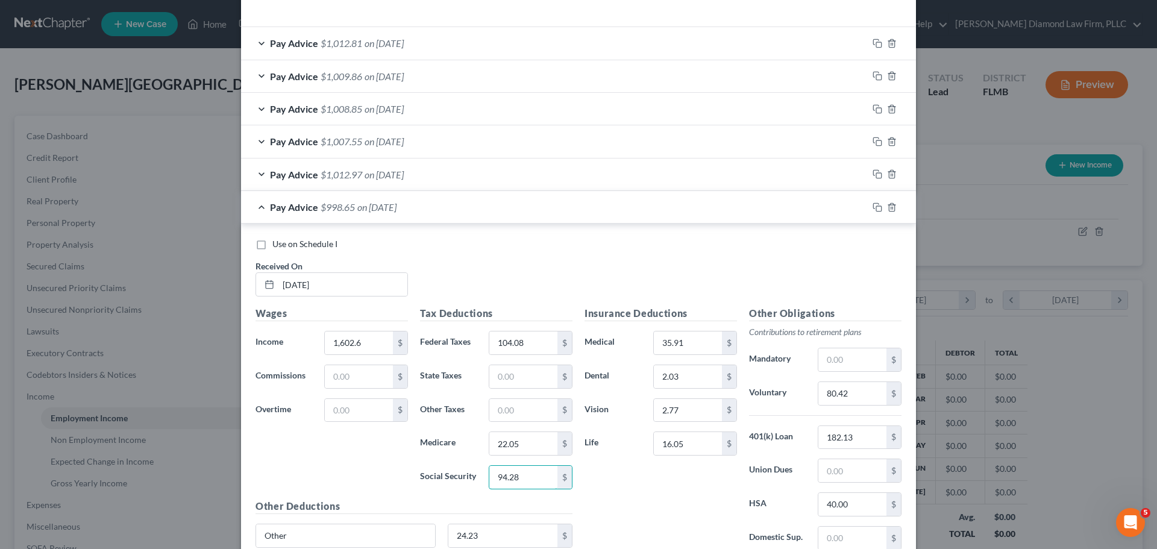
scroll to position [443, 0]
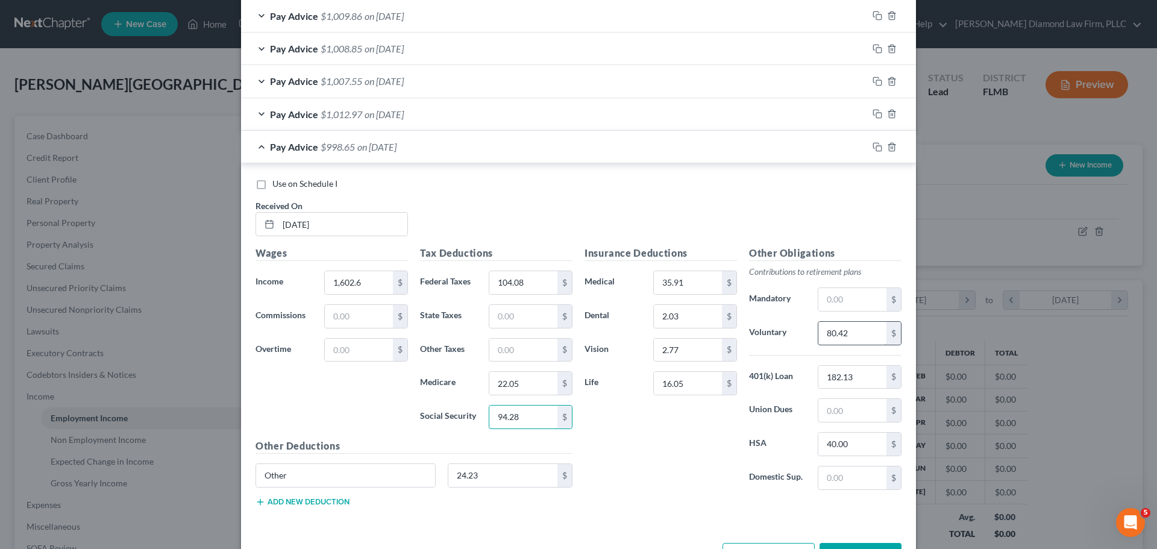
type input "94.28"
click at [854, 338] on input "80.42" at bounding box center [852, 333] width 68 height 23
click at [859, 382] on input "182.13" at bounding box center [852, 377] width 68 height 23
click at [833, 368] on input "text" at bounding box center [852, 377] width 68 height 23
type input "64.10"
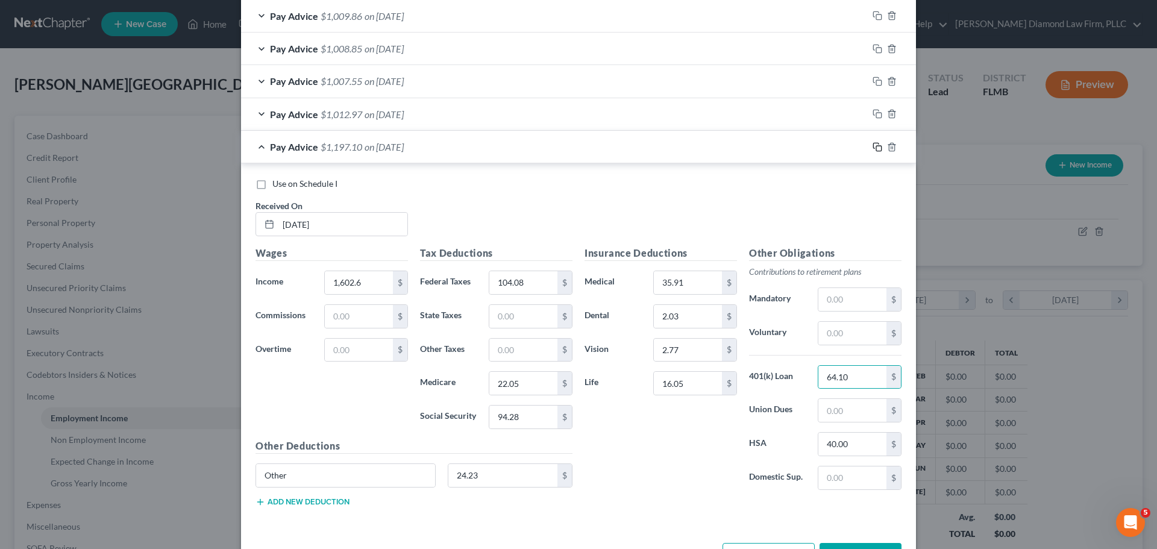
click at [872, 149] on icon "button" at bounding box center [877, 147] width 10 height 10
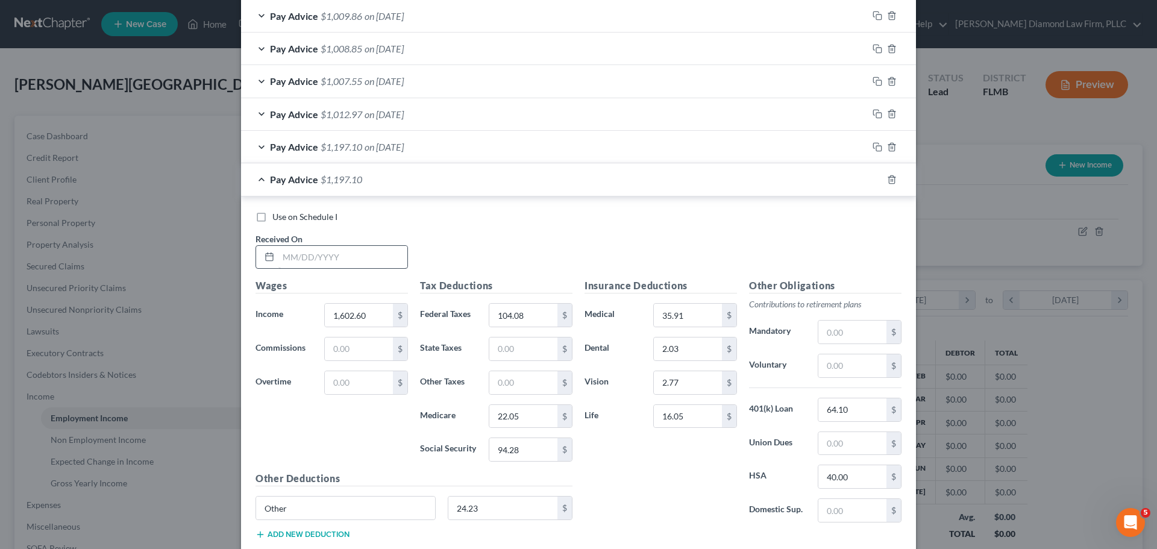
click at [325, 244] on div "Received On *" at bounding box center [331, 251] width 164 height 37
click at [327, 258] on input "text" at bounding box center [342, 257] width 129 height 23
type input "[DATE]"
click at [366, 319] on input "1,602.60" at bounding box center [359, 315] width 68 height 23
drag, startPoint x: 366, startPoint y: 319, endPoint x: 319, endPoint y: 319, distance: 46.4
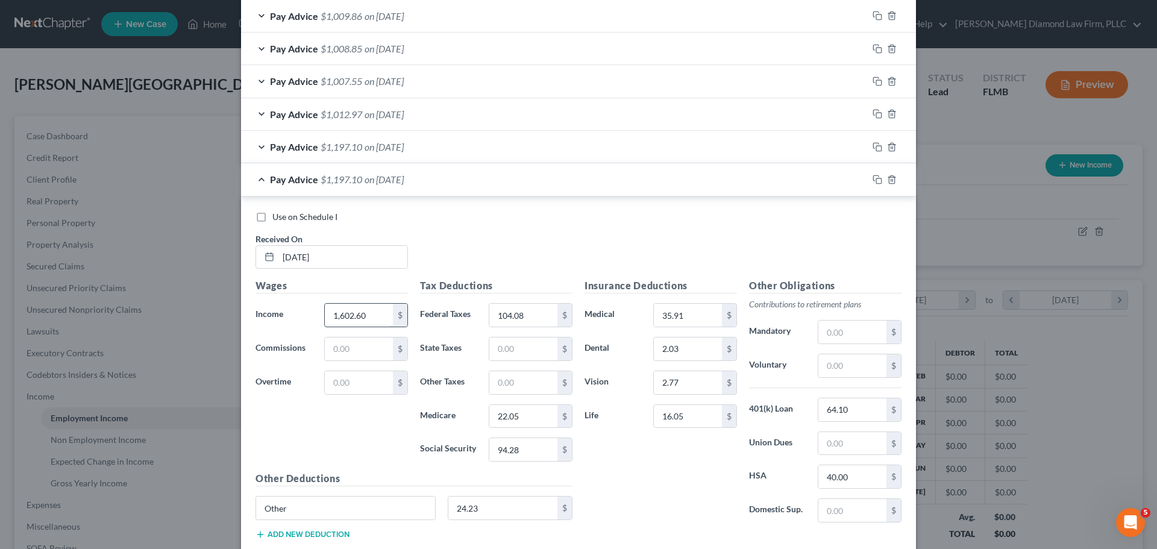
click at [324, 319] on div "1,602.60 $" at bounding box center [366, 315] width 84 height 24
type input "1,613.20"
type input "105.35"
type input "22.21"
type input "94.94"
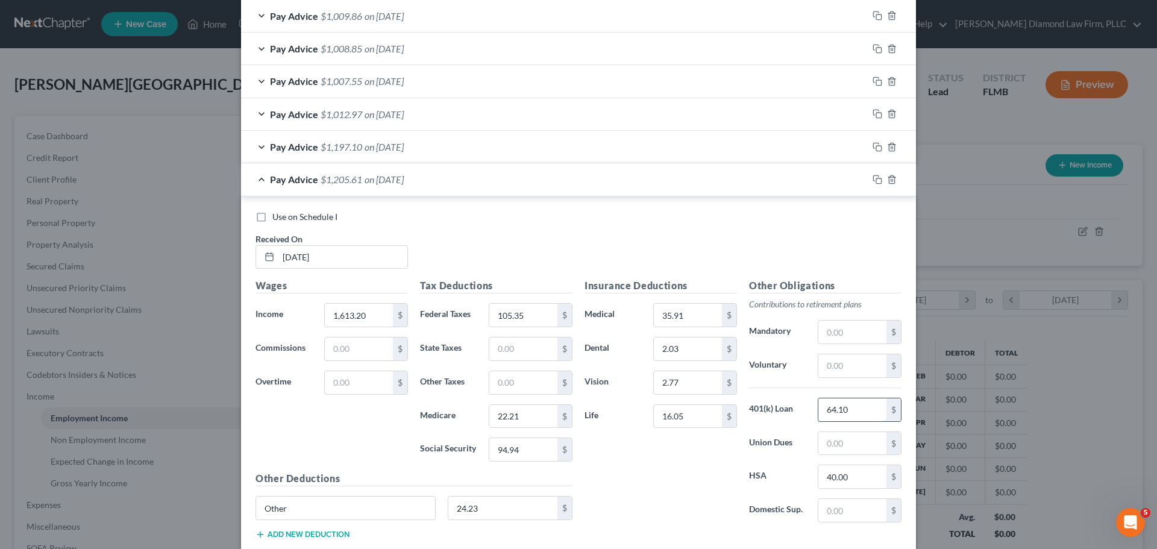
click at [837, 410] on input "64.10" at bounding box center [852, 409] width 68 height 23
type input "64.53"
click at [872, 177] on icon "button" at bounding box center [877, 180] width 10 height 10
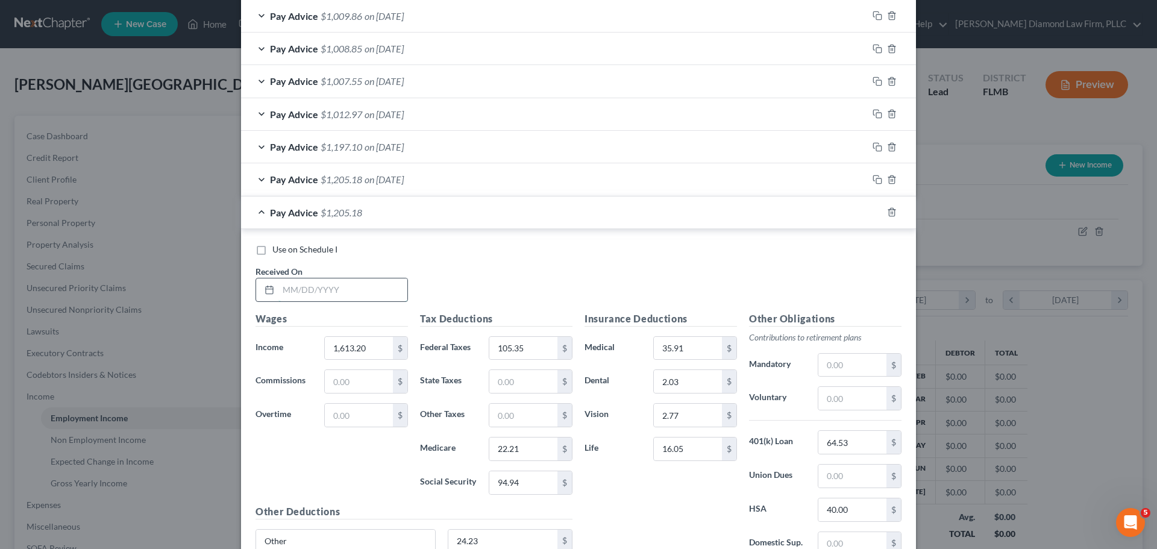
click at [339, 289] on input "text" at bounding box center [342, 289] width 129 height 23
type input "[DATE]"
click at [368, 358] on input "1,613.20" at bounding box center [359, 348] width 68 height 23
drag, startPoint x: 364, startPoint y: 355, endPoint x: 317, endPoint y: 353, distance: 47.0
click at [318, 353] on div "1,613.20 $" at bounding box center [366, 348] width 96 height 24
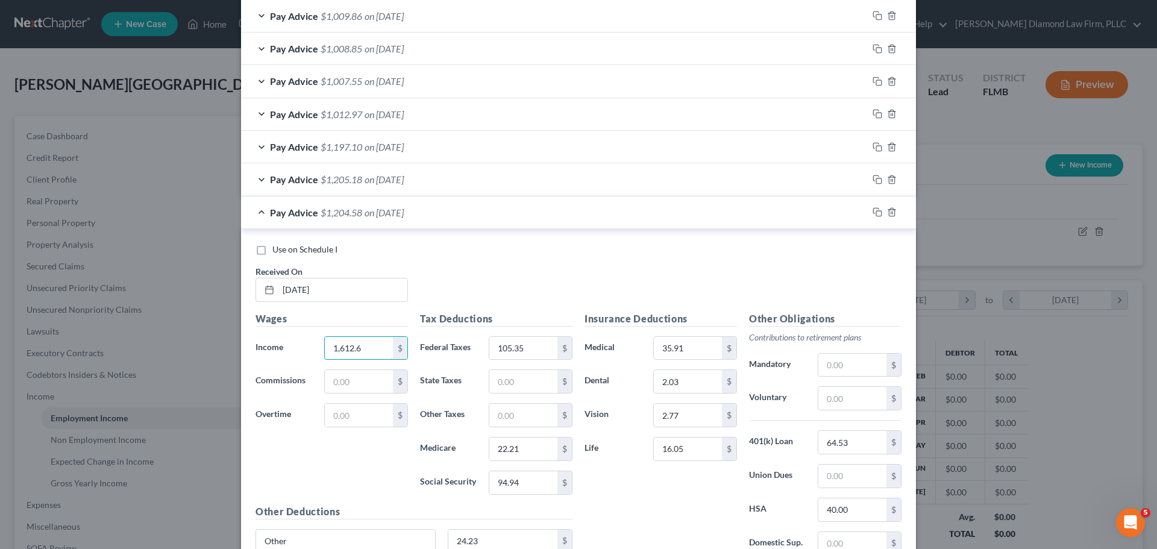
type input "1,612.6"
type input "105.28"
type input "22.19"
type input "94.91"
click at [850, 442] on input "64.53" at bounding box center [852, 442] width 68 height 23
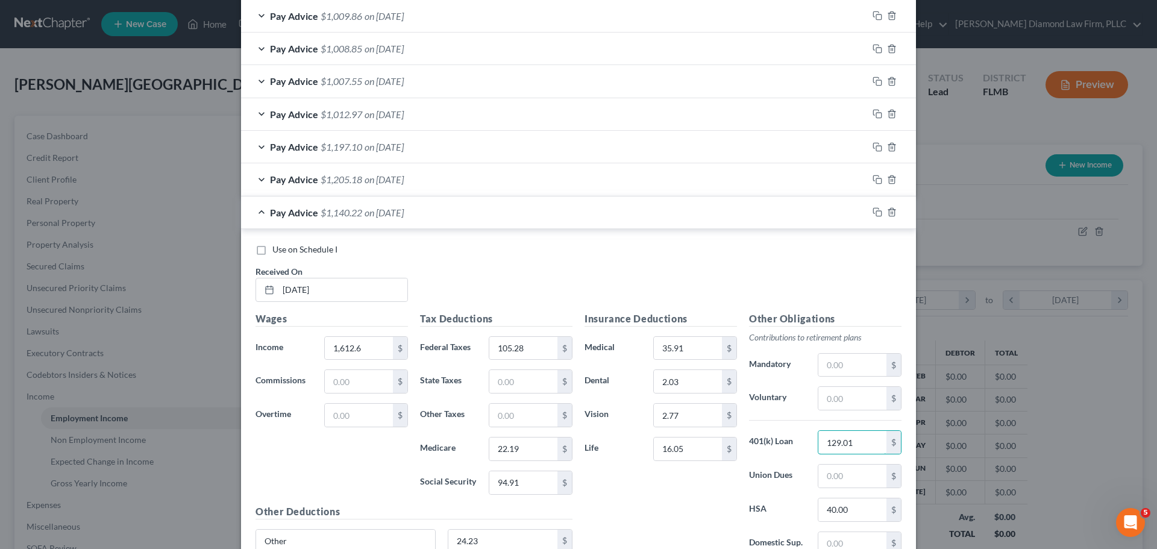
type input "129.01"
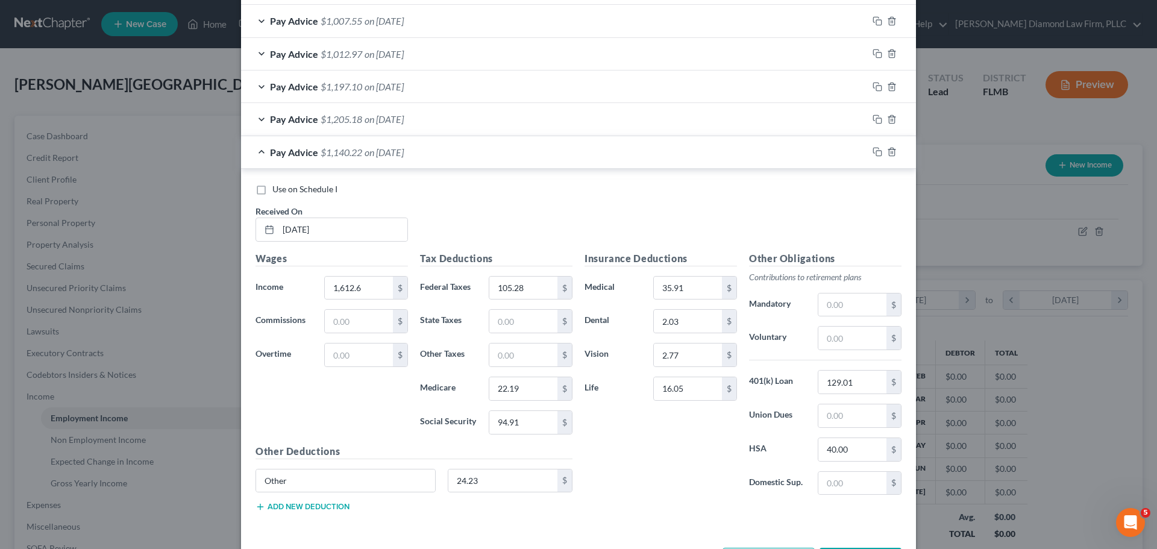
click at [870, 146] on div at bounding box center [892, 151] width 48 height 19
click at [872, 151] on icon "button" at bounding box center [877, 152] width 10 height 10
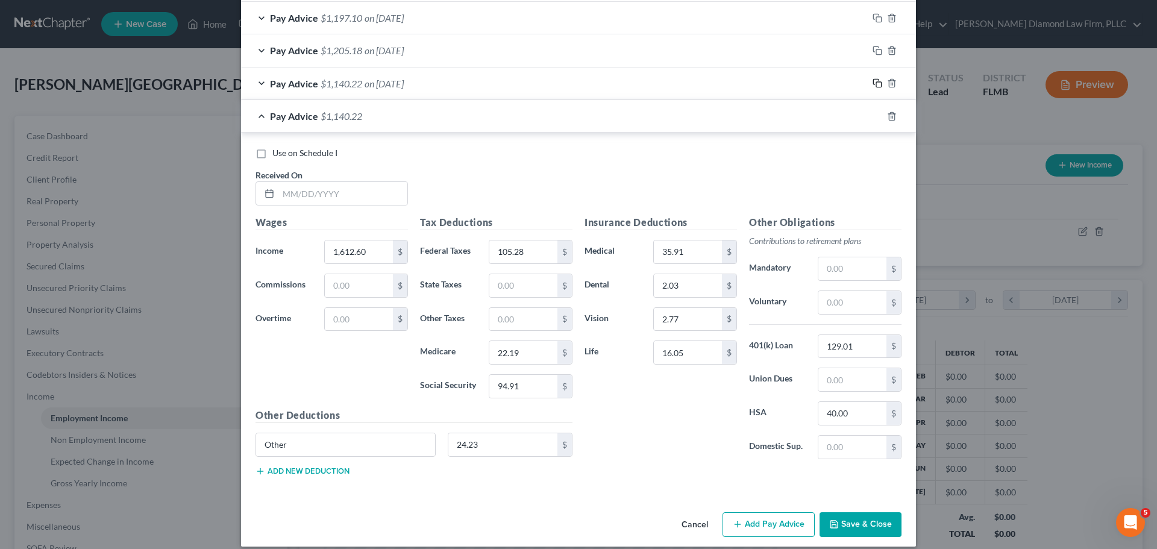
scroll to position [584, 0]
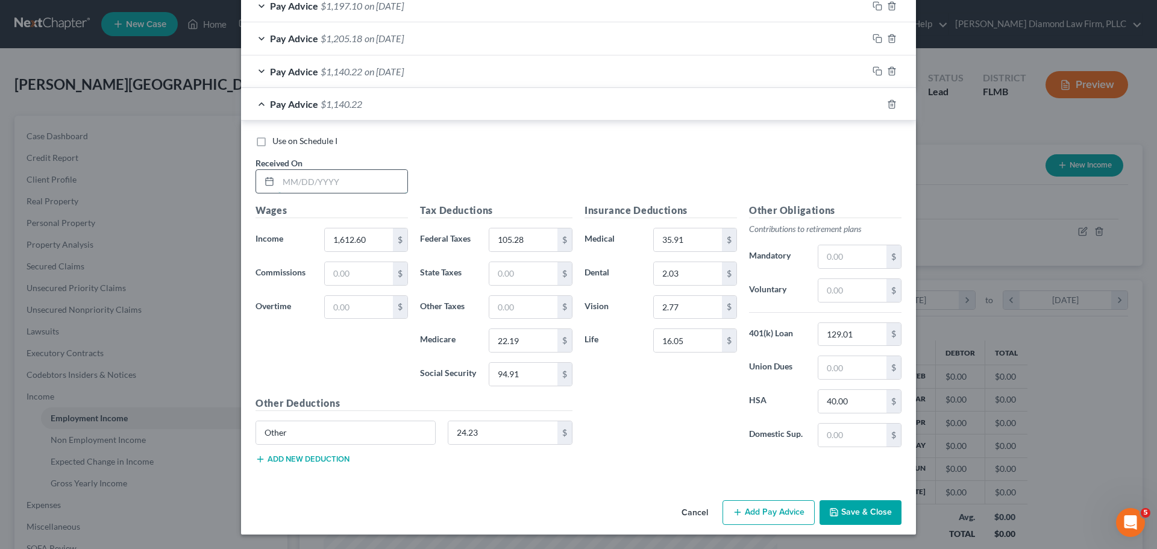
click at [306, 188] on input "text" at bounding box center [342, 181] width 129 height 23
type input "[DATE]"
type input "811"
type input "11.76"
type input "50.28"
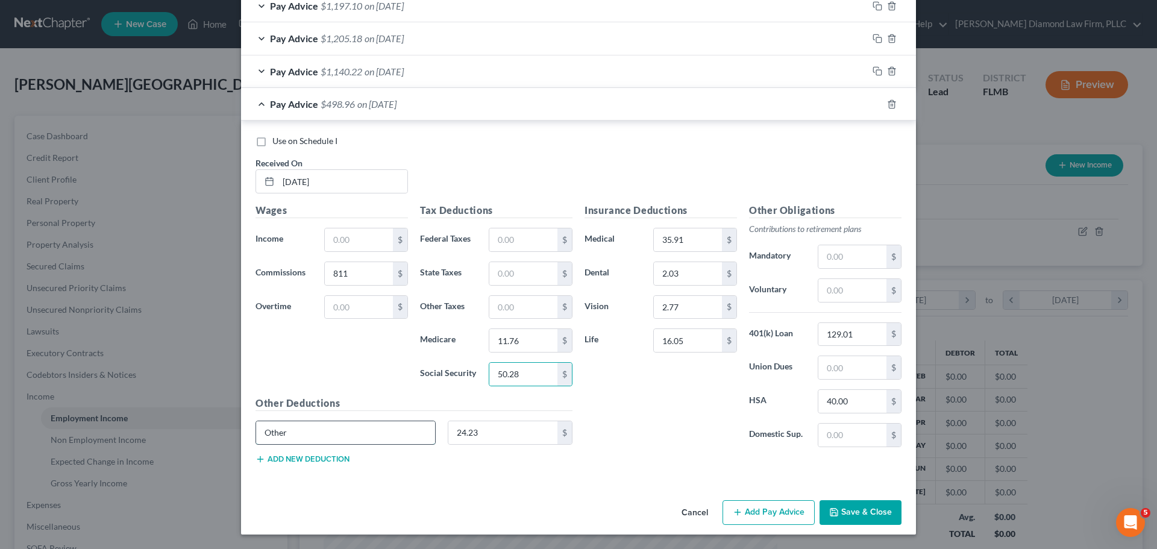
click at [346, 433] on input "Other" at bounding box center [345, 432] width 179 height 23
drag, startPoint x: 346, startPoint y: 433, endPoint x: 257, endPoint y: 435, distance: 89.2
click at [257, 435] on input "Other" at bounding box center [345, 432] width 179 height 23
type input "24.23"
click at [692, 305] on input "2.77" at bounding box center [688, 307] width 68 height 23
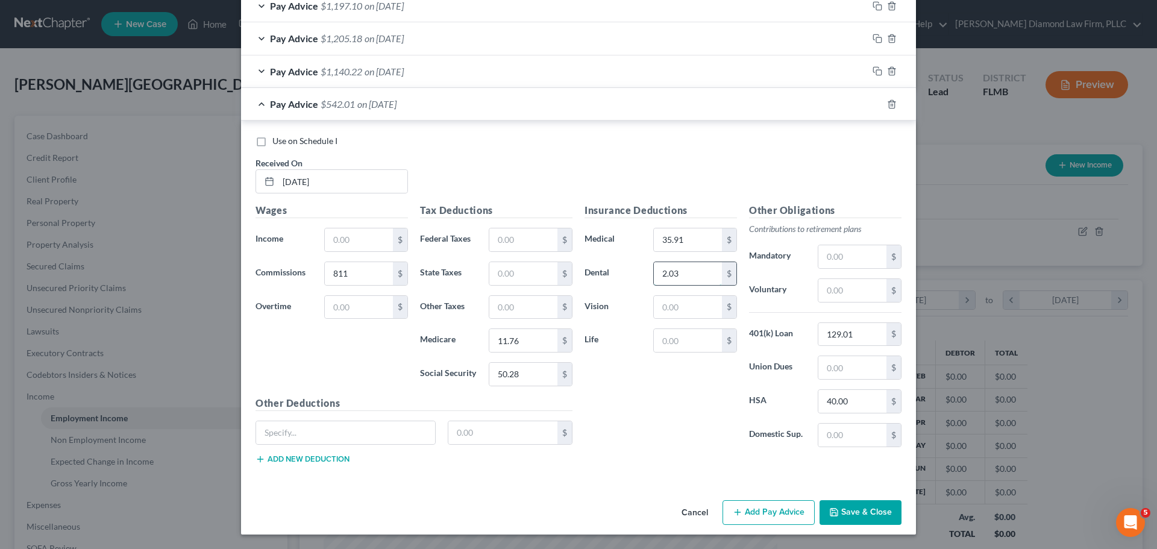
click at [693, 272] on input "2.03" at bounding box center [688, 273] width 68 height 23
click at [685, 238] on input "35.91" at bounding box center [688, 239] width 68 height 23
click at [856, 399] on input "40.00" at bounding box center [852, 401] width 68 height 23
type input "0"
click at [856, 340] on input "129.01" at bounding box center [852, 334] width 68 height 23
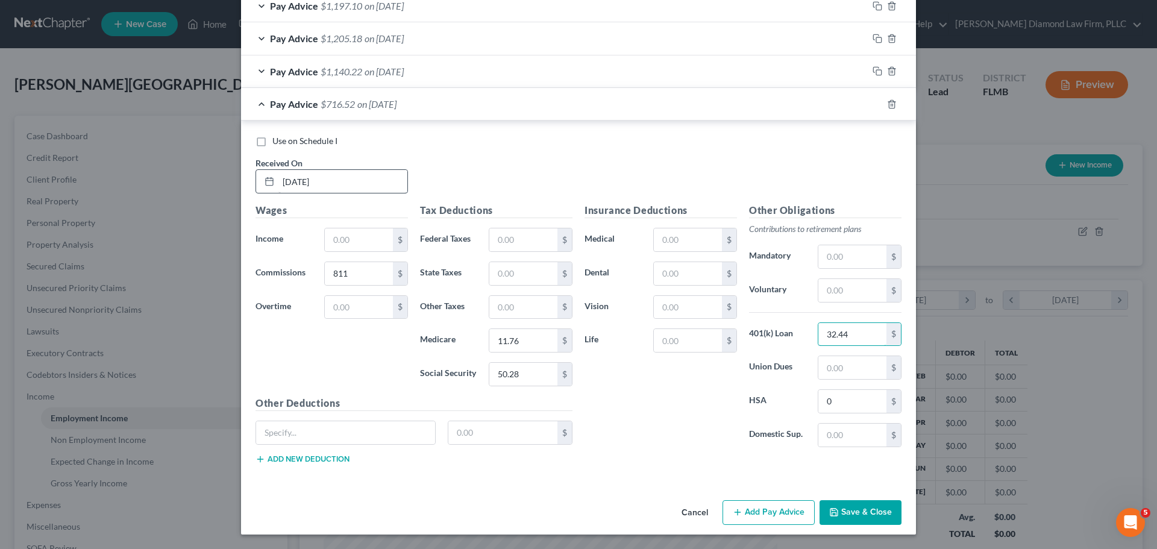
type input "32.44"
click at [360, 178] on input "[DATE]" at bounding box center [342, 181] width 129 height 23
click at [751, 513] on button "Add Pay Advice" at bounding box center [768, 512] width 92 height 25
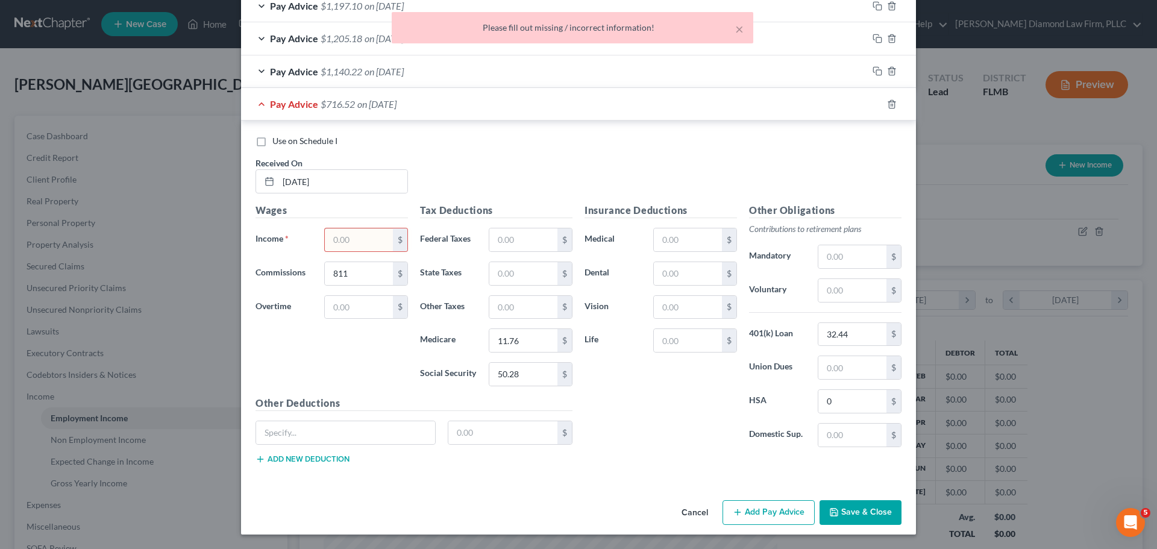
click at [339, 240] on input "text" at bounding box center [359, 239] width 68 height 23
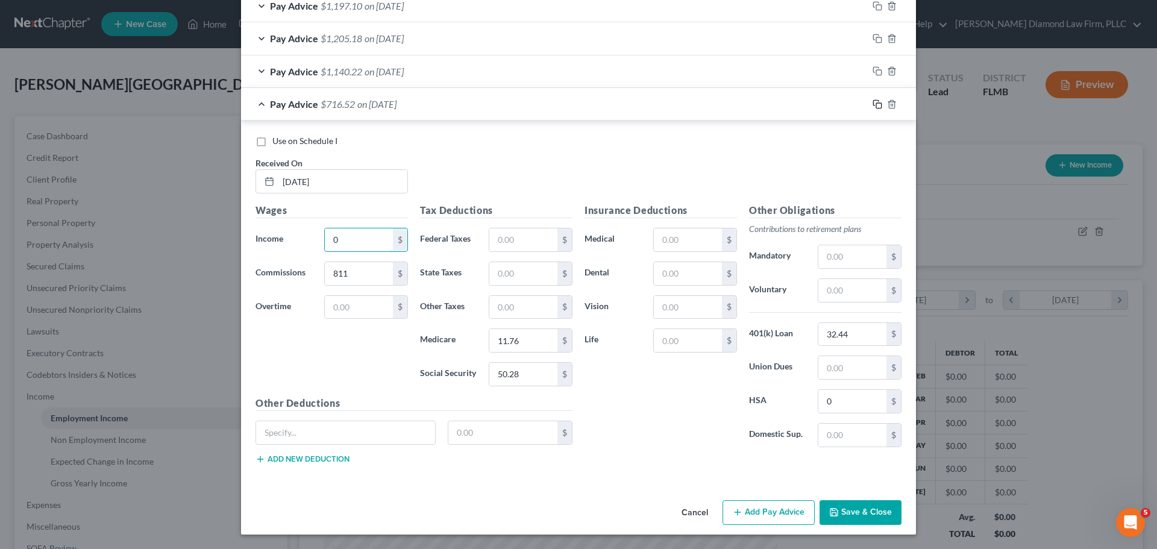
type input "0"
click at [872, 104] on icon "button" at bounding box center [877, 104] width 10 height 10
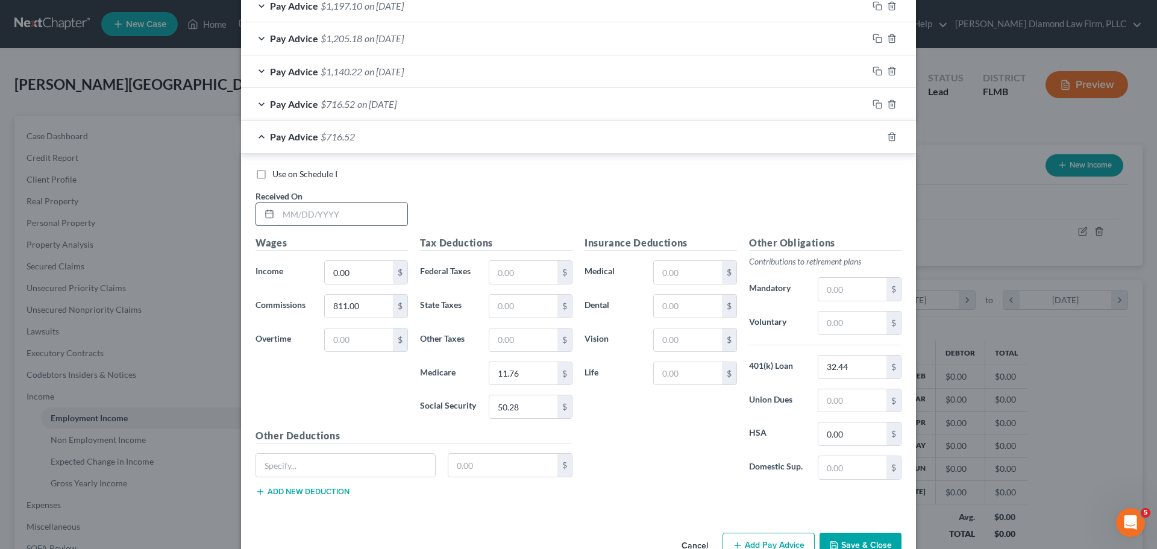
click at [303, 217] on input "text" at bounding box center [342, 214] width 129 height 23
type input "[DATE]"
type input "841"
type input "12.20"
type input "52.14"
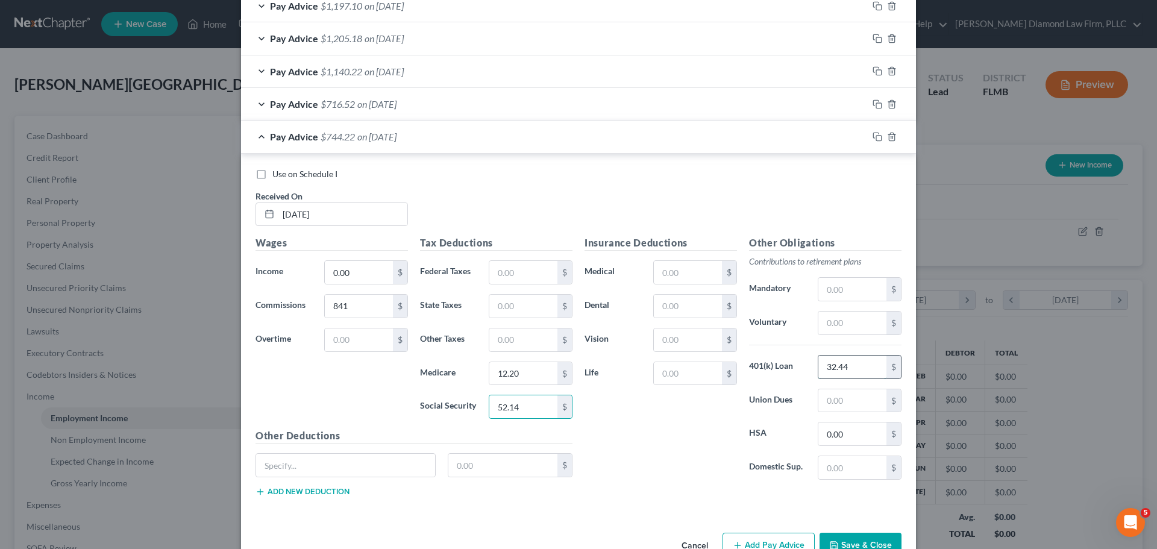
click at [850, 361] on input "32.44" at bounding box center [852, 366] width 68 height 23
click at [872, 139] on icon "button" at bounding box center [877, 137] width 10 height 10
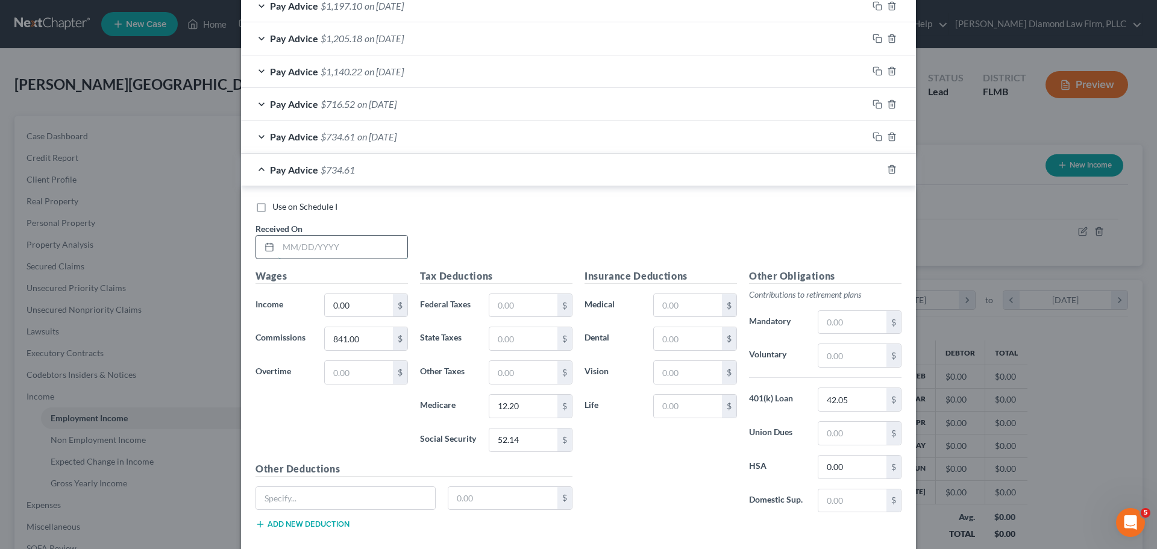
click at [321, 242] on input "text" at bounding box center [342, 247] width 129 height 23
click at [860, 406] on input "42.05" at bounding box center [852, 399] width 68 height 23
click at [876, 168] on rect "button" at bounding box center [878, 170] width 5 height 5
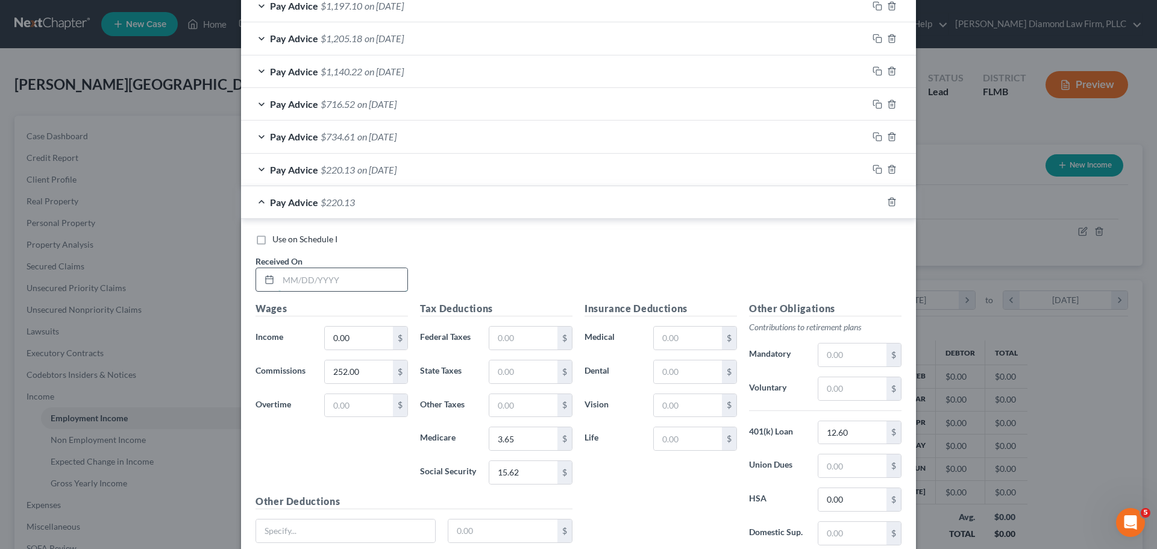
click at [322, 280] on input "text" at bounding box center [342, 279] width 129 height 23
click at [512, 341] on input "text" at bounding box center [523, 338] width 68 height 23
click at [844, 432] on input "12.60" at bounding box center [852, 432] width 68 height 23
click at [873, 202] on icon "button" at bounding box center [877, 202] width 10 height 10
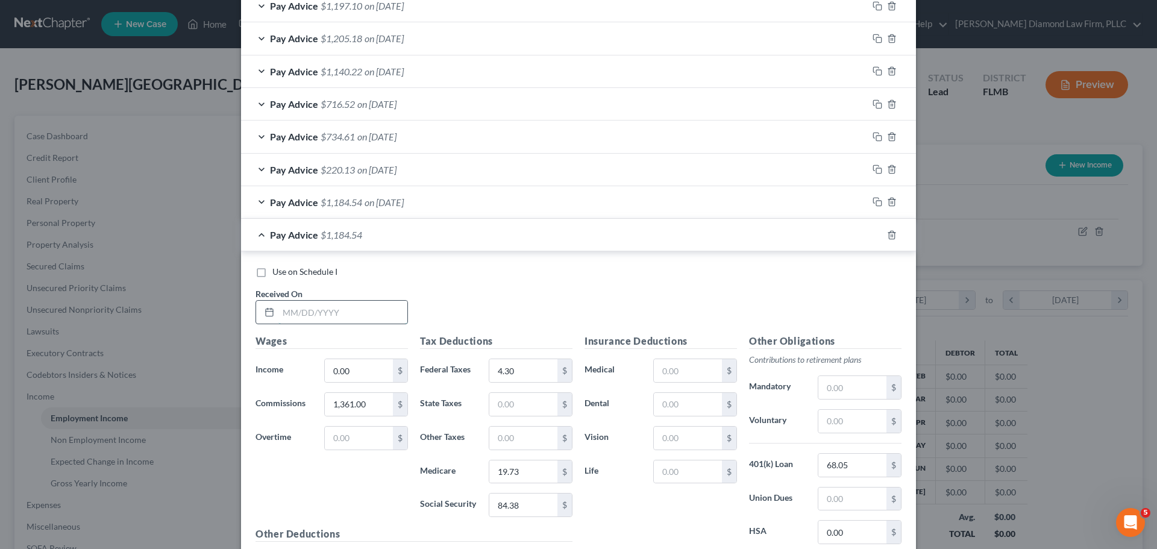
click at [324, 313] on input "text" at bounding box center [342, 312] width 129 height 23
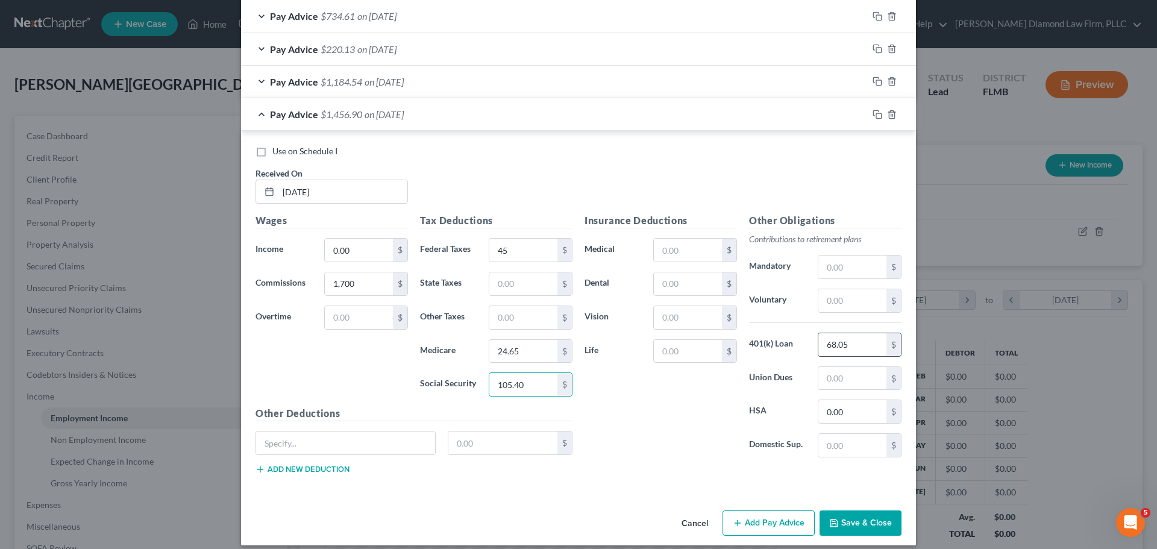
click at [855, 348] on input "68.05" at bounding box center [852, 344] width 68 height 23
click at [872, 116] on icon "button" at bounding box center [877, 115] width 10 height 10
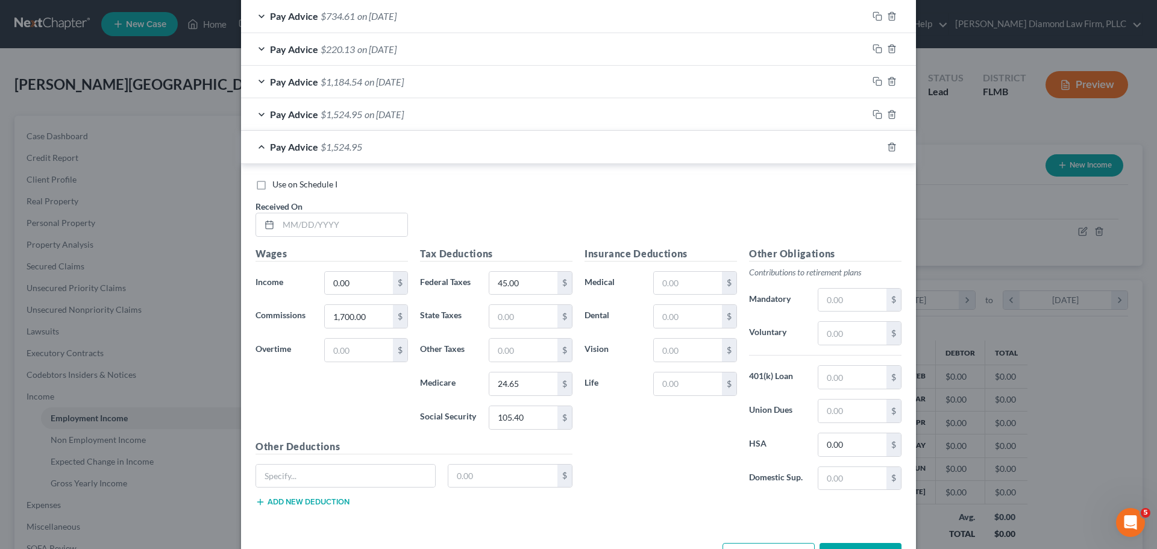
click at [316, 237] on div "Use on Schedule I Received On *" at bounding box center [578, 212] width 658 height 68
click at [325, 219] on input "text" at bounding box center [342, 224] width 129 height 23
click at [857, 375] on input "text" at bounding box center [852, 377] width 68 height 23
click at [832, 448] on input "0.00" at bounding box center [852, 444] width 68 height 23
click at [834, 394] on div "Other Obligations Contributions to retirement plans Mandatory $ Voluntary $ 401…" at bounding box center [825, 373] width 164 height 254
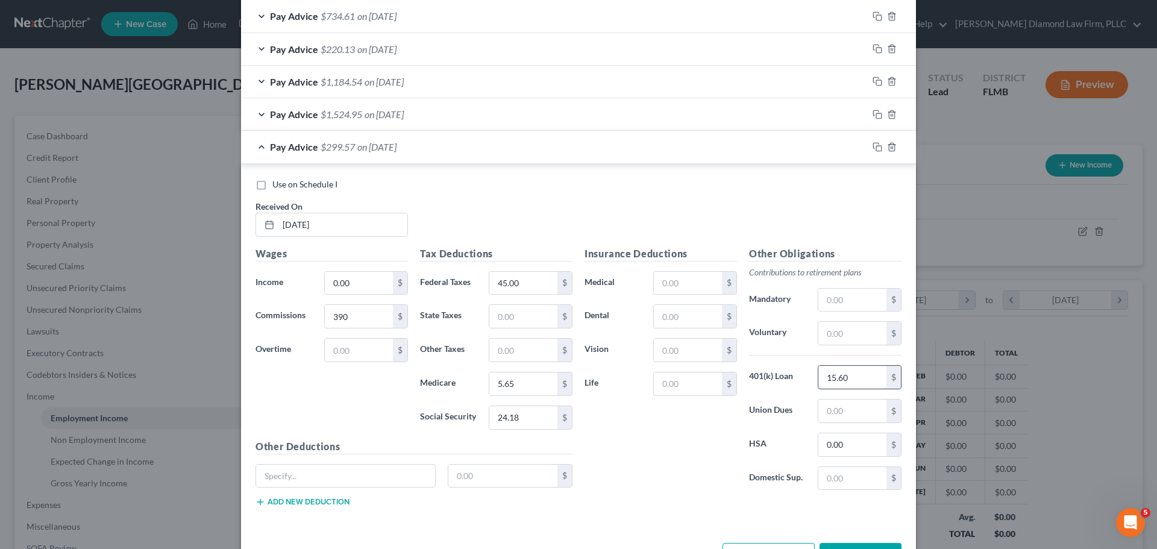
click at [842, 381] on input "15.60" at bounding box center [852, 377] width 68 height 23
click at [845, 380] on input "text" at bounding box center [852, 377] width 68 height 23
click at [557, 283] on div "$" at bounding box center [564, 283] width 14 height 23
click at [526, 275] on input "45.00" at bounding box center [523, 283] width 68 height 23
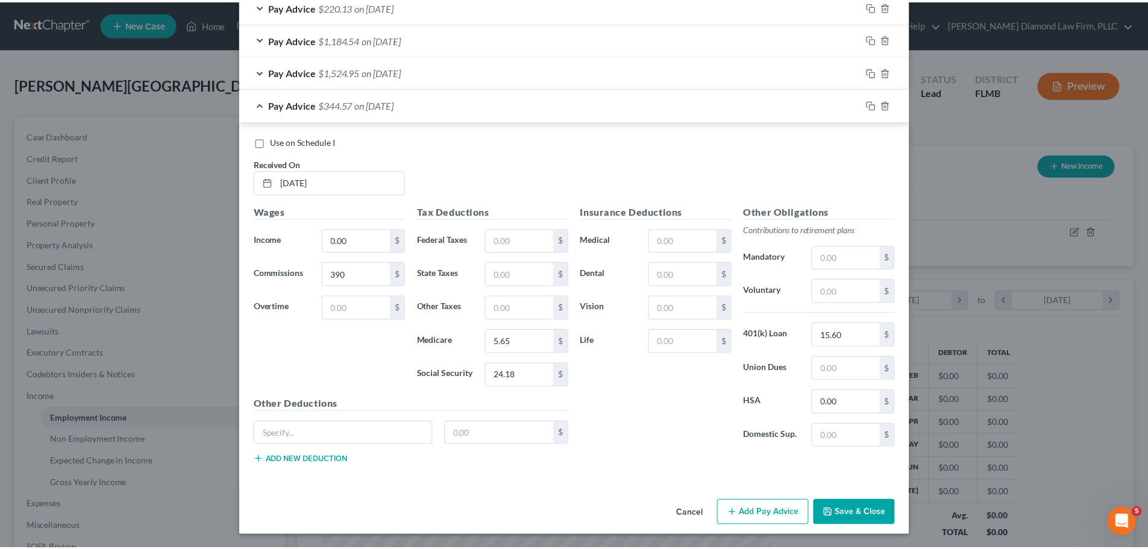
scroll to position [748, 0]
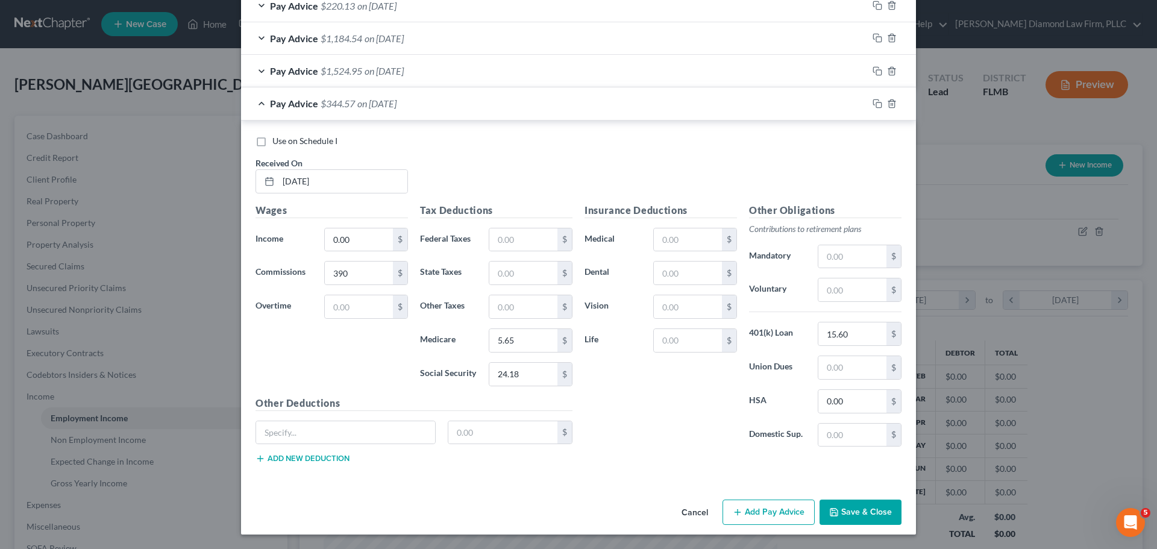
click at [851, 505] on button "Save & Close" at bounding box center [860, 511] width 82 height 25
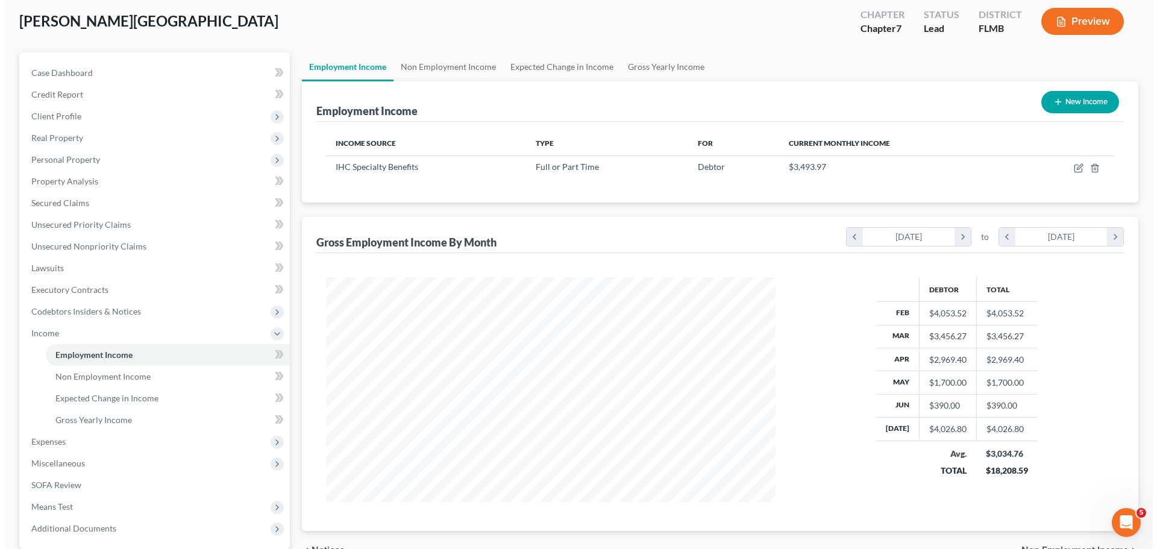
scroll to position [0, 0]
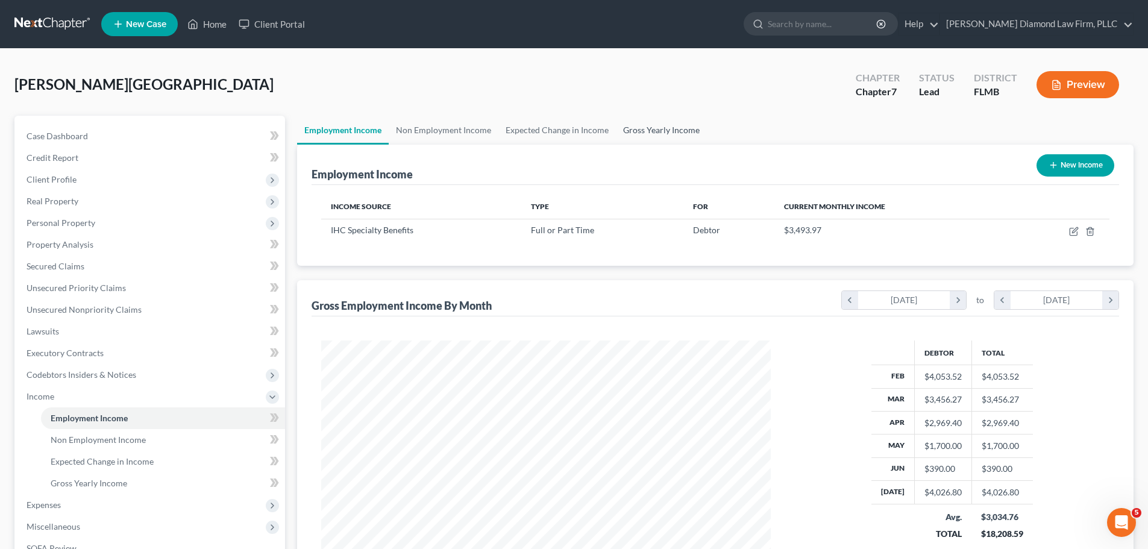
click at [627, 122] on link "Gross Yearly Income" at bounding box center [661, 130] width 91 height 29
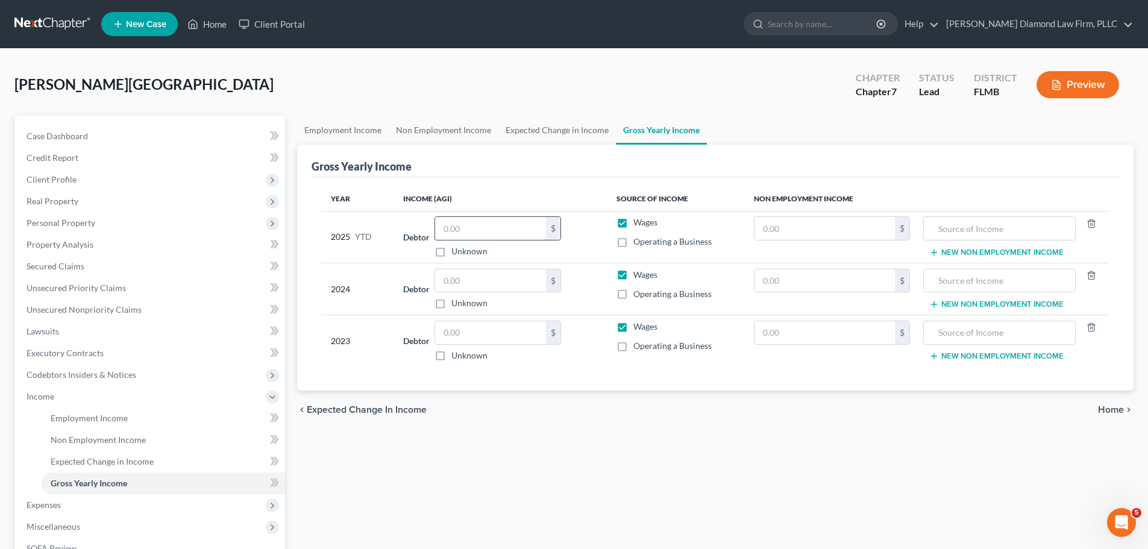
click at [481, 221] on input "text" at bounding box center [490, 228] width 111 height 23
click at [438, 136] on link "Non Employment Income" at bounding box center [444, 130] width 110 height 29
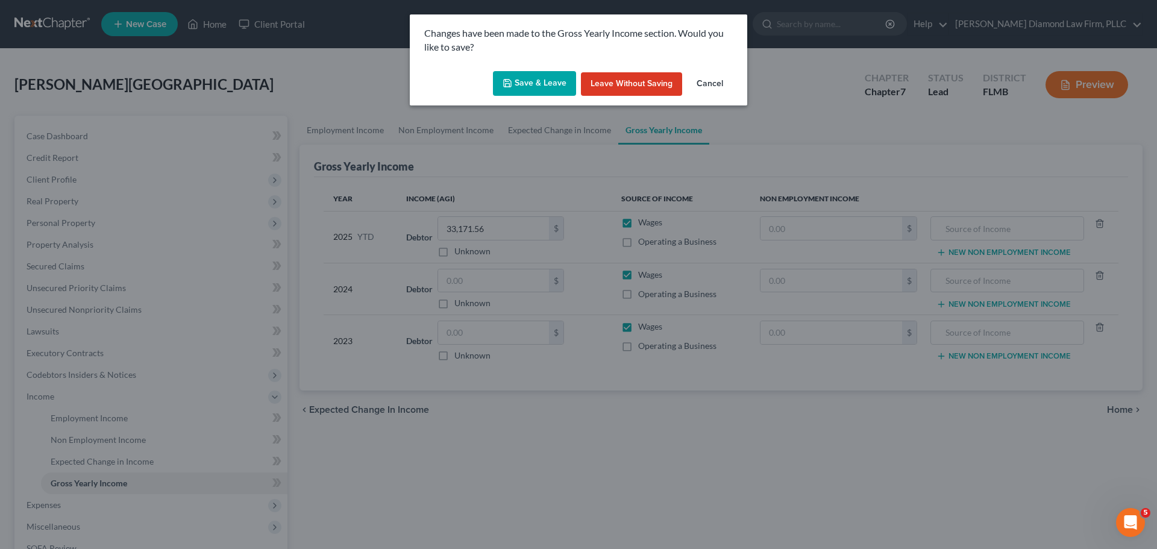
click at [715, 85] on button "Cancel" at bounding box center [710, 84] width 46 height 24
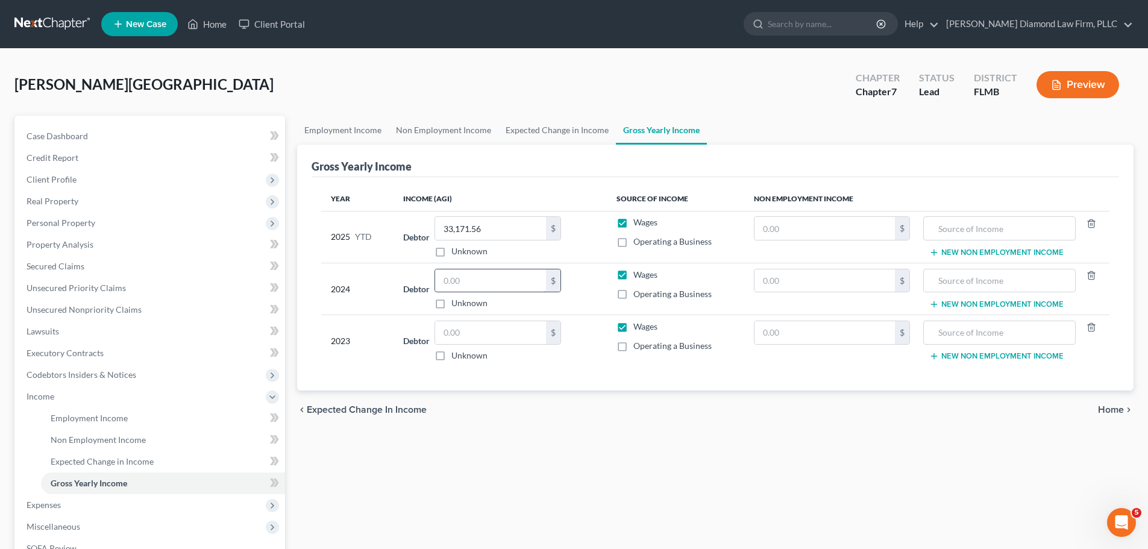
click at [497, 277] on input "text" at bounding box center [490, 280] width 111 height 23
click at [477, 287] on input "text" at bounding box center [490, 280] width 111 height 23
click at [484, 284] on input "50,471" at bounding box center [490, 280] width 111 height 23
drag, startPoint x: 484, startPoint y: 284, endPoint x: 424, endPoint y: 280, distance: 60.4
click at [424, 280] on div "Debtor 50,471.00 $ Unknown Balance Undetermined 50,471 $ Unknown" at bounding box center [499, 289] width 193 height 41
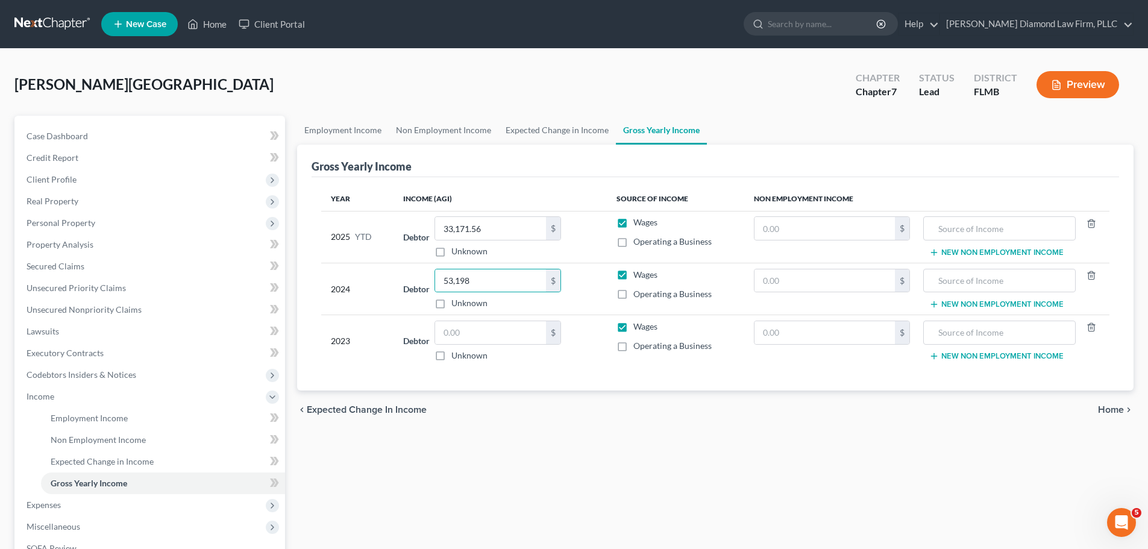
click at [633, 289] on label "Operating a Business" at bounding box center [672, 294] width 78 height 12
click at [638, 289] on input "Operating a Business" at bounding box center [642, 292] width 8 height 8
click at [487, 332] on input "text" at bounding box center [490, 332] width 111 height 23
click at [633, 345] on label "Operating a Business" at bounding box center [672, 346] width 78 height 12
click at [638, 345] on input "Operating a Business" at bounding box center [642, 344] width 8 height 8
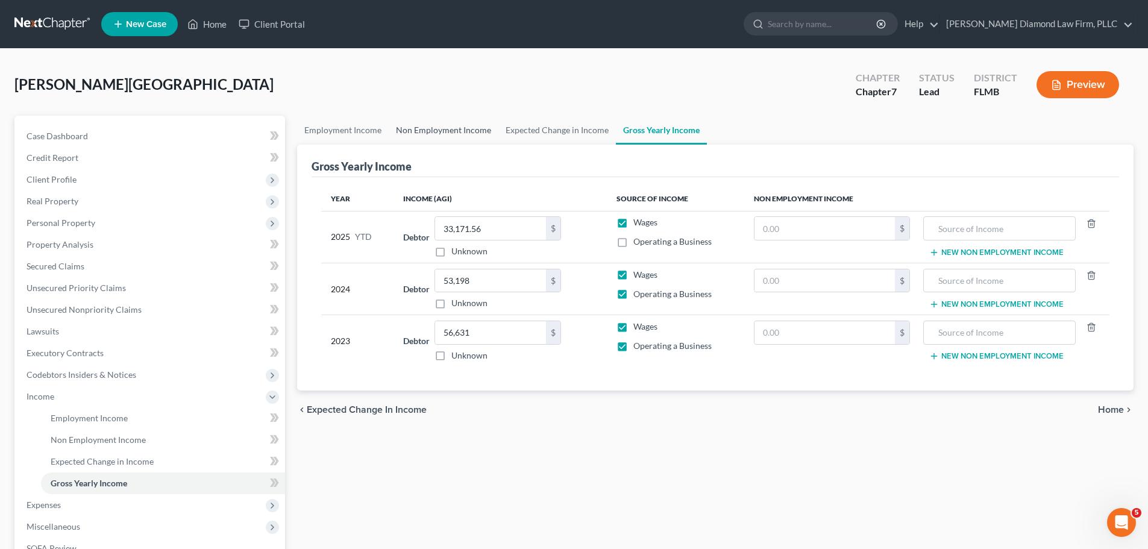
click at [440, 117] on link "Non Employment Income" at bounding box center [444, 130] width 110 height 29
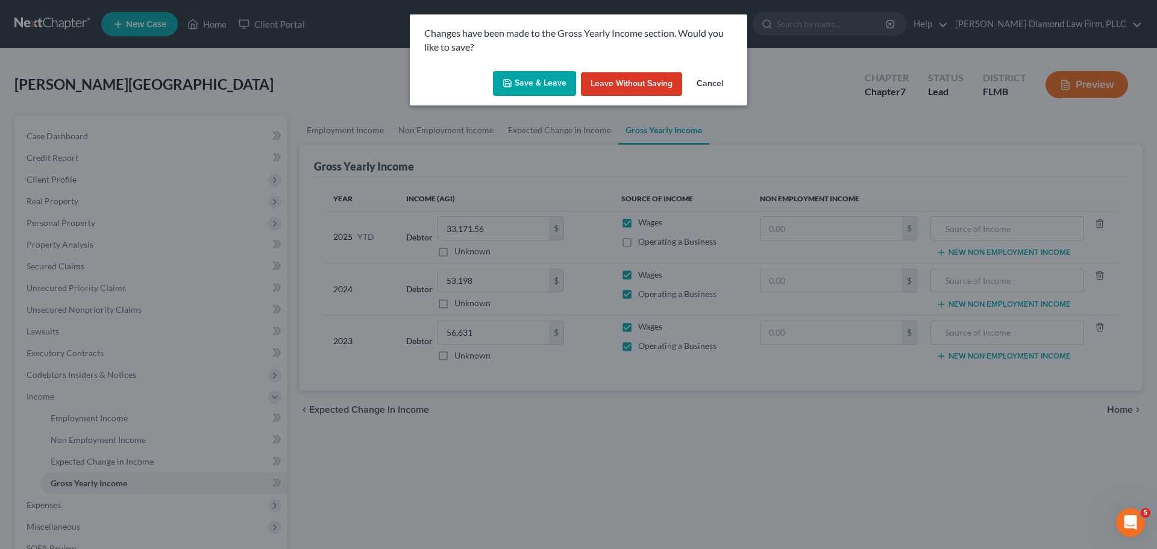
click at [515, 86] on button "Save & Leave" at bounding box center [534, 83] width 83 height 25
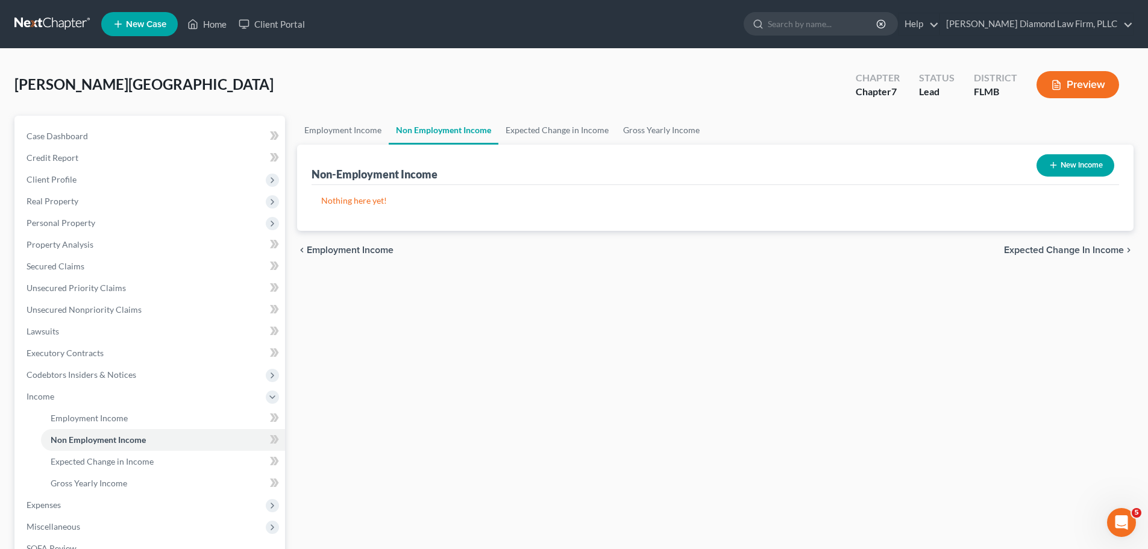
click at [1057, 160] on button "New Income" at bounding box center [1075, 165] width 78 height 22
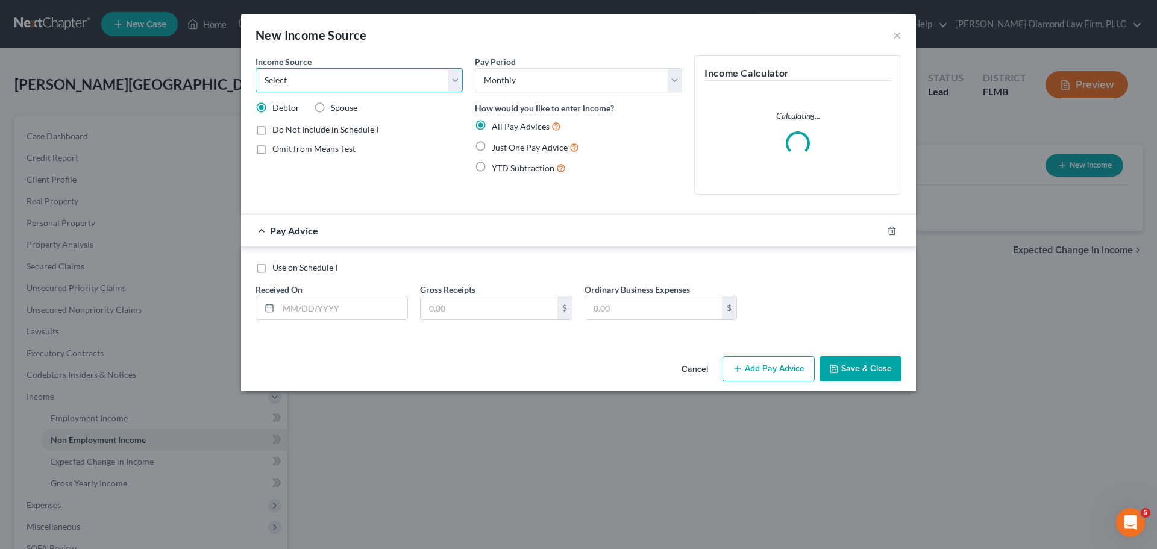
click at [354, 73] on select "Select Unemployment Disability (from employer) Pension Retirement Social Securi…" at bounding box center [358, 80] width 207 height 24
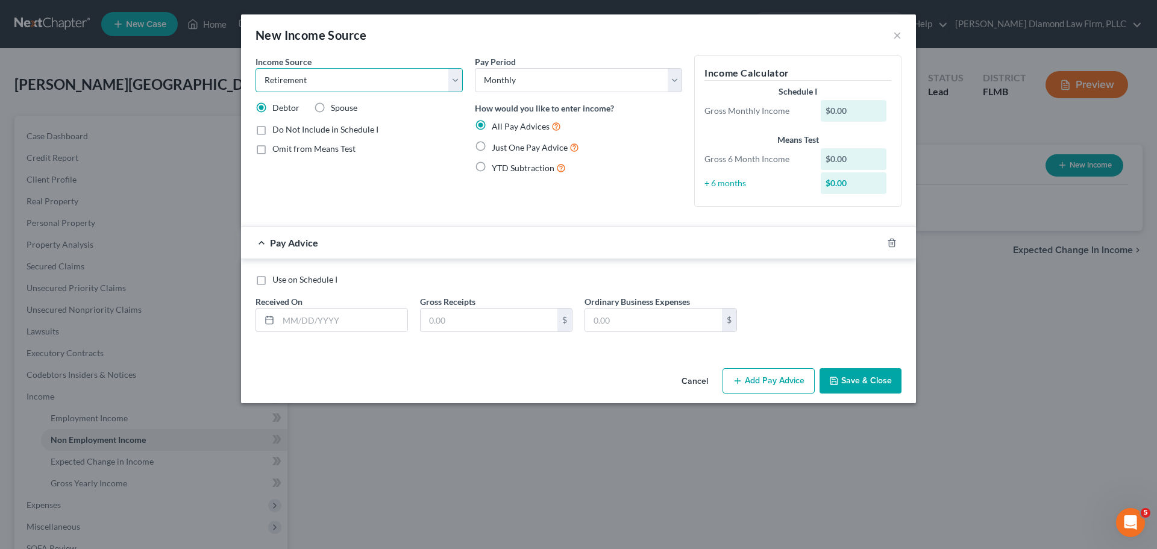
click at [255, 68] on select "Select Unemployment Disability (from employer) Pension Retirement Social Securi…" at bounding box center [358, 80] width 207 height 24
click at [884, 239] on div at bounding box center [899, 242] width 34 height 19
click at [889, 240] on icon "button" at bounding box center [891, 243] width 5 height 8
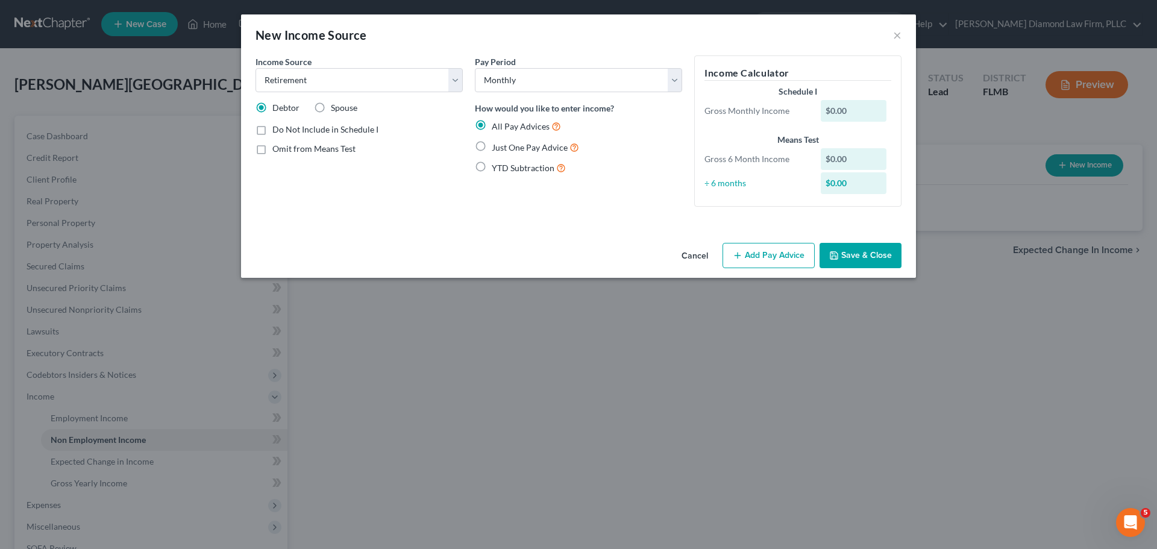
click at [871, 254] on button "Save & Close" at bounding box center [860, 255] width 82 height 25
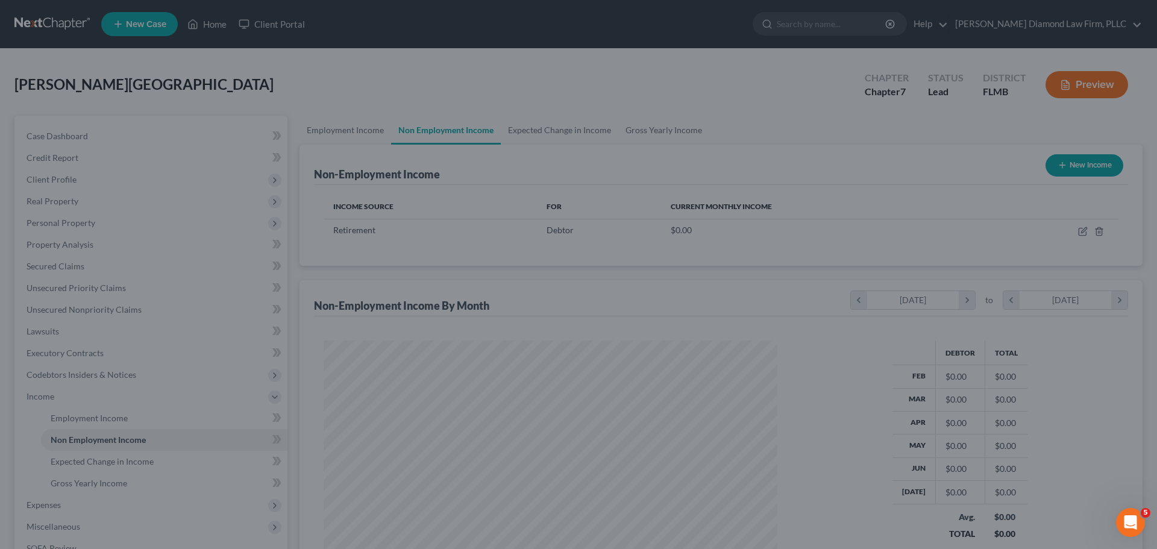
scroll to position [225, 474]
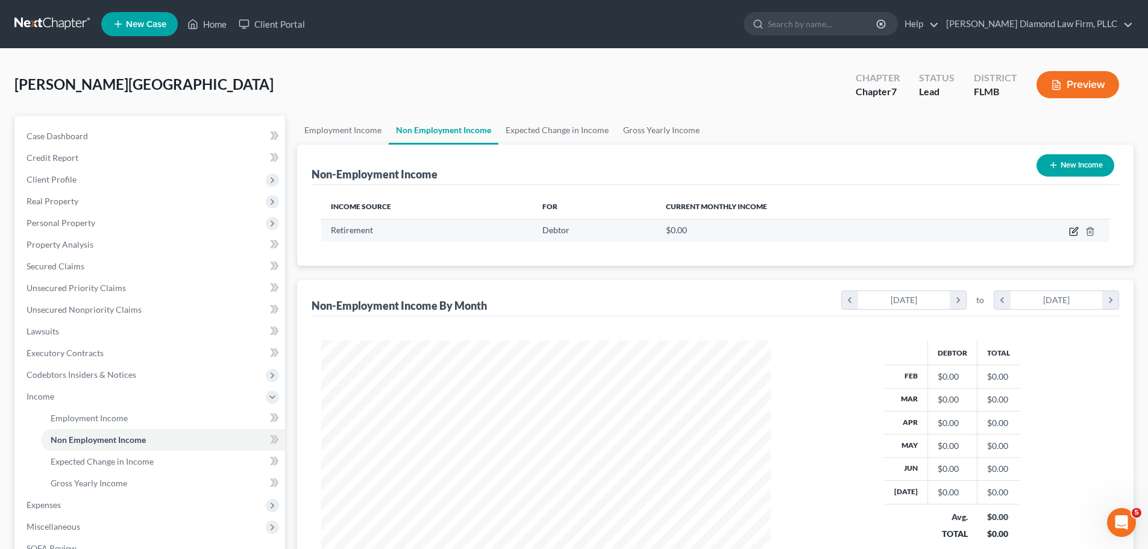
click at [1073, 233] on icon "button" at bounding box center [1074, 232] width 10 height 10
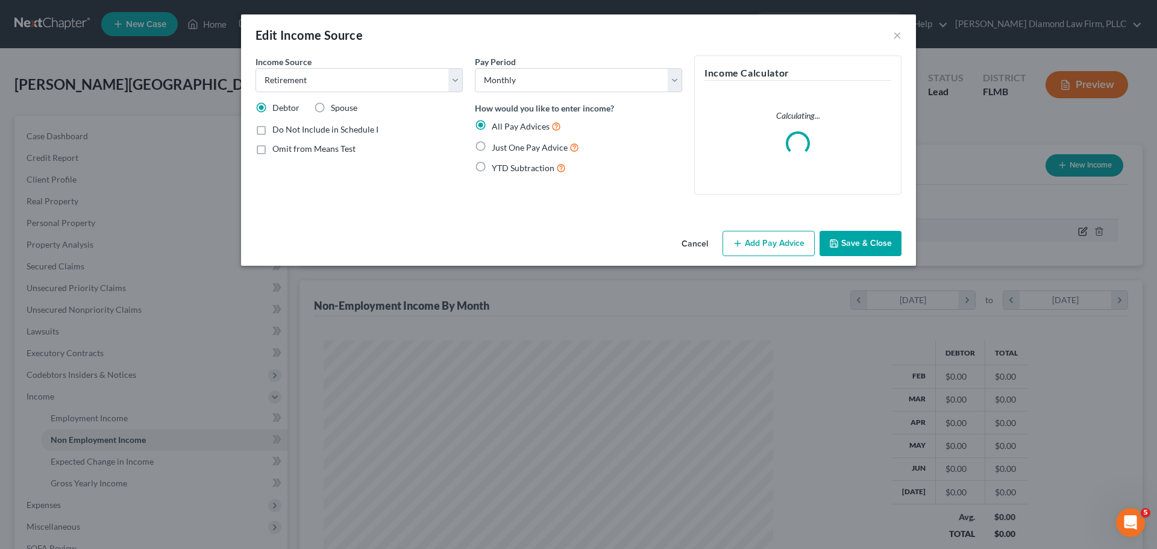
scroll to position [227, 478]
click at [779, 236] on button "Add Pay Advice" at bounding box center [768, 243] width 92 height 25
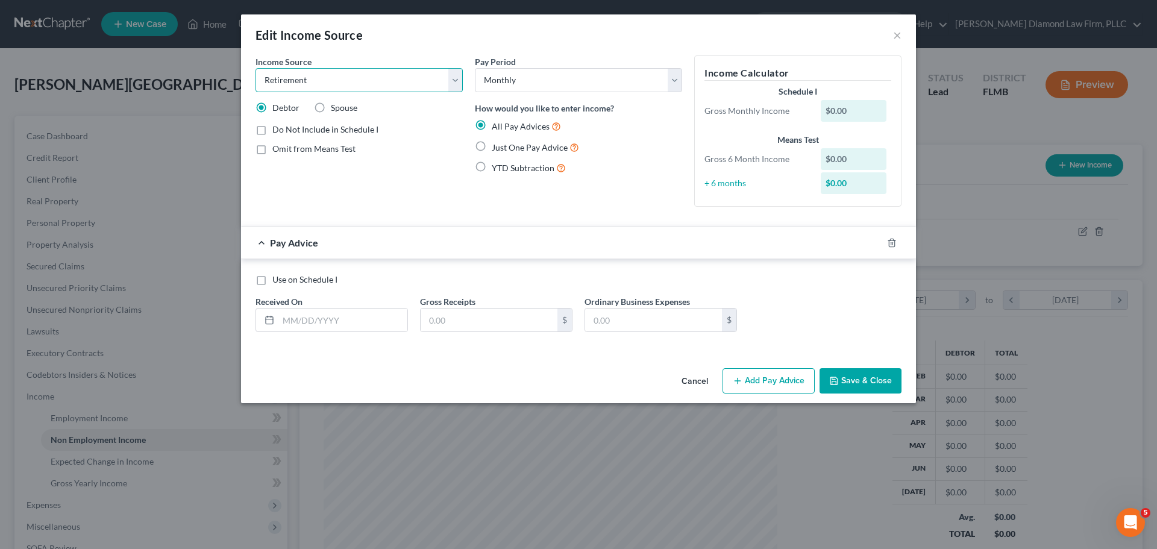
click at [320, 80] on select "Select Unemployment Disability (from employer) Pension Retirement Social Securi…" at bounding box center [358, 80] width 207 height 24
drag, startPoint x: 342, startPoint y: 75, endPoint x: 335, endPoint y: 89, distance: 15.4
click at [342, 75] on select "Select Unemployment Disability (from employer) Pension Retirement Social Securi…" at bounding box center [358, 80] width 207 height 24
click at [255, 68] on select "Select Unemployment Disability (from employer) Pension Retirement Social Securi…" at bounding box center [358, 80] width 207 height 24
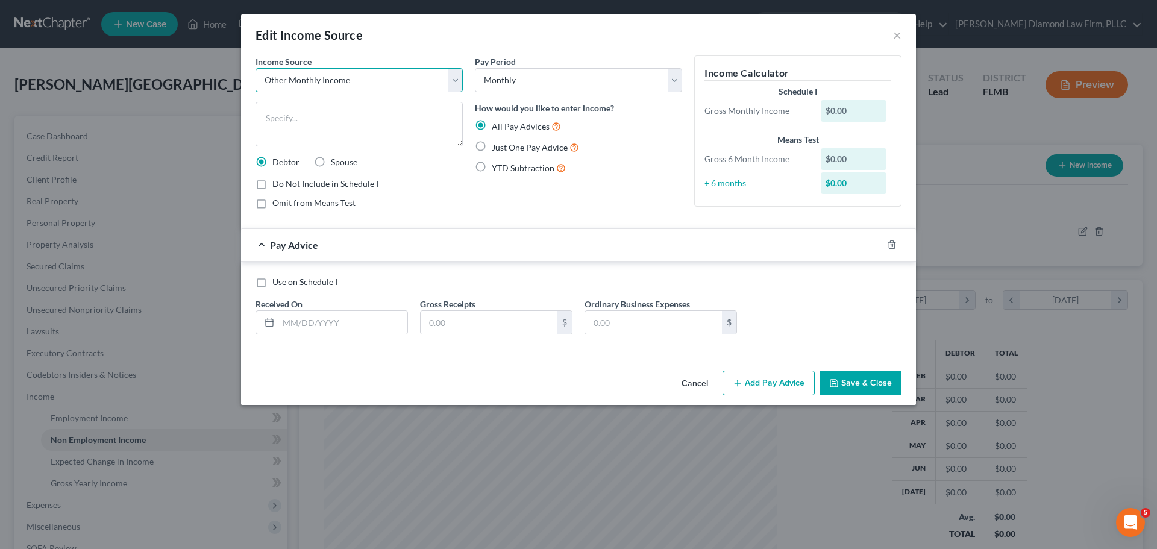
click at [363, 76] on select "Select Unemployment Disability (from employer) Pension Retirement Social Securi…" at bounding box center [358, 80] width 207 height 24
click at [337, 102] on textarea at bounding box center [358, 124] width 207 height 45
click at [322, 331] on input "text" at bounding box center [342, 322] width 129 height 23
click at [877, 242] on icon "button" at bounding box center [877, 245] width 10 height 10
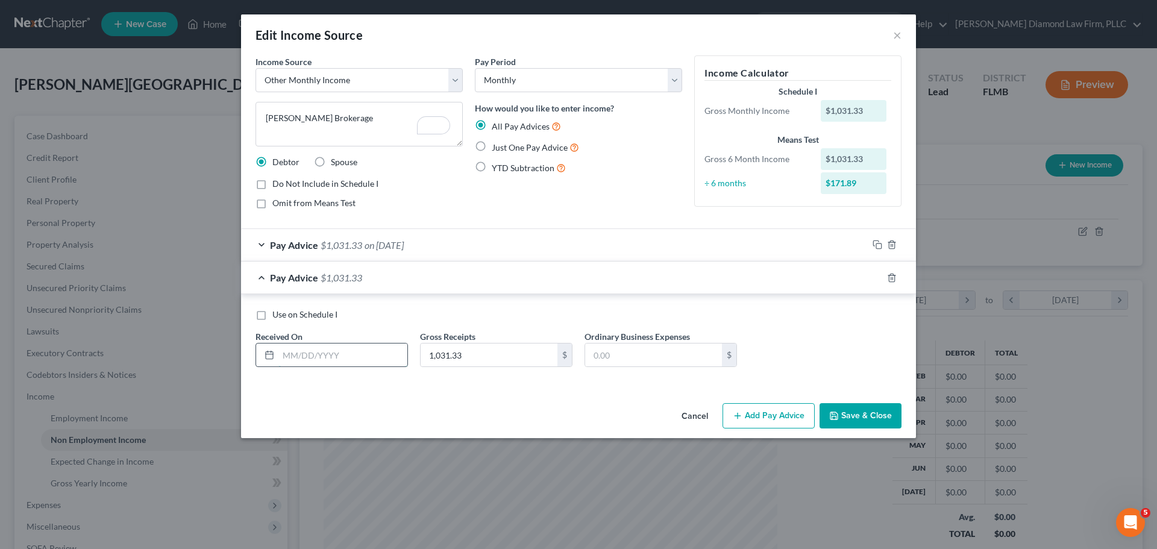
click at [368, 355] on input "text" at bounding box center [342, 354] width 129 height 23
click at [873, 274] on icon "button" at bounding box center [877, 278] width 10 height 10
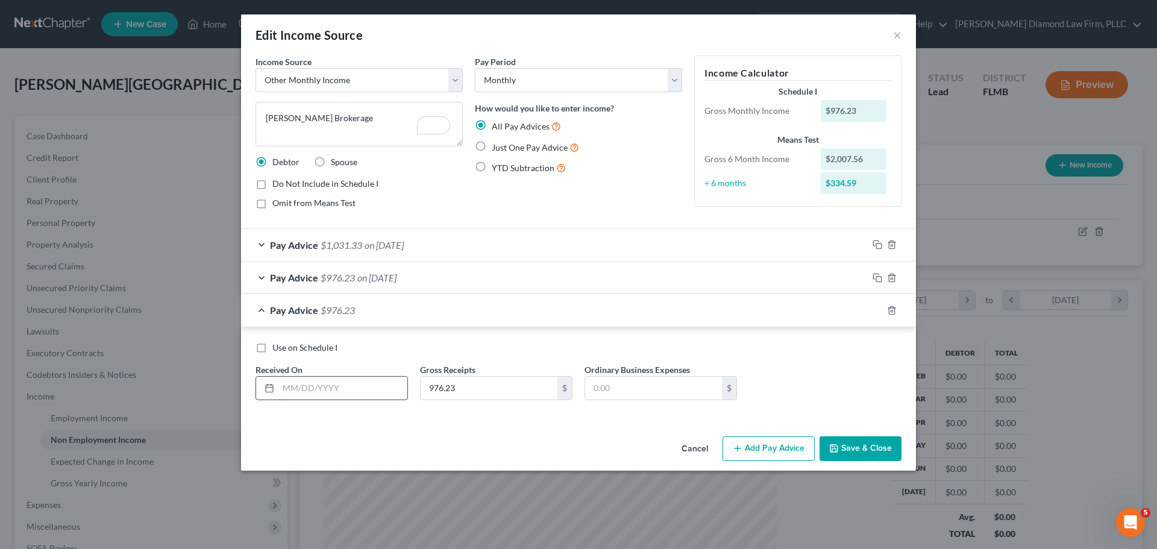
click at [331, 382] on input "text" at bounding box center [342, 388] width 129 height 23
click at [878, 308] on icon "button" at bounding box center [877, 310] width 10 height 10
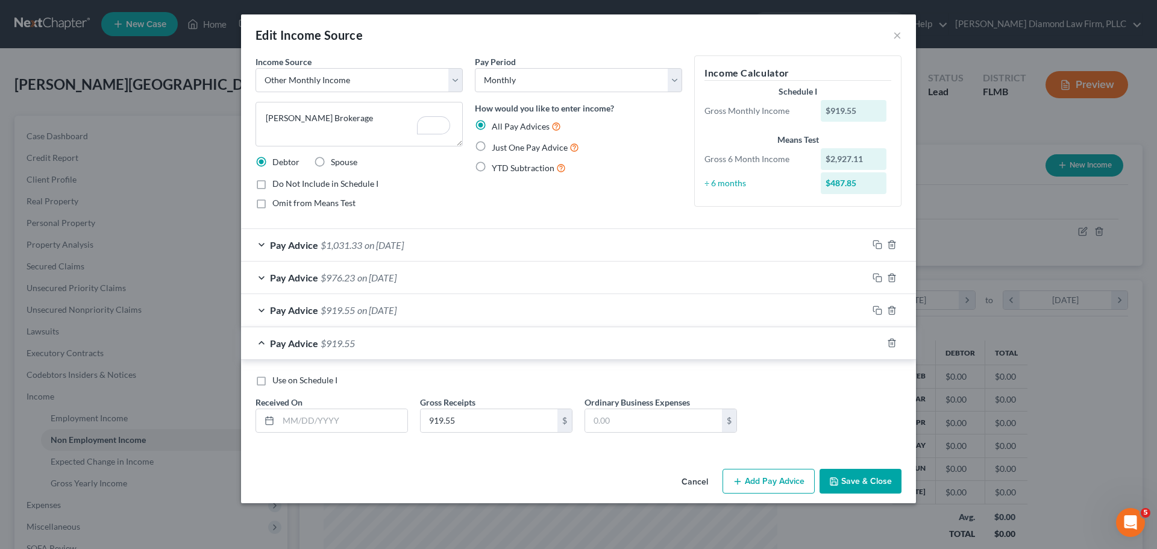
click at [330, 433] on div "Use on Schedule I Received On * Gross Receipts 919.55 $ Ordinary Business Expen…" at bounding box center [578, 408] width 658 height 68
click at [334, 428] on input "text" at bounding box center [342, 420] width 129 height 23
click at [876, 342] on icon "button" at bounding box center [877, 343] width 10 height 10
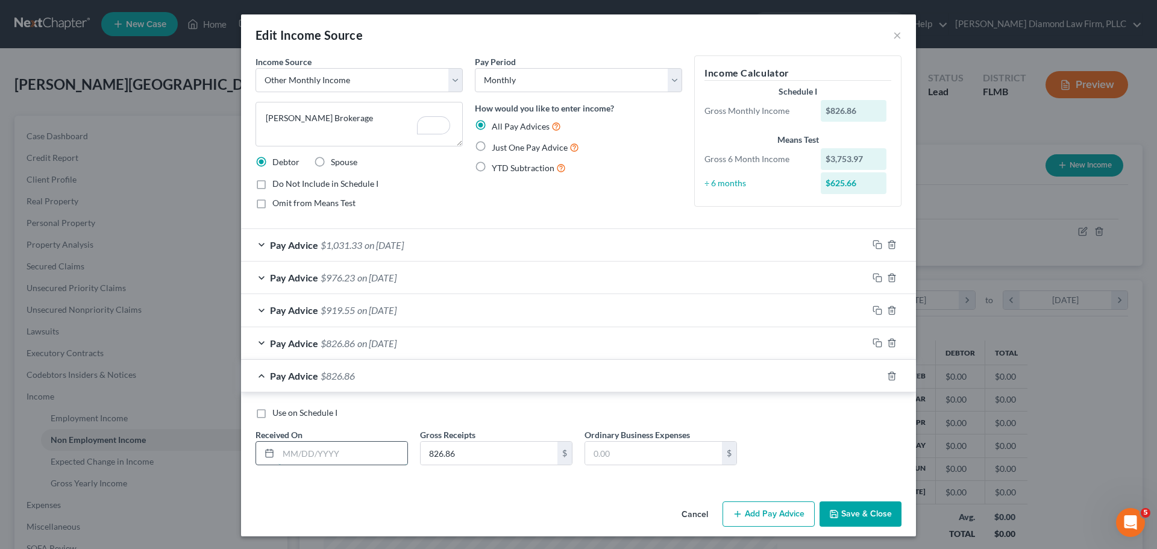
click at [360, 448] on input "text" at bounding box center [342, 453] width 129 height 23
click at [872, 374] on icon "button" at bounding box center [877, 376] width 10 height 10
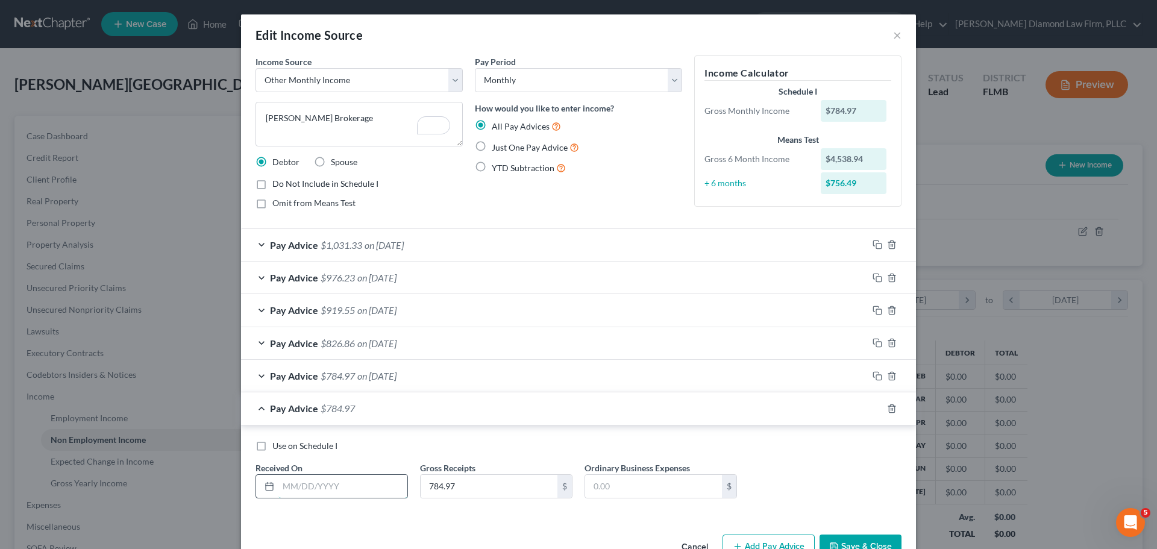
click at [279, 484] on input "text" at bounding box center [342, 486] width 129 height 23
click at [872, 410] on icon "button" at bounding box center [877, 409] width 10 height 10
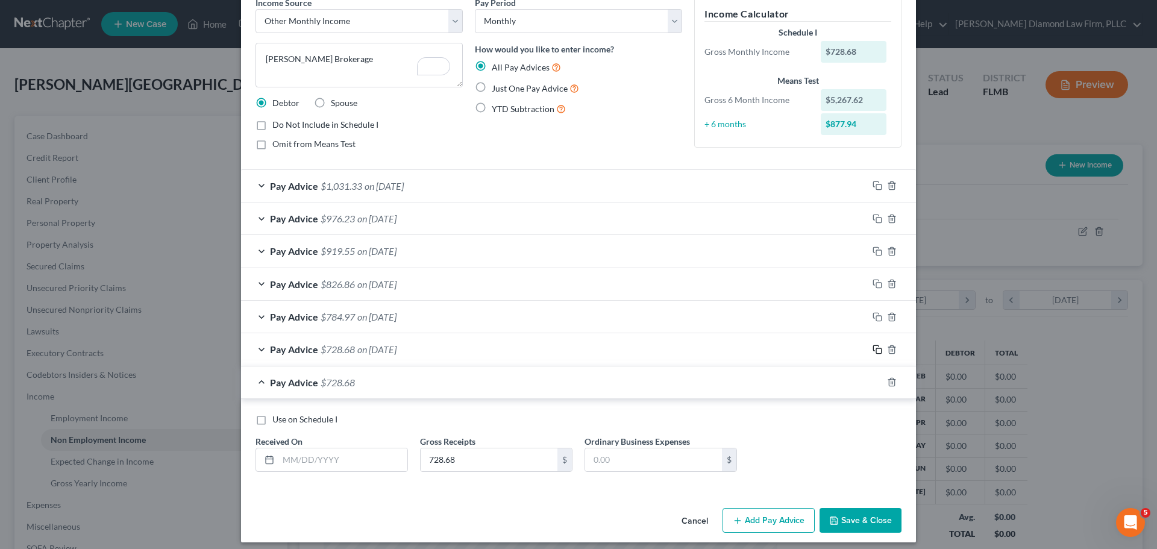
scroll to position [67, 0]
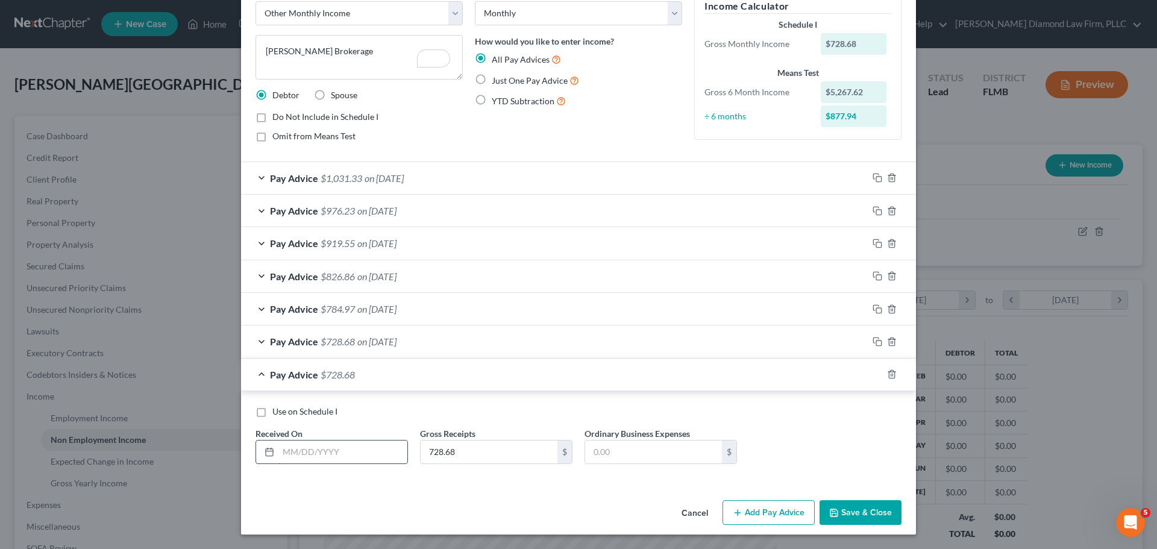
click at [304, 448] on input "text" at bounding box center [342, 451] width 129 height 23
click at [876, 375] on rect "button" at bounding box center [878, 375] width 5 height 5
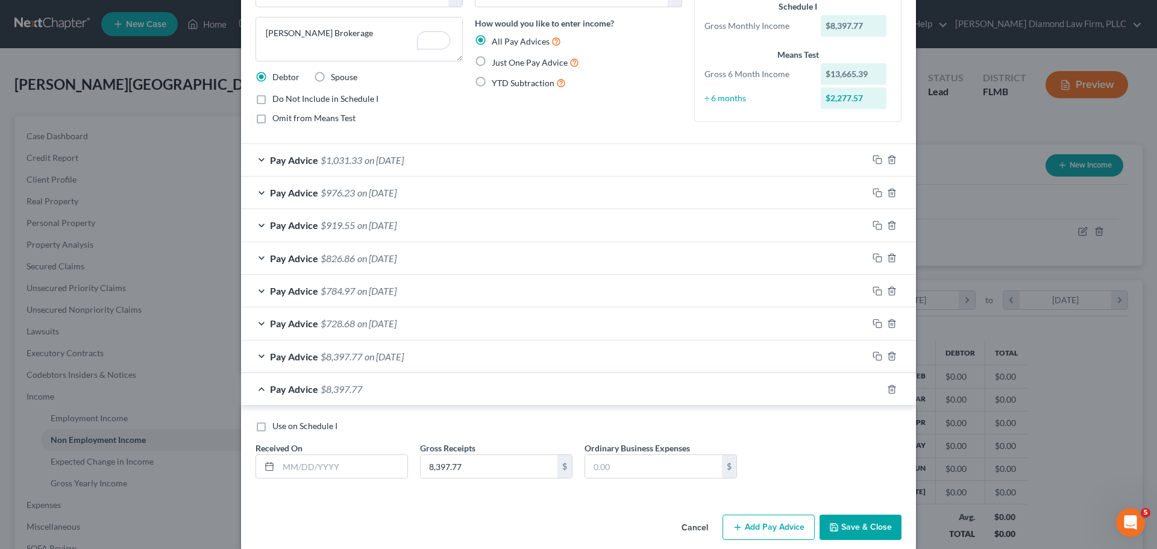
scroll to position [100, 0]
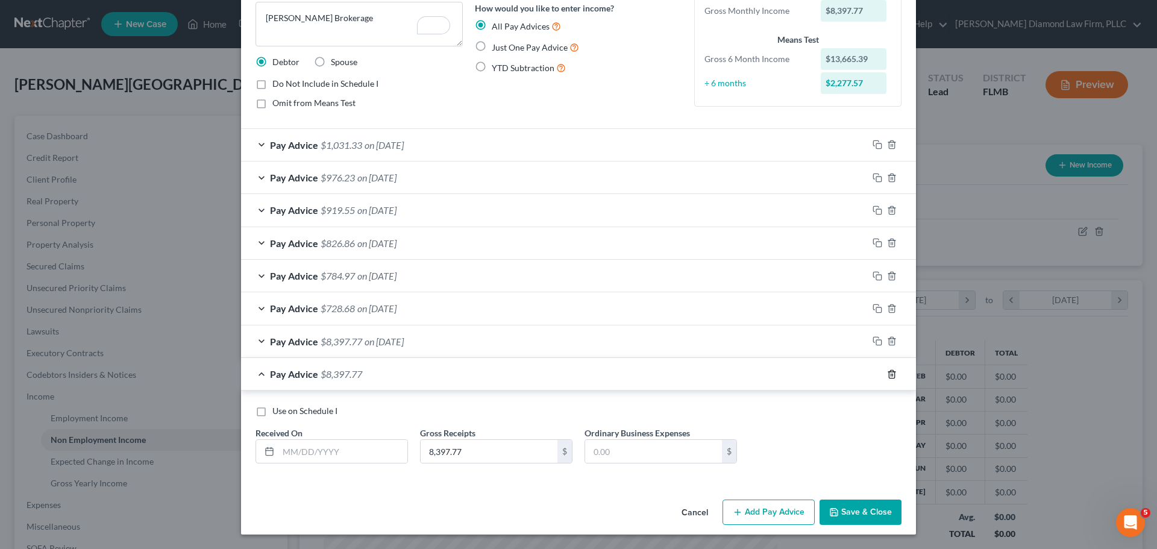
click at [889, 374] on icon "button" at bounding box center [892, 374] width 10 height 10
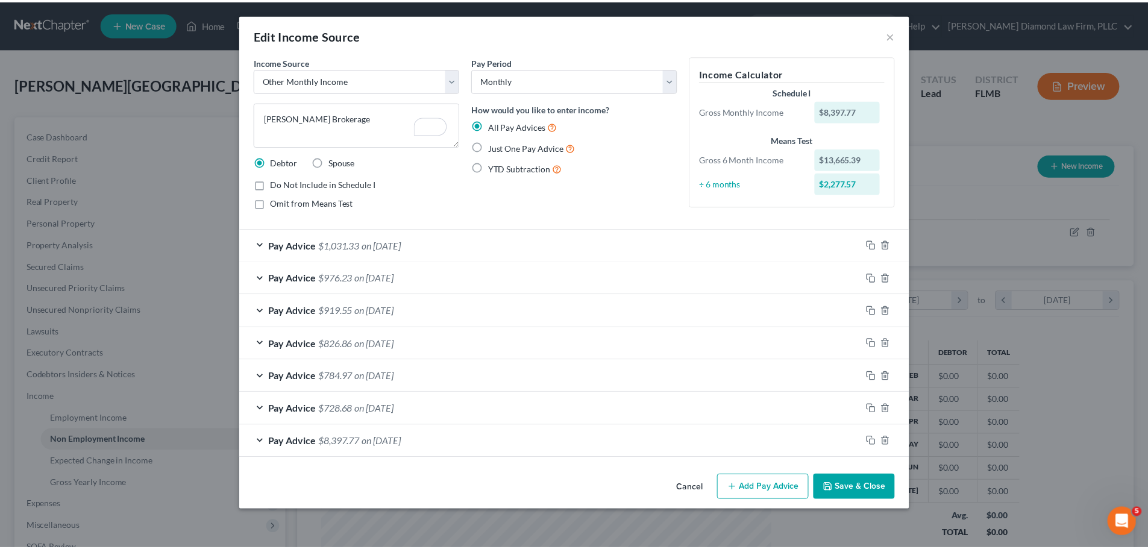
scroll to position [0, 0]
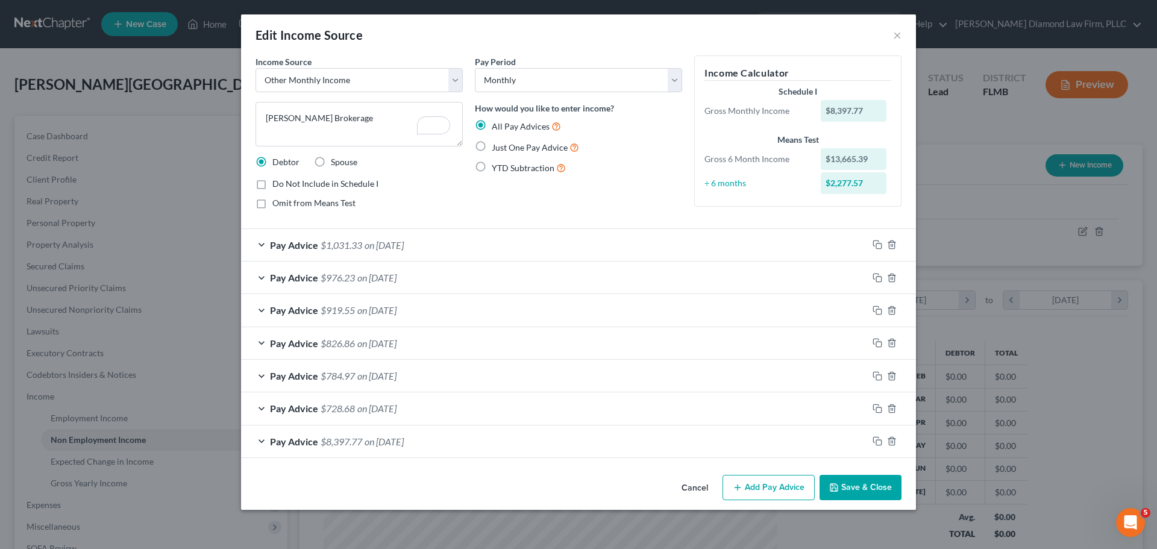
click at [311, 184] on span "Do Not Include in Schedule I" at bounding box center [325, 183] width 106 height 10
click at [285, 184] on input "Do Not Include in Schedule I" at bounding box center [281, 182] width 8 height 8
click at [869, 480] on button "Save & Close" at bounding box center [860, 487] width 82 height 25
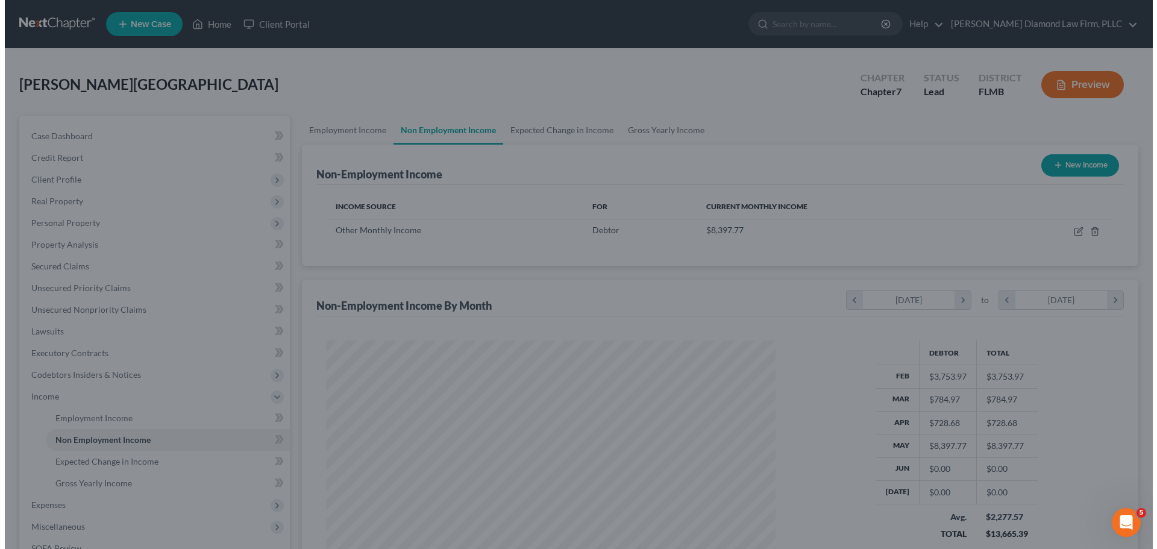
scroll to position [602260, 602011]
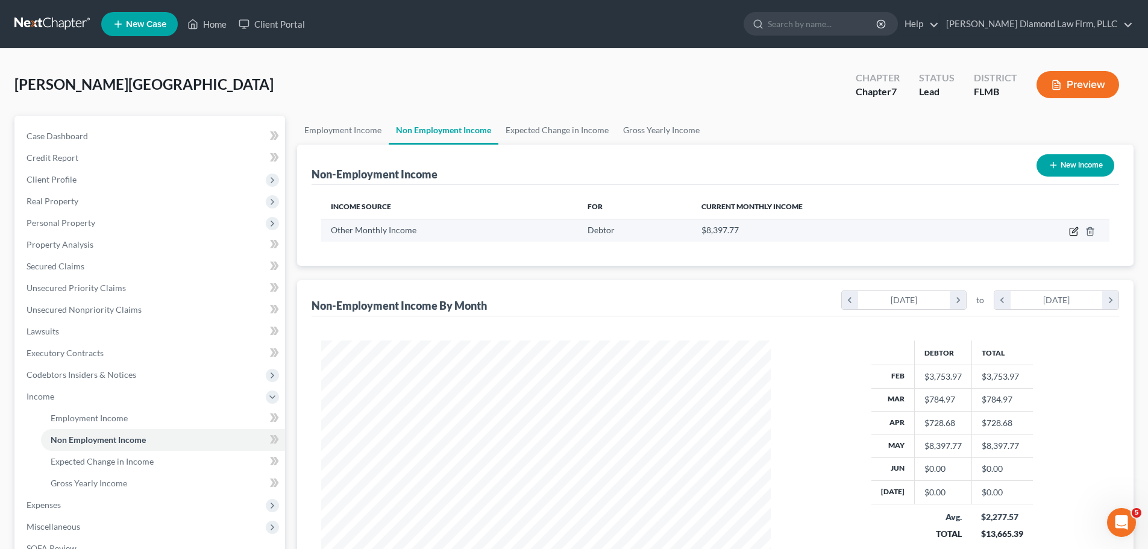
click at [1072, 233] on icon "button" at bounding box center [1074, 232] width 10 height 10
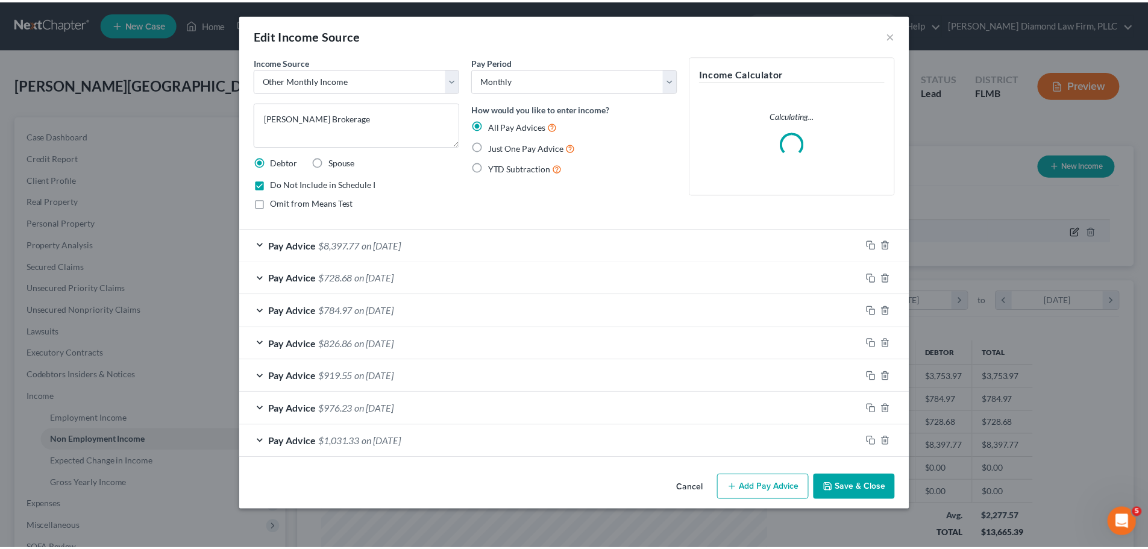
scroll to position [227, 478]
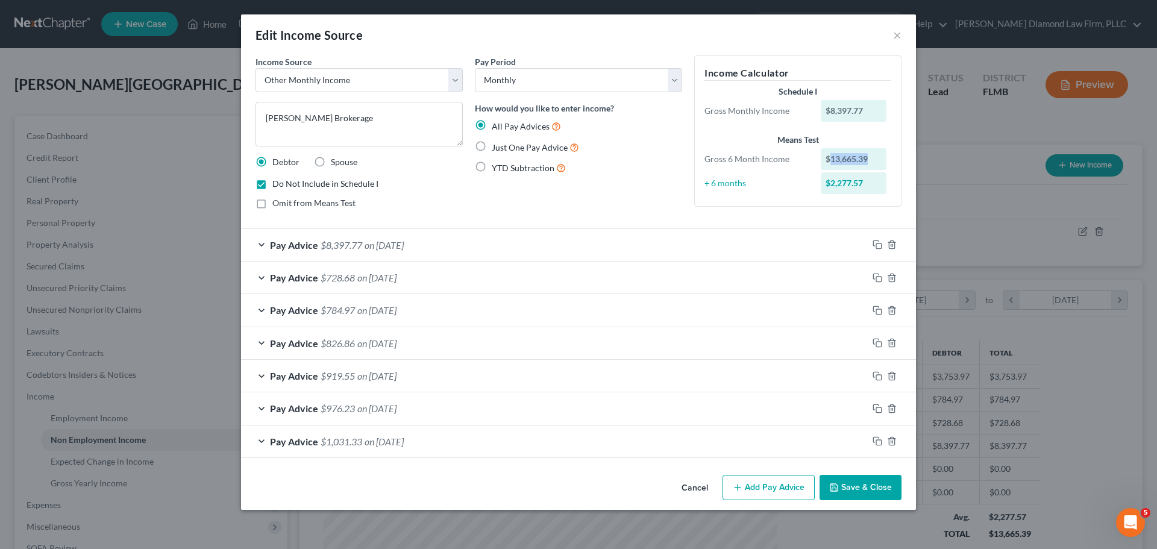
drag, startPoint x: 875, startPoint y: 155, endPoint x: 828, endPoint y: 166, distance: 48.8
click at [828, 166] on div "$13,665.39" at bounding box center [854, 159] width 66 height 22
copy div "13,665.39"
click at [854, 487] on button "Save & Close" at bounding box center [860, 487] width 82 height 25
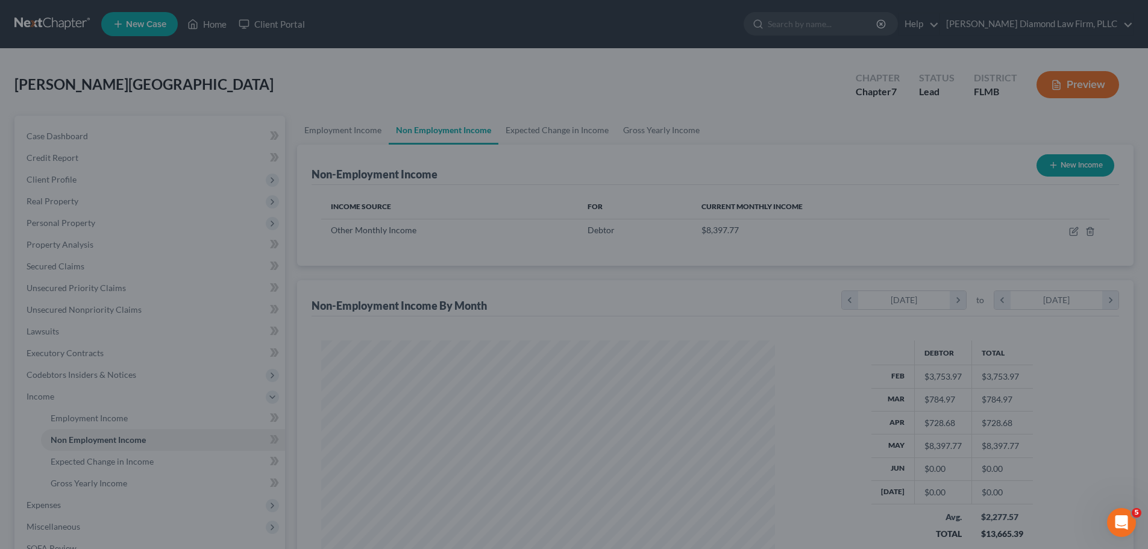
scroll to position [602260, 602011]
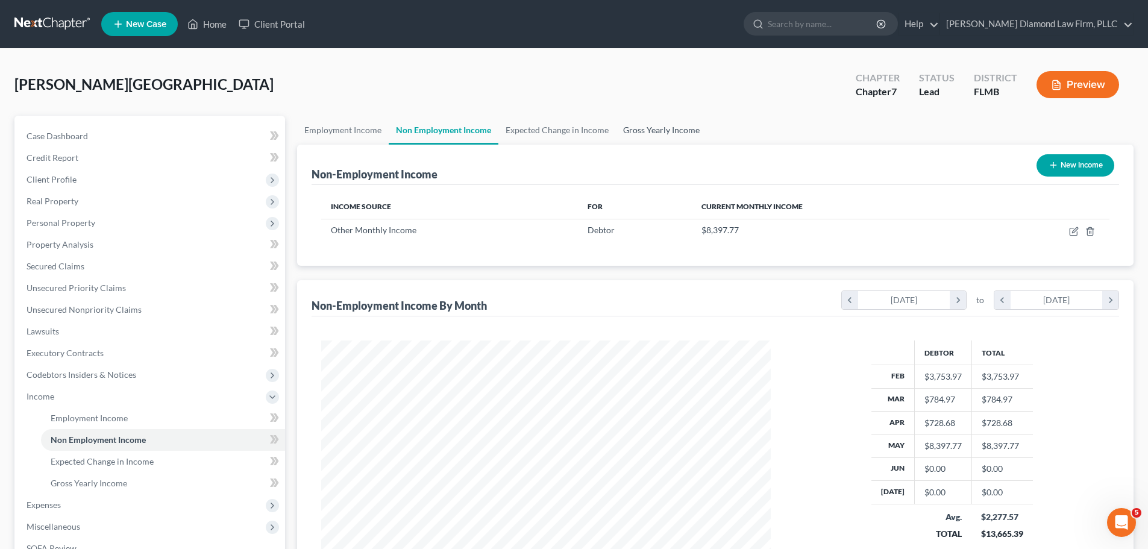
click at [669, 131] on link "Gross Yearly Income" at bounding box center [661, 130] width 91 height 29
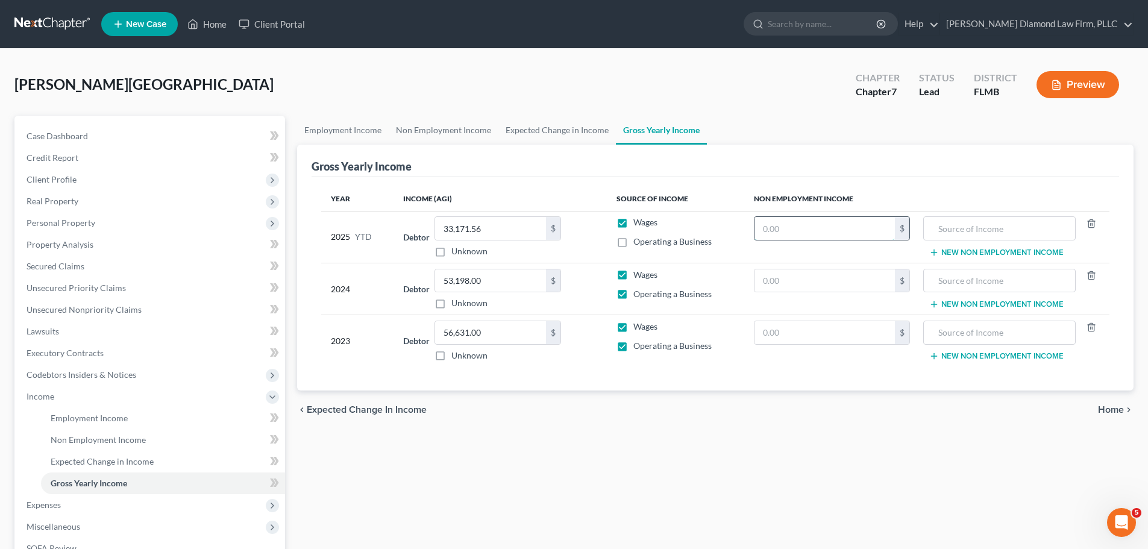
click at [830, 232] on input "text" at bounding box center [824, 228] width 140 height 23
click at [969, 222] on input "text" at bounding box center [999, 228] width 139 height 23
click at [950, 254] on button "New Non Employment Income" at bounding box center [996, 253] width 134 height 10
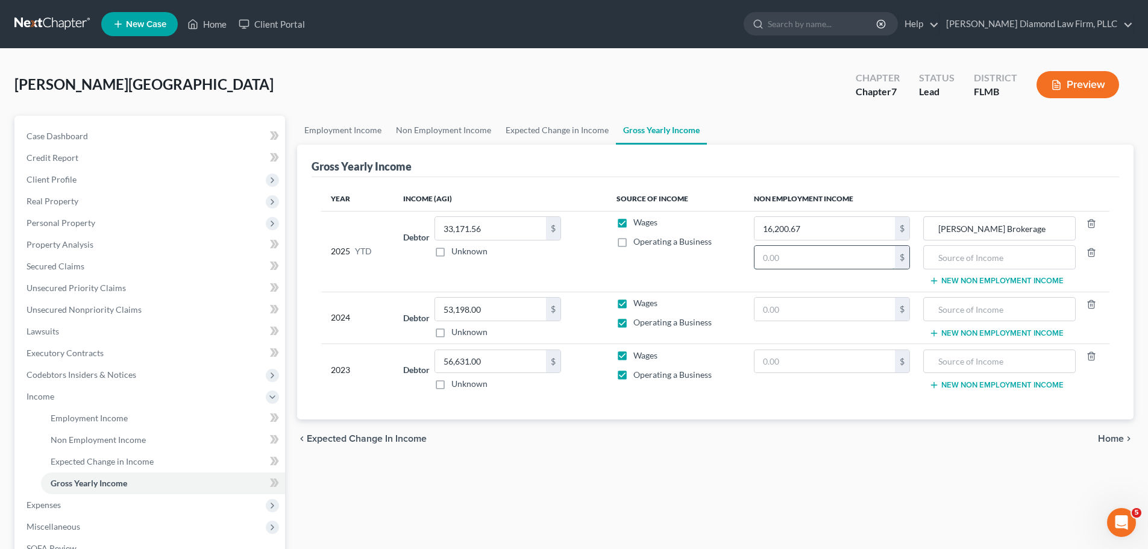
click at [850, 258] on input "text" at bounding box center [824, 257] width 140 height 23
click at [405, 125] on link "Non Employment Income" at bounding box center [444, 130] width 110 height 29
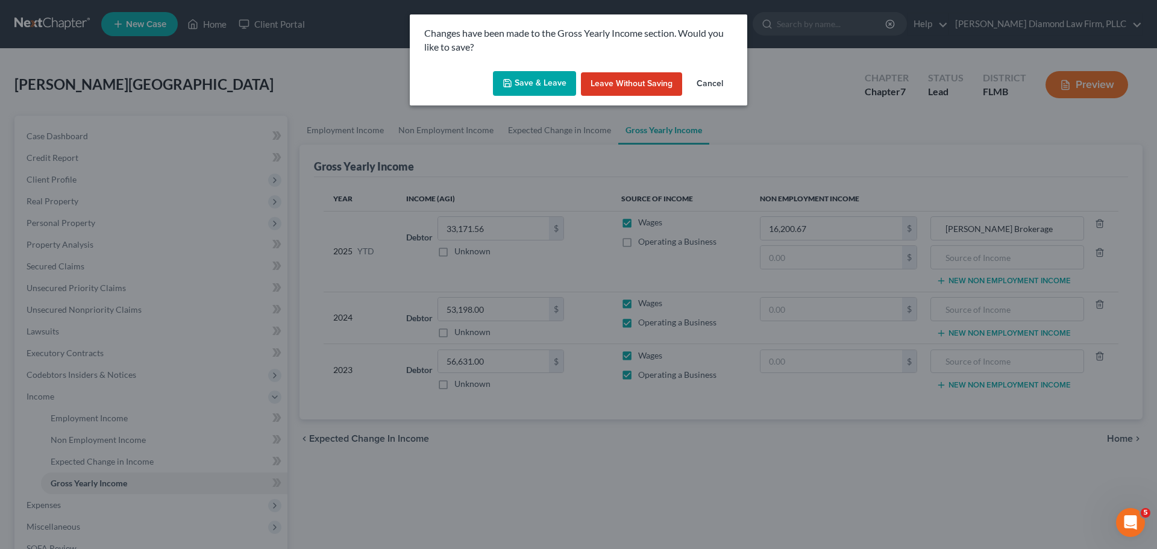
click at [539, 87] on button "Save & Leave" at bounding box center [534, 83] width 83 height 25
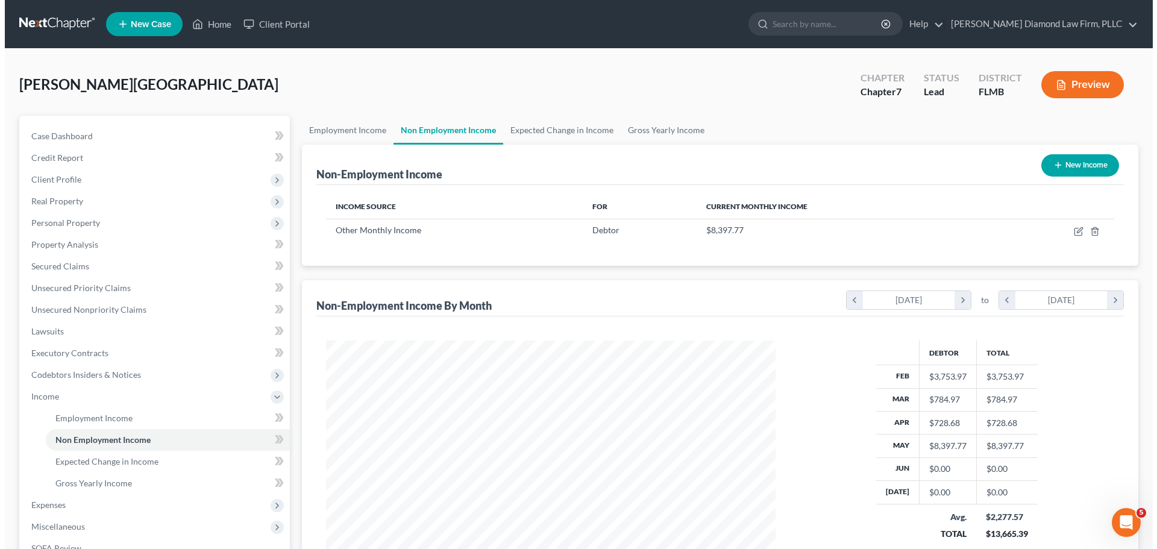
scroll to position [225, 474]
click at [1076, 172] on button "New Income" at bounding box center [1075, 165] width 78 height 22
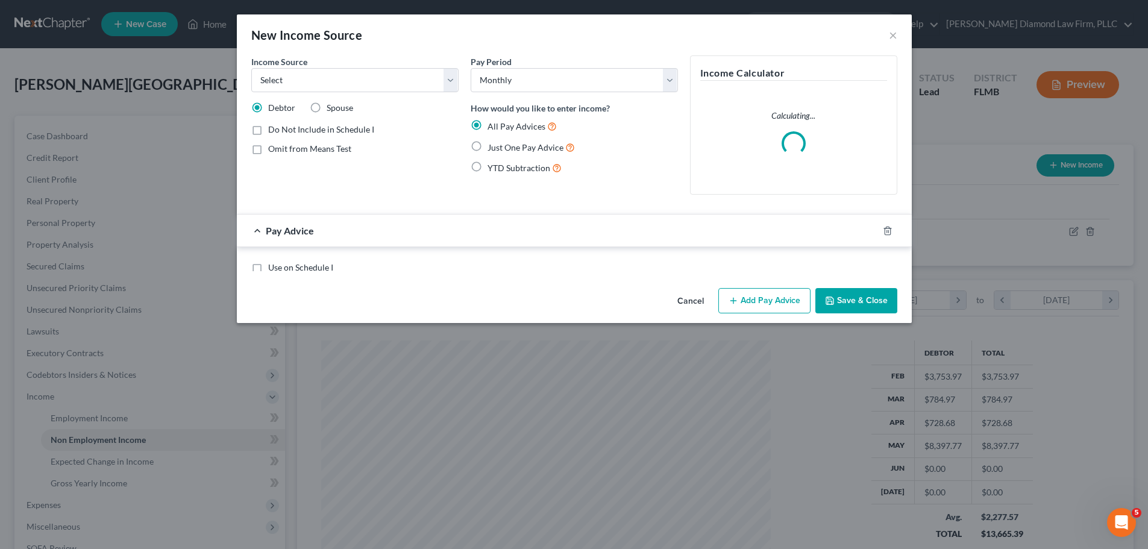
scroll to position [227, 478]
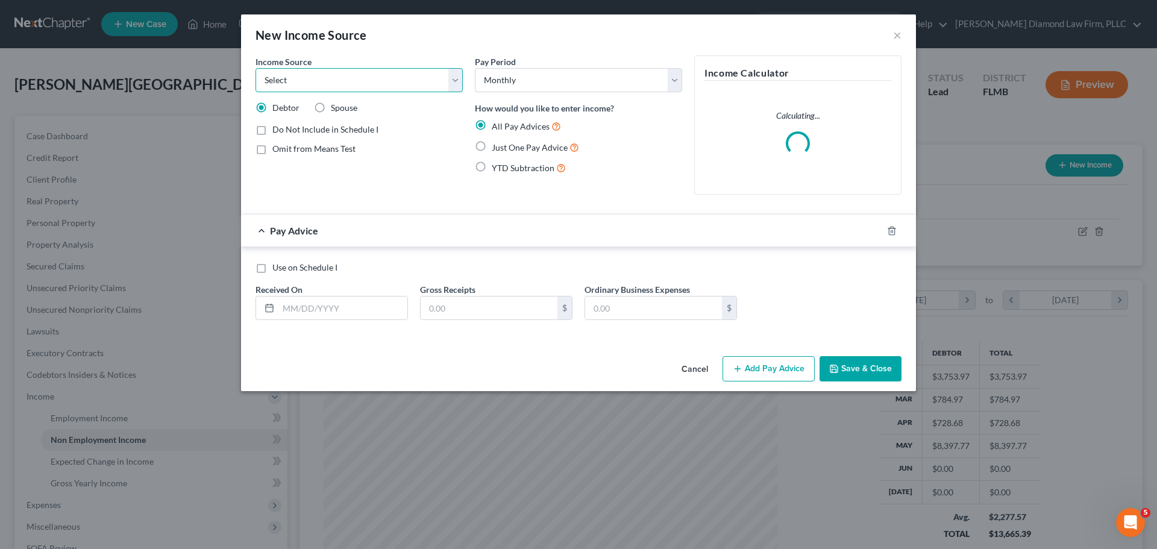
click at [332, 81] on select "Select Unemployment Disability (from employer) Pension Retirement Social Securi…" at bounding box center [358, 80] width 207 height 24
click at [255, 68] on select "Select Unemployment Disability (from employer) Pension Retirement Social Securi…" at bounding box center [358, 80] width 207 height 24
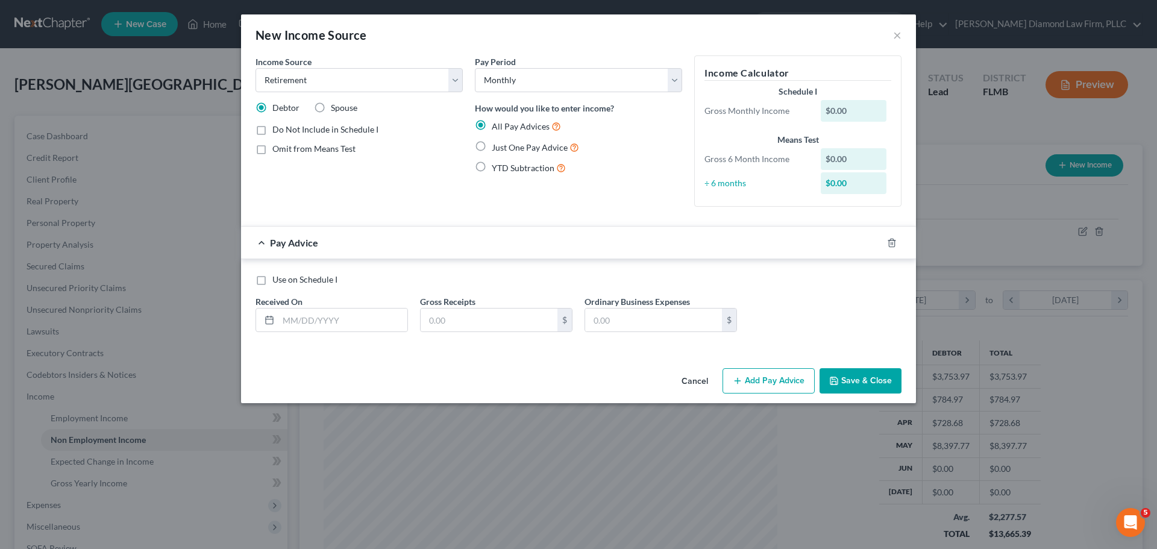
click at [291, 124] on span "Do Not Include in Schedule I" at bounding box center [325, 129] width 106 height 10
click at [285, 124] on input "Do Not Include in Schedule I" at bounding box center [281, 128] width 8 height 8
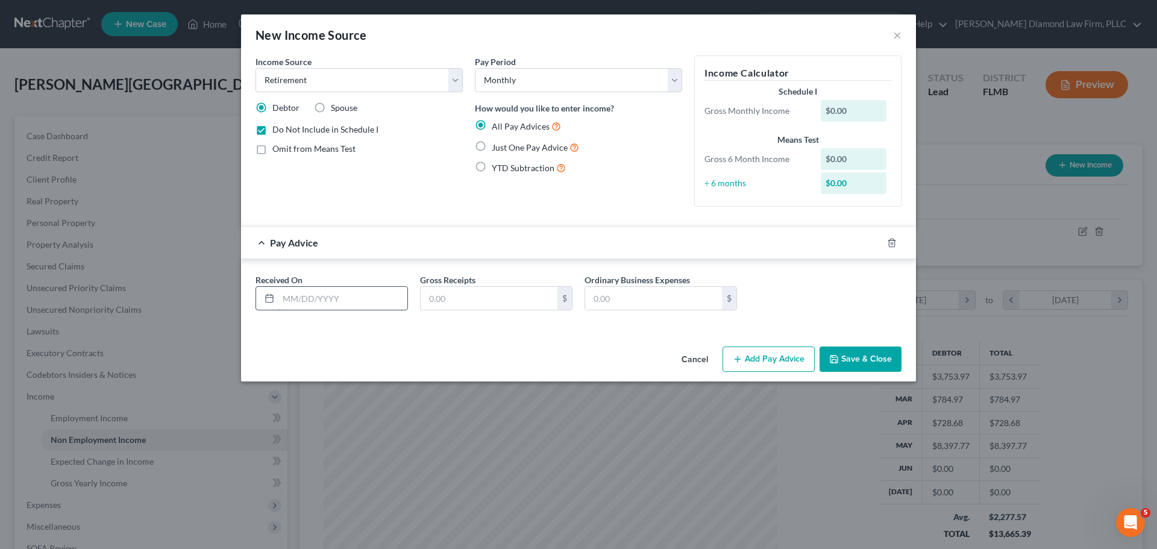
click at [307, 292] on input "text" at bounding box center [342, 298] width 129 height 23
click at [851, 354] on button "Save & Close" at bounding box center [860, 358] width 82 height 25
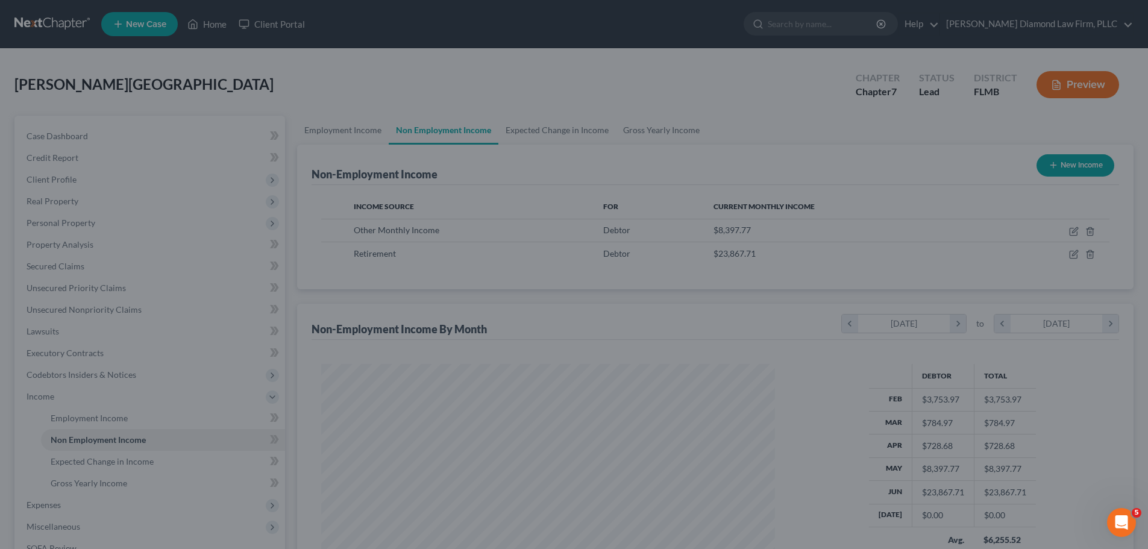
scroll to position [602260, 602011]
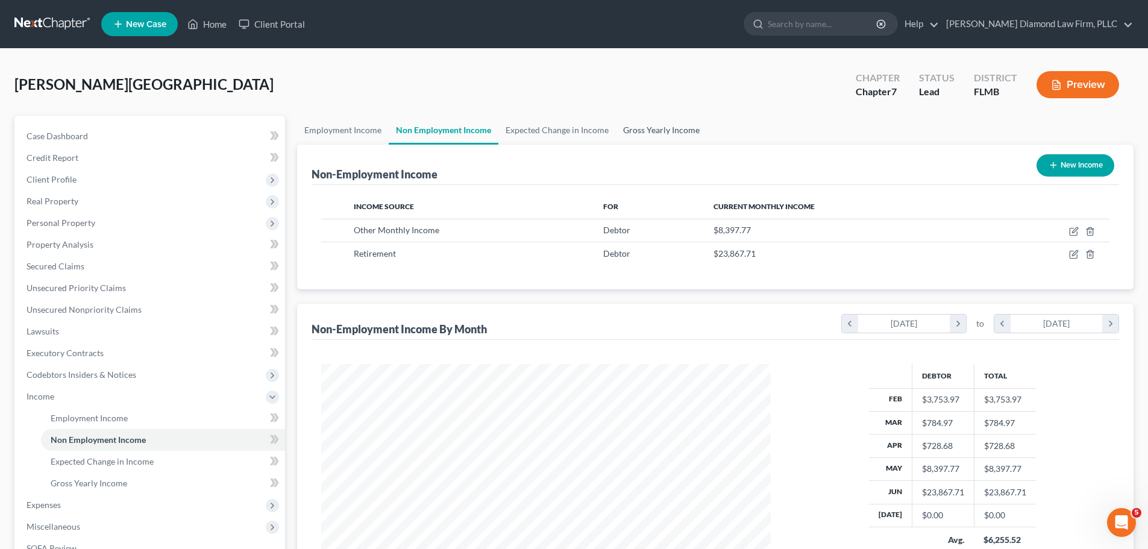
click at [660, 125] on link "Gross Yearly Income" at bounding box center [661, 130] width 91 height 29
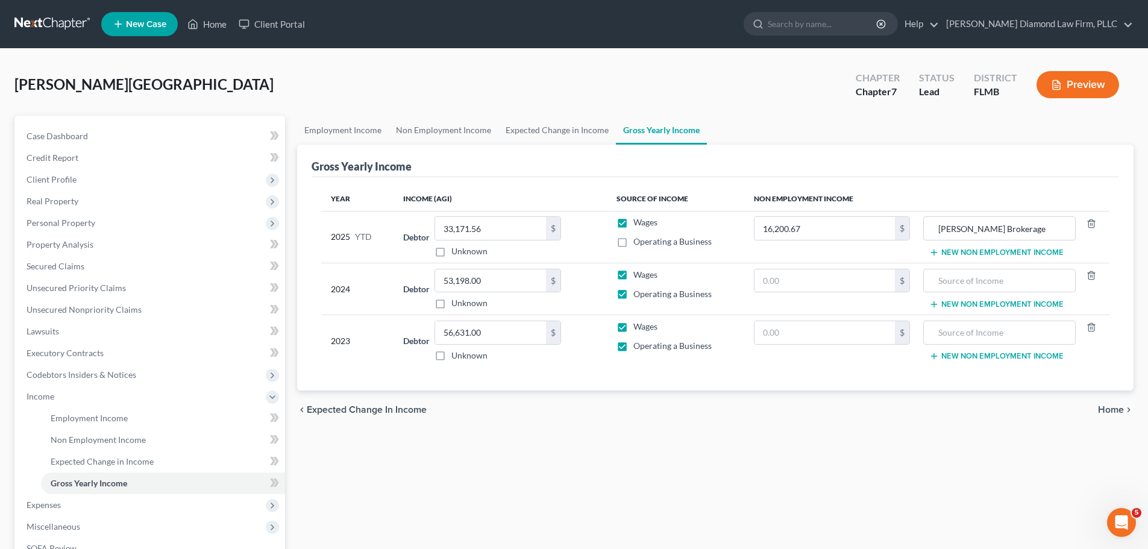
click at [959, 251] on button "New Non Employment Income" at bounding box center [996, 253] width 134 height 10
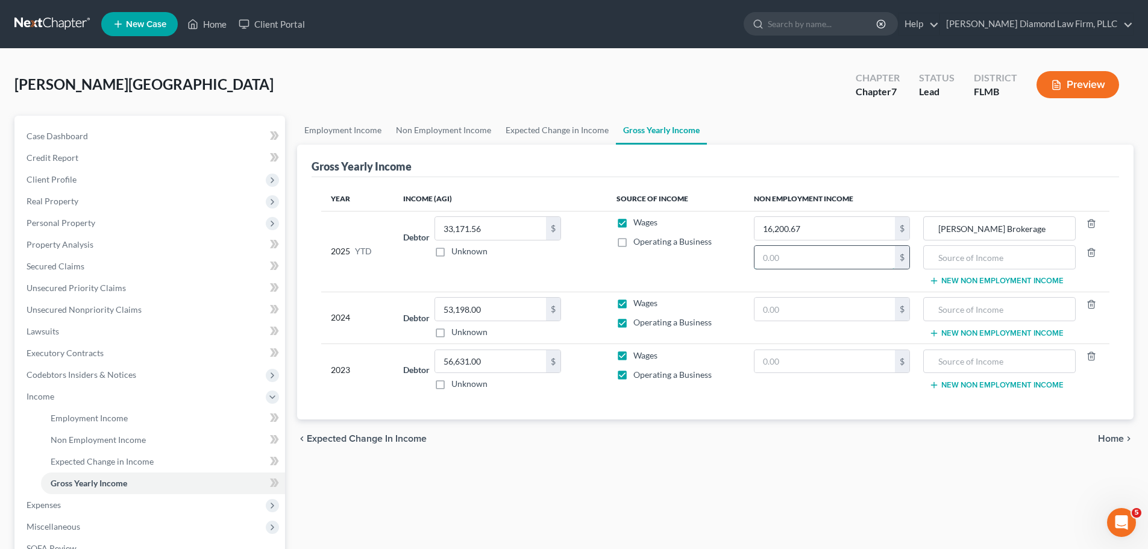
click at [814, 259] on input "text" at bounding box center [824, 257] width 140 height 23
click at [439, 130] on link "Non Employment Income" at bounding box center [444, 130] width 110 height 29
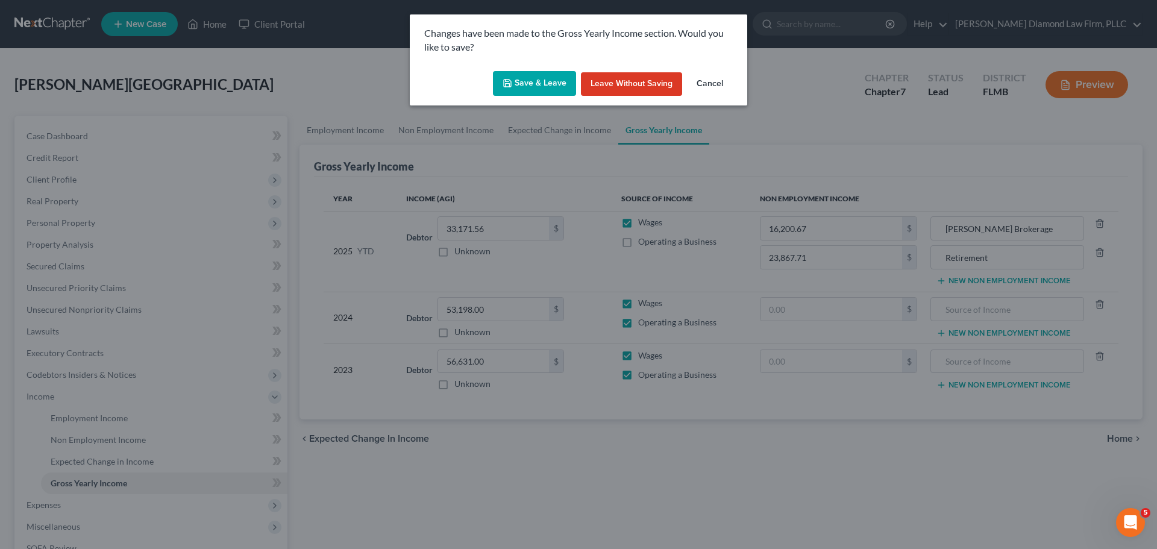
click at [513, 89] on button "Save & Leave" at bounding box center [534, 83] width 83 height 25
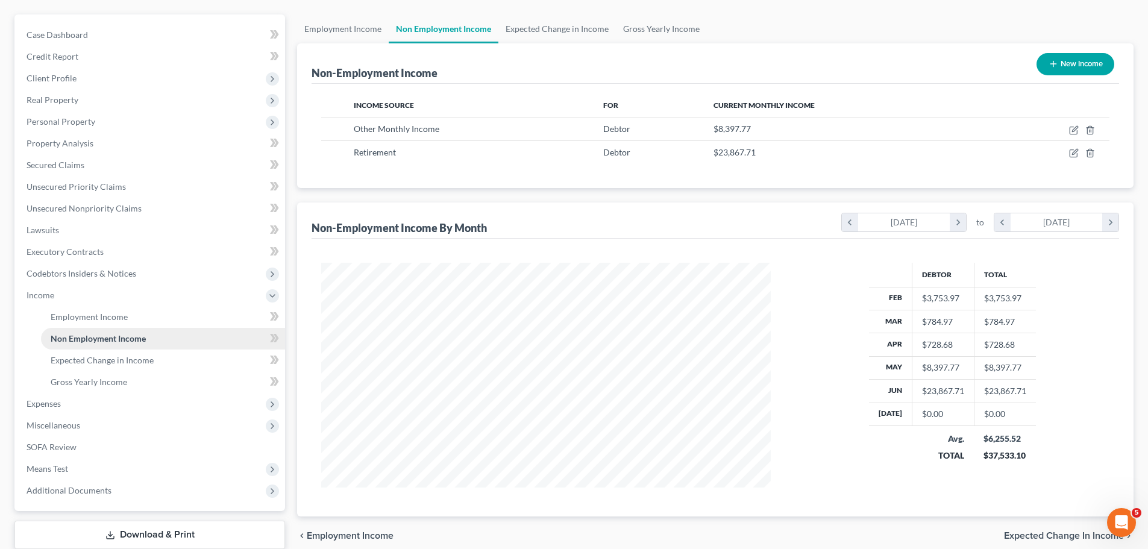
scroll to position [178, 0]
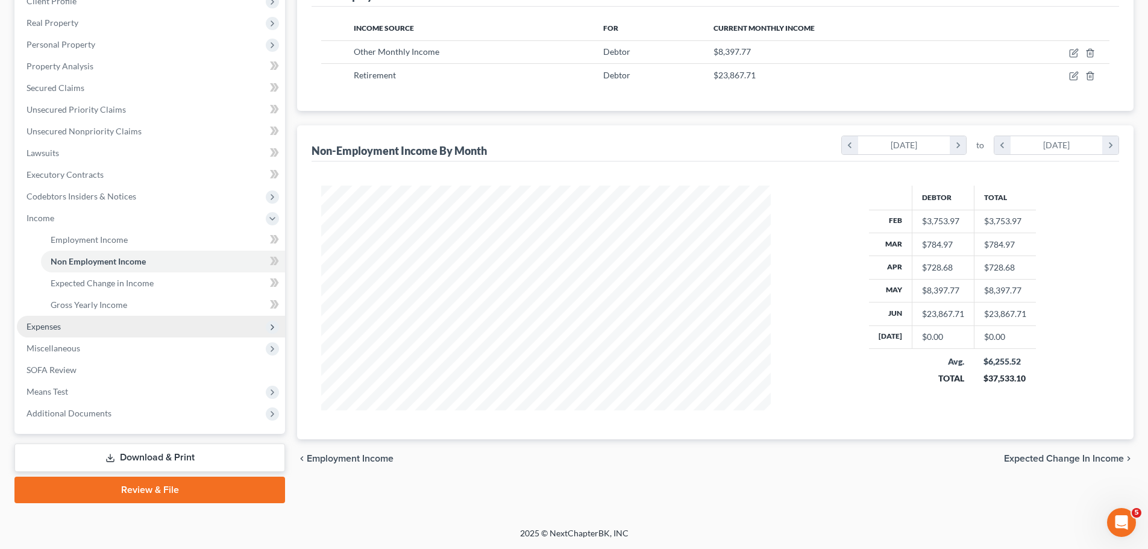
click at [114, 331] on span "Expenses" at bounding box center [151, 327] width 268 height 22
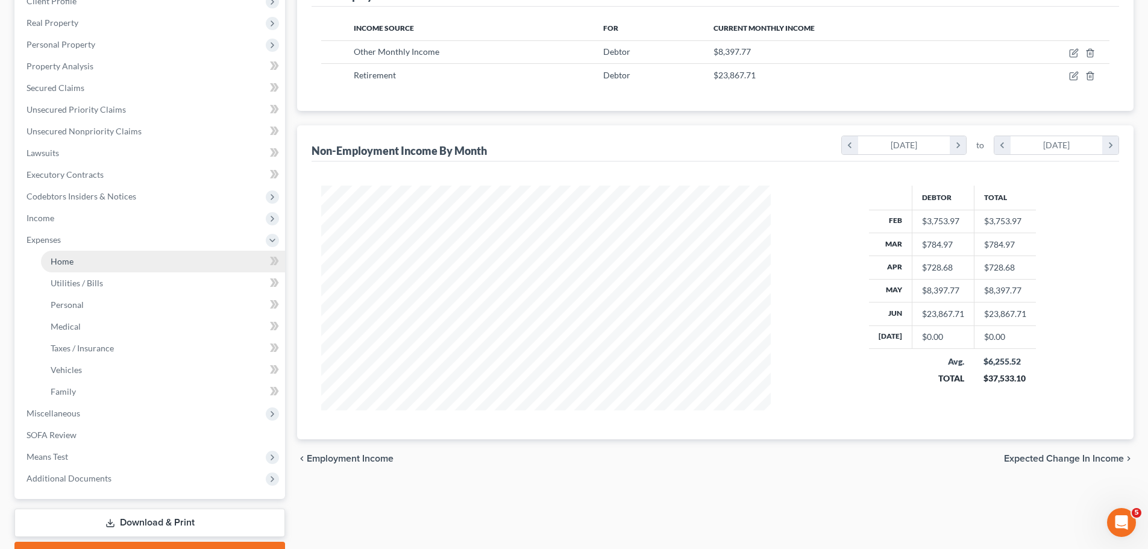
click at [96, 258] on link "Home" at bounding box center [163, 262] width 244 height 22
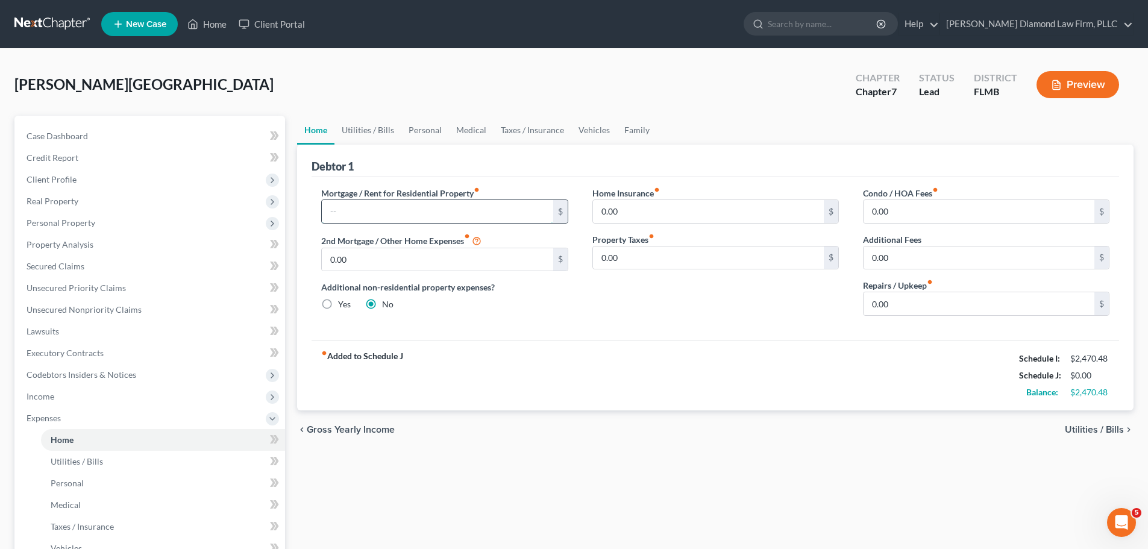
drag, startPoint x: 357, startPoint y: 208, endPoint x: 364, endPoint y: 204, distance: 7.5
click at [357, 208] on input "text" at bounding box center [437, 211] width 231 height 23
click at [377, 131] on link "Utilities / Bills" at bounding box center [367, 130] width 67 height 29
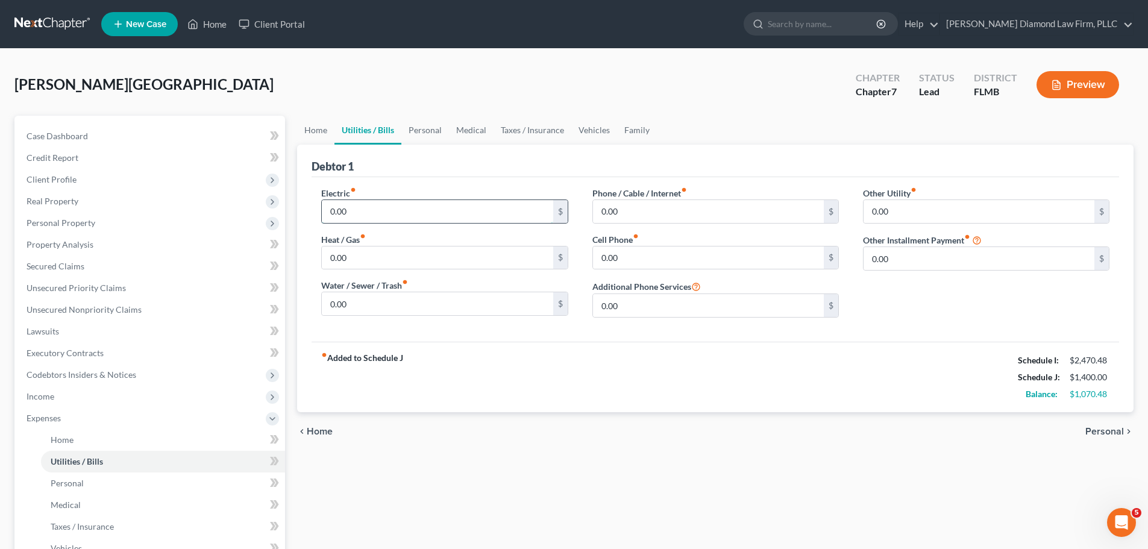
click at [386, 216] on input "0.00" at bounding box center [437, 211] width 231 height 23
click at [421, 127] on link "Personal" at bounding box center [425, 130] width 48 height 29
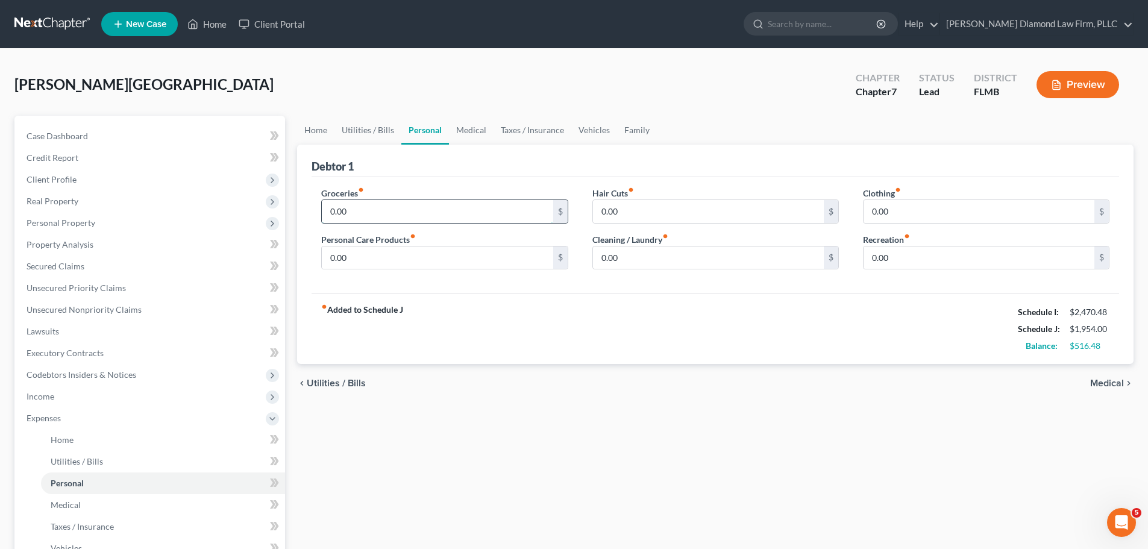
click at [373, 208] on input "0.00" at bounding box center [437, 211] width 231 height 23
click at [380, 249] on input "0.00" at bounding box center [437, 257] width 231 height 23
click at [477, 129] on link "Medical" at bounding box center [471, 130] width 45 height 29
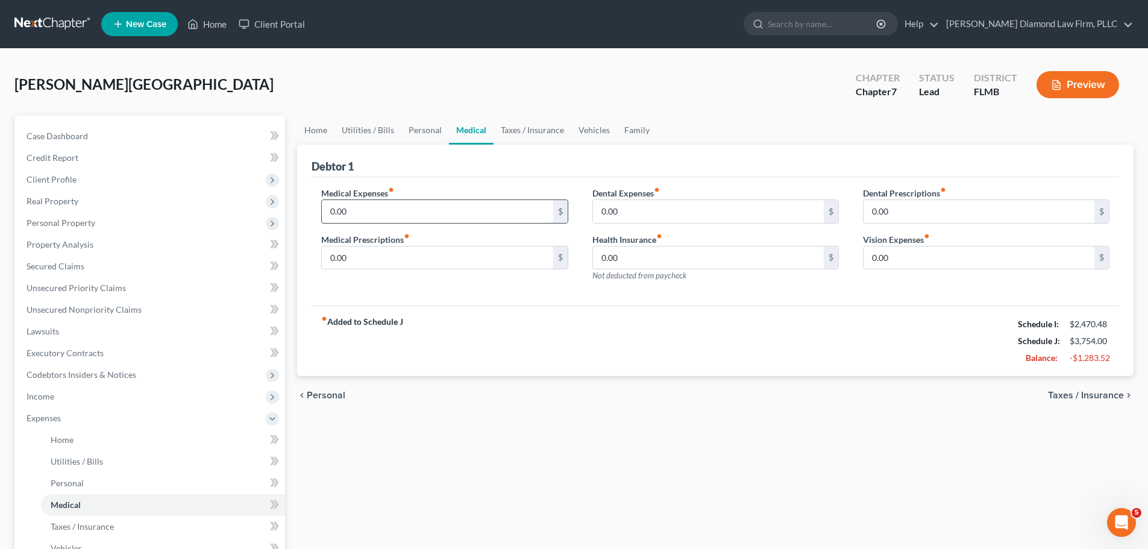
click at [431, 217] on input "0.00" at bounding box center [437, 211] width 231 height 23
click at [596, 135] on link "Vehicles" at bounding box center [594, 130] width 46 height 29
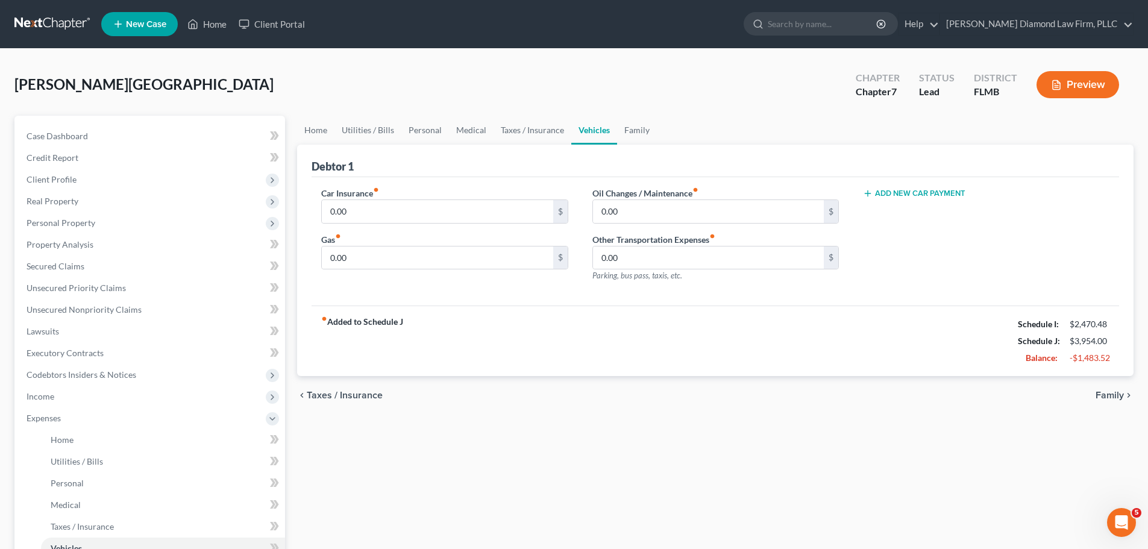
click at [411, 271] on div "Car Insurance fiber_manual_record 0.00 $ Gas fiber_manual_record 0.00 $" at bounding box center [444, 239] width 271 height 105
click at [415, 262] on input "0.00" at bounding box center [437, 257] width 231 height 23
click at [435, 128] on link "Personal" at bounding box center [425, 130] width 48 height 29
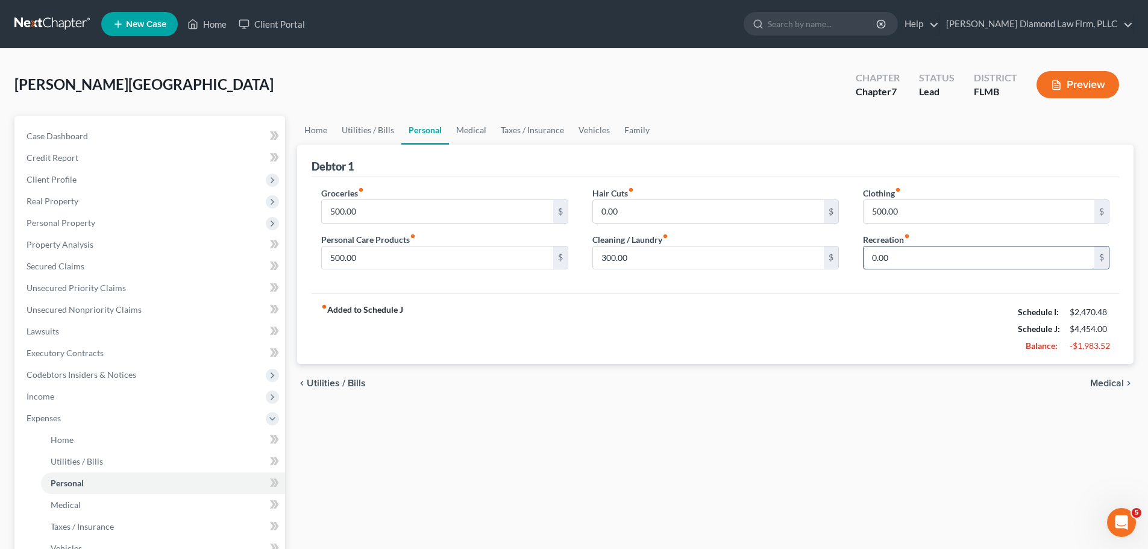
click at [899, 254] on input "0.00" at bounding box center [978, 257] width 231 height 23
click at [571, 128] on link "Vehicles" at bounding box center [594, 130] width 46 height 29
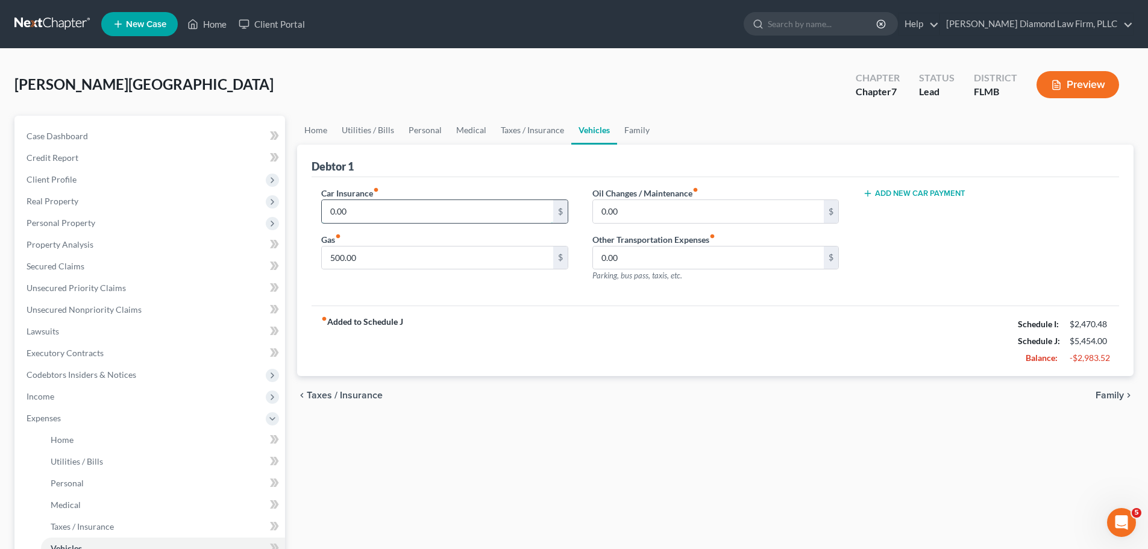
click at [427, 205] on input "0.00" at bounding box center [437, 211] width 231 height 23
click at [623, 136] on link "Family" at bounding box center [637, 130] width 40 height 29
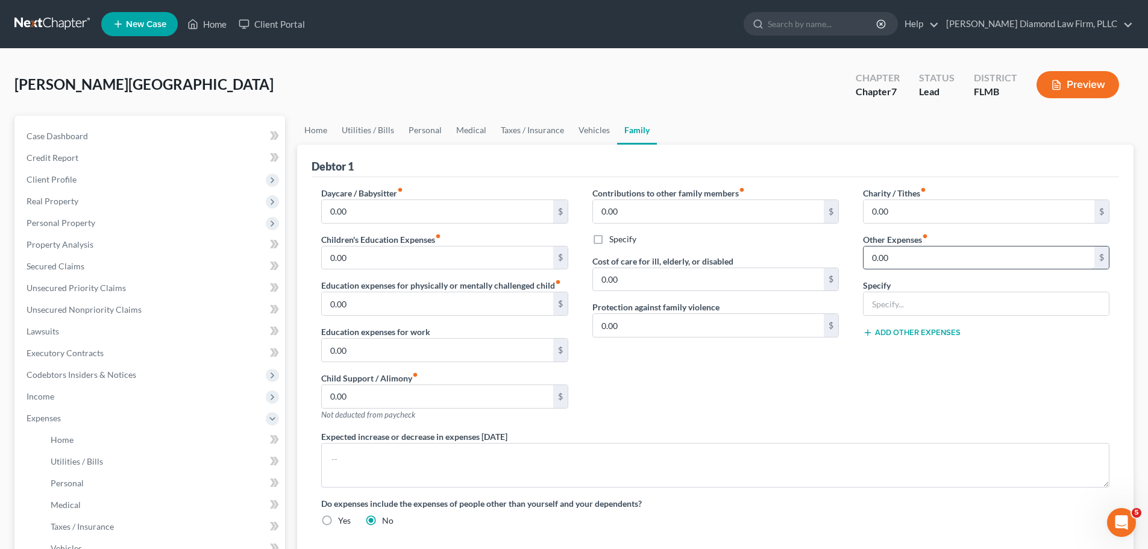
click at [983, 257] on input "0.00" at bounding box center [978, 257] width 231 height 23
click at [316, 131] on link "Home" at bounding box center [315, 130] width 37 height 29
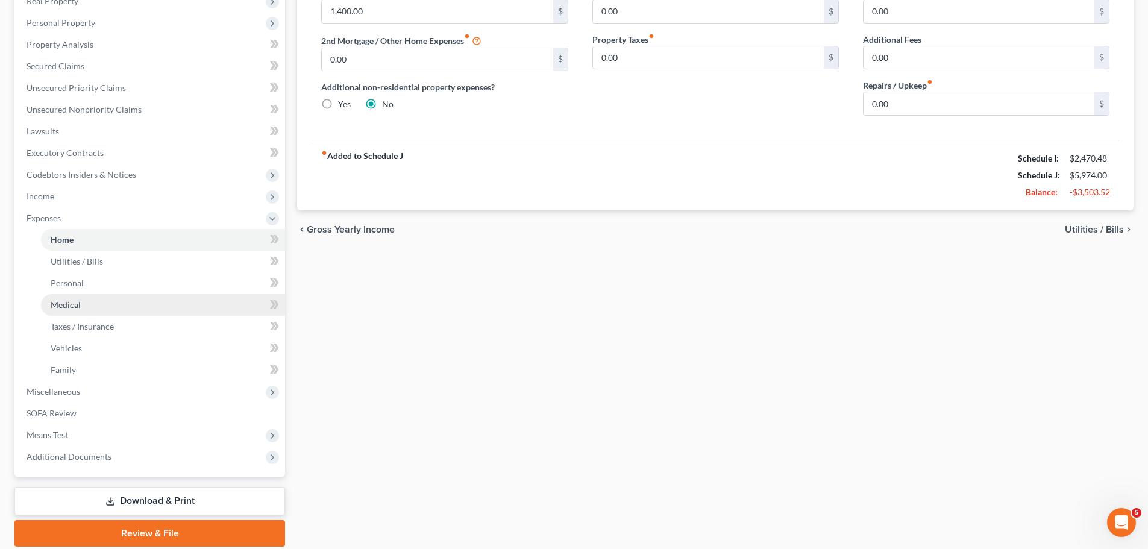
scroll to position [243, 0]
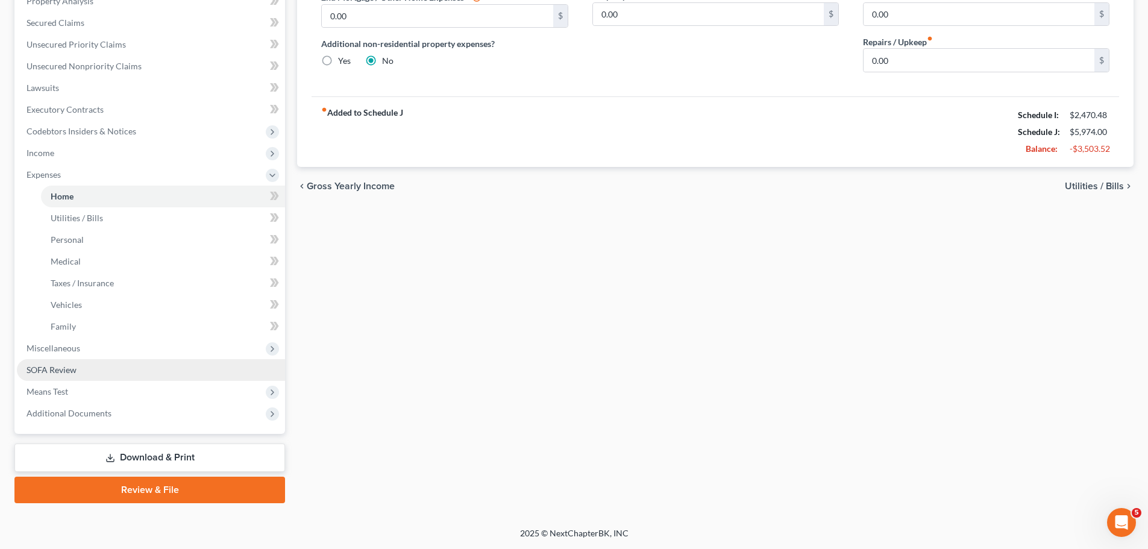
click at [82, 366] on link "SOFA Review" at bounding box center [151, 370] width 268 height 22
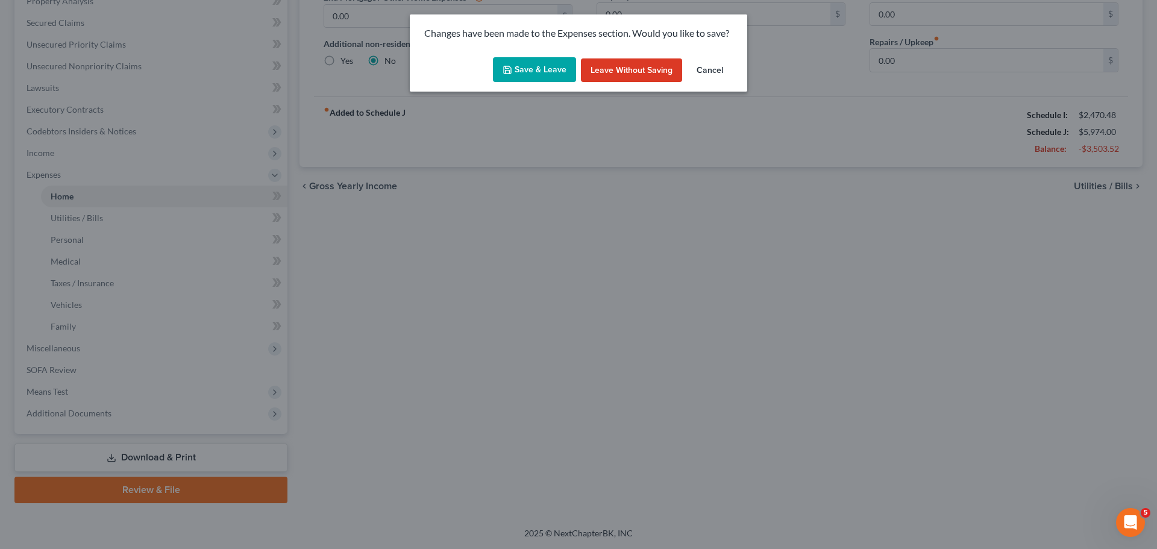
click at [531, 61] on button "Save & Leave" at bounding box center [534, 69] width 83 height 25
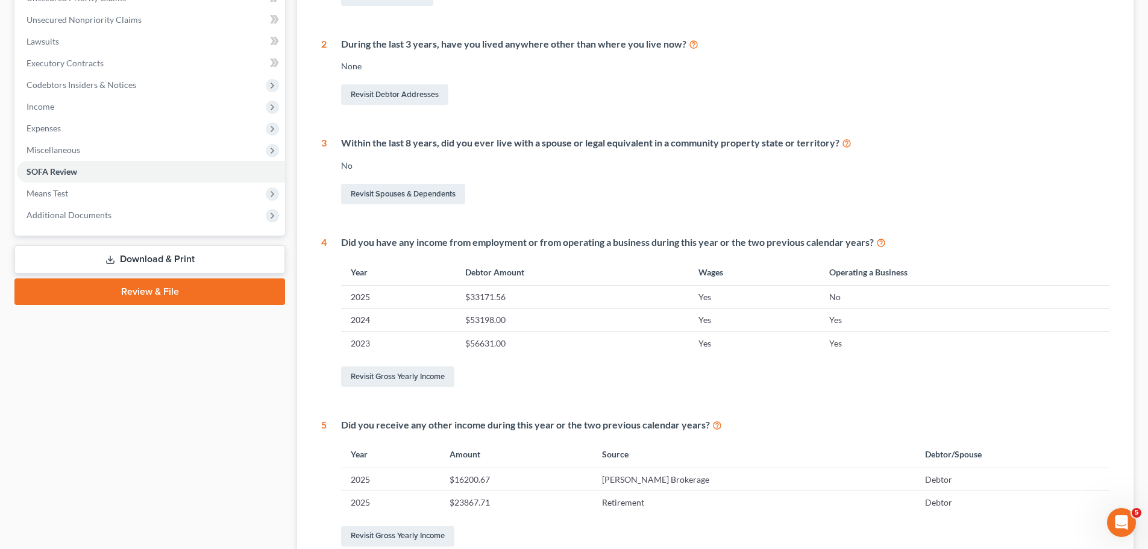
scroll to position [56, 0]
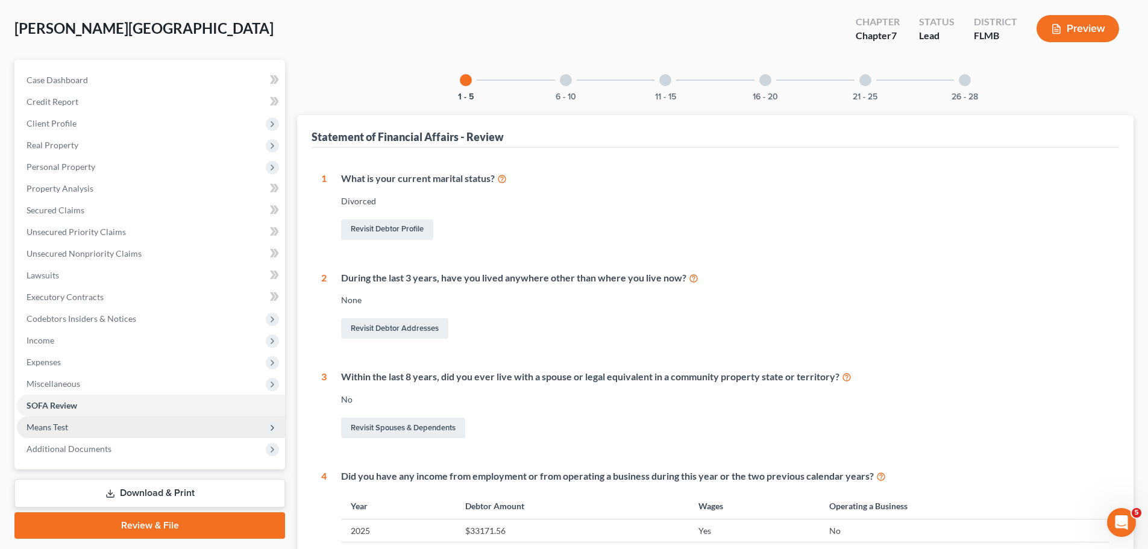
click at [84, 430] on span "Means Test" at bounding box center [151, 427] width 268 height 22
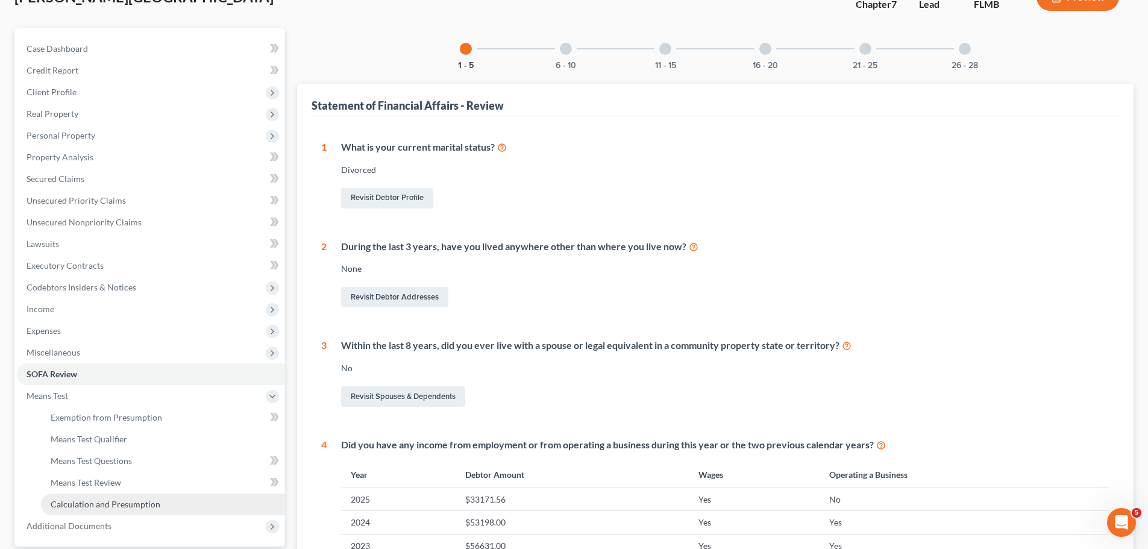
scroll to position [116, 0]
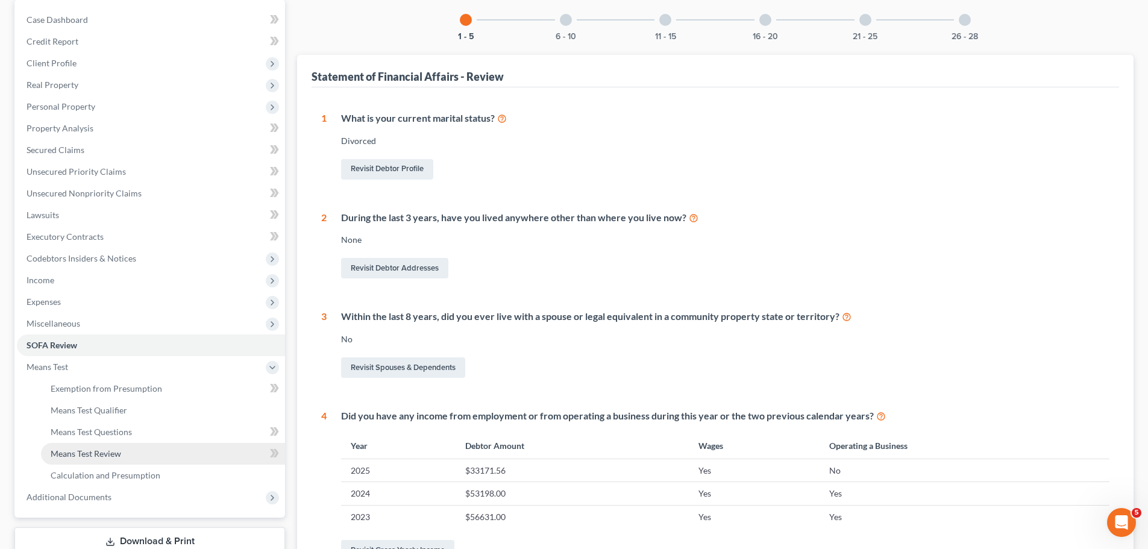
click at [83, 455] on span "Means Test Review" at bounding box center [86, 453] width 70 height 10
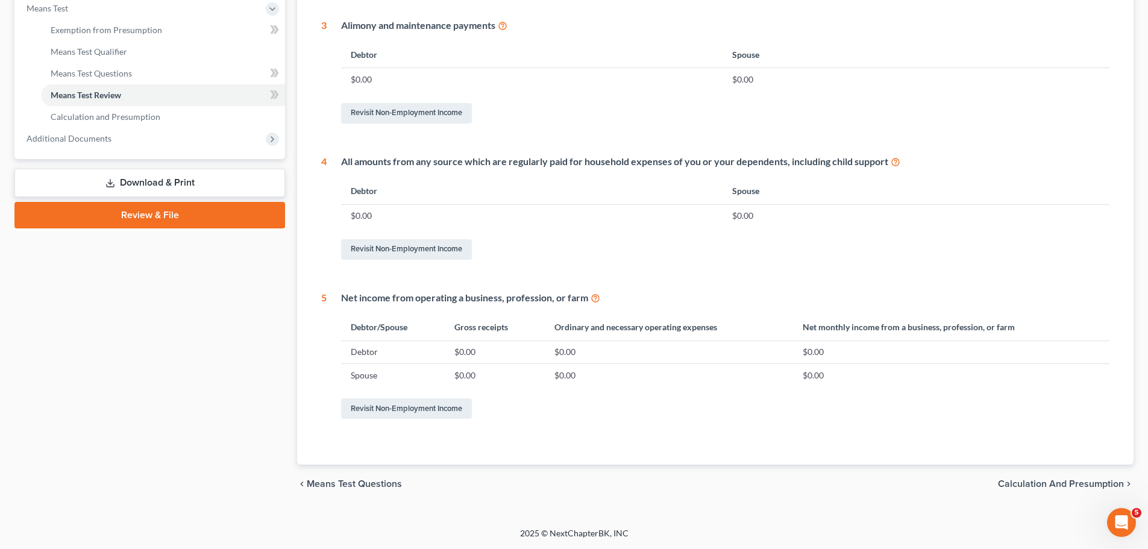
scroll to position [113, 0]
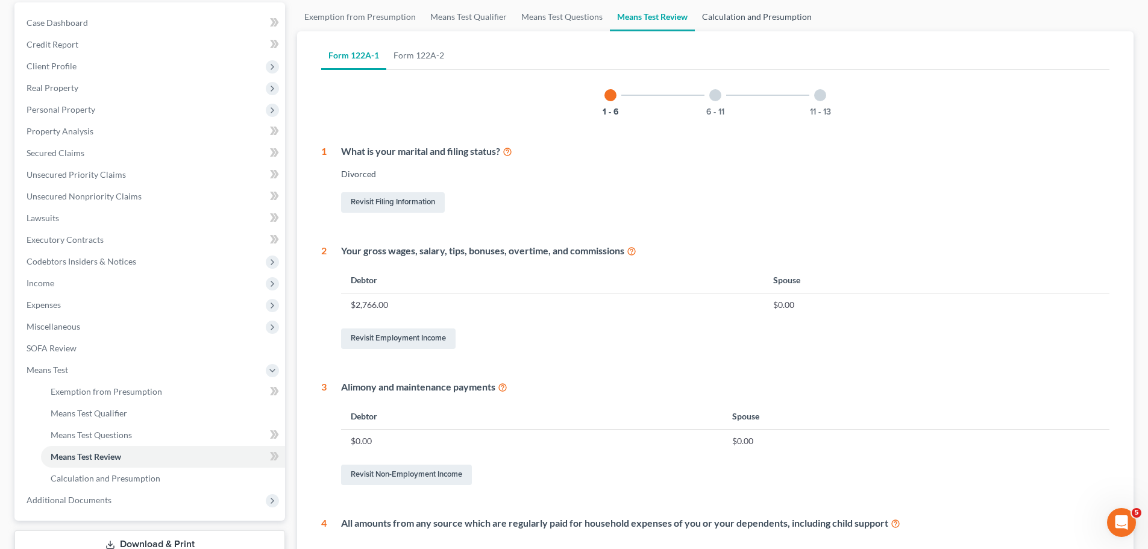
click at [771, 18] on link "Calculation and Presumption" at bounding box center [757, 16] width 124 height 29
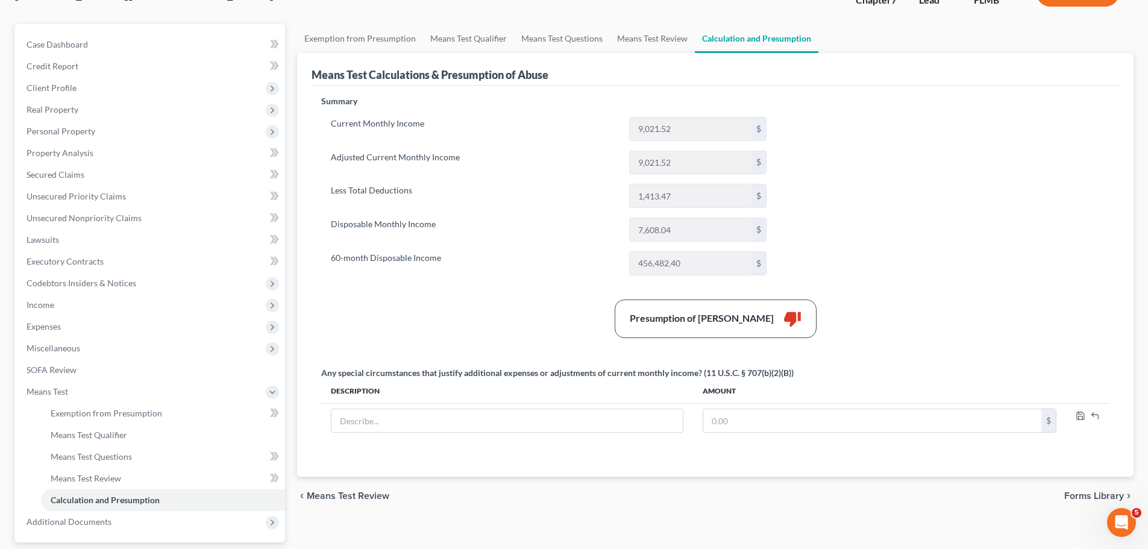
scroll to position [60, 0]
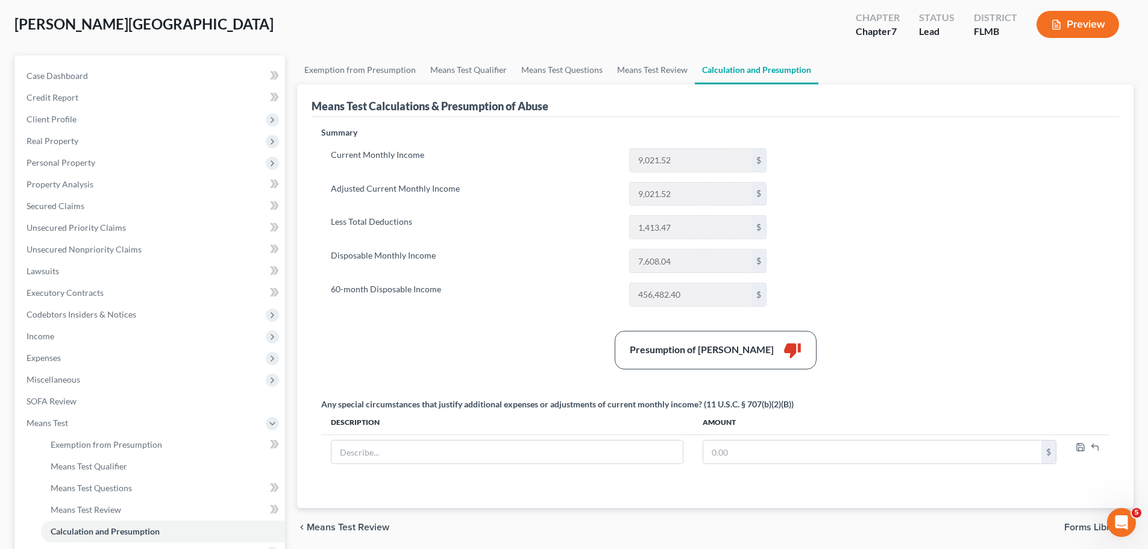
click at [489, 38] on div "Ponssa, Diego Upgraded Chapter Chapter 7 Status Lead District [GEOGRAPHIC_DATA]…" at bounding box center [573, 29] width 1119 height 52
click at [76, 189] on link "Property Analysis" at bounding box center [151, 185] width 268 height 22
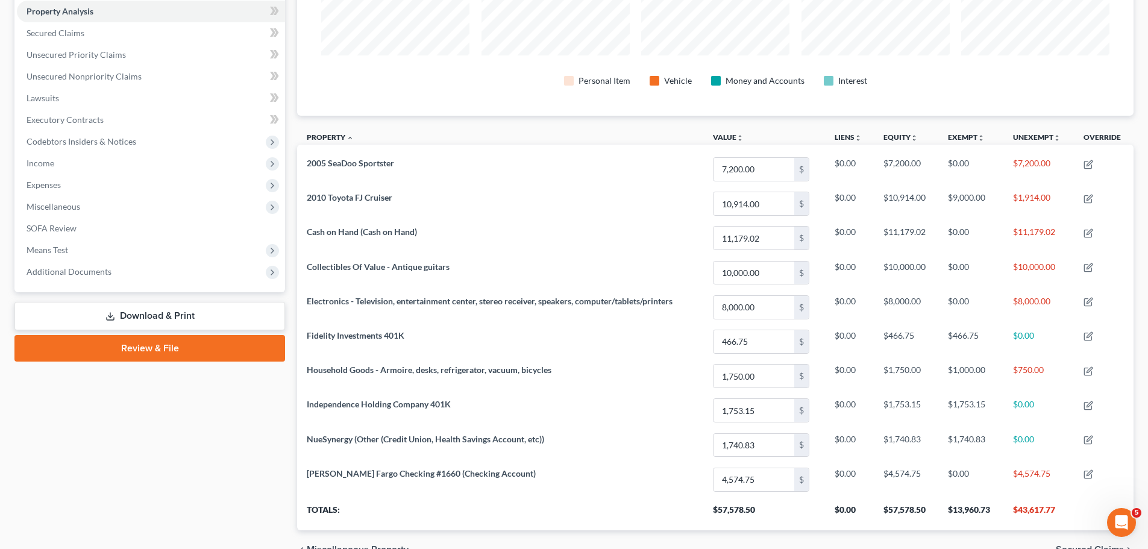
scroll to position [58, 0]
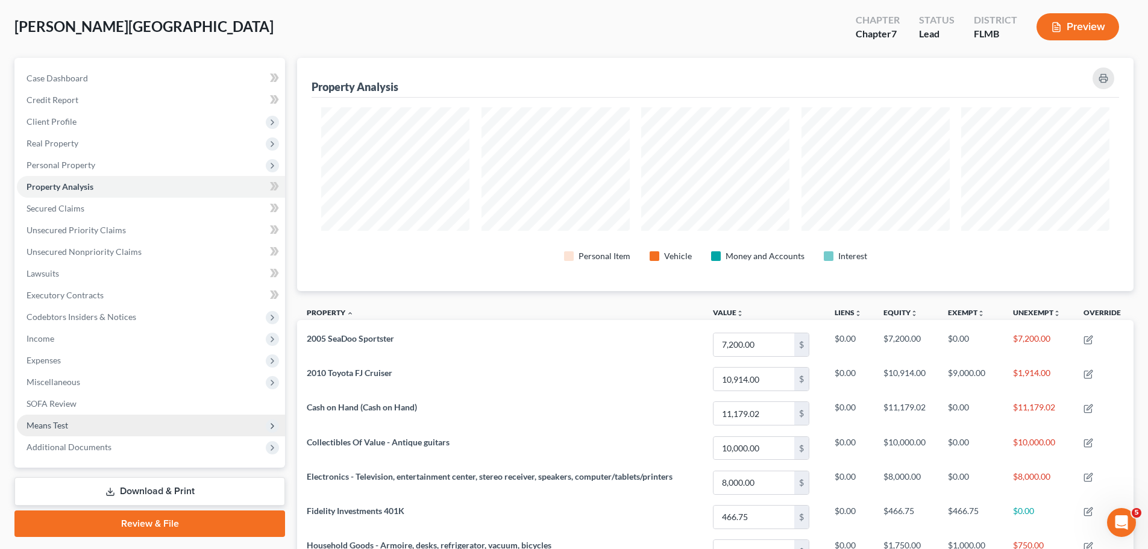
click at [146, 430] on span "Means Test" at bounding box center [151, 426] width 268 height 22
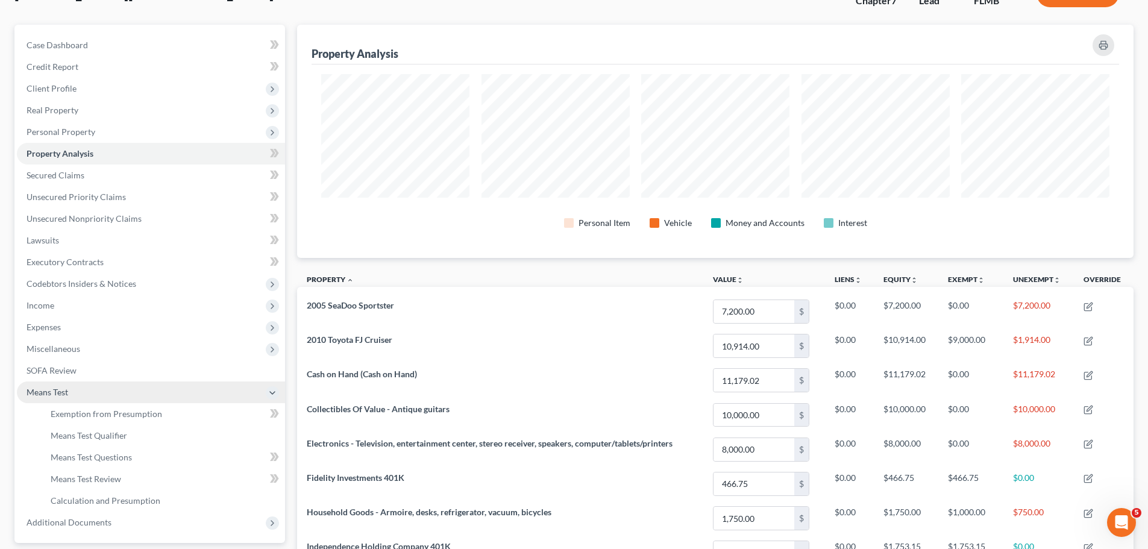
scroll to position [118, 0]
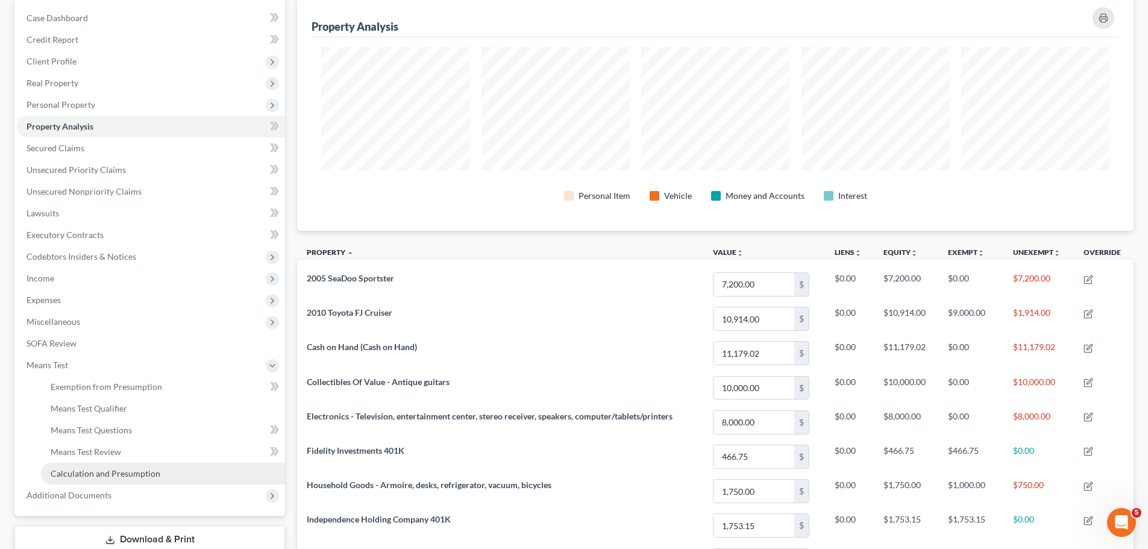
click at [135, 471] on span "Calculation and Presumption" at bounding box center [106, 473] width 110 height 10
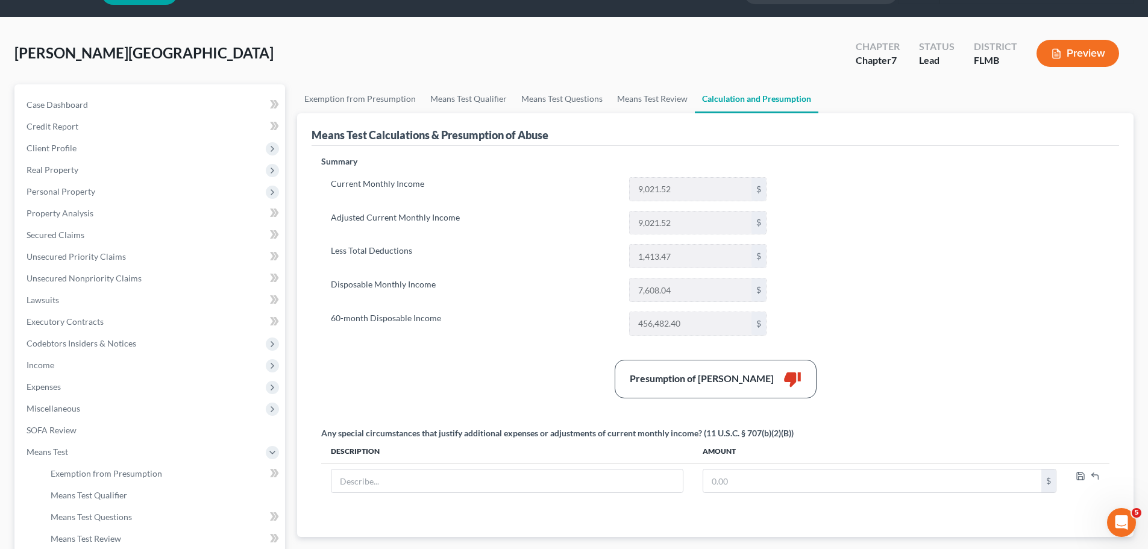
scroll to position [60, 0]
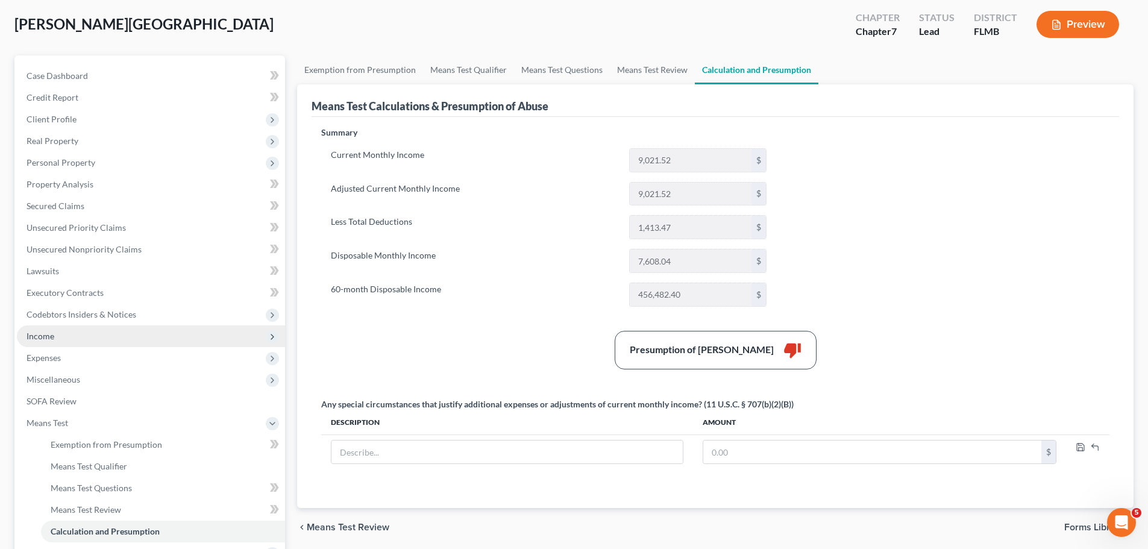
click at [48, 342] on span "Income" at bounding box center [151, 336] width 268 height 22
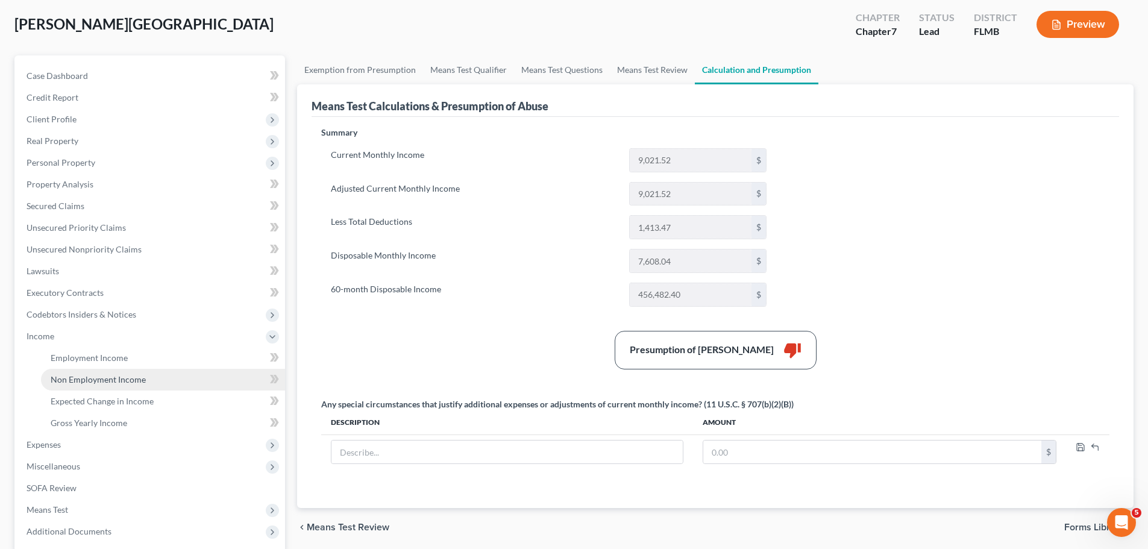
click at [63, 379] on span "Non Employment Income" at bounding box center [98, 379] width 95 height 10
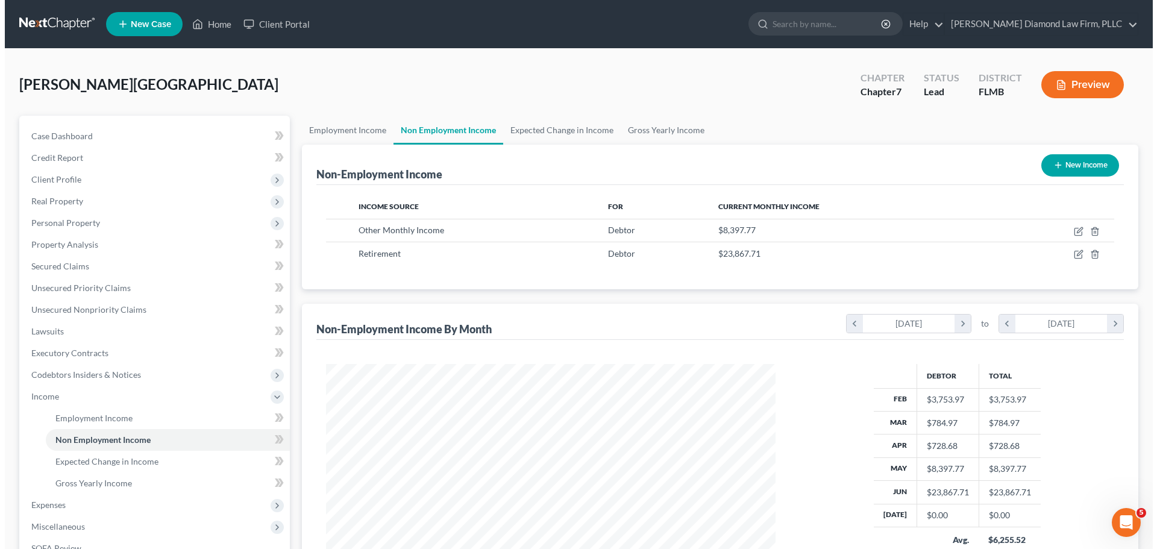
scroll to position [225, 474]
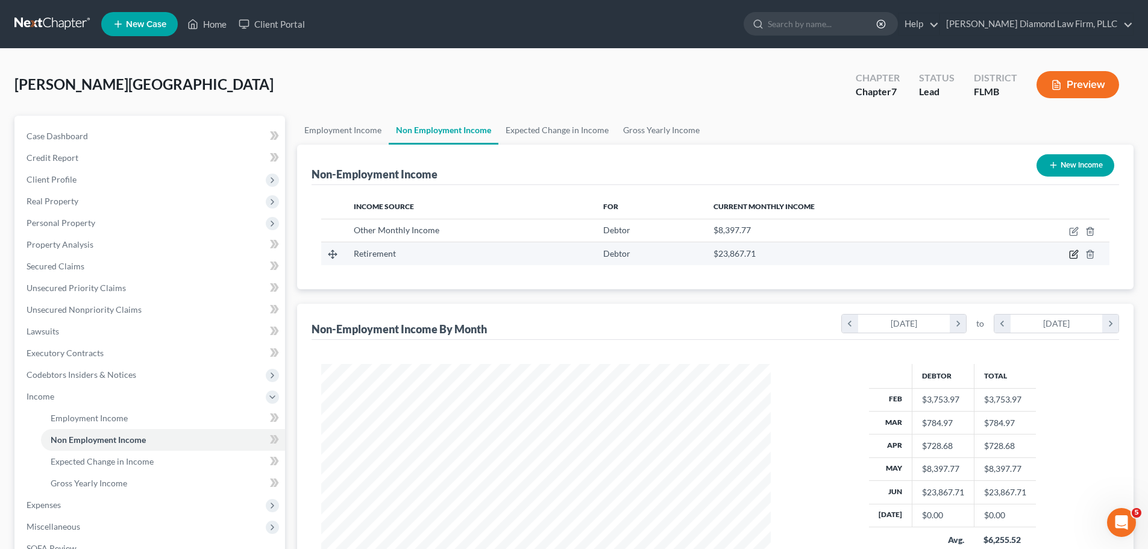
click at [1069, 254] on icon "button" at bounding box center [1074, 254] width 10 height 10
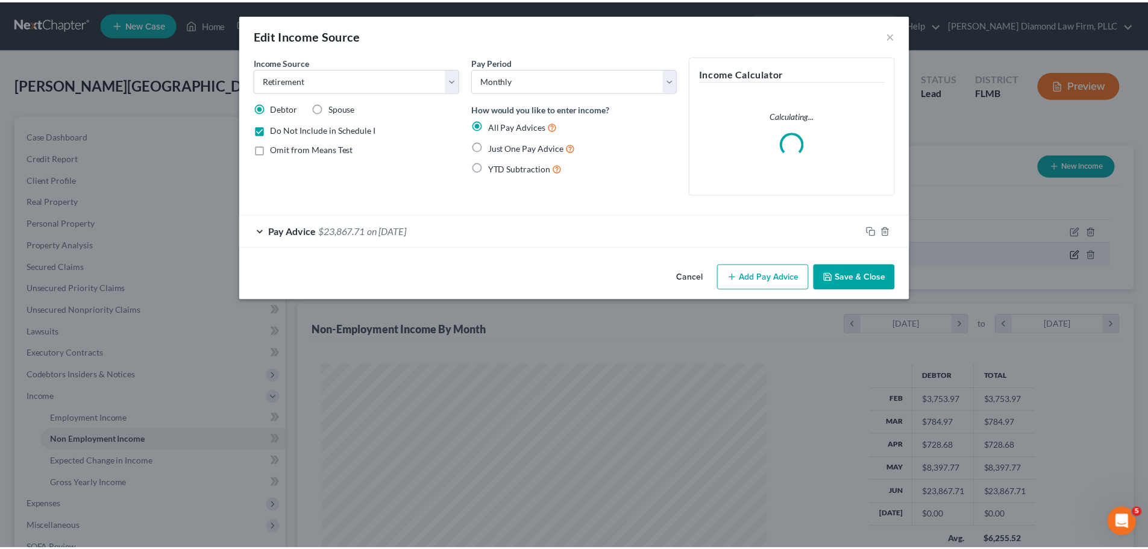
scroll to position [227, 478]
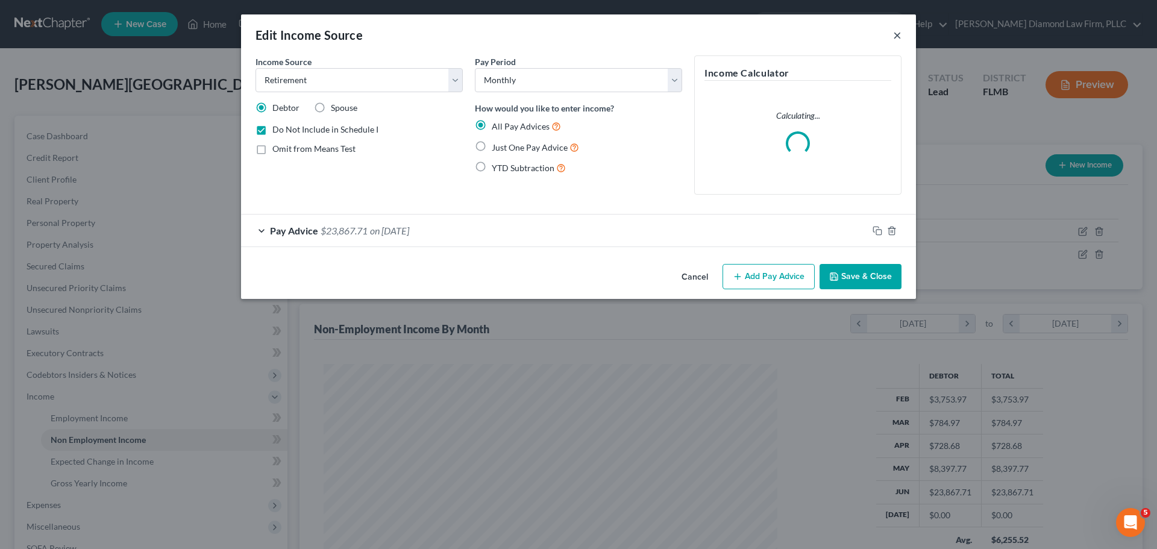
click at [899, 36] on button "×" at bounding box center [897, 35] width 8 height 14
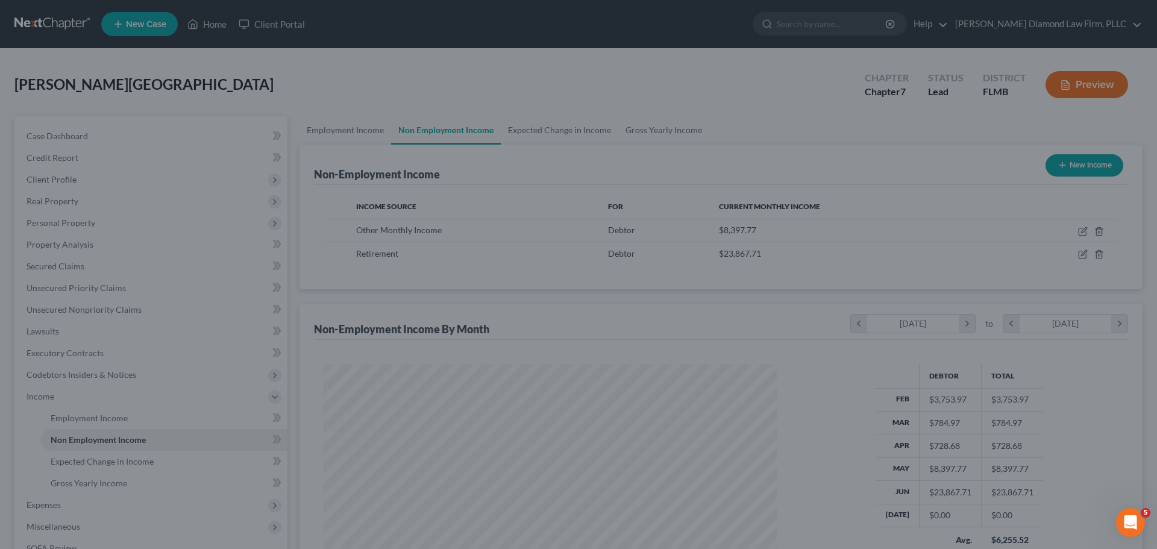
scroll to position [602260, 602011]
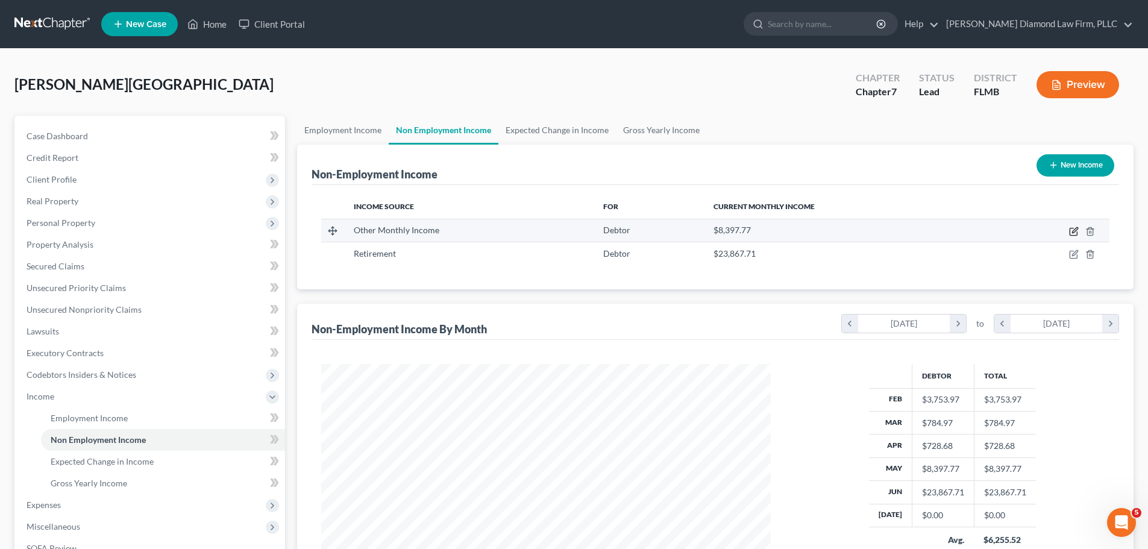
click at [1072, 228] on icon "button" at bounding box center [1072, 231] width 7 height 7
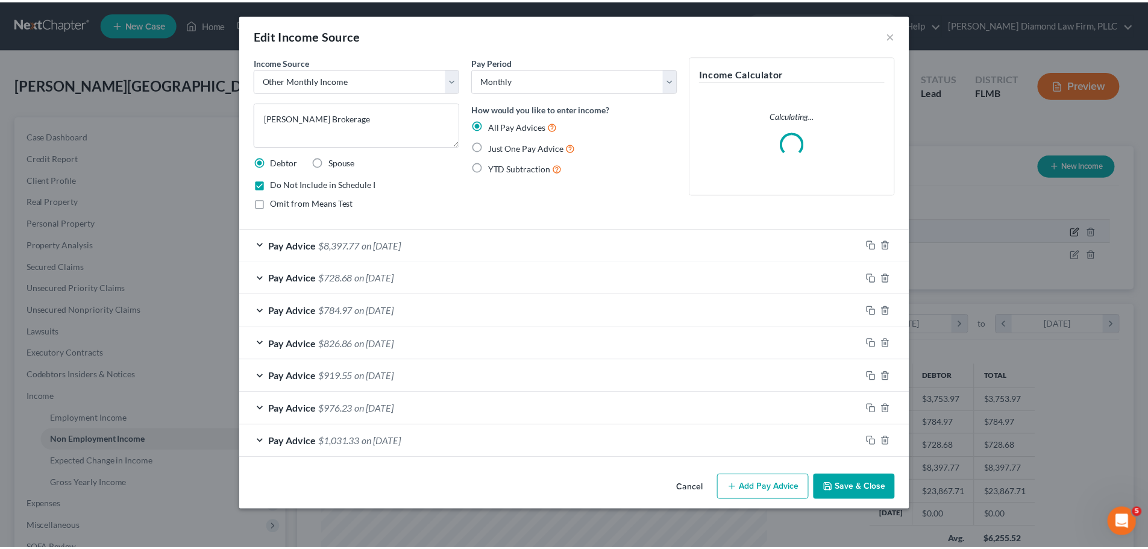
scroll to position [227, 478]
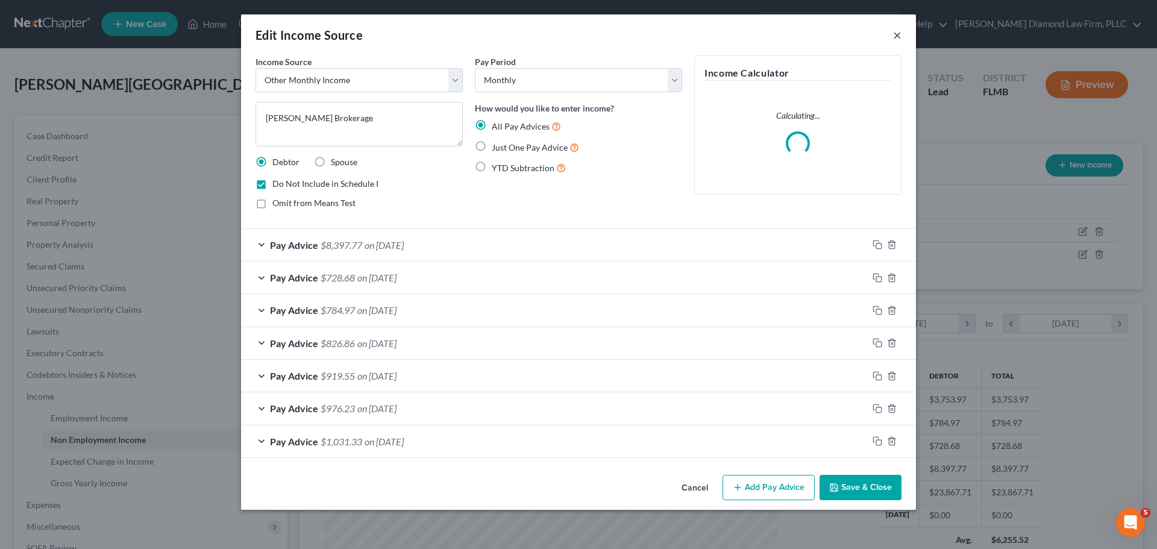
click at [895, 37] on button "×" at bounding box center [897, 35] width 8 height 14
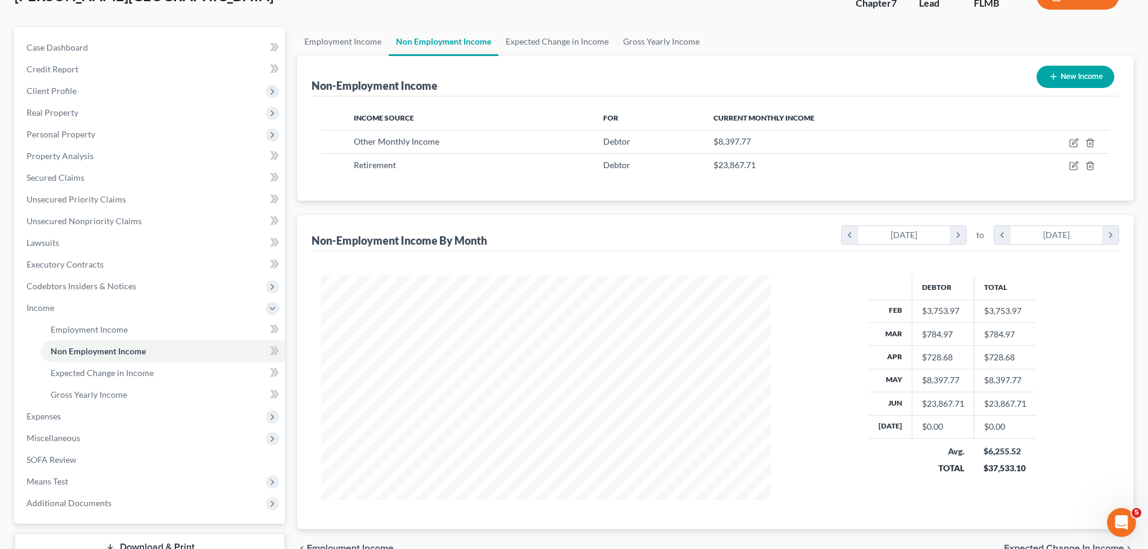
scroll to position [60, 0]
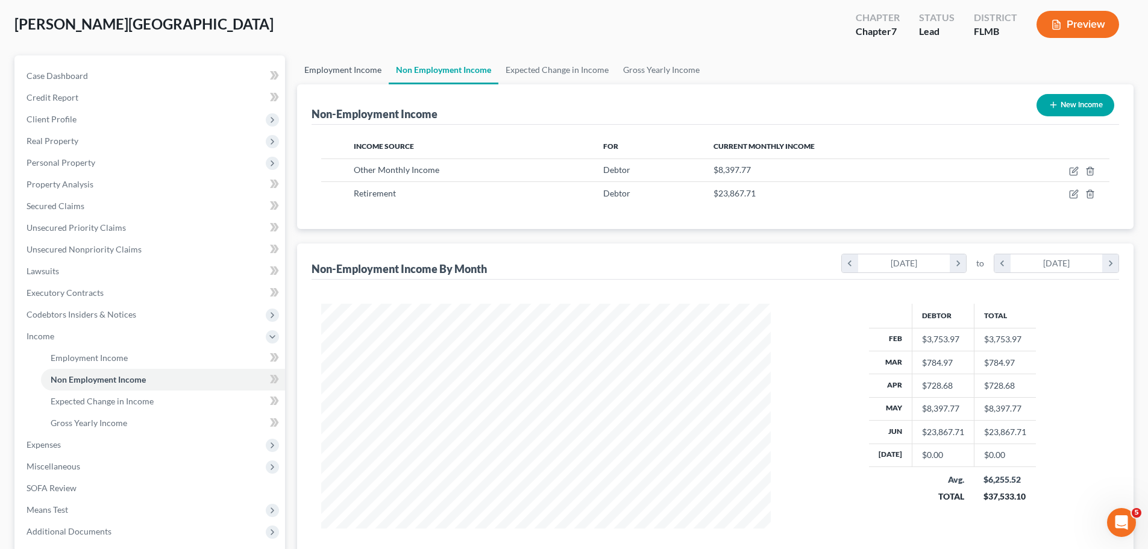
click at [331, 75] on link "Employment Income" at bounding box center [343, 69] width 92 height 29
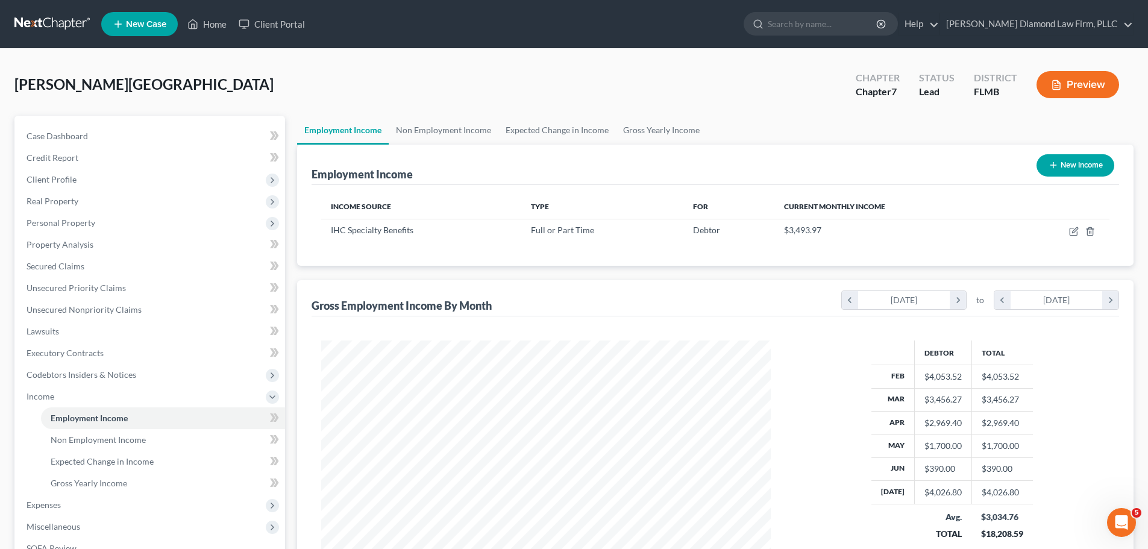
click at [17, 26] on link at bounding box center [52, 24] width 77 height 22
